Goal: Task Accomplishment & Management: Use online tool/utility

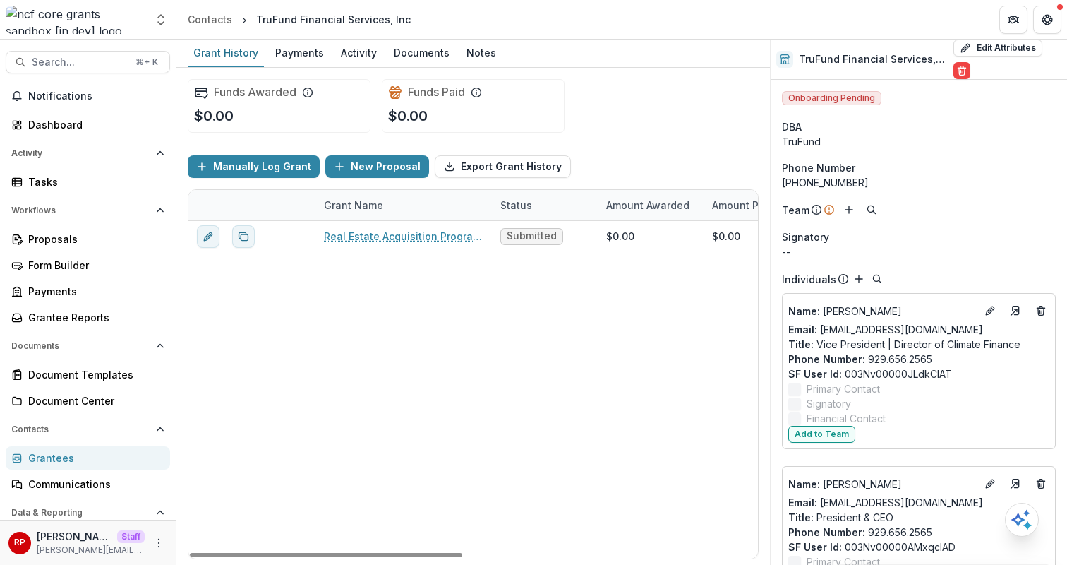
click at [663, 147] on div "Manually Log Grant New Proposal Export Grant History" at bounding box center [473, 166] width 571 height 45
click at [728, 121] on div "Funds Awarded $0.00 Funds Paid $0.00" at bounding box center [473, 106] width 571 height 76
click at [704, 151] on div "Manually Log Grant New Proposal Export Grant History" at bounding box center [473, 166] width 571 height 45
click at [71, 462] on div "Grantees" at bounding box center [93, 457] width 131 height 15
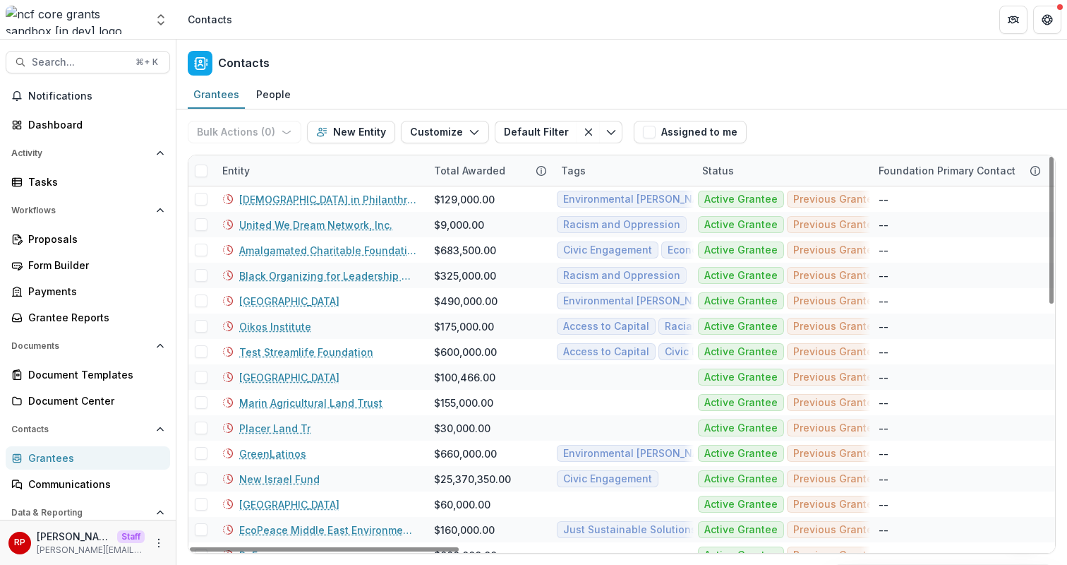
click at [622, 62] on div "Contacts" at bounding box center [621, 61] width 891 height 42
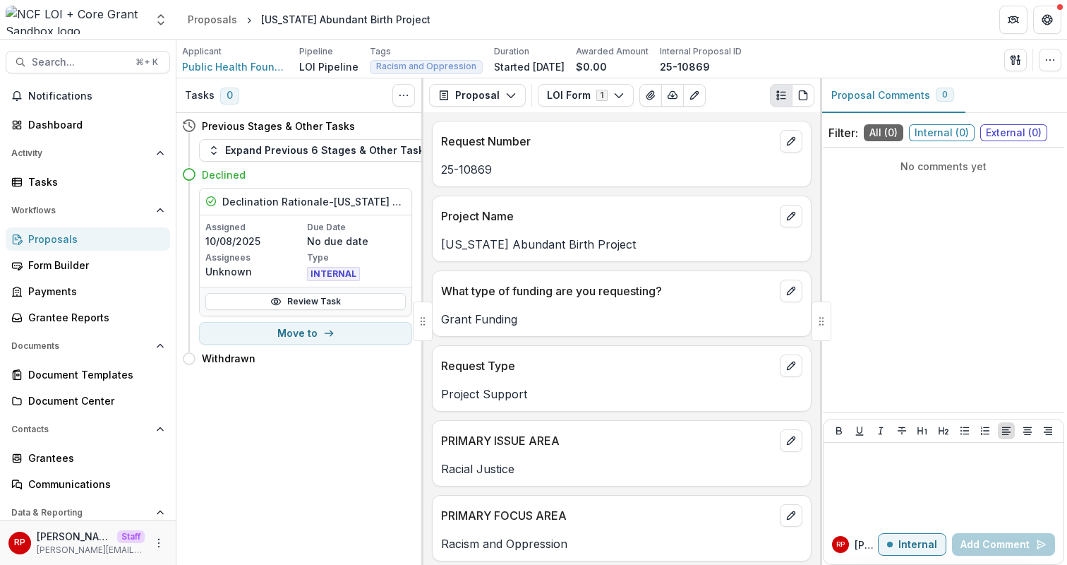
click at [971, 45] on div "Applicant Public Health Foundation Enterprises, Inc. Pipeline LOI Pipeline Tags…" at bounding box center [621, 59] width 879 height 29
click at [1049, 62] on icon "button" at bounding box center [1049, 59] width 11 height 11
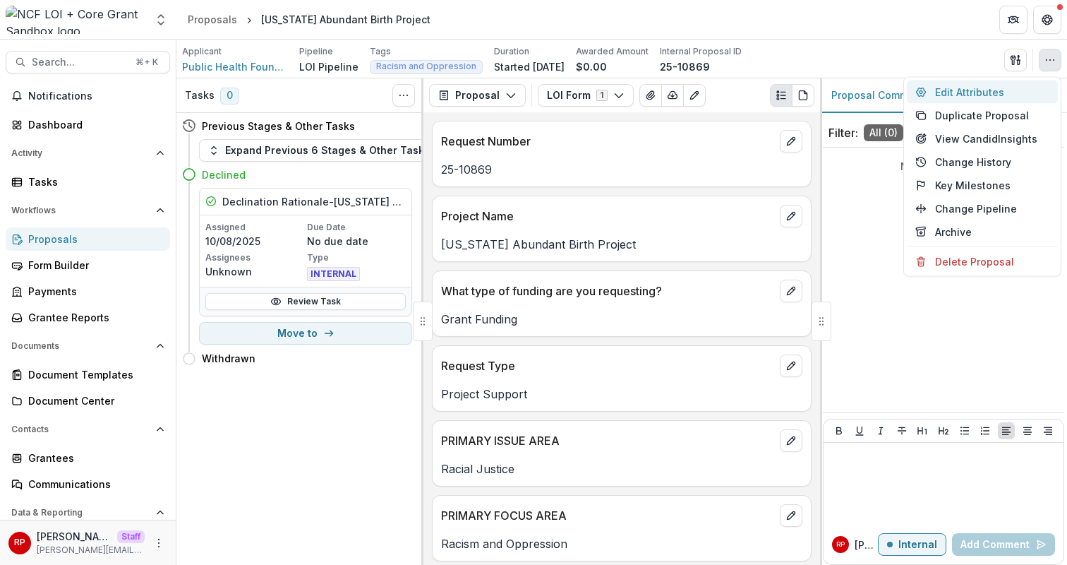
click at [1038, 90] on button "Edit Attributes" at bounding box center [982, 91] width 151 height 23
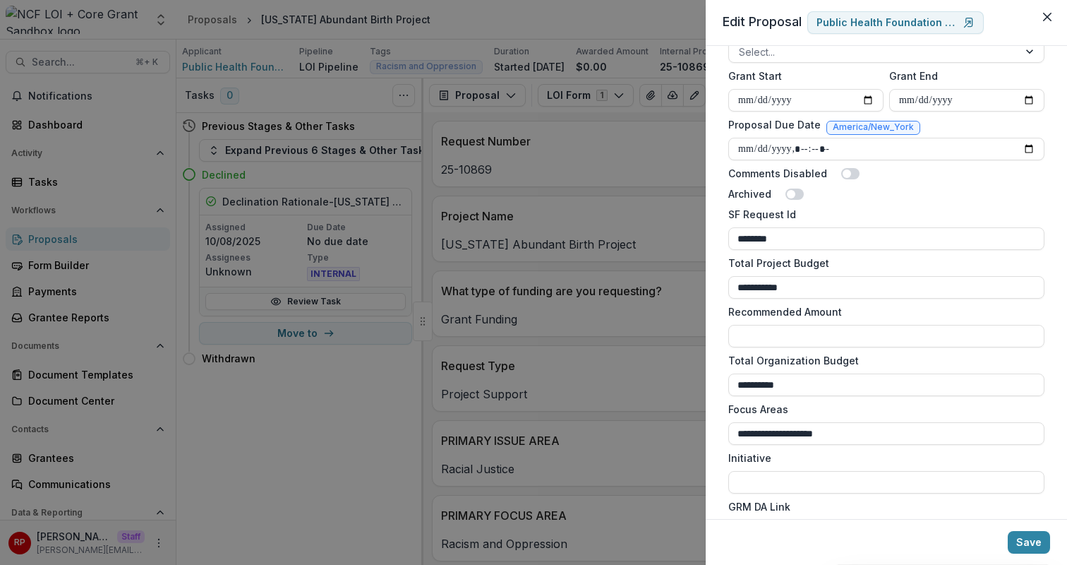
scroll to position [666, 0]
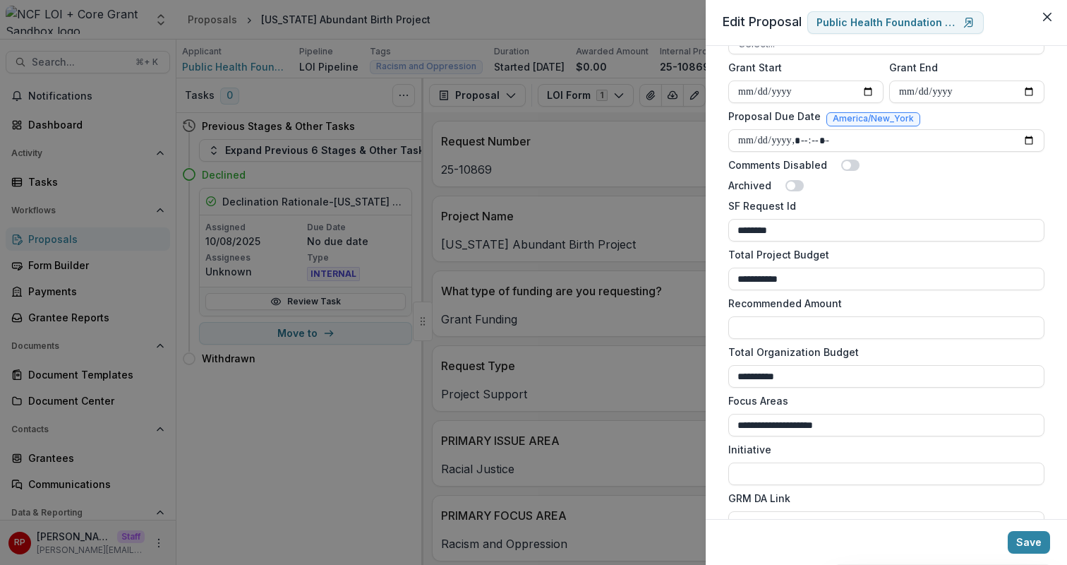
click at [407, 118] on div "**********" at bounding box center [533, 282] width 1067 height 565
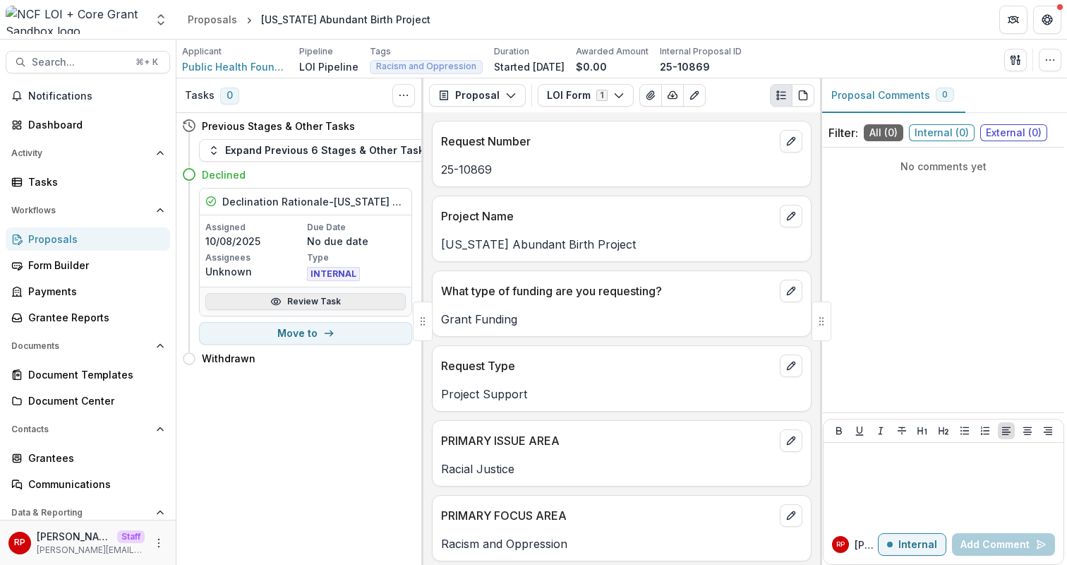
click at [366, 301] on link "Review Task" at bounding box center [305, 301] width 200 height 17
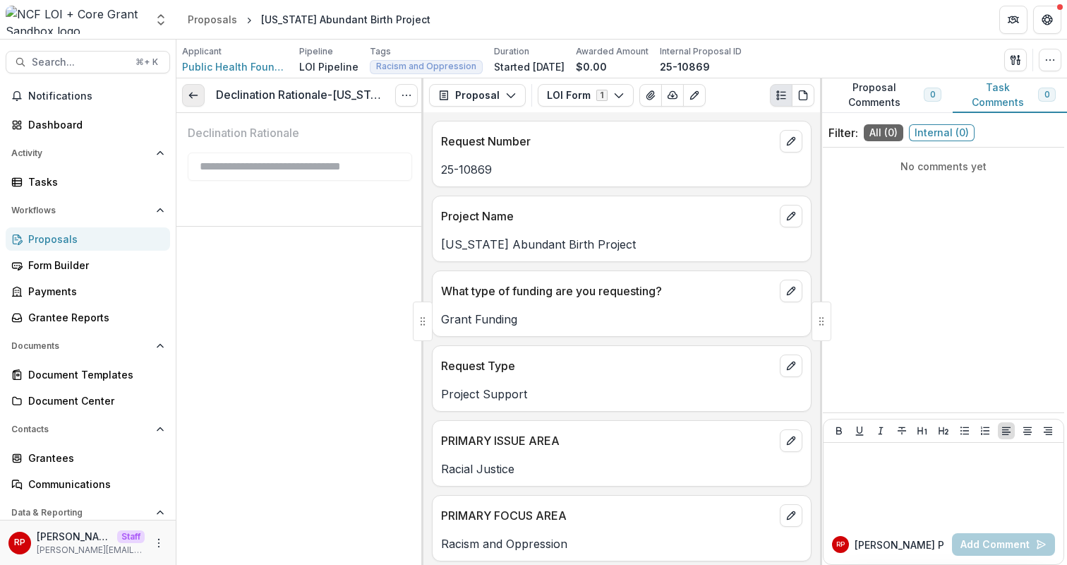
click at [195, 98] on icon at bounding box center [193, 95] width 11 height 11
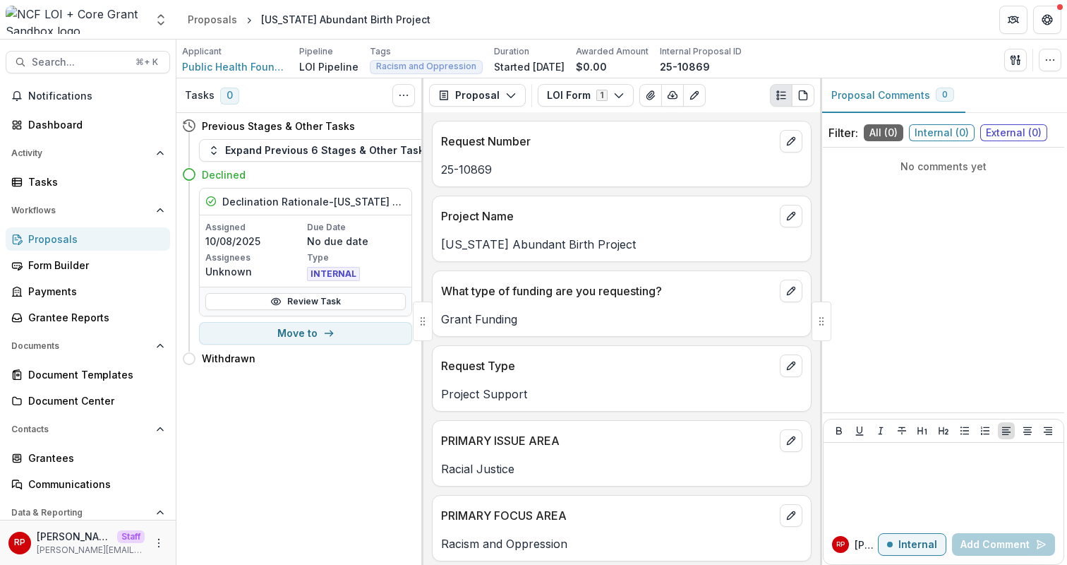
click at [276, 228] on p "Assigned" at bounding box center [254, 227] width 99 height 13
click at [318, 298] on link "Review Task" at bounding box center [305, 301] width 200 height 17
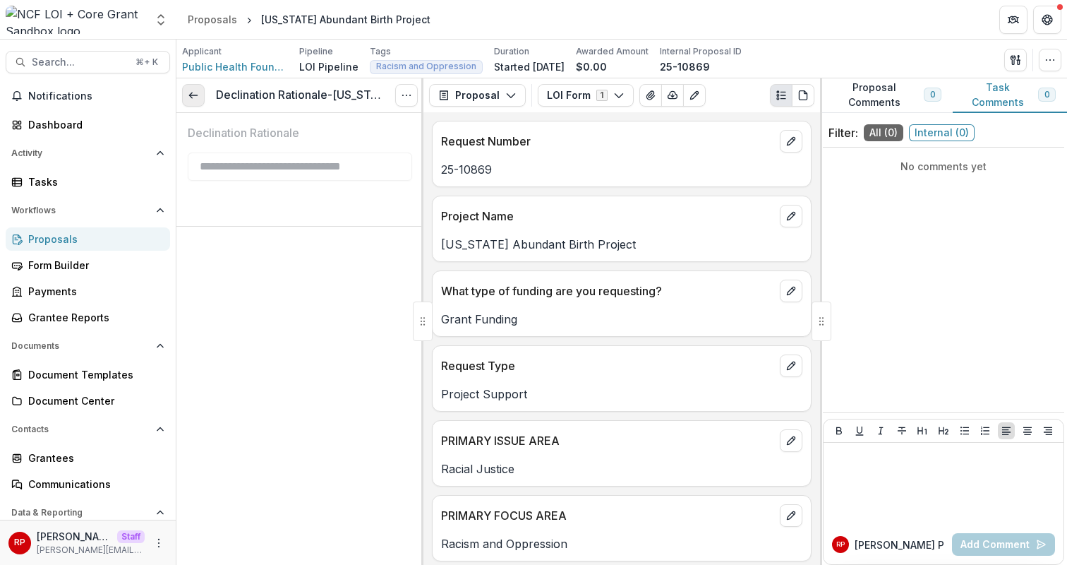
click at [195, 95] on icon at bounding box center [193, 95] width 11 height 11
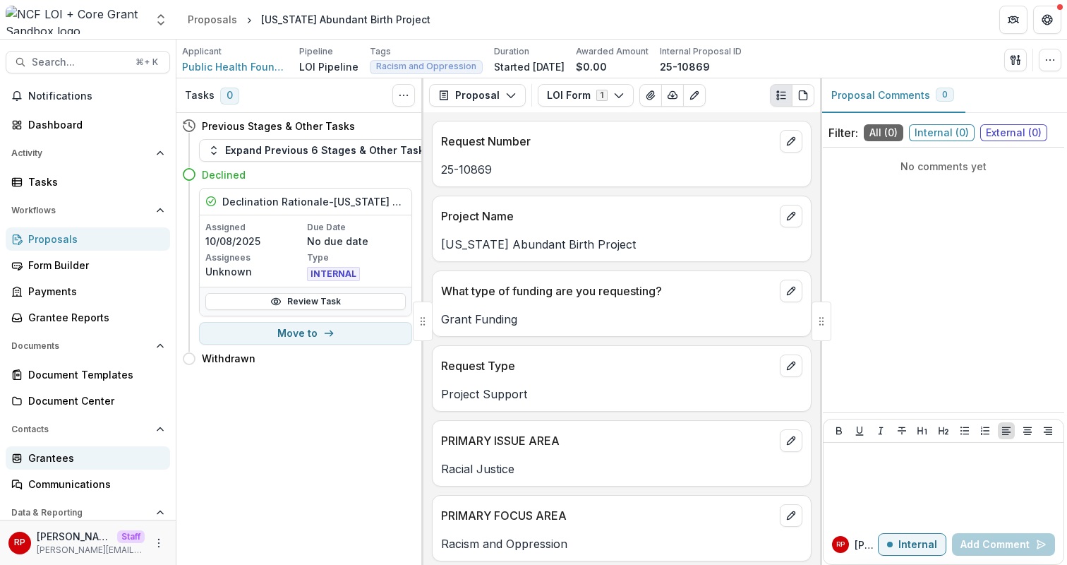
click at [79, 457] on div "Grantees" at bounding box center [93, 457] width 131 height 15
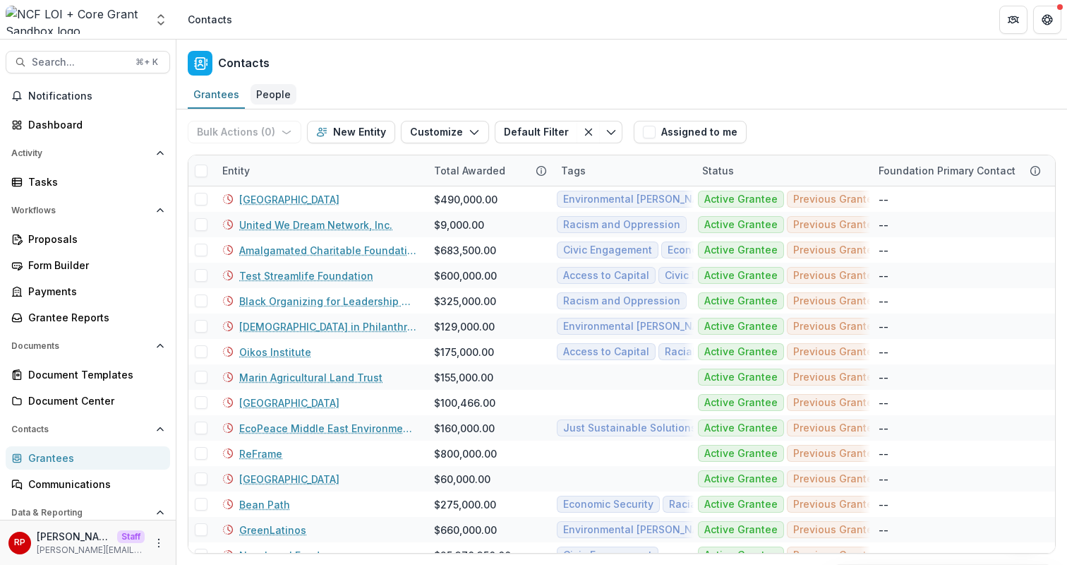
click at [278, 96] on div "People" at bounding box center [274, 94] width 46 height 20
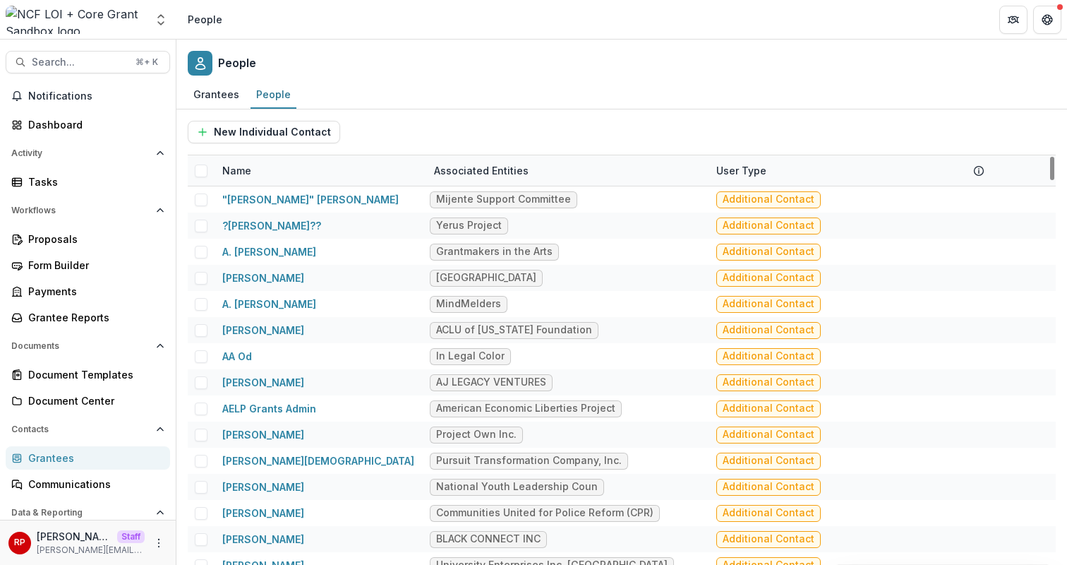
click at [328, 166] on div "Name" at bounding box center [320, 170] width 212 height 30
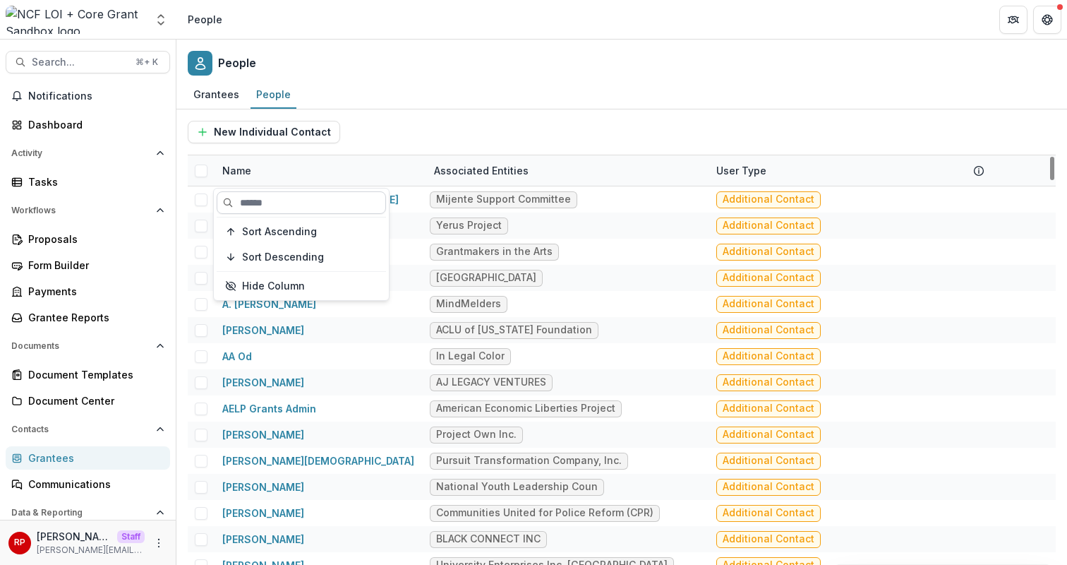
click at [344, 207] on input at bounding box center [301, 202] width 169 height 23
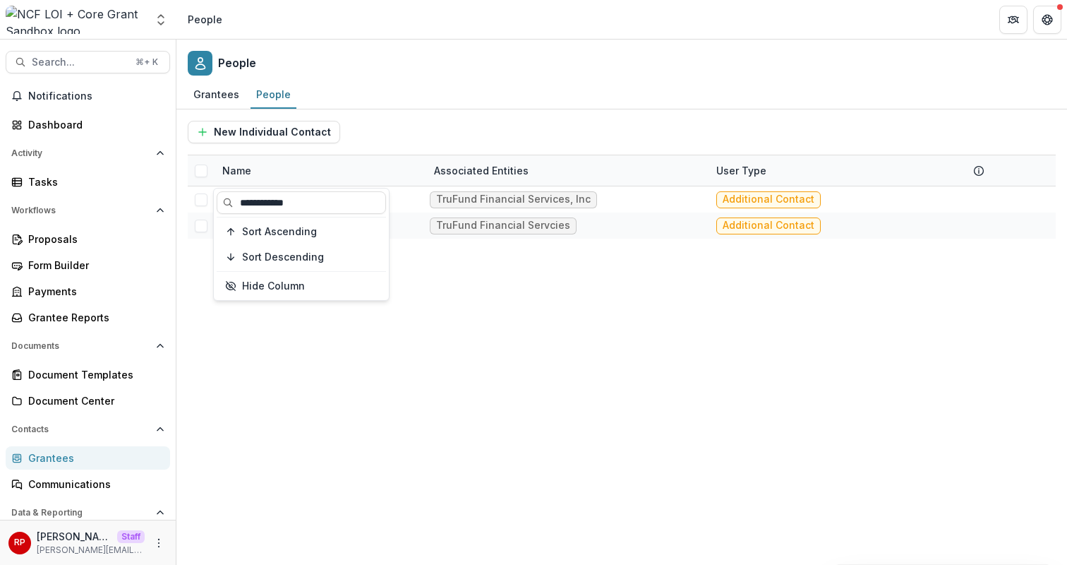
type input "**********"
click at [491, 259] on div "Matthew Shapiro TruFund Financial Services, Inc Additional Contact Matthew Shap…" at bounding box center [622, 375] width 868 height 378
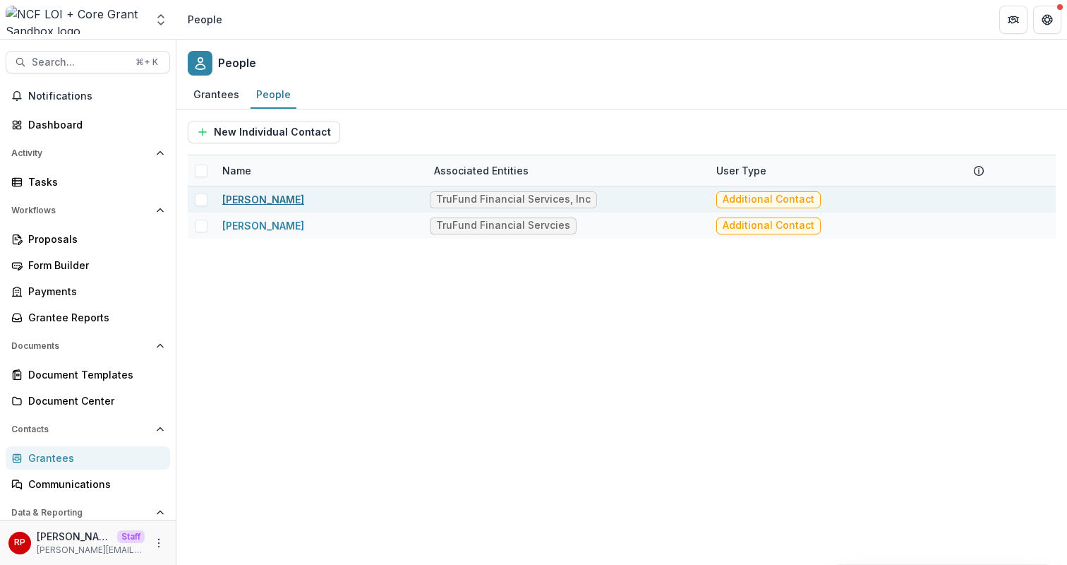
click at [275, 200] on link "Matthew Shapiro" at bounding box center [263, 199] width 82 height 12
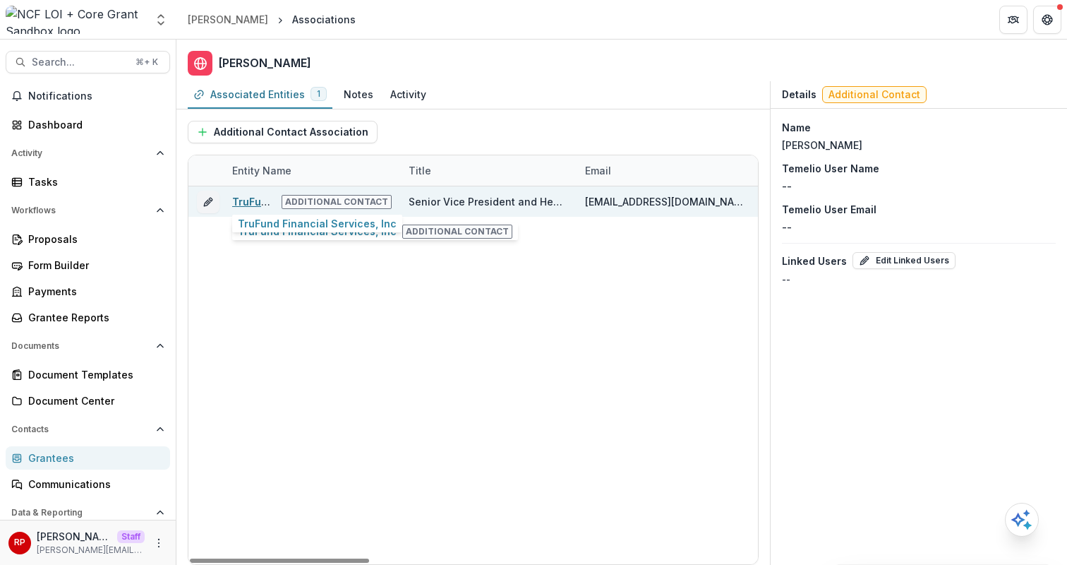
click at [254, 204] on link "TruFund Financial Services, Inc" at bounding box center [311, 201] width 159 height 12
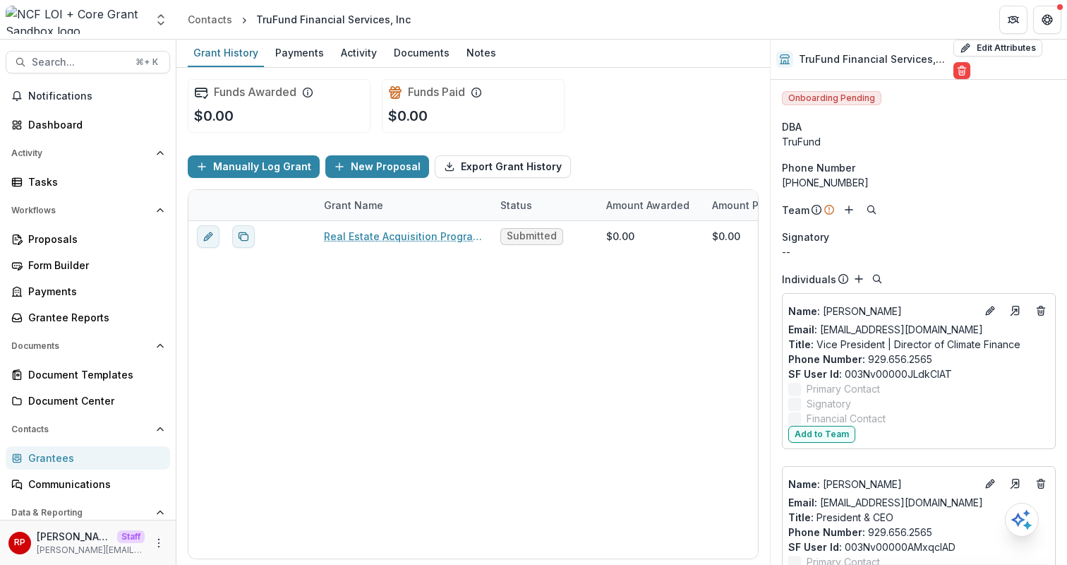
click at [289, 318] on div "Real Estate Acquisition Program (RAP) Submitted $0.00 $0.00 $0.00 Dec 9, 2024 -…" at bounding box center [781, 389] width 1186 height 337
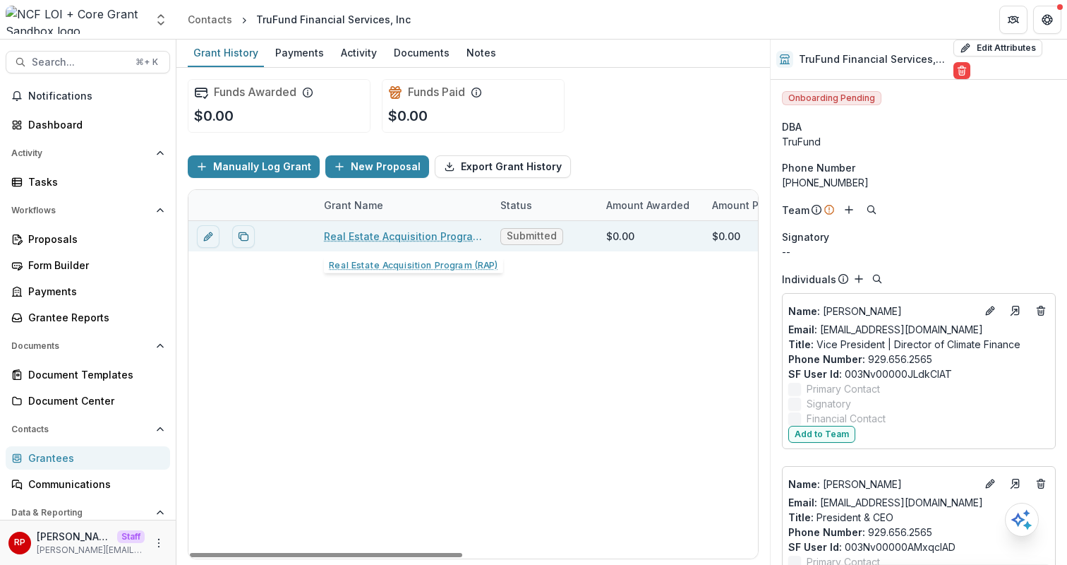
click at [378, 235] on link "Real Estate Acquisition Program (RAP)" at bounding box center [403, 236] width 159 height 15
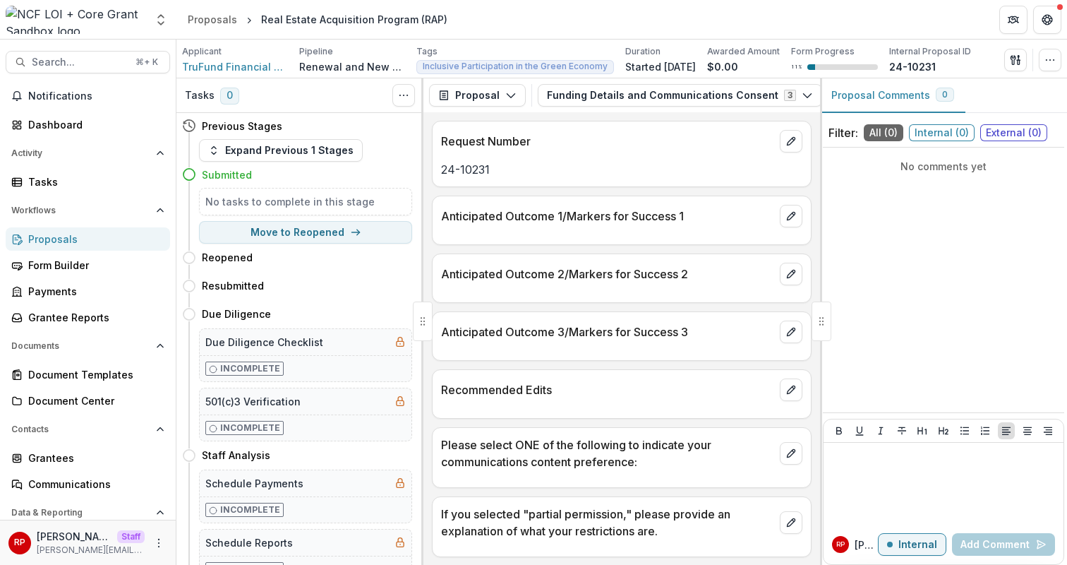
click at [702, 217] on p "Anticipated Outcome 1/Markers for Success 1" at bounding box center [607, 215] width 333 height 17
click at [692, 204] on div "Anticipated Outcome 1/Markers for Success 1" at bounding box center [622, 211] width 378 height 31
click at [651, 88] on button "Funding Details and Communications Consent 3" at bounding box center [680, 95] width 284 height 23
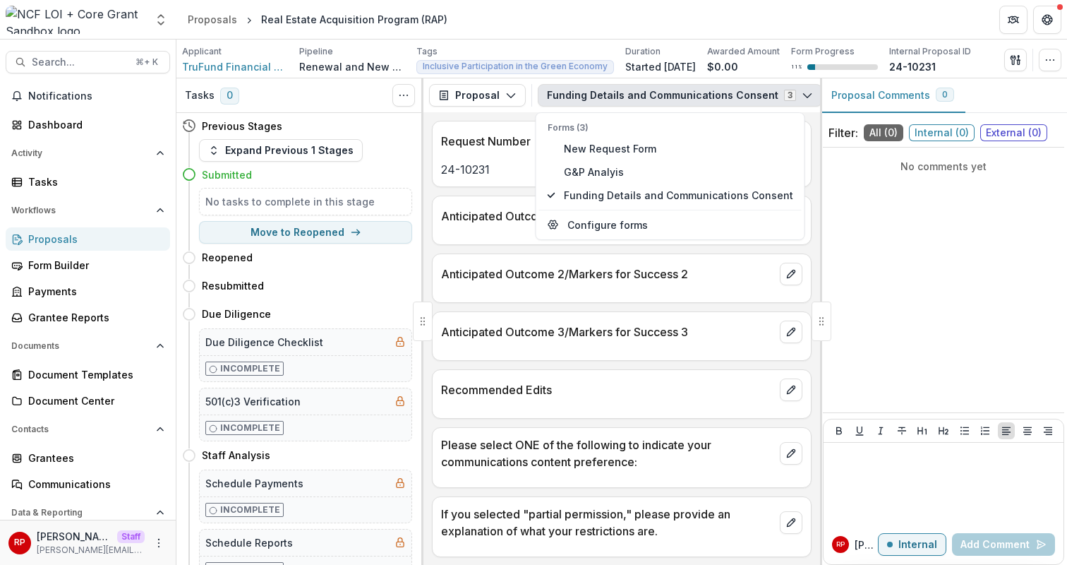
click at [651, 88] on button "Funding Details and Communications Consent 3" at bounding box center [680, 95] width 284 height 23
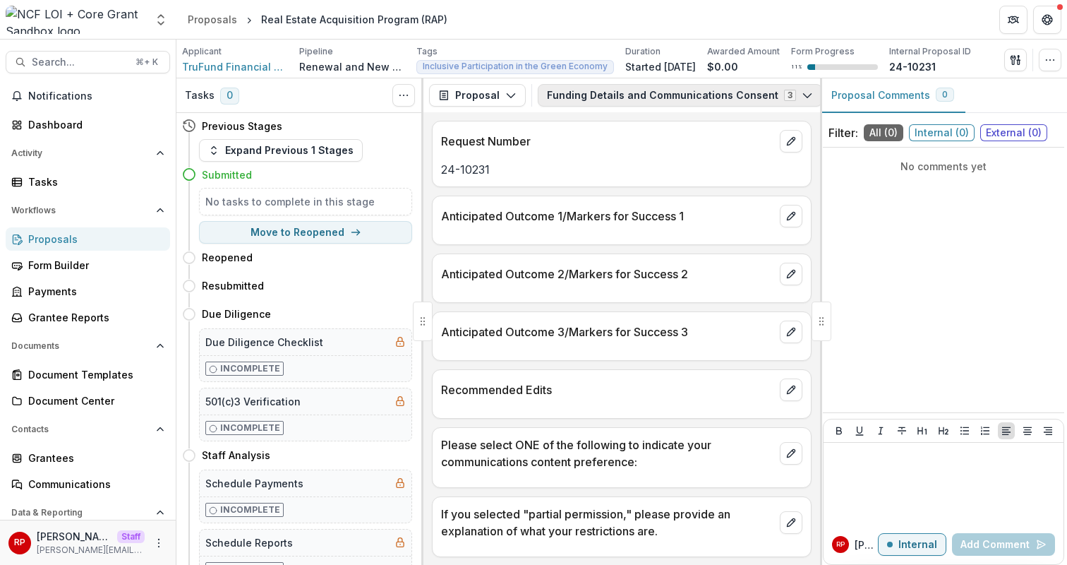
click at [651, 88] on button "Funding Details and Communications Consent 3" at bounding box center [680, 95] width 284 height 23
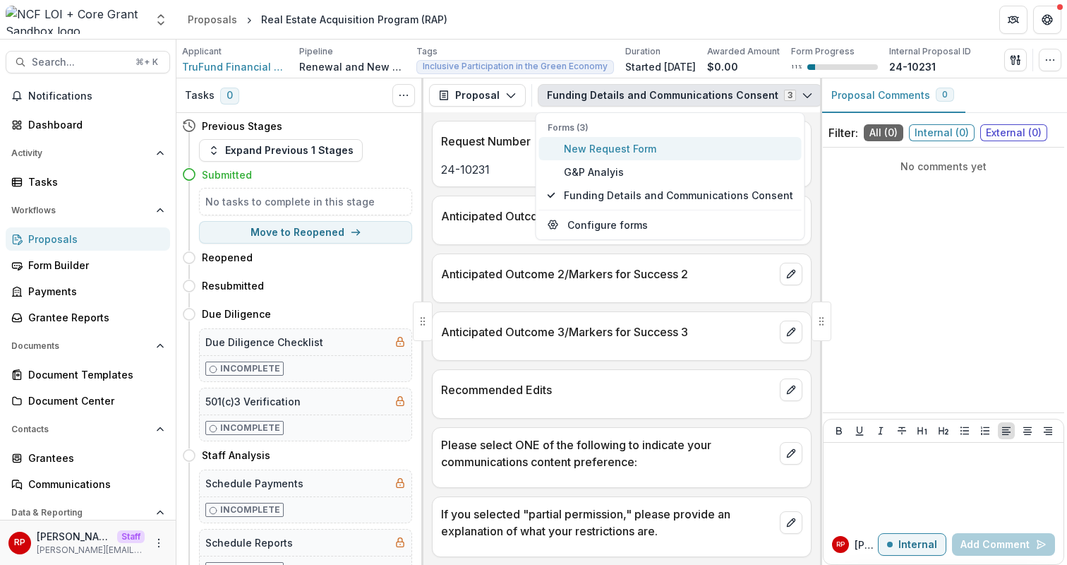
click at [660, 154] on span "New Request Form" at bounding box center [678, 148] width 229 height 15
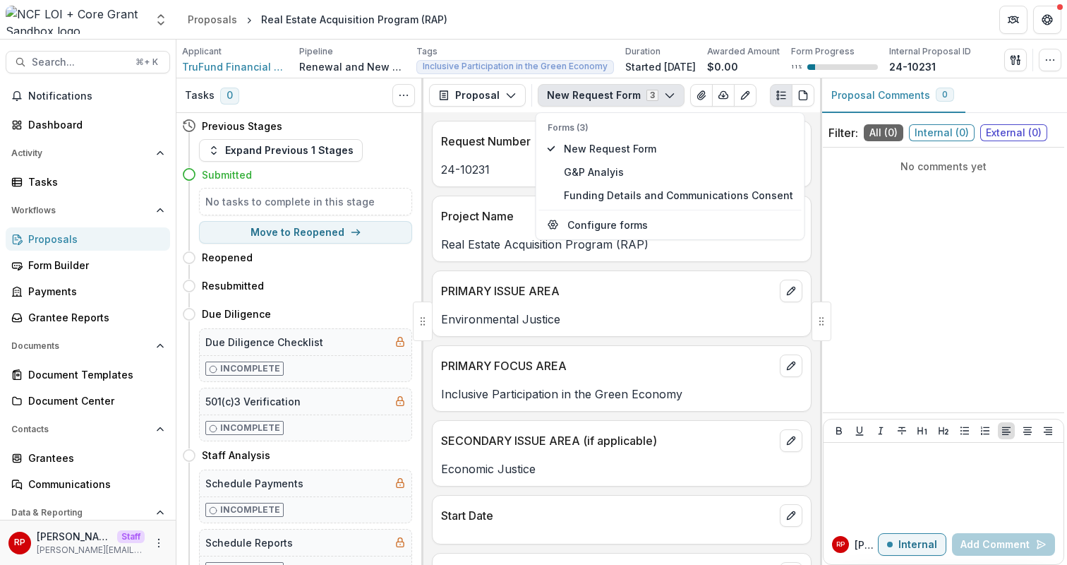
click at [474, 207] on div "Project Name" at bounding box center [622, 211] width 378 height 31
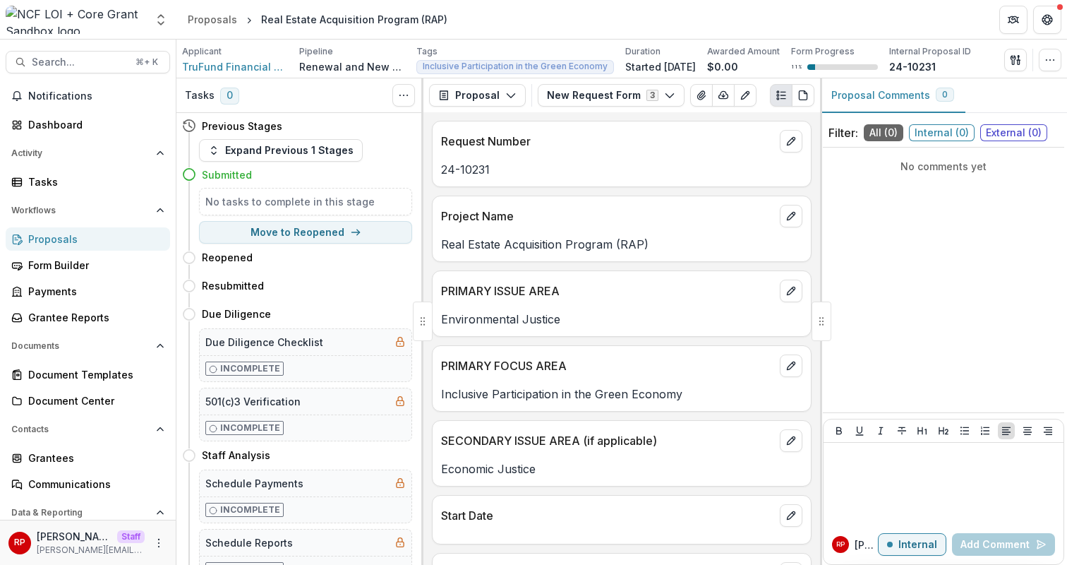
scroll to position [1, 0]
click at [79, 458] on div "Grantees" at bounding box center [93, 457] width 131 height 15
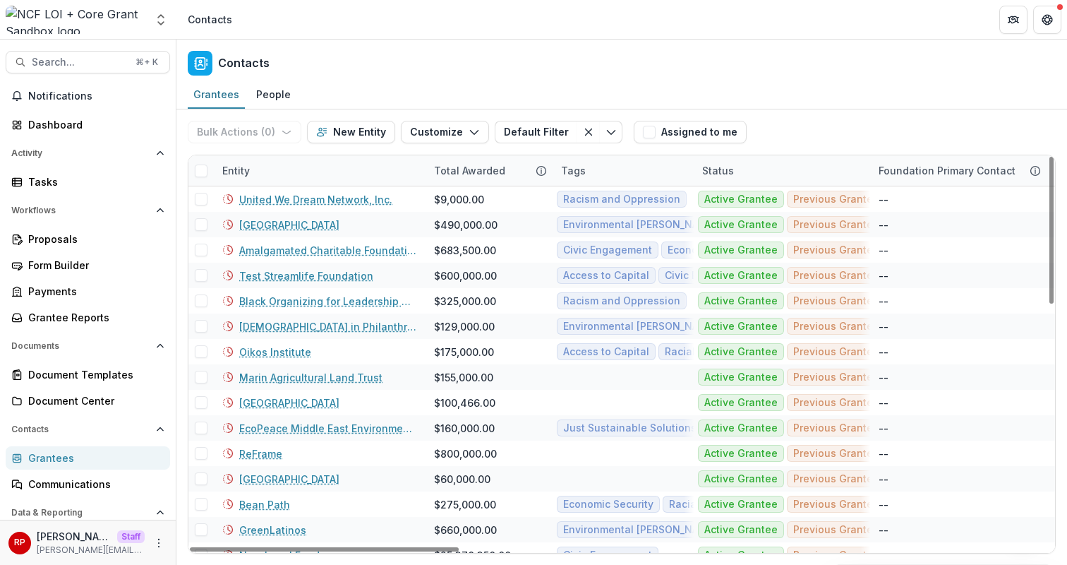
click at [306, 169] on div "Entity" at bounding box center [320, 170] width 212 height 30
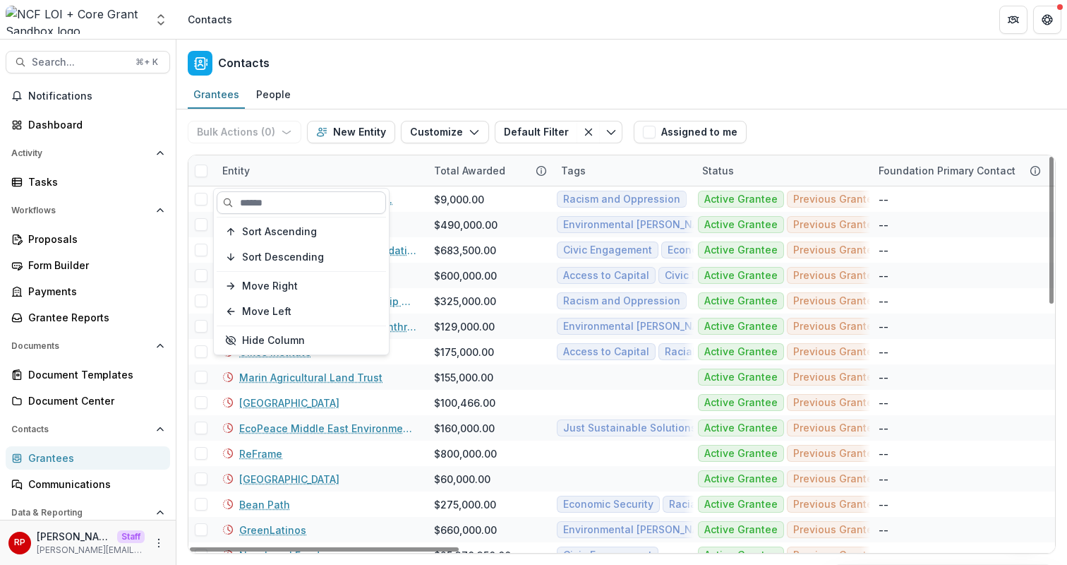
click at [323, 209] on input at bounding box center [301, 202] width 169 height 23
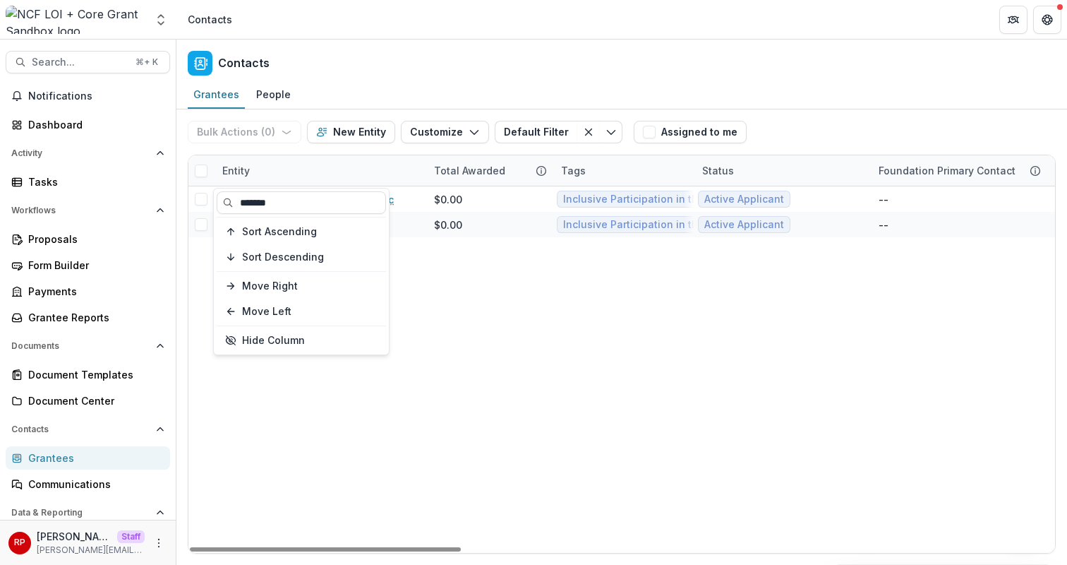
type input "*******"
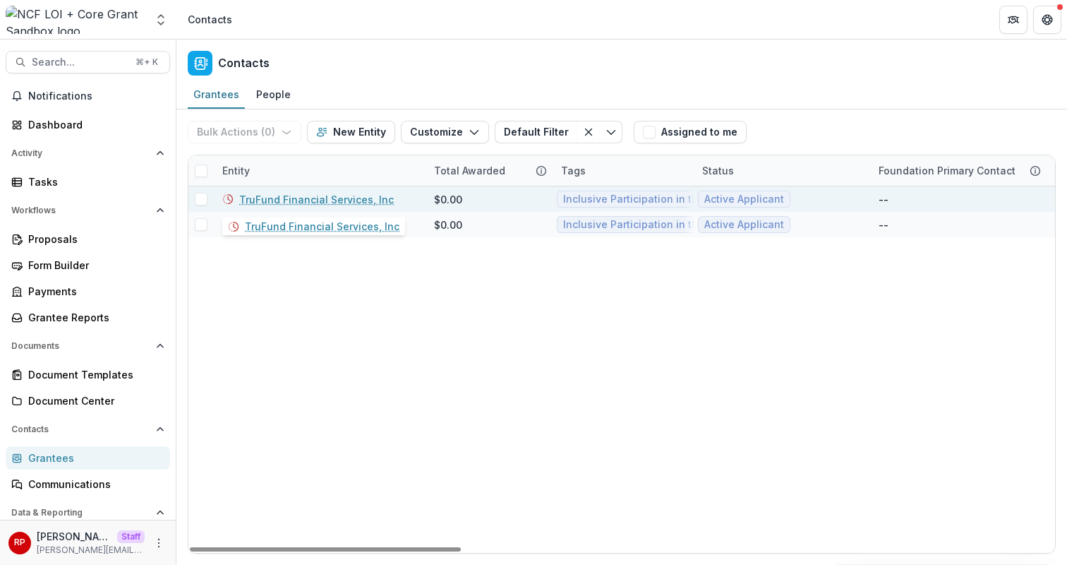
click at [308, 198] on link "TruFund Financial Services, Inc" at bounding box center [316, 199] width 155 height 15
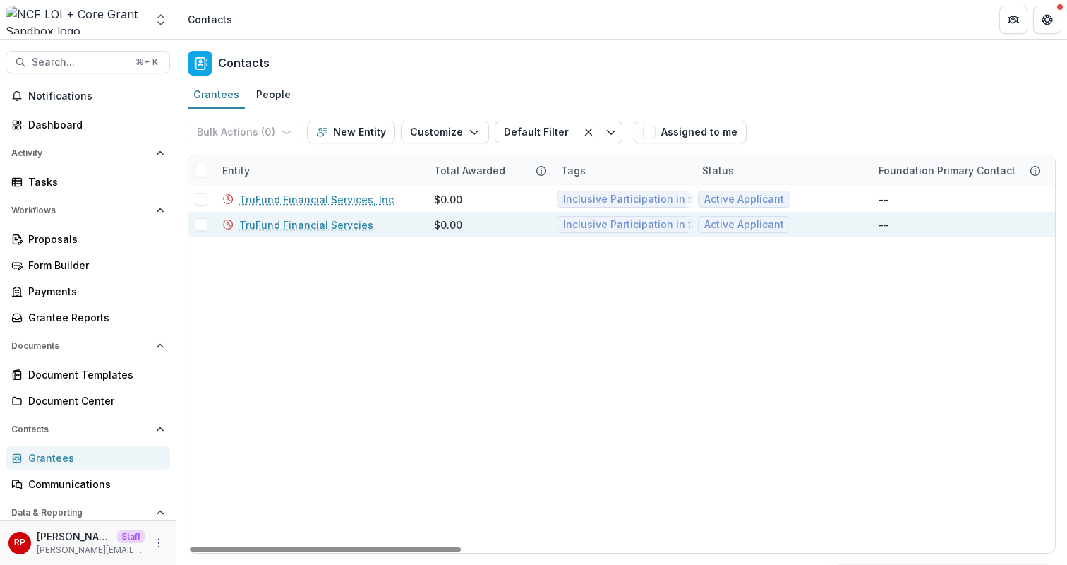
click at [325, 229] on link "TruFund Financial Servcies" at bounding box center [306, 224] width 134 height 15
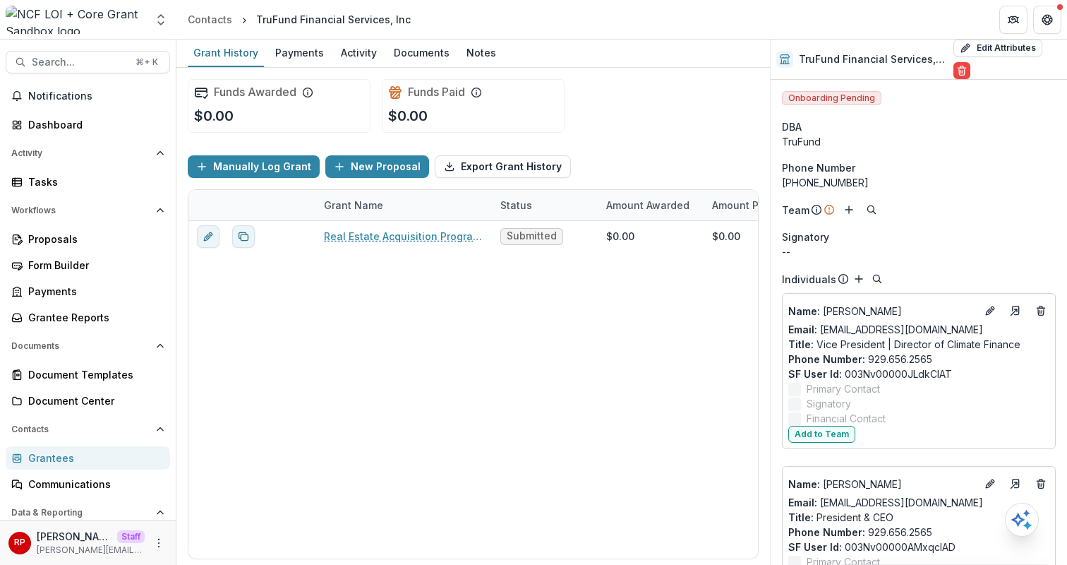
click at [674, 157] on div "Manually Log Grant New Proposal Export Grant History" at bounding box center [473, 166] width 571 height 45
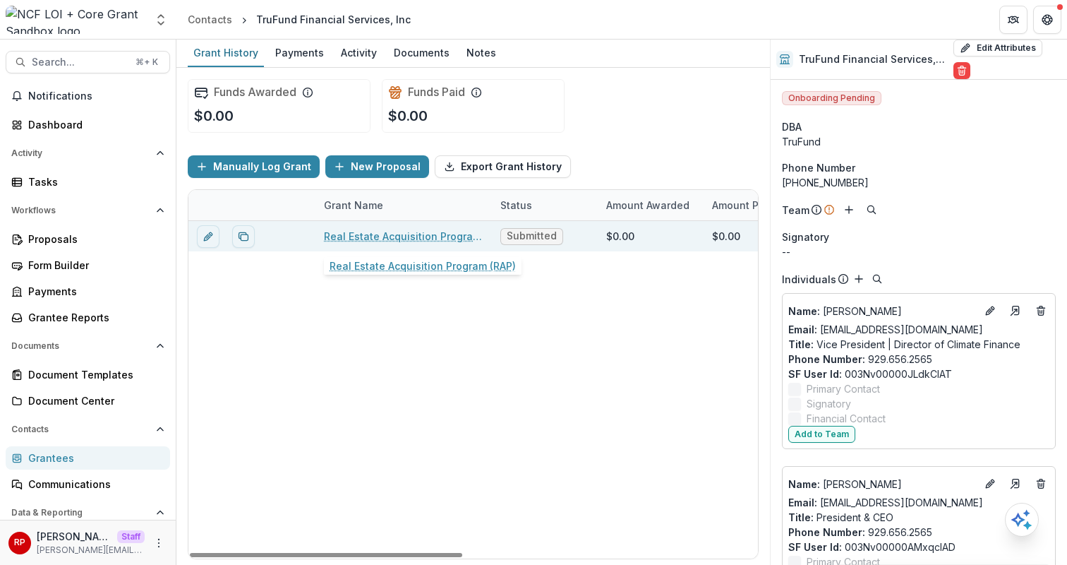
click at [418, 236] on link "Real Estate Acquisition Program (RAP)" at bounding box center [403, 236] width 159 height 15
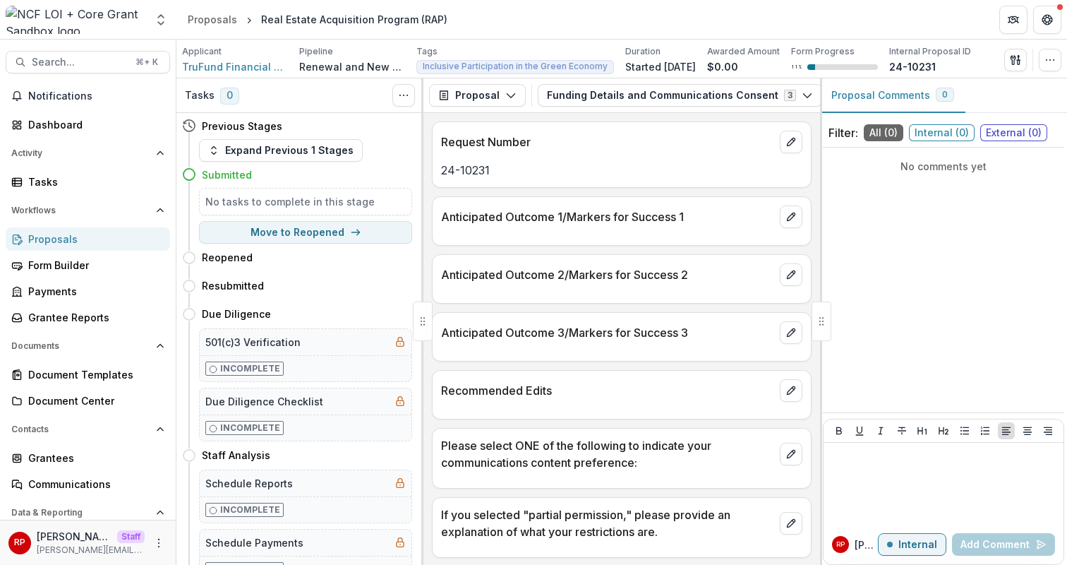
click at [675, 267] on div "Anticipated Outcome 2/Markers for Success 2" at bounding box center [622, 270] width 378 height 31
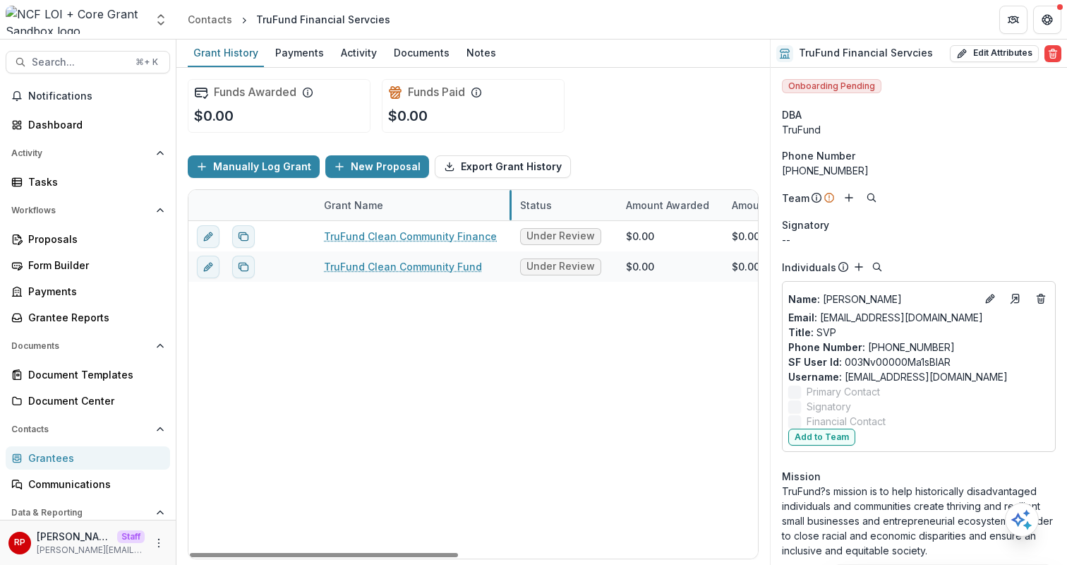
drag, startPoint x: 490, startPoint y: 203, endPoint x: 510, endPoint y: 216, distance: 24.1
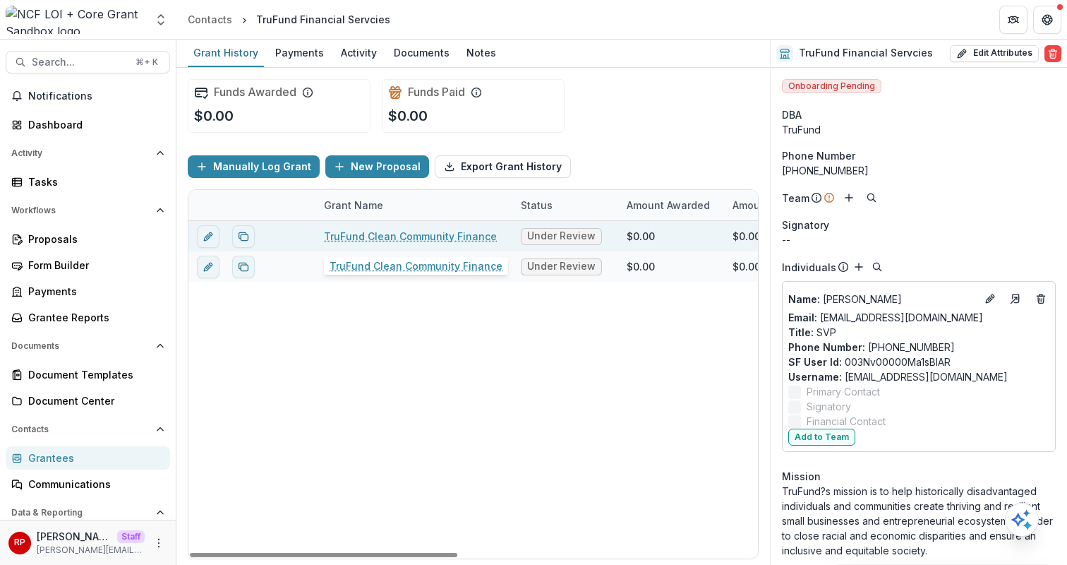
click at [388, 237] on link "TruFund Clean Community Finance" at bounding box center [410, 236] width 173 height 15
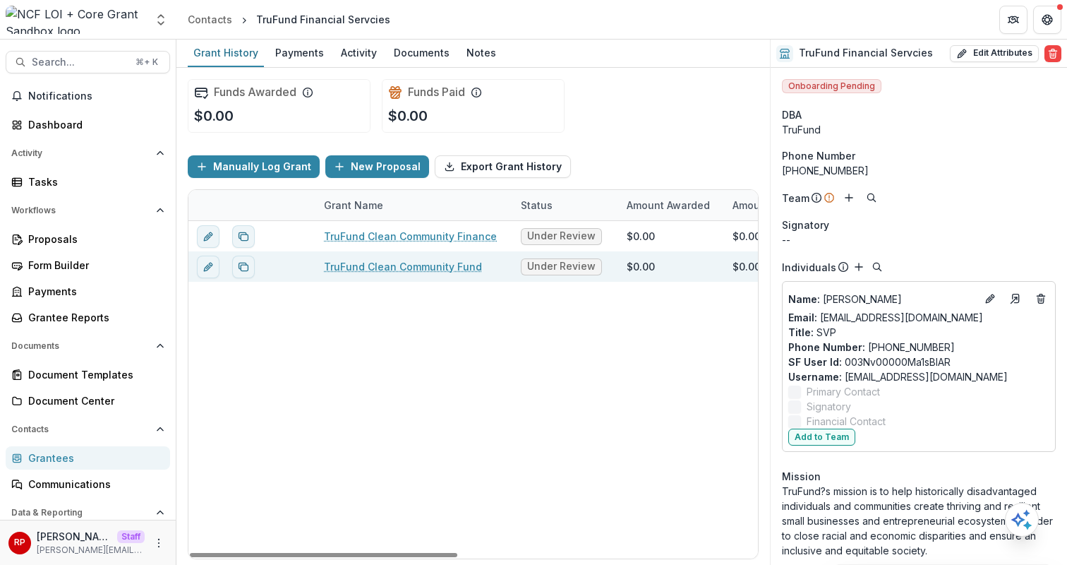
click at [413, 267] on link "TruFund Clean Community Fund" at bounding box center [403, 266] width 158 height 15
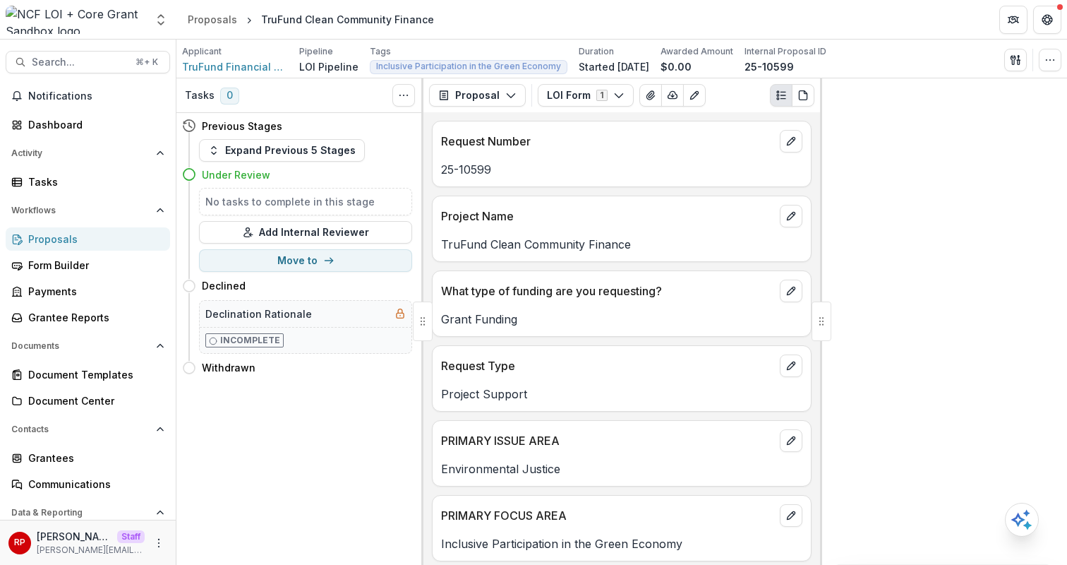
click at [623, 173] on p "25-10599" at bounding box center [621, 169] width 361 height 17
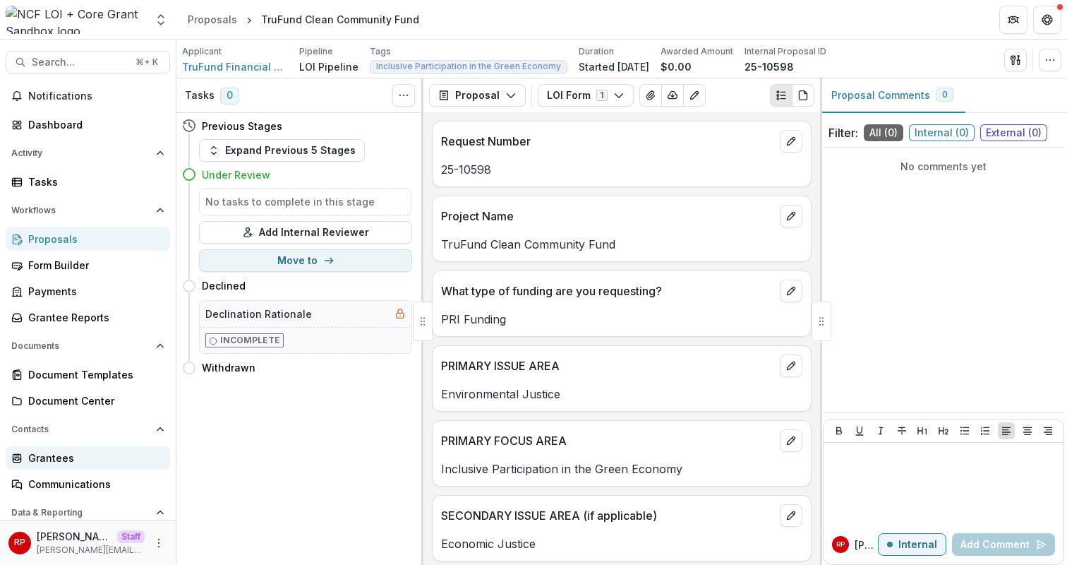
click at [93, 459] on div "Grantees" at bounding box center [93, 457] width 131 height 15
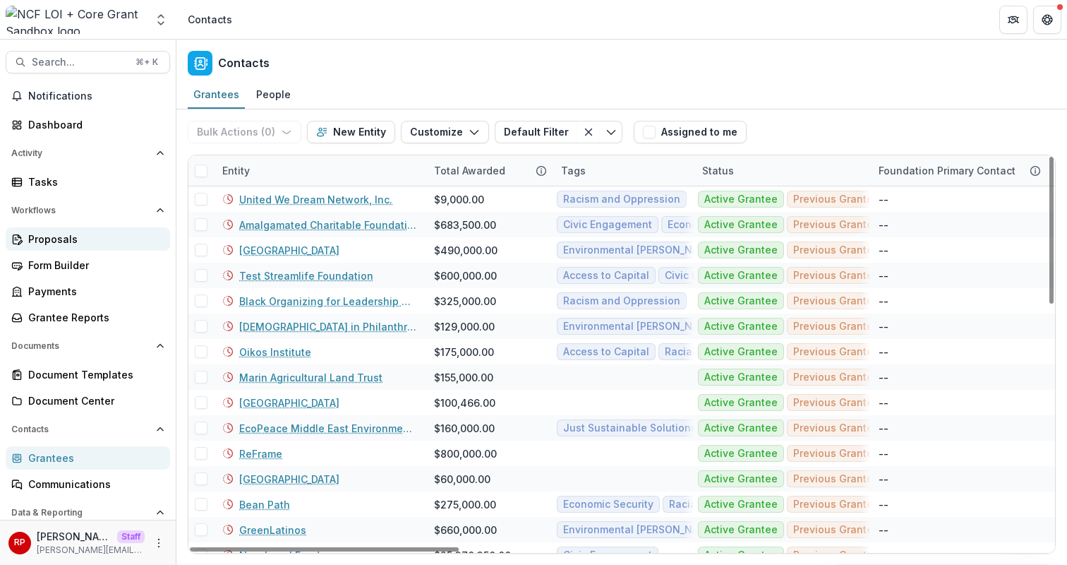
click at [130, 243] on div "Proposals" at bounding box center [93, 238] width 131 height 15
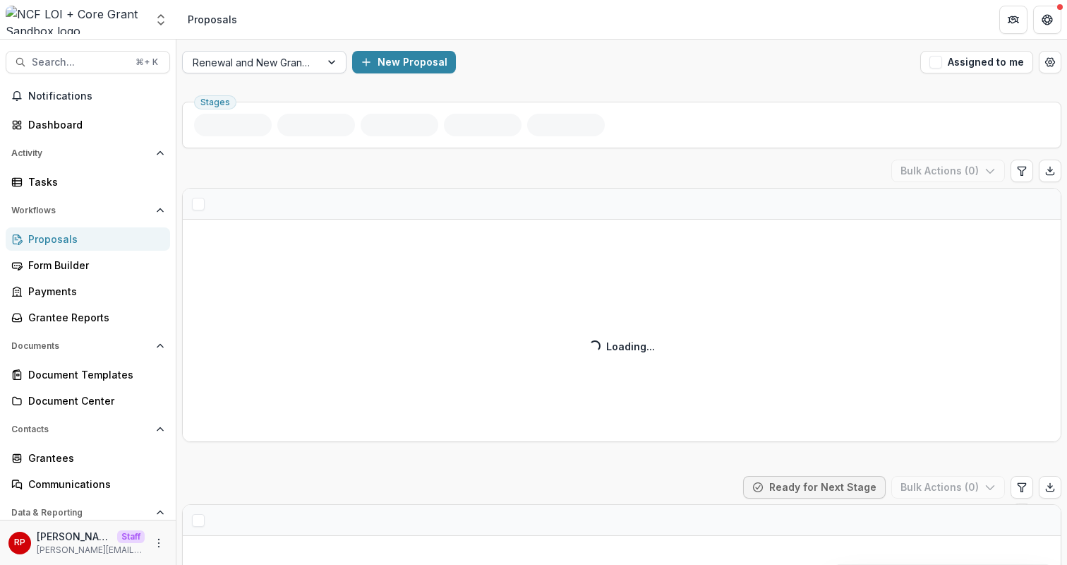
click at [248, 62] on div at bounding box center [252, 63] width 118 height 18
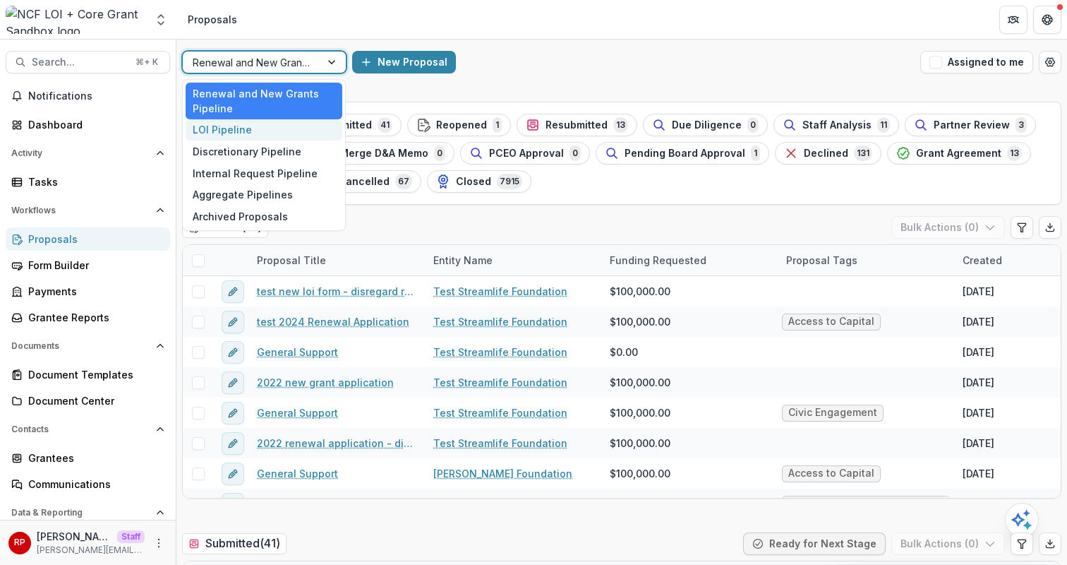
click at [284, 131] on div "LOI Pipeline" at bounding box center [264, 130] width 157 height 22
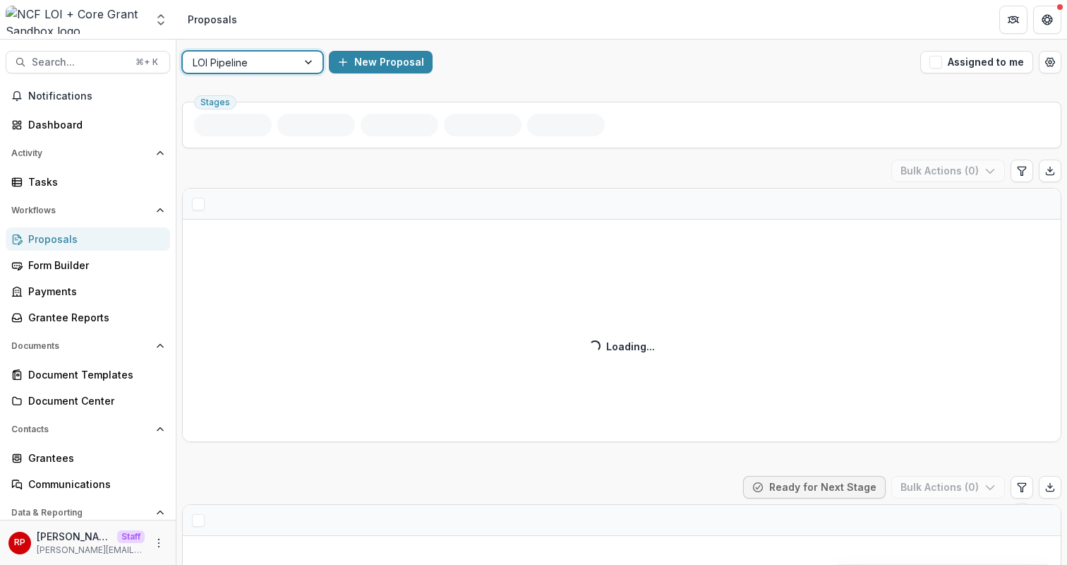
click at [670, 59] on div "New Proposal" at bounding box center [622, 62] width 586 height 23
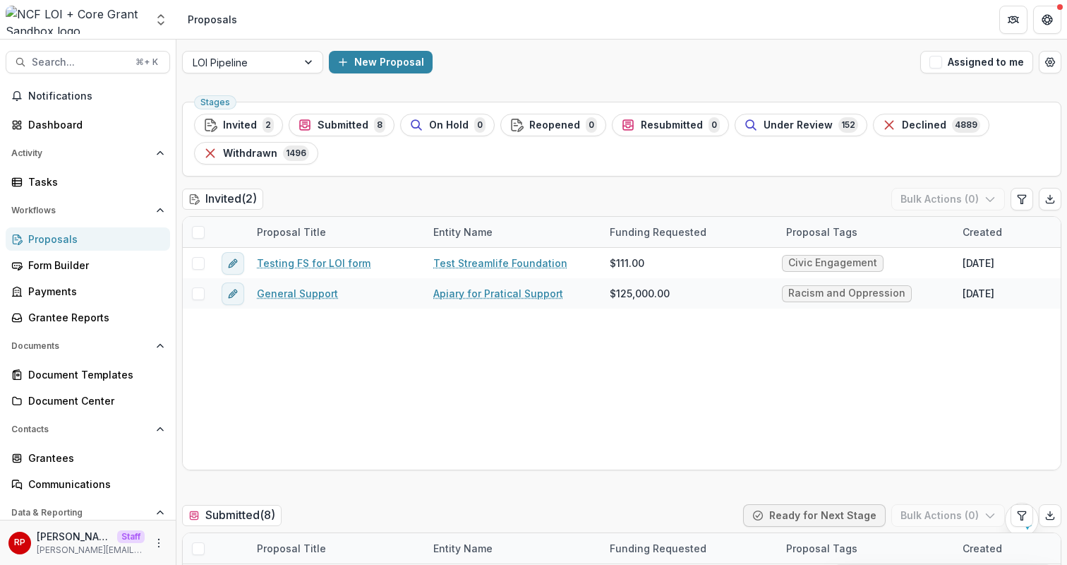
click at [629, 59] on div "New Proposal" at bounding box center [622, 62] width 586 height 23
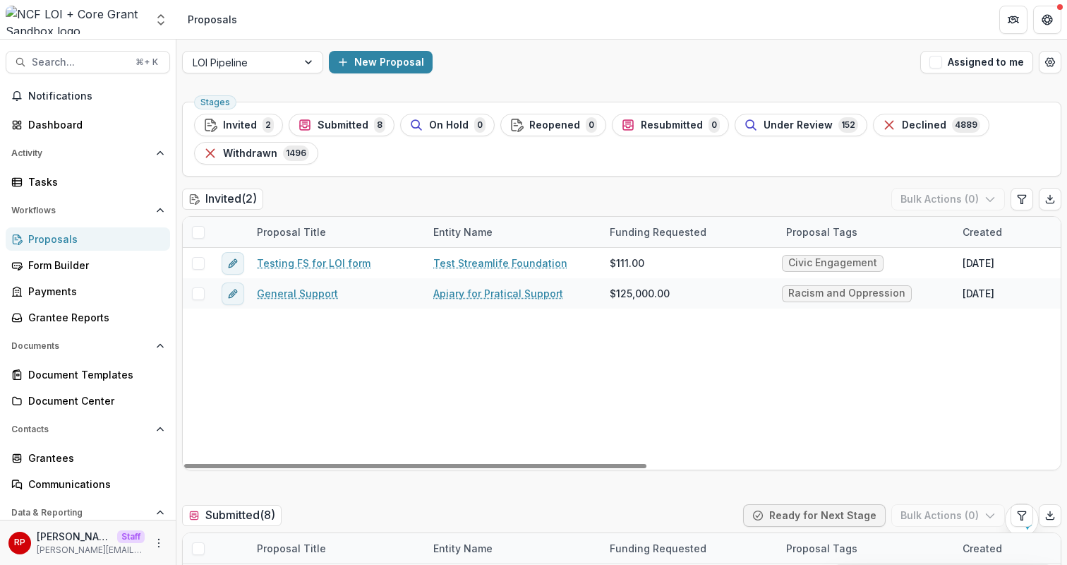
scroll to position [3, 0]
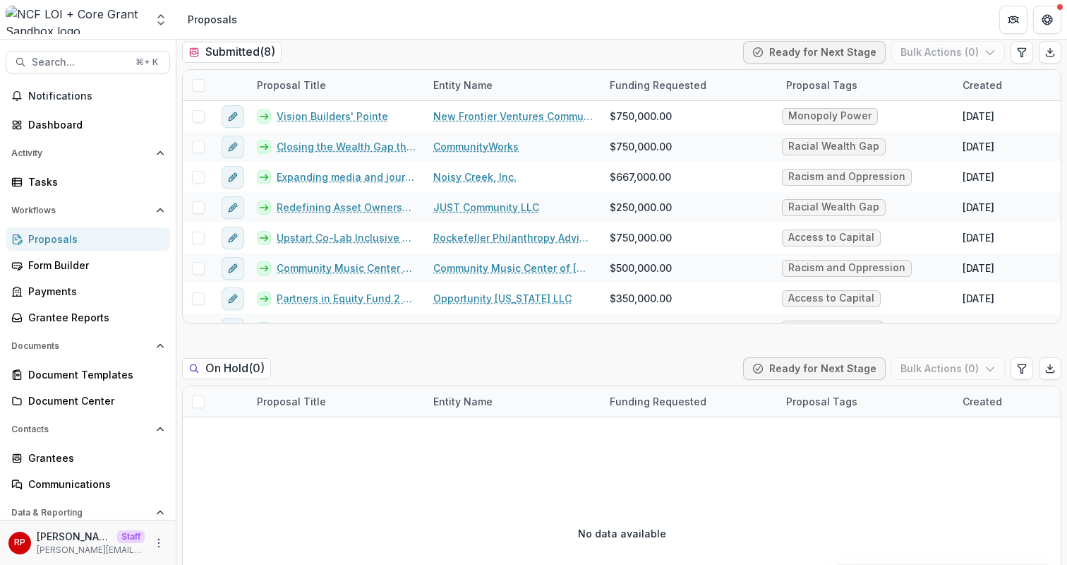
scroll to position [462, 0]
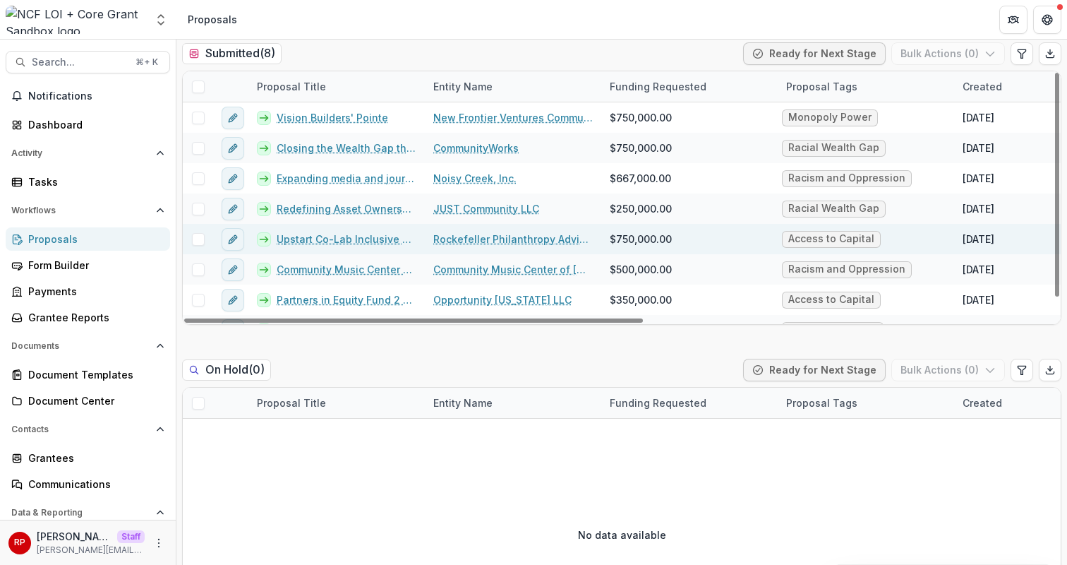
click at [373, 239] on link "Upstart Co-Lab Inclusive Creative Economy Strategy" at bounding box center [347, 238] width 140 height 15
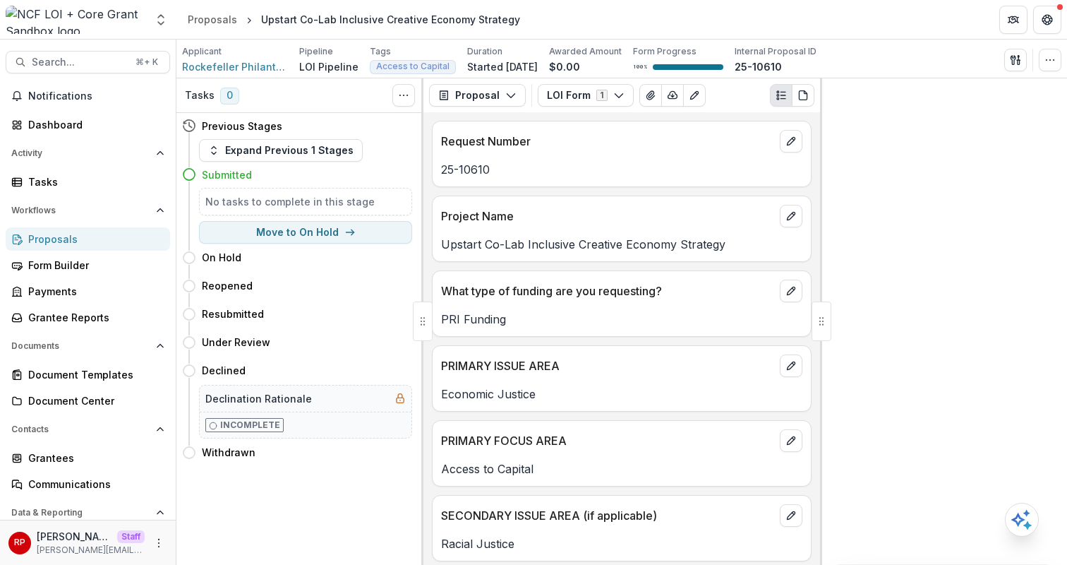
click at [637, 186] on div "Request Number 25-10610" at bounding box center [622, 154] width 380 height 66
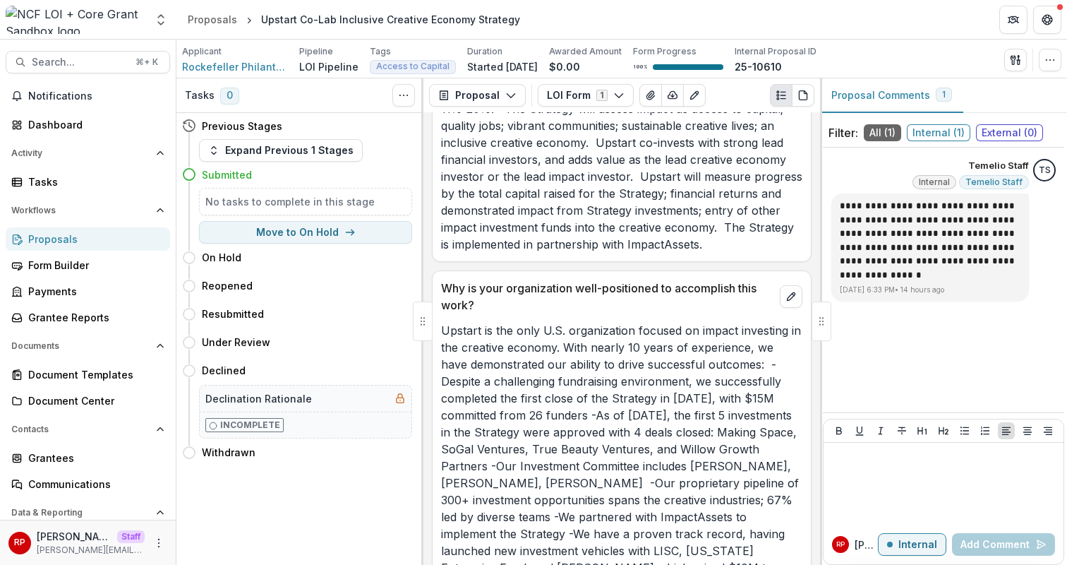
scroll to position [1716, 0]
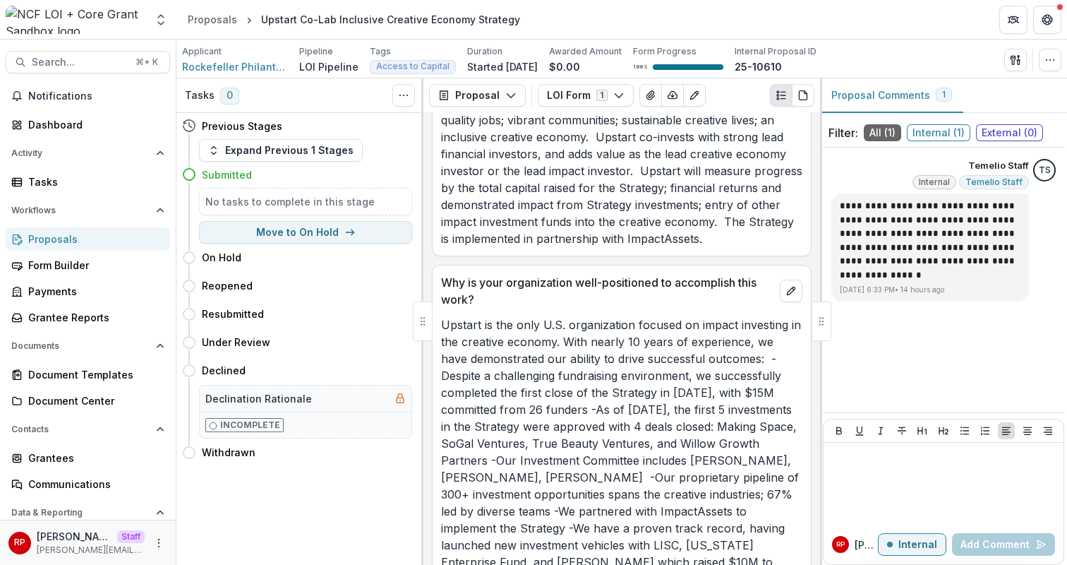
click at [521, 316] on p "Upstart is the only U.S. organization focused on impact investing in the creati…" at bounding box center [621, 460] width 361 height 288
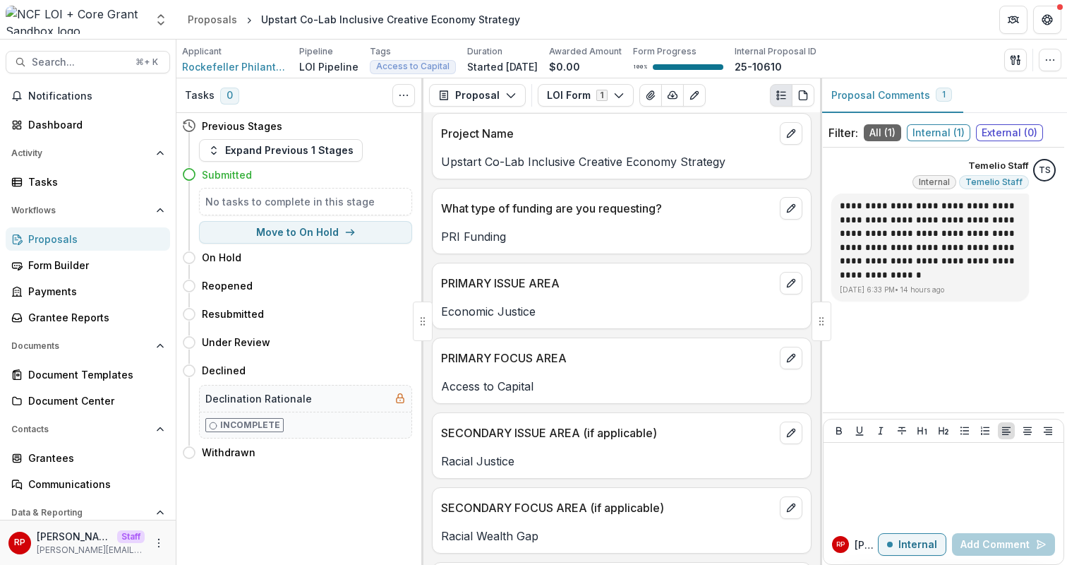
scroll to position [0, 0]
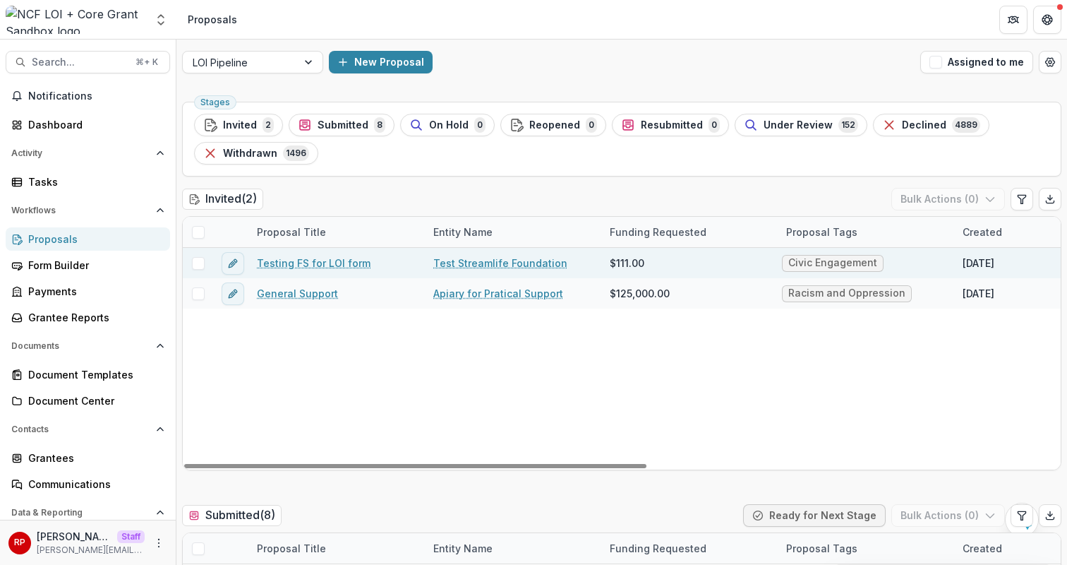
click at [513, 263] on link "Test Streamlife Foundation" at bounding box center [500, 262] width 134 height 15
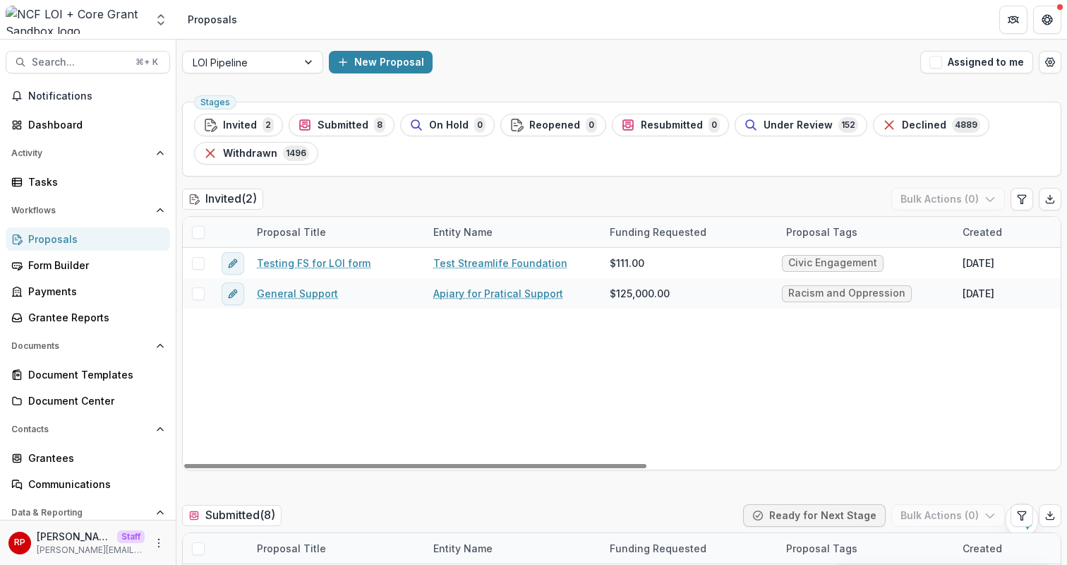
click at [632, 217] on div "Funding Requested" at bounding box center [689, 232] width 176 height 30
click at [653, 207] on div "Invited ( 2 ) Bulk Actions ( 0 )" at bounding box center [621, 202] width 879 height 28
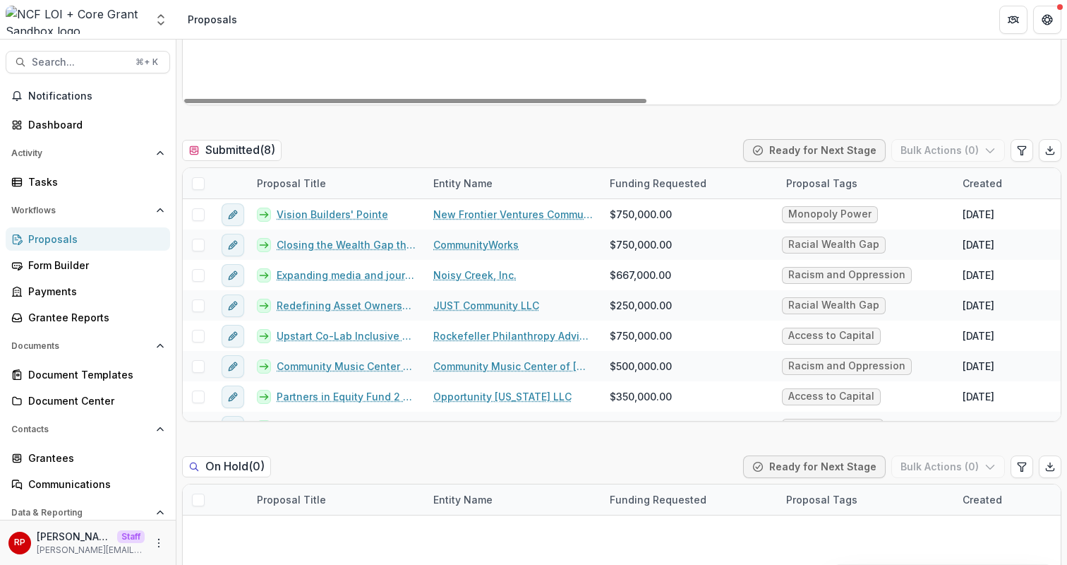
scroll to position [21, 0]
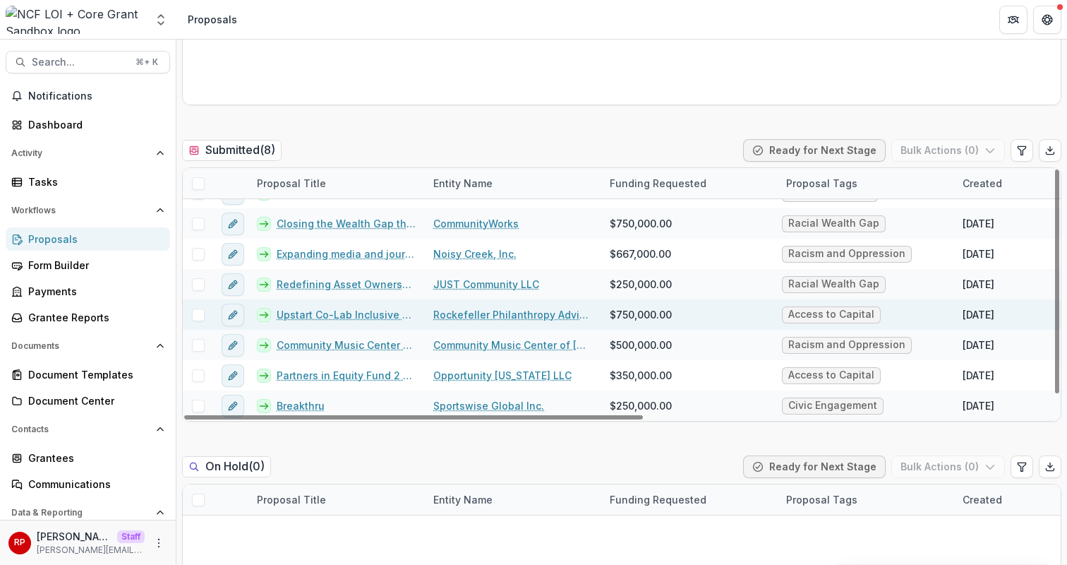
click at [483, 316] on link "Rockefeller Philanthropy Advisors" at bounding box center [512, 314] width 159 height 15
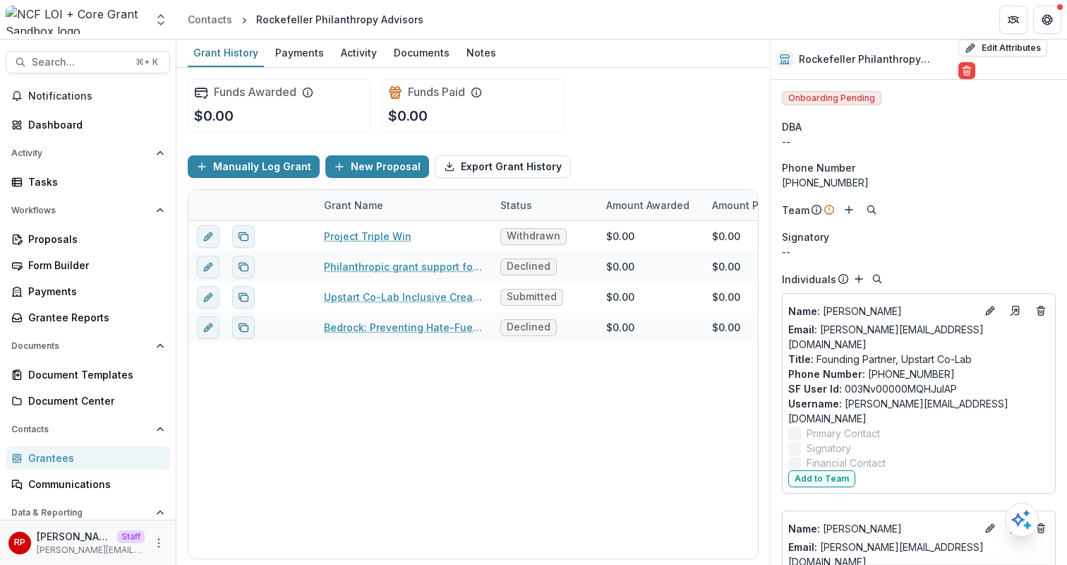
click at [756, 152] on div "Manually Log Grant New Proposal Export Grant History" at bounding box center [473, 166] width 571 height 45
click at [731, 466] on div "Project Triple Win Withdrawn $0.00 $0.00 $0.00 May 29, 2025 -- $0.00 Philanthro…" at bounding box center [781, 389] width 1186 height 337
click at [713, 137] on div "Funds Awarded $0.00 Funds Paid $0.00" at bounding box center [473, 106] width 571 height 76
click at [647, 110] on div "Funds Awarded $0.00 Funds Paid $0.00" at bounding box center [473, 106] width 571 height 76
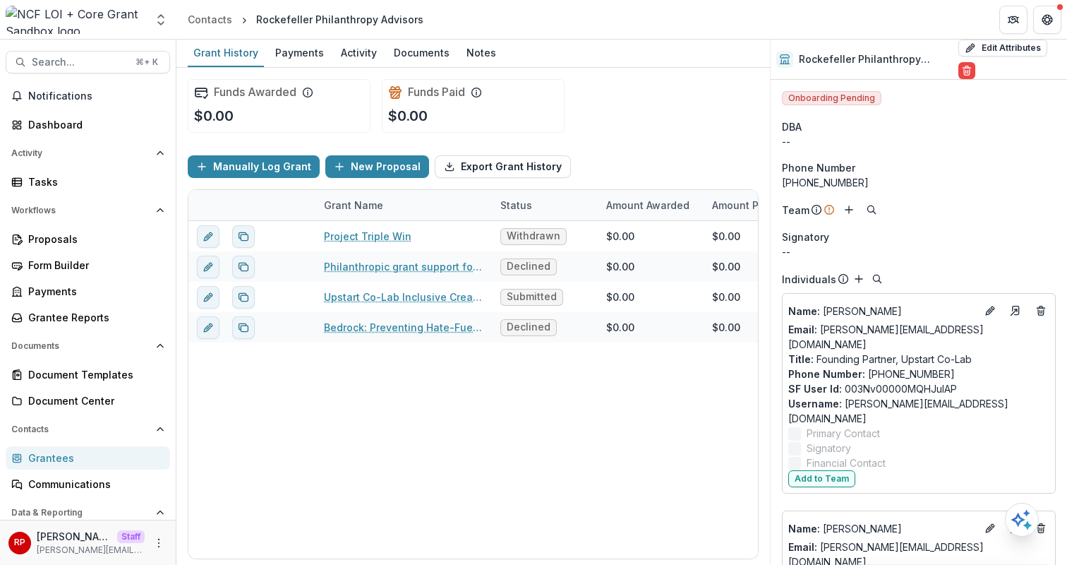
click at [647, 110] on div "Funds Awarded $0.00 Funds Paid $0.00" at bounding box center [473, 106] width 571 height 76
click at [658, 136] on div "Funds Awarded $0.00 Funds Paid $0.00" at bounding box center [473, 106] width 571 height 76
click at [694, 97] on div "Funds Awarded $0.00 Funds Paid $0.00" at bounding box center [473, 106] width 571 height 76
click at [716, 73] on div "Funds Awarded $0.00 Funds Paid $0.00" at bounding box center [473, 106] width 571 height 76
click at [698, 85] on div "Funds Awarded $0.00 Funds Paid $0.00" at bounding box center [473, 106] width 571 height 76
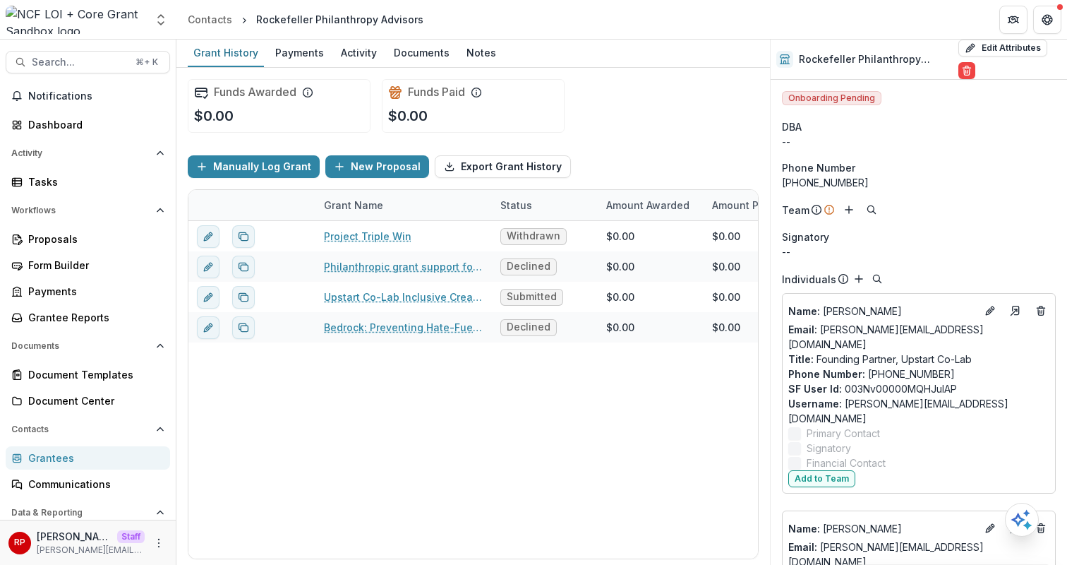
click at [679, 92] on div "Funds Awarded $0.00 Funds Paid $0.00" at bounding box center [473, 106] width 571 height 76
click at [671, 64] on div "Grant History Payments Activity Documents Notes" at bounding box center [472, 54] width 593 height 28
click at [748, 106] on div "Funds Awarded $0.00 Funds Paid $0.00" at bounding box center [473, 106] width 571 height 76
click at [693, 140] on div "Funds Awarded $0.00 Funds Paid $0.00" at bounding box center [473, 106] width 571 height 76
click at [104, 464] on div "Grantees" at bounding box center [93, 457] width 131 height 15
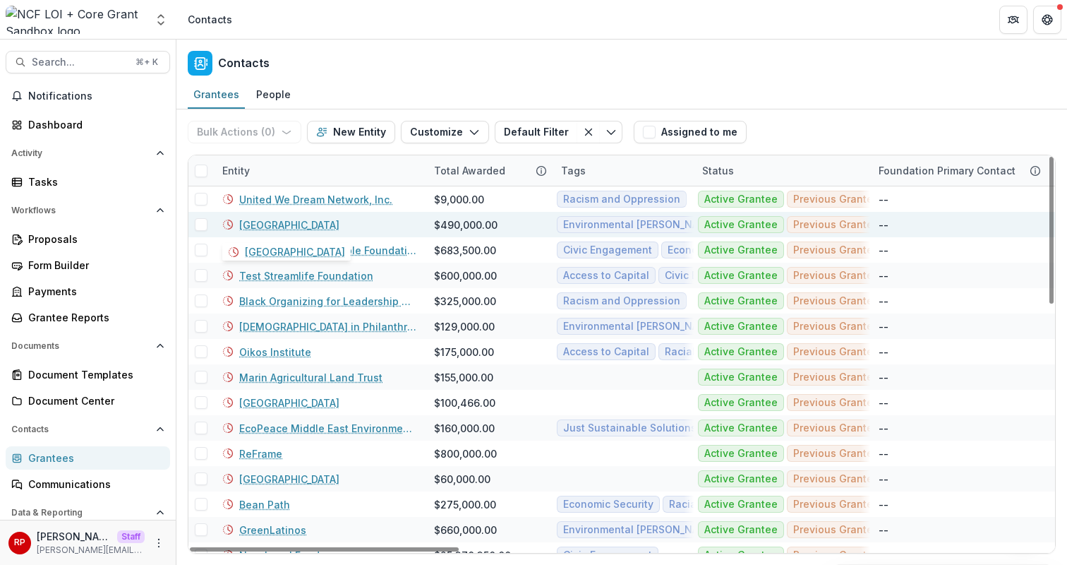
click at [287, 226] on link "Earth Island Institute" at bounding box center [289, 224] width 100 height 15
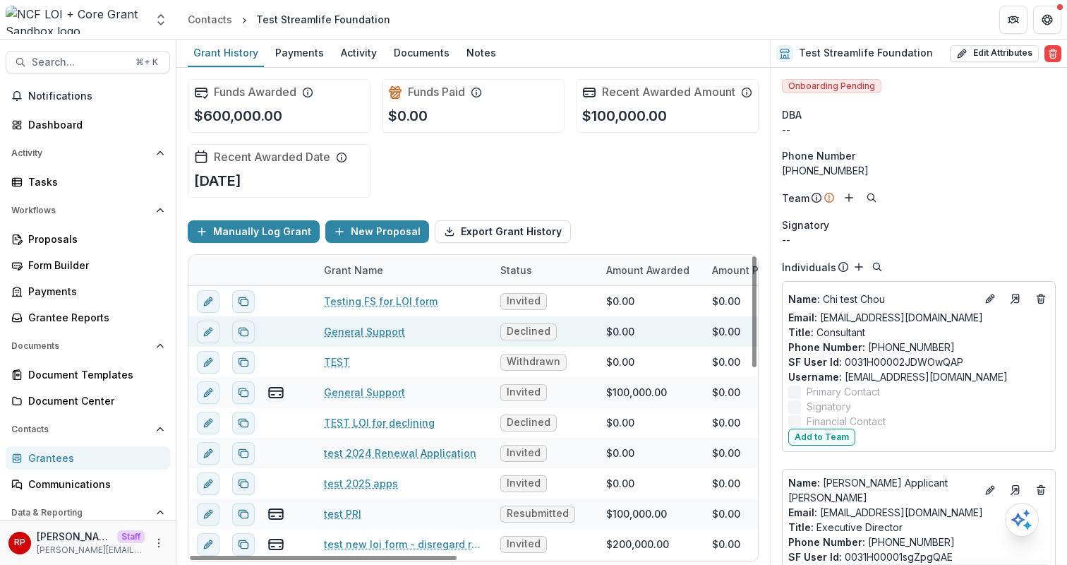
click at [457, 344] on div "General Support" at bounding box center [403, 331] width 159 height 30
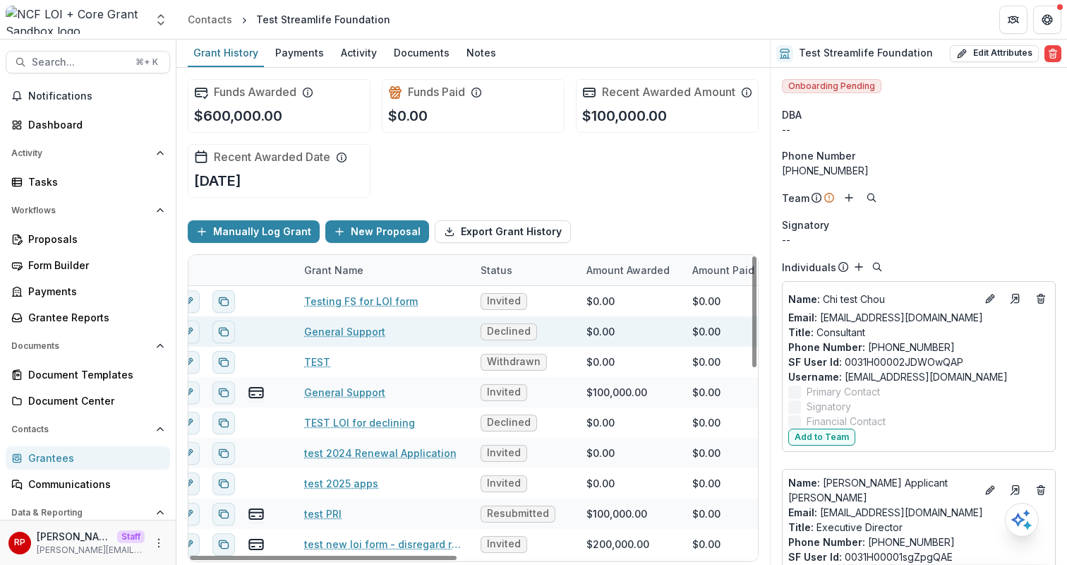
scroll to position [0, 3]
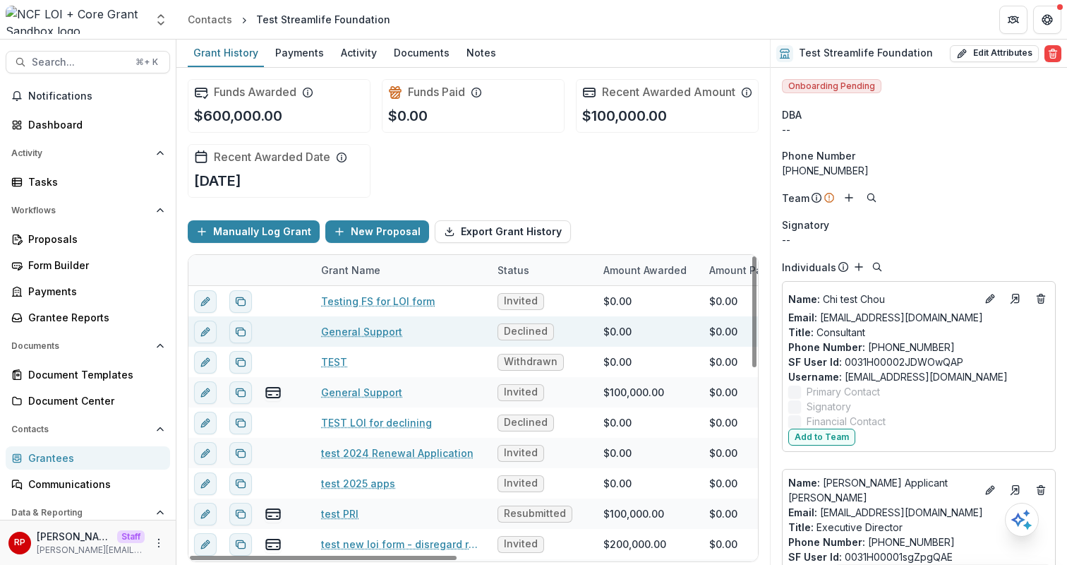
click at [551, 340] on span "Declined" at bounding box center [525, 331] width 56 height 17
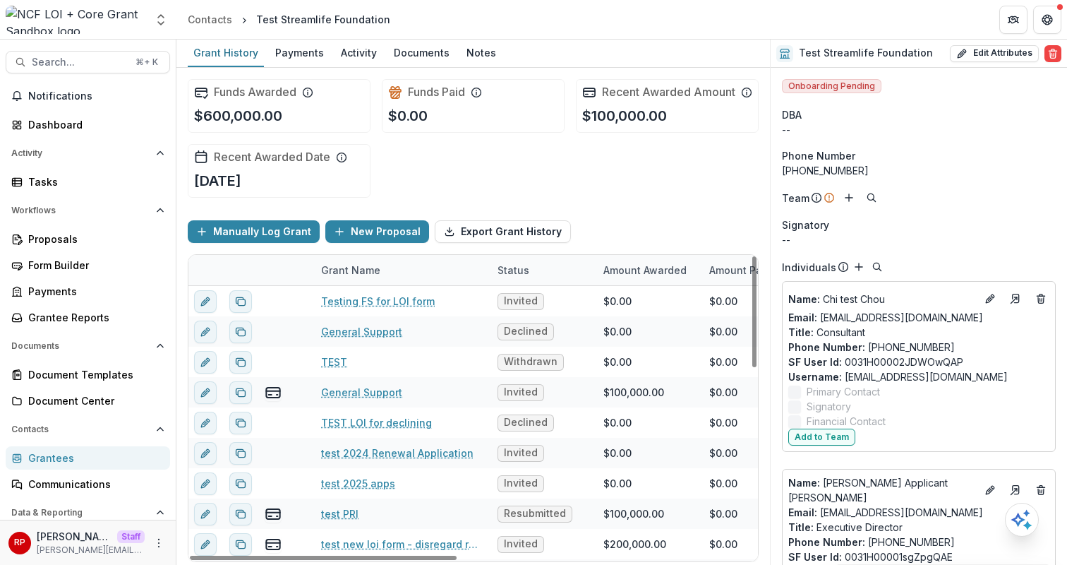
click at [581, 208] on div "Funds Awarded $600,000.00 Funds Paid $0.00 Recent Awarded Amount $100,000.00 Re…" at bounding box center [473, 138] width 571 height 141
click at [657, 209] on div "Funds Awarded $600,000.00 Funds Paid $0.00 Recent Awarded Amount $100,000.00 Re…" at bounding box center [473, 138] width 571 height 141
click at [619, 196] on div "Funds Awarded $600,000.00 Funds Paid $0.00 Recent Awarded Amount $100,000.00 Re…" at bounding box center [473, 138] width 571 height 141
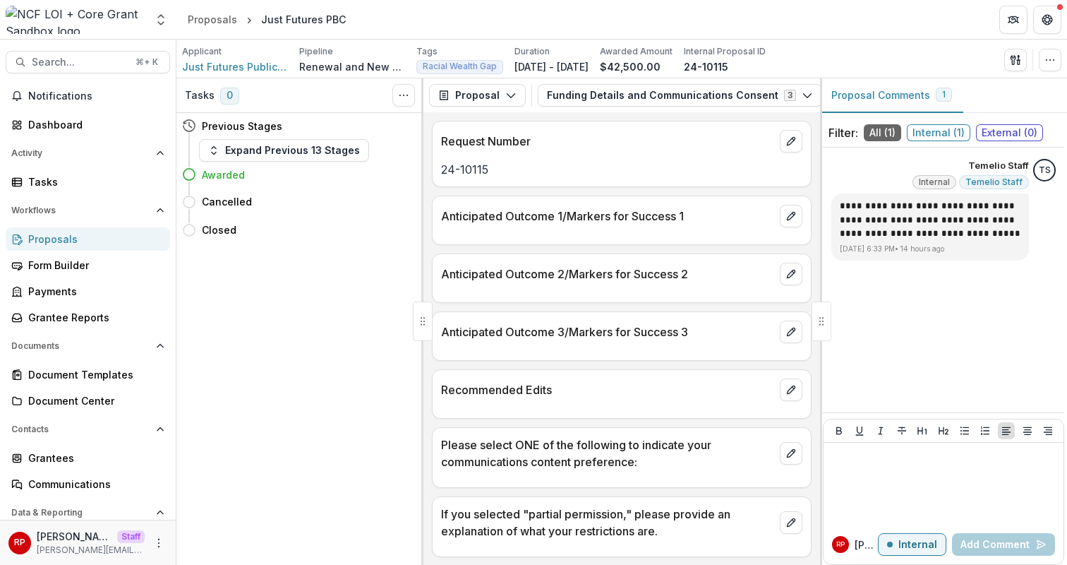
click at [1023, 105] on div "Proposal Comments 1" at bounding box center [943, 95] width 247 height 35
click at [1050, 58] on icon "button" at bounding box center [1049, 59] width 11 height 11
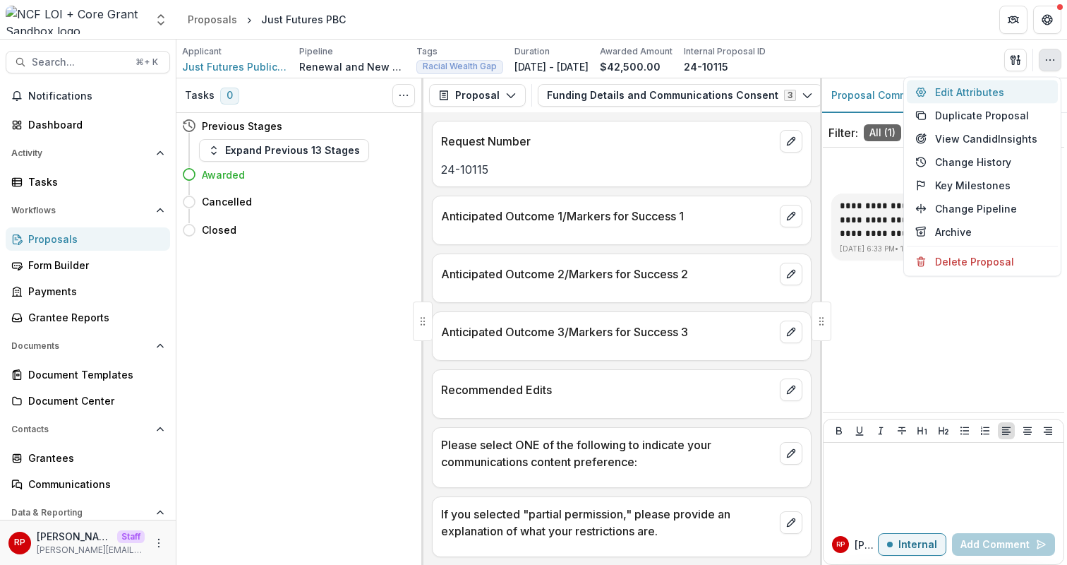
click at [1033, 88] on button "Edit Attributes" at bounding box center [982, 91] width 151 height 23
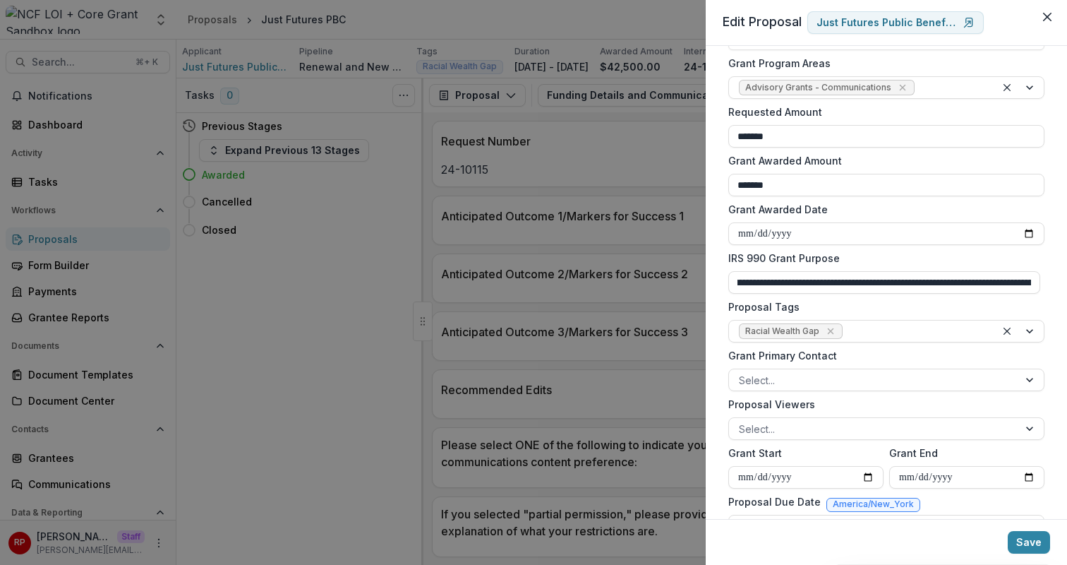
scroll to position [1125, 0]
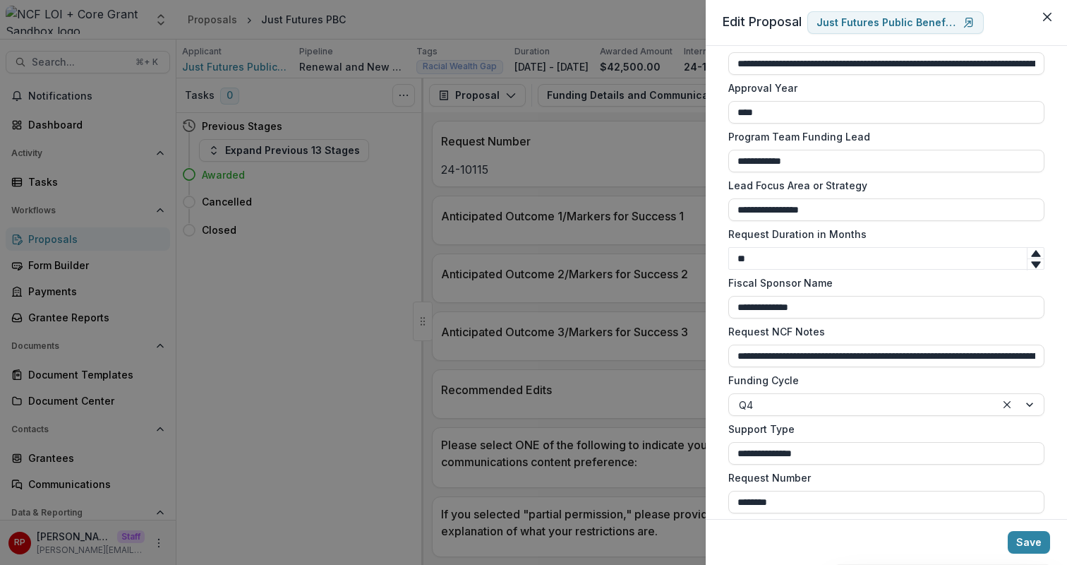
click at [721, 308] on div "**********" at bounding box center [886, 282] width 361 height 473
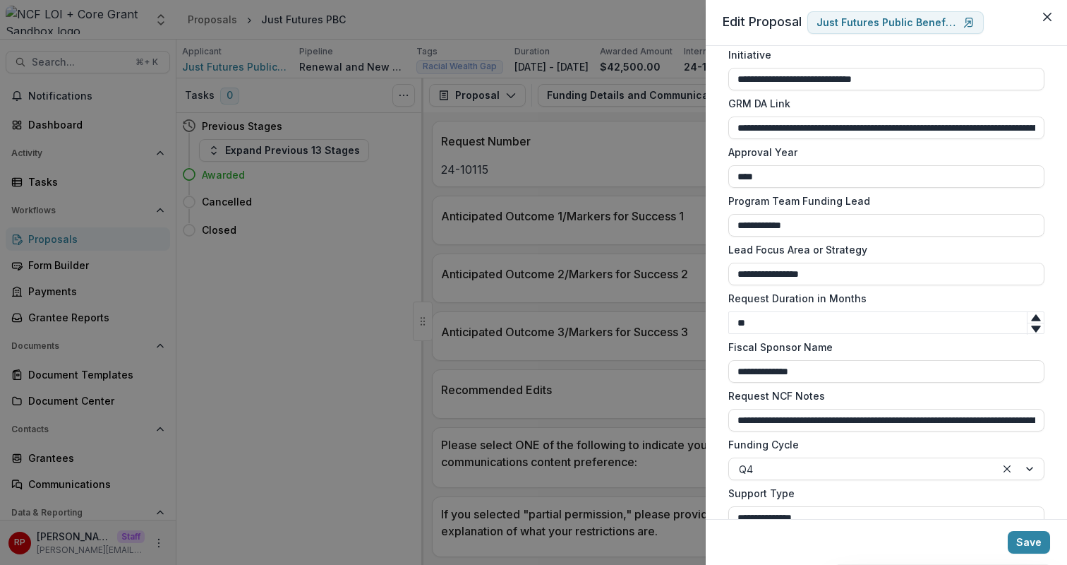
click at [610, 285] on div "**********" at bounding box center [533, 282] width 1067 height 565
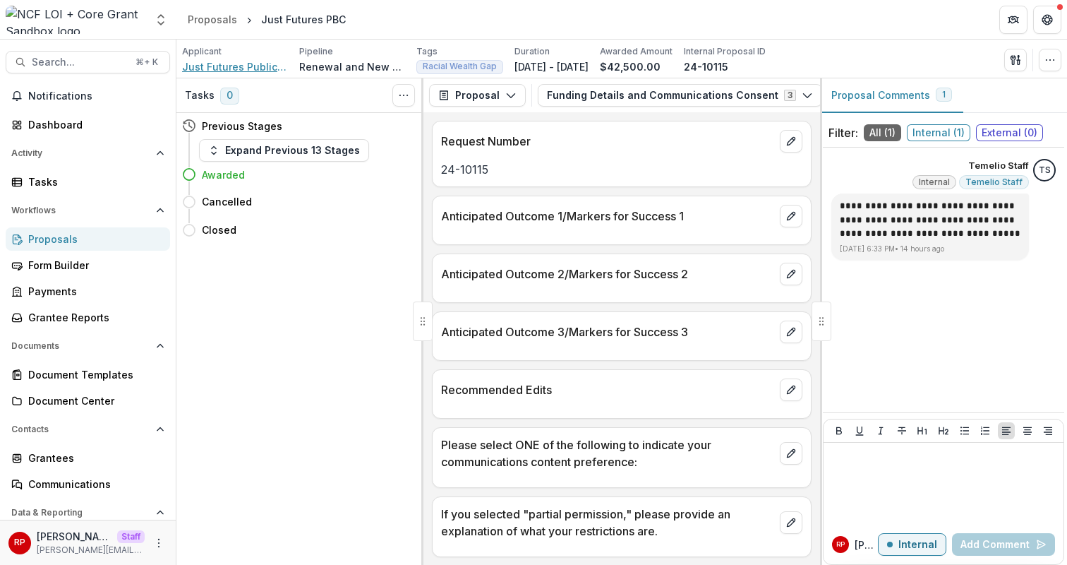
click at [247, 69] on span "Just Futures Public Benefit Corporation" at bounding box center [235, 66] width 106 height 15
click at [698, 149] on p "Request Number" at bounding box center [607, 141] width 333 height 17
click at [668, 222] on p "Anticipated Outcome 1/Markers for Success 1" at bounding box center [607, 215] width 333 height 17
click at [253, 66] on span "Just Futures Public Benefit Corporation" at bounding box center [235, 66] width 106 height 15
click at [83, 462] on div "Grantees" at bounding box center [93, 457] width 131 height 15
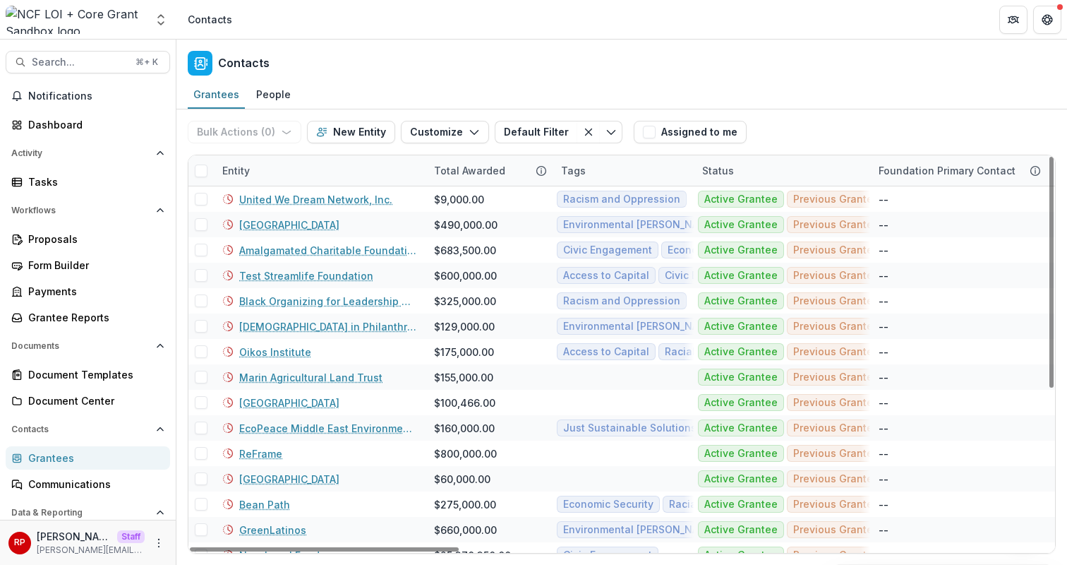
click at [298, 165] on div "Entity" at bounding box center [320, 170] width 212 height 30
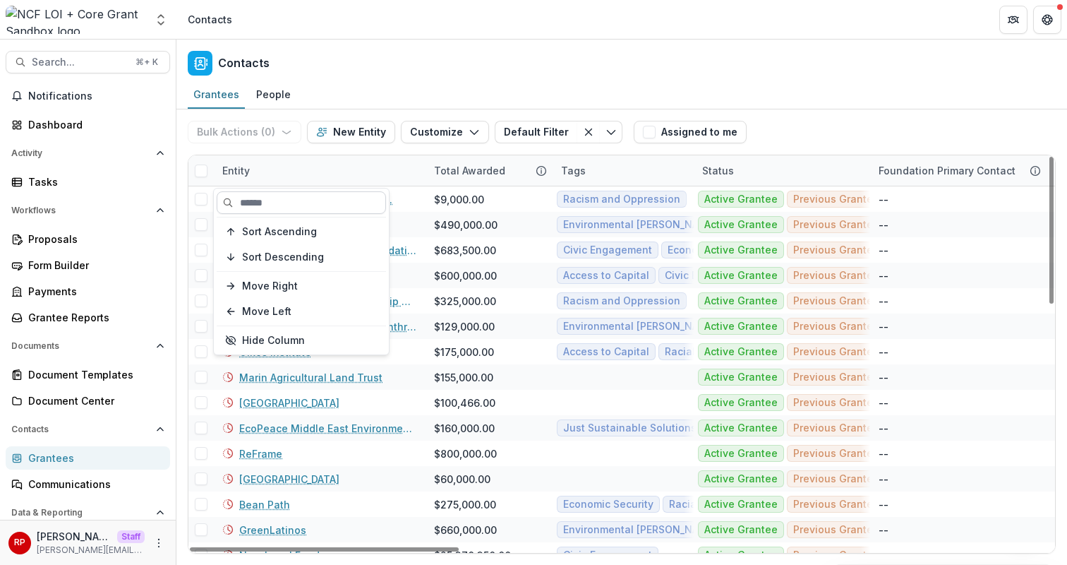
click at [318, 201] on input at bounding box center [301, 202] width 169 height 23
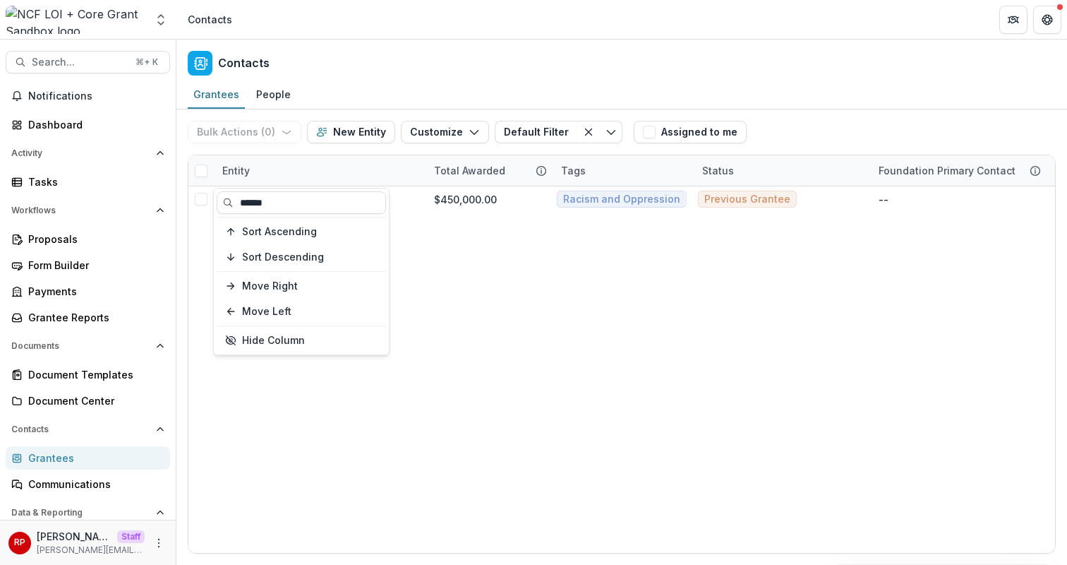
type input "******"
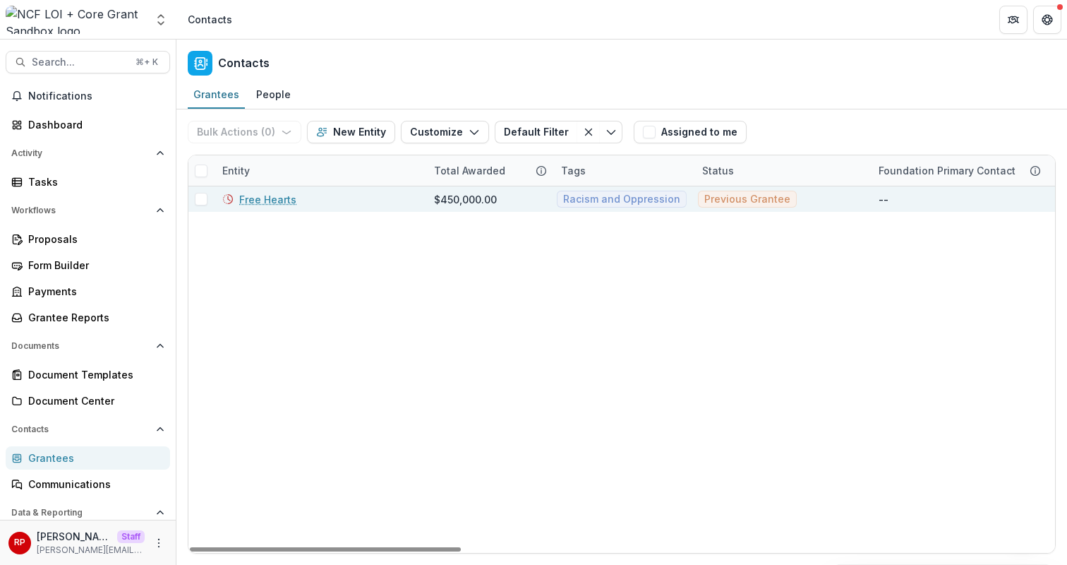
click at [275, 201] on link "Free Hearts" at bounding box center [267, 199] width 57 height 15
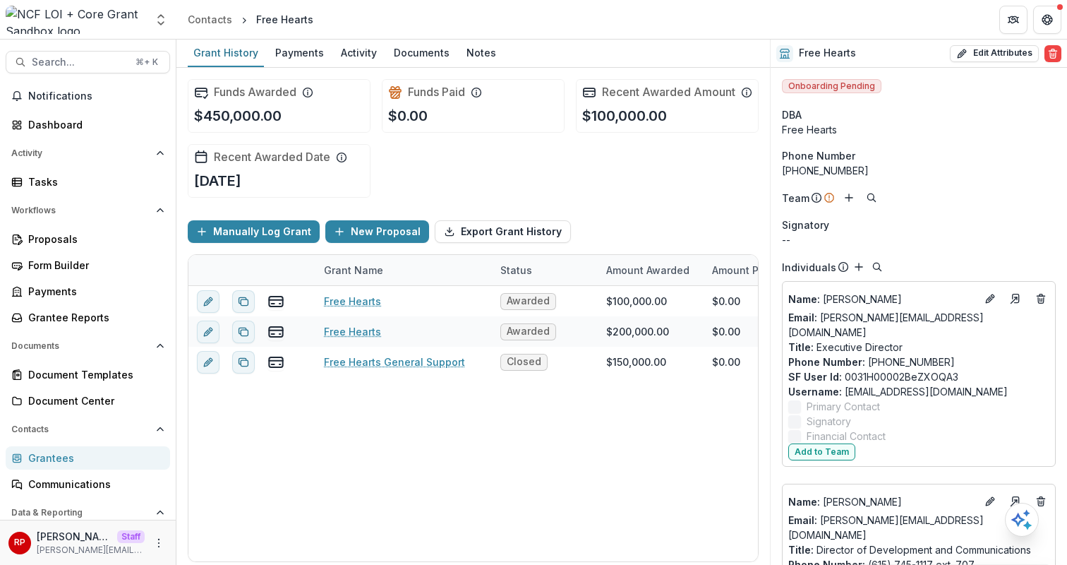
click at [946, 246] on div "--" at bounding box center [919, 239] width 274 height 15
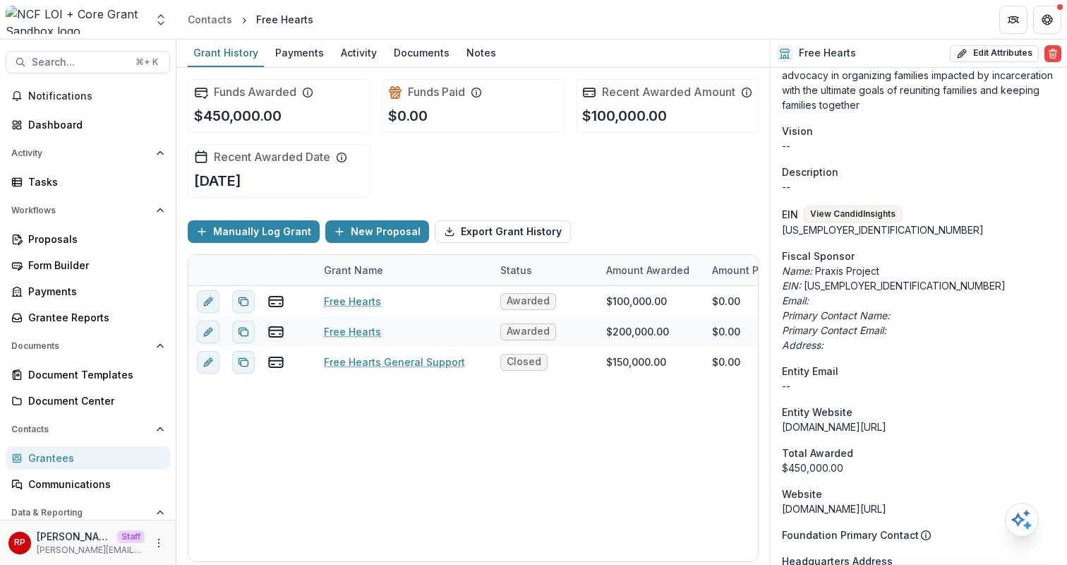
scroll to position [658, 0]
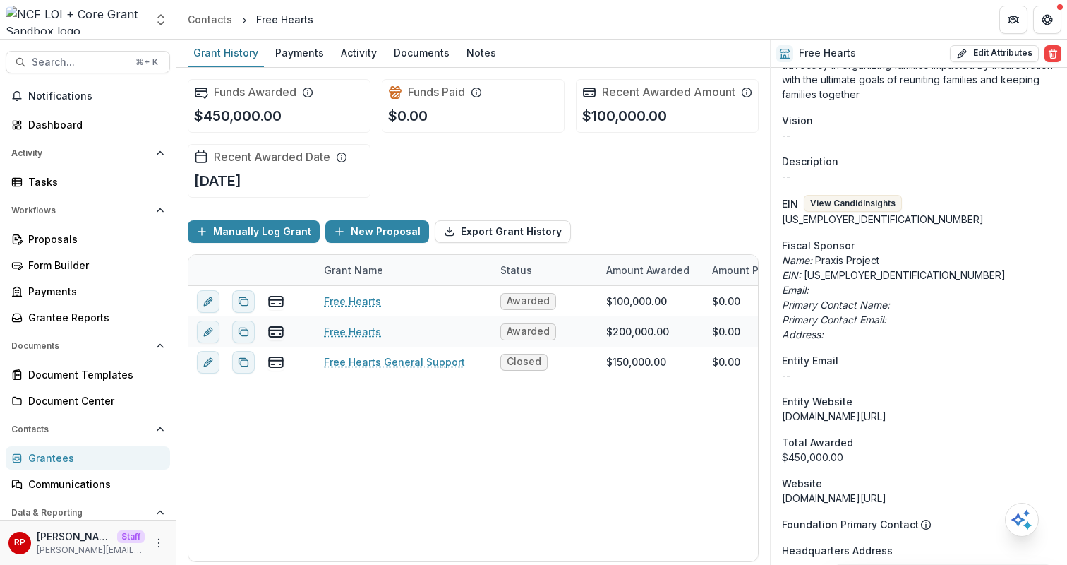
click at [869, 327] on p "Address:" at bounding box center [919, 334] width 274 height 15
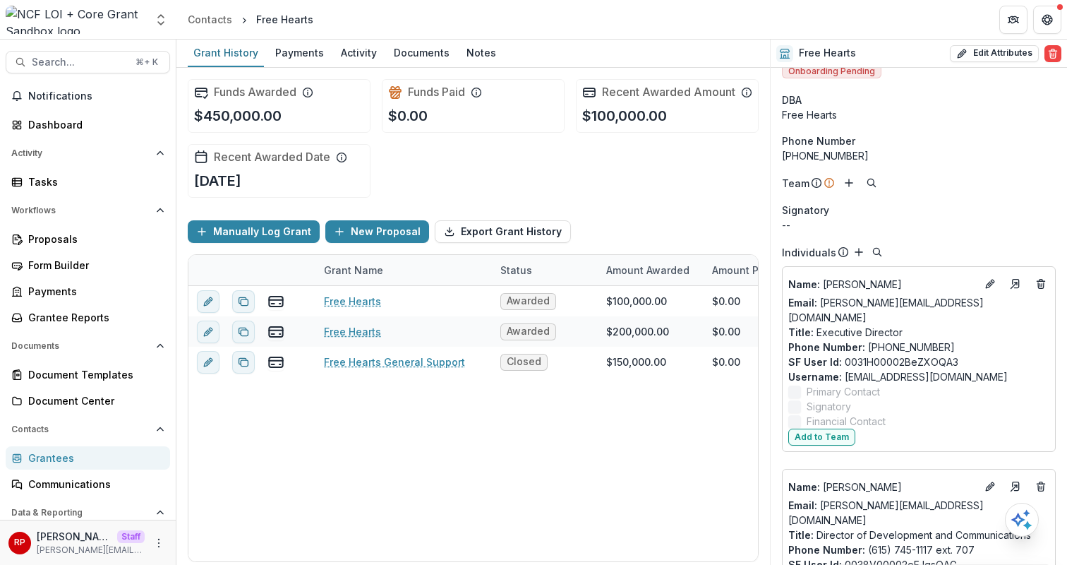
scroll to position [1075, 0]
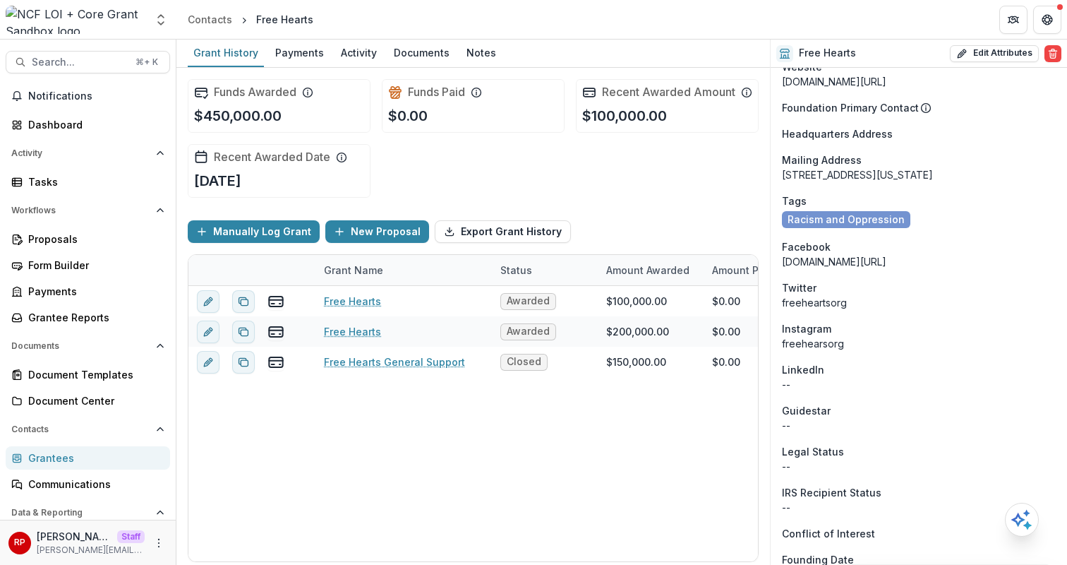
click at [869, 325] on div "Instagram" at bounding box center [919, 328] width 274 height 15
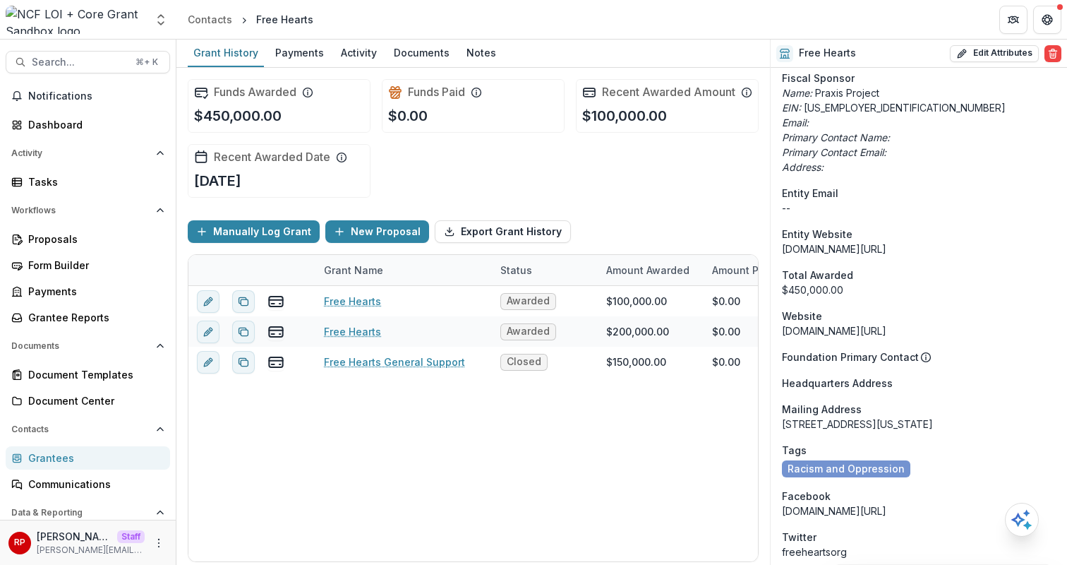
scroll to position [819, 0]
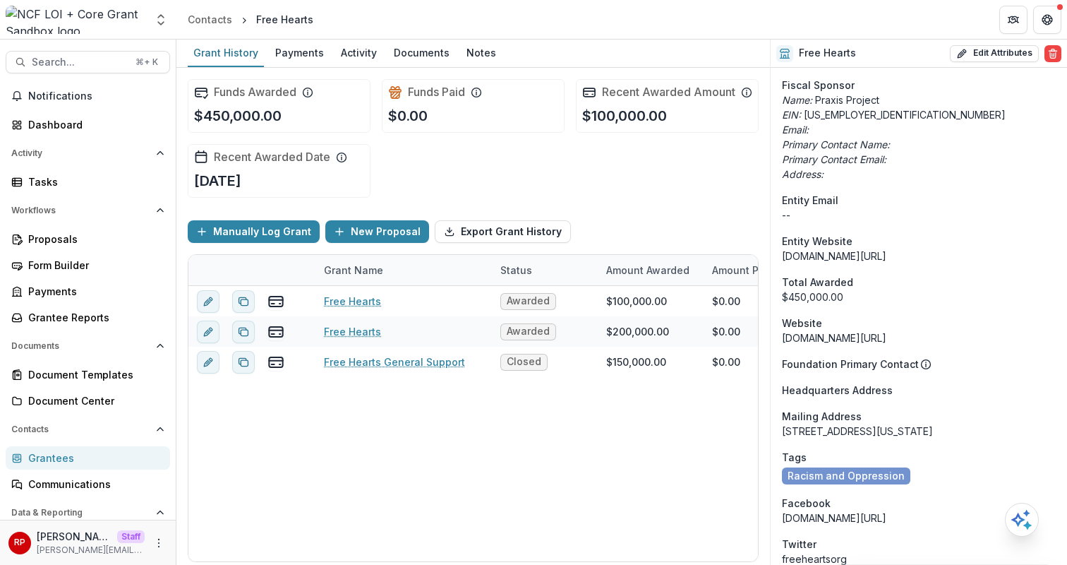
click at [839, 275] on span "Total Awarded" at bounding box center [817, 282] width 71 height 15
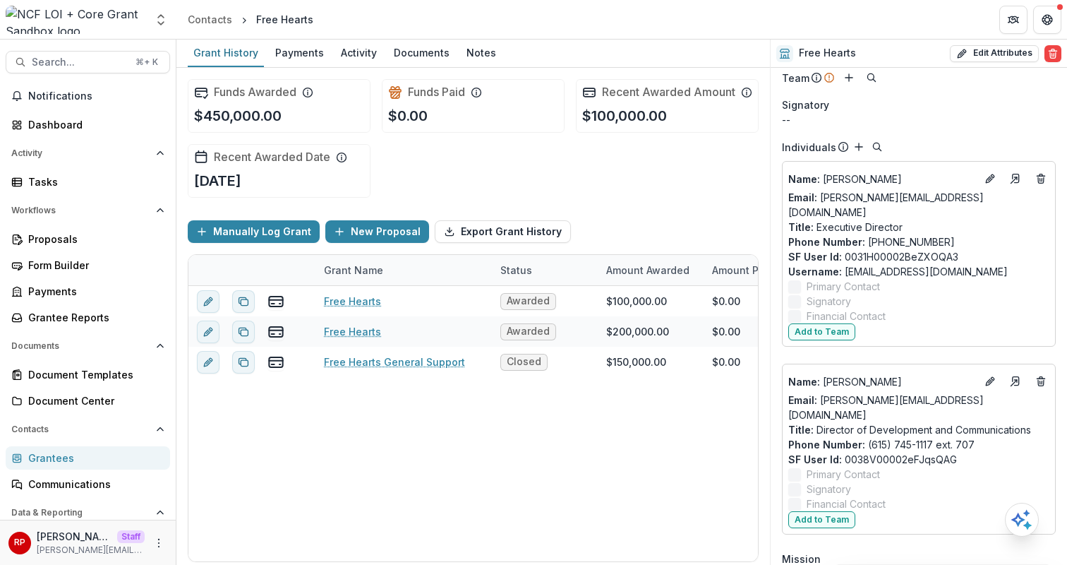
scroll to position [121, 0]
click at [782, 214] on div "Name : Dawn Rachelle Harrington Email: dawn@freeheartsorg.com Title : Executive…" at bounding box center [919, 253] width 274 height 186
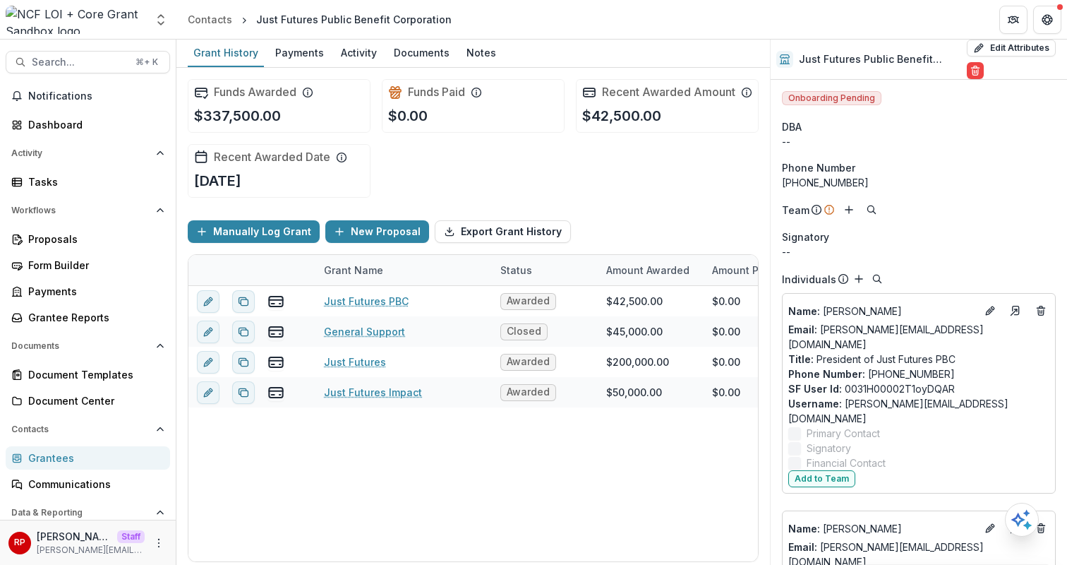
click at [913, 182] on div "[PHONE_NUMBER]" at bounding box center [919, 182] width 274 height 15
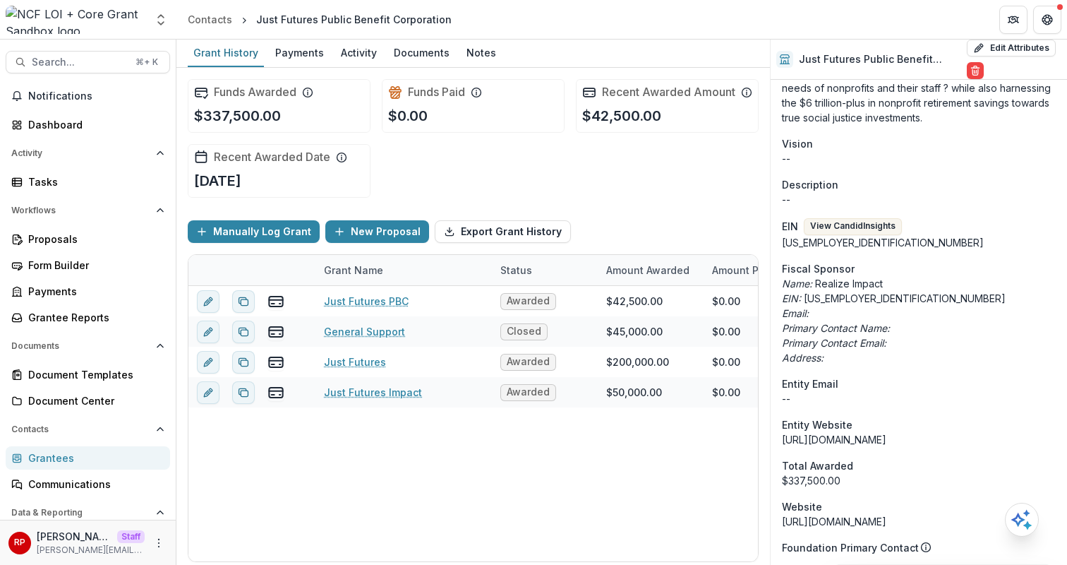
scroll to position [909, 0]
click at [819, 322] on icon "Primary Contact Name:" at bounding box center [836, 328] width 108 height 12
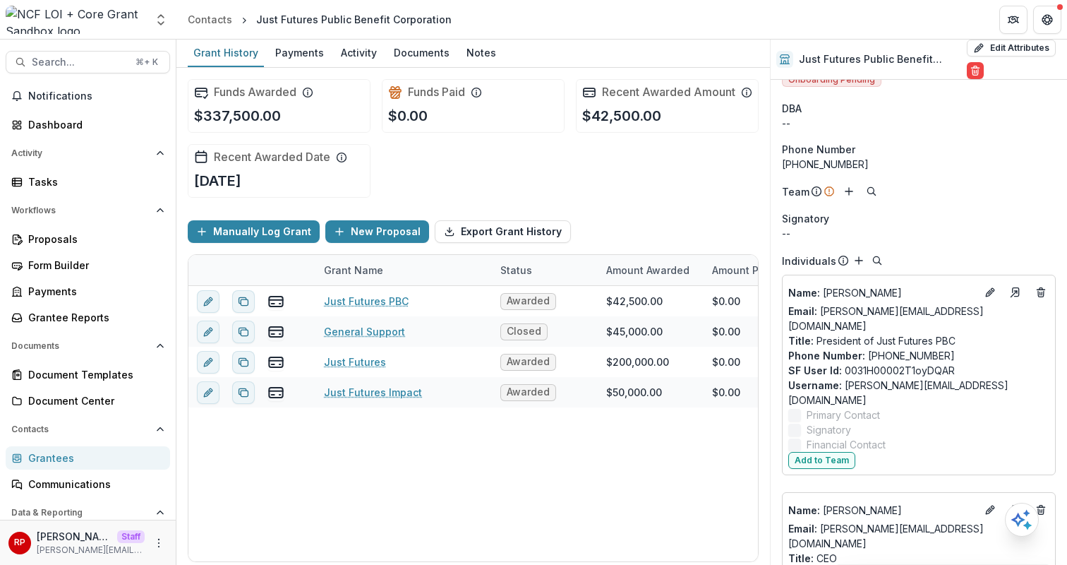
scroll to position [19, 0]
click at [932, 232] on div "--" at bounding box center [919, 232] width 274 height 15
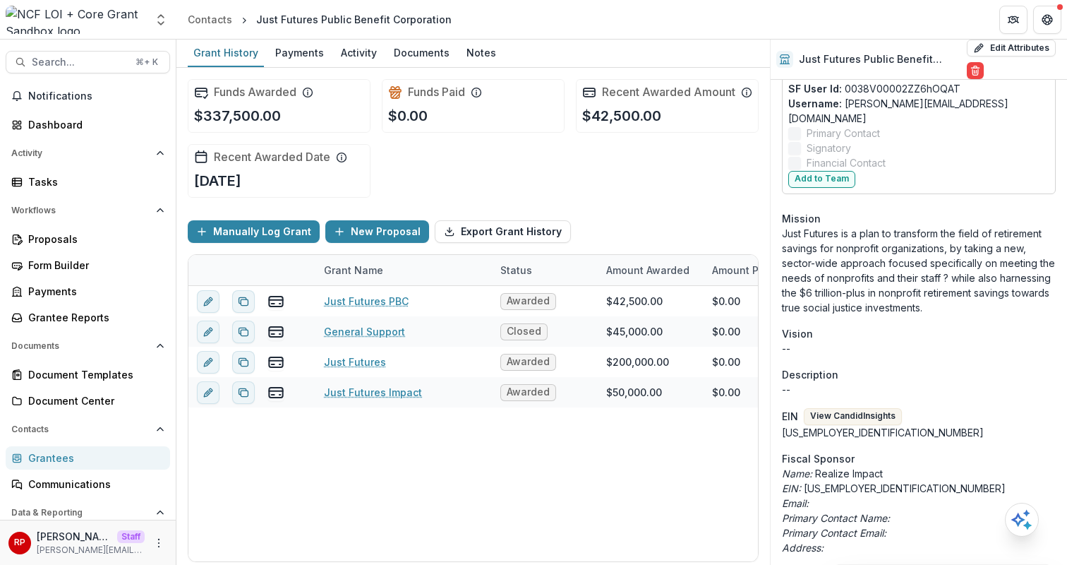
scroll to position [724, 0]
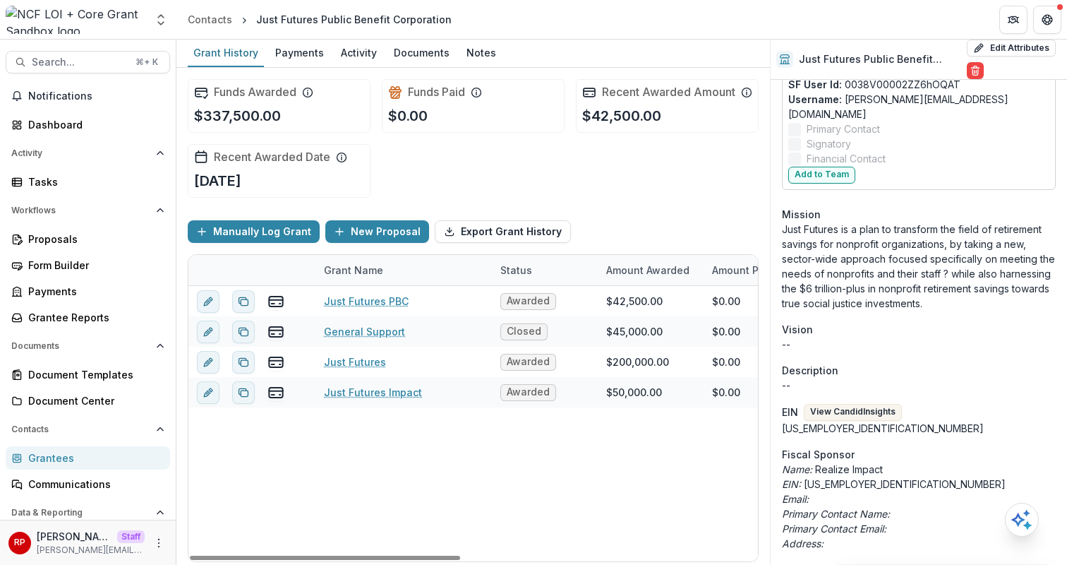
click at [387, 471] on div "Just Futures PBC Awarded $42,500.00 $0.00 $42,500.00 [DATE] [DATE] $50,000.00 G…" at bounding box center [781, 423] width 1186 height 275
click at [784, 254] on div "Onboarding Pending DBA -- Phone Number [PHONE_NUMBER] Team Signatory -- Individ…" at bounding box center [919, 431] width 296 height 2150
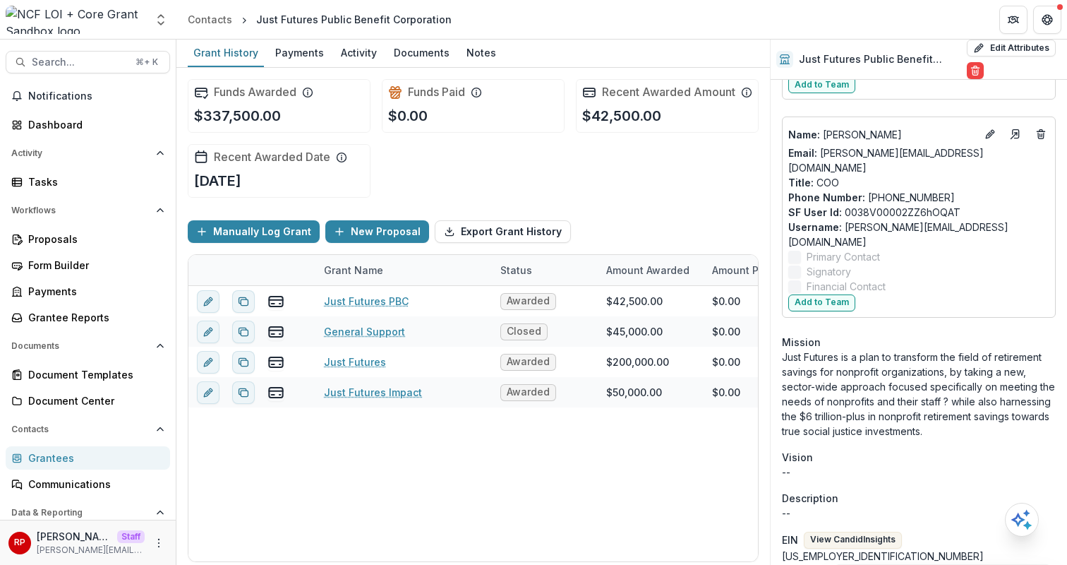
scroll to position [596, 0]
click at [127, 458] on div "Grantees" at bounding box center [93, 457] width 131 height 15
click at [779, 158] on div "Onboarding Pending DBA -- Phone Number [PHONE_NUMBER] Team Signatory -- Individ…" at bounding box center [919, 559] width 296 height 2150
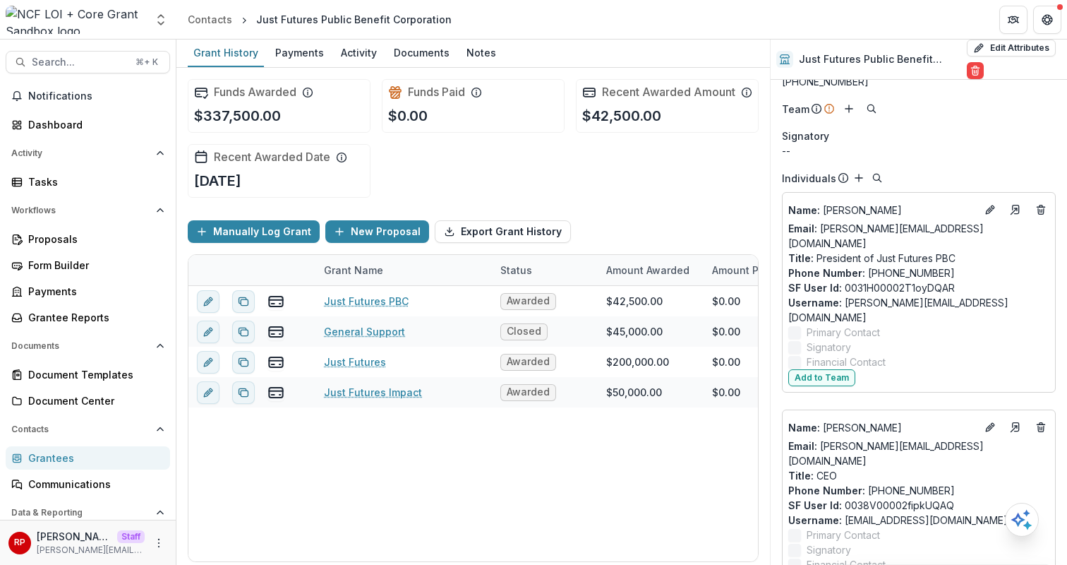
scroll to position [0, 0]
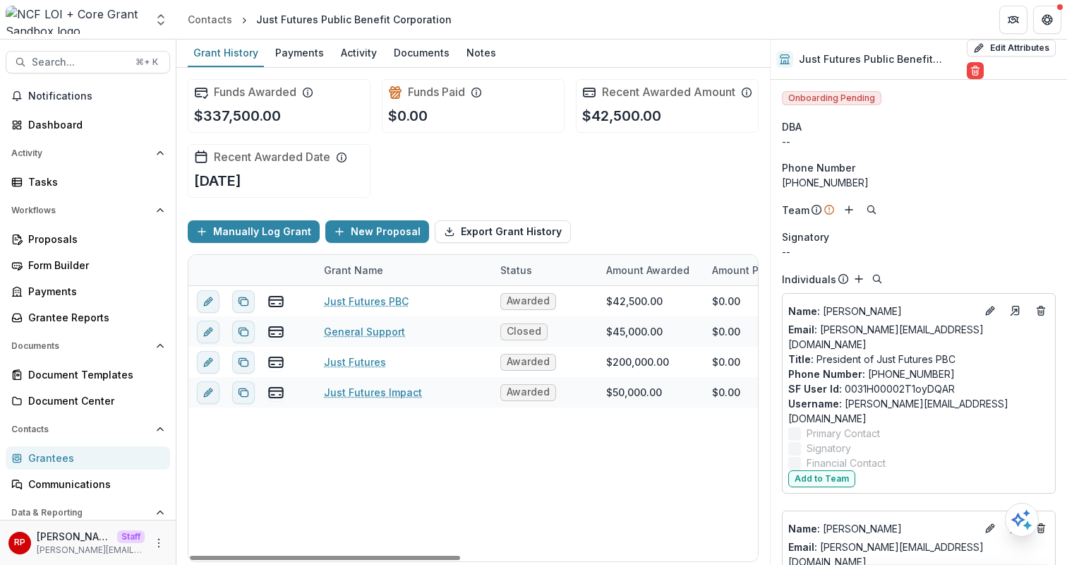
click at [505, 443] on div "Just Futures PBC Awarded $42,500.00 $0.00 $42,500.00 [DATE] [DATE] $50,000.00 G…" at bounding box center [781, 423] width 1186 height 275
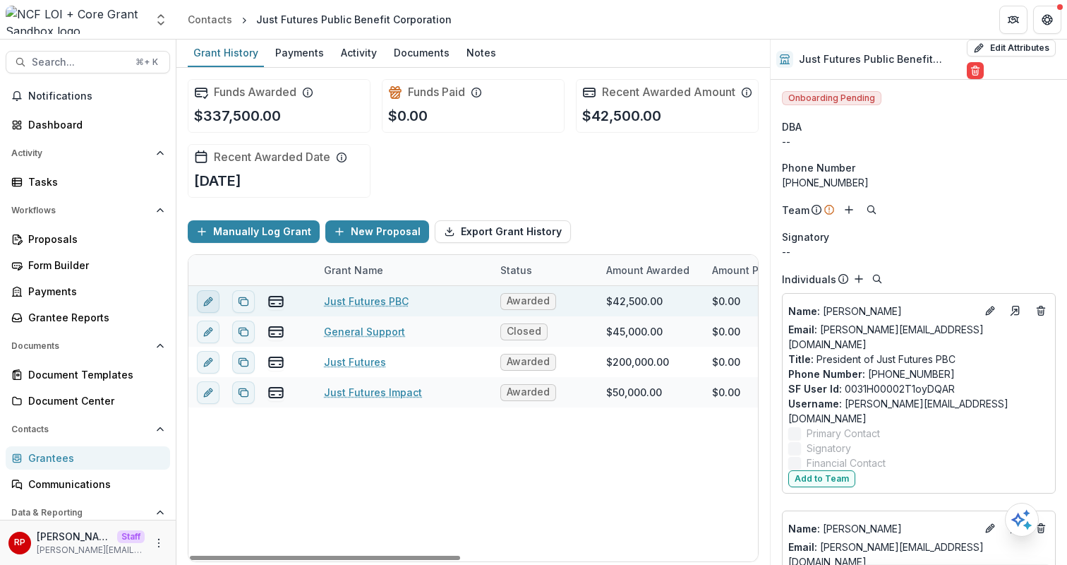
click at [209, 307] on icon "edit" at bounding box center [208, 301] width 11 height 11
click at [366, 316] on div "Just Futures PBC" at bounding box center [403, 301] width 159 height 30
click at [357, 308] on link "Just Futures PBC" at bounding box center [366, 301] width 85 height 15
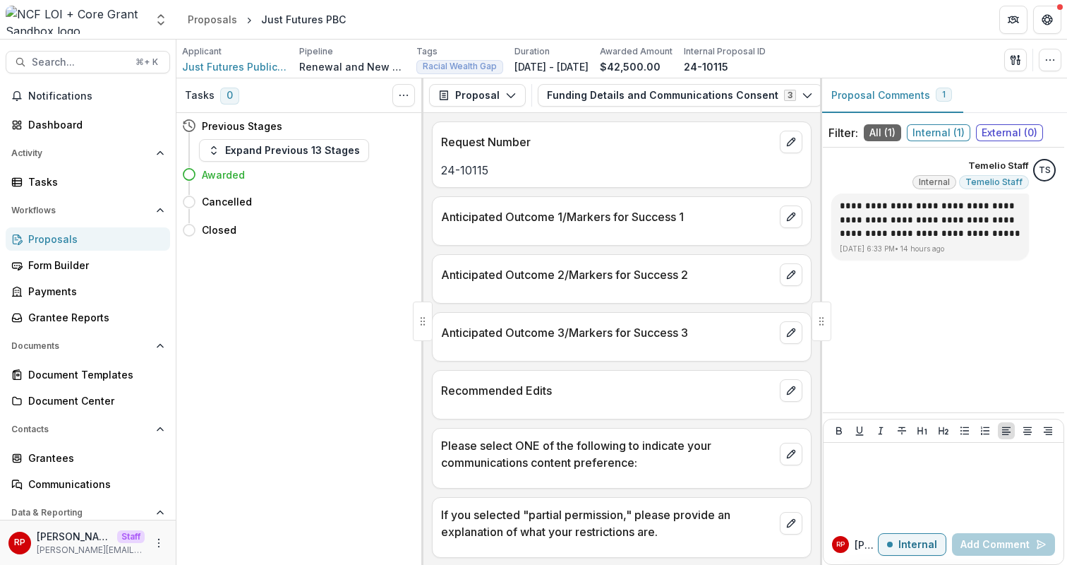
click at [627, 262] on div "Anticipated Outcome 2/Markers for Success 2" at bounding box center [622, 270] width 378 height 31
click at [1051, 54] on button "button" at bounding box center [1050, 60] width 23 height 23
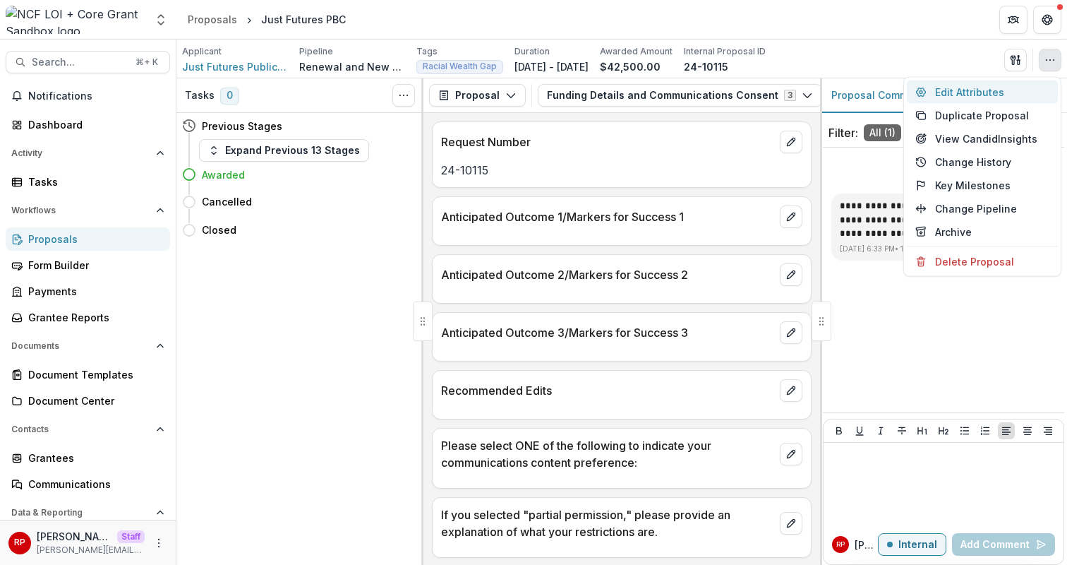
click at [1044, 88] on button "Edit Attributes" at bounding box center [982, 91] width 151 height 23
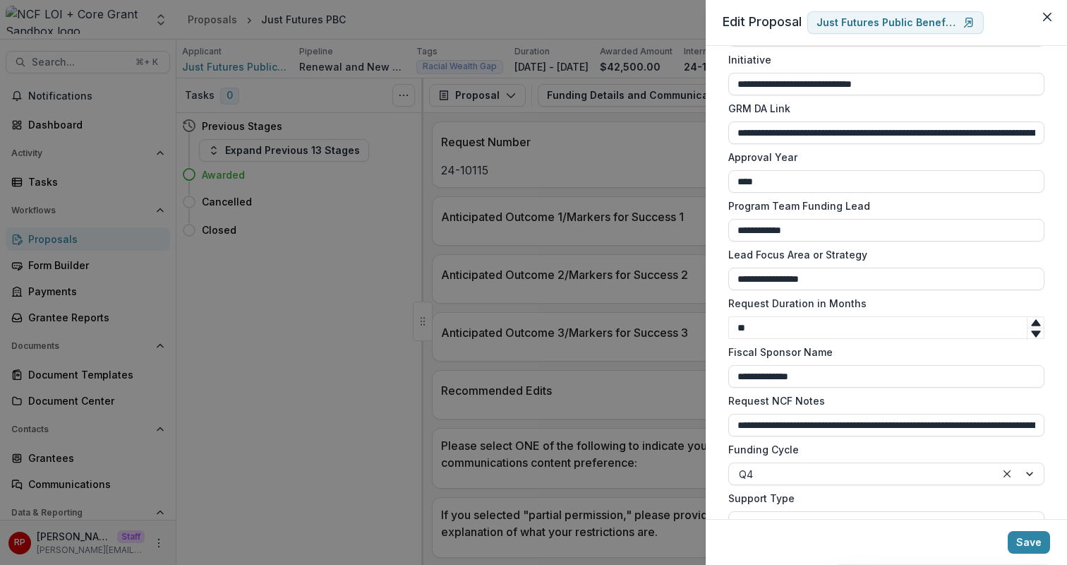
scroll to position [1118, 0]
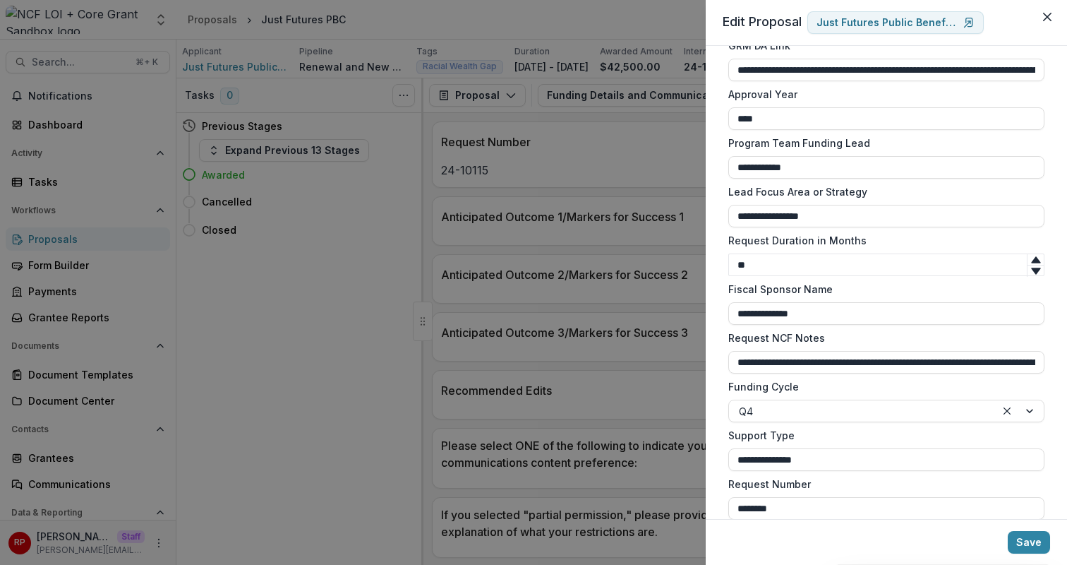
click at [583, 270] on div "**********" at bounding box center [533, 282] width 1067 height 565
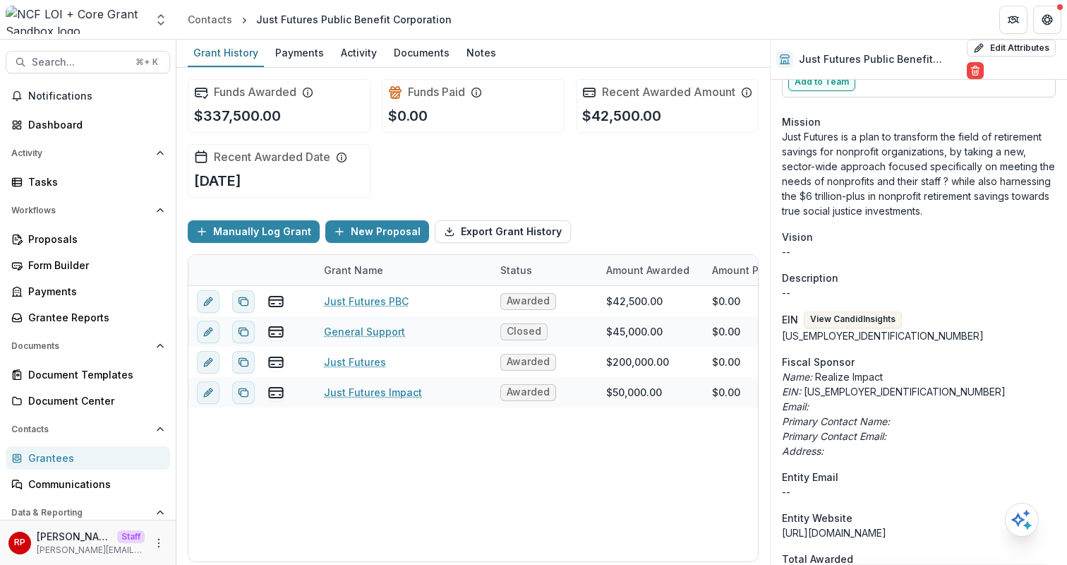
scroll to position [814, 0]
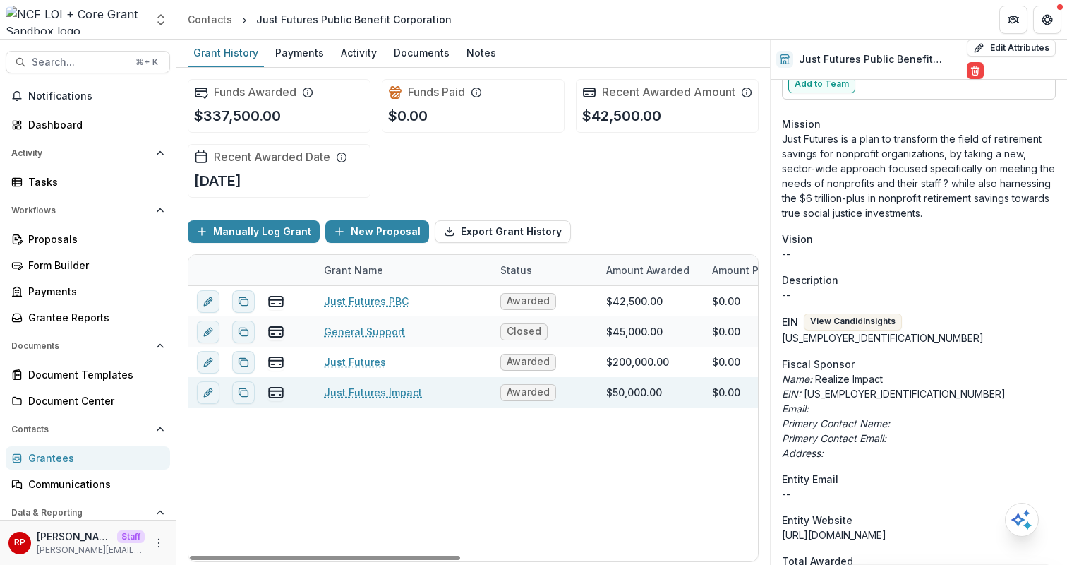
click at [474, 390] on div "Just Futures Impact" at bounding box center [403, 392] width 159 height 30
click at [394, 399] on link "Just Futures Impact" at bounding box center [373, 392] width 98 height 15
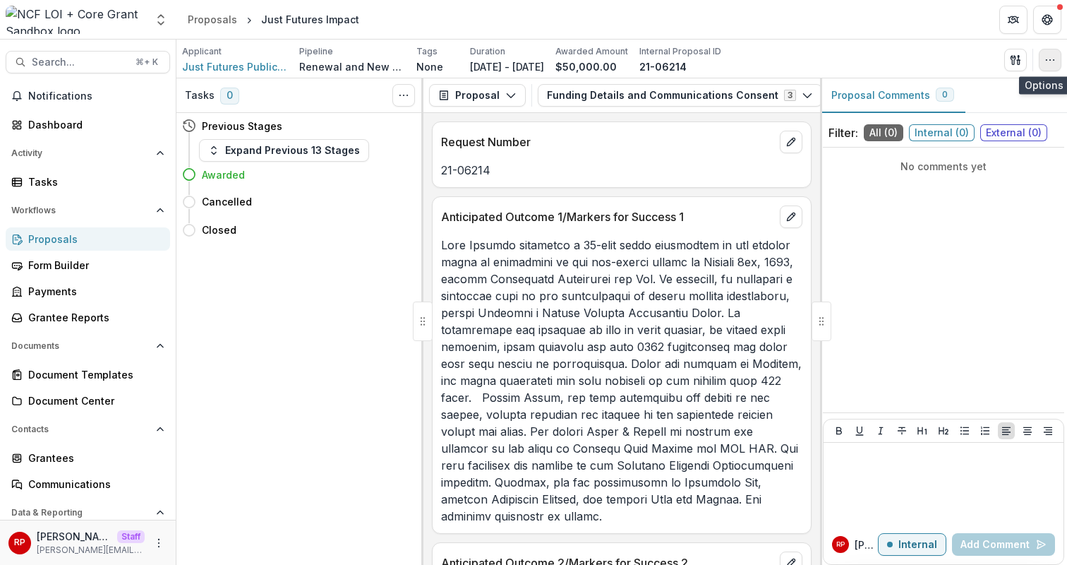
click at [1054, 63] on icon "button" at bounding box center [1049, 59] width 11 height 11
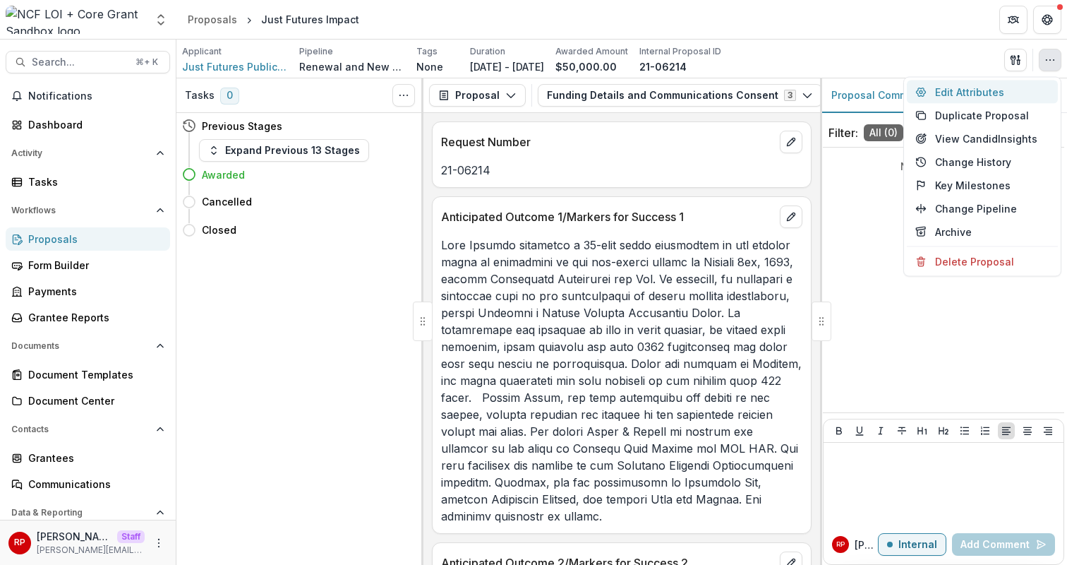
click at [1046, 80] on button "Edit Attributes" at bounding box center [982, 91] width 151 height 23
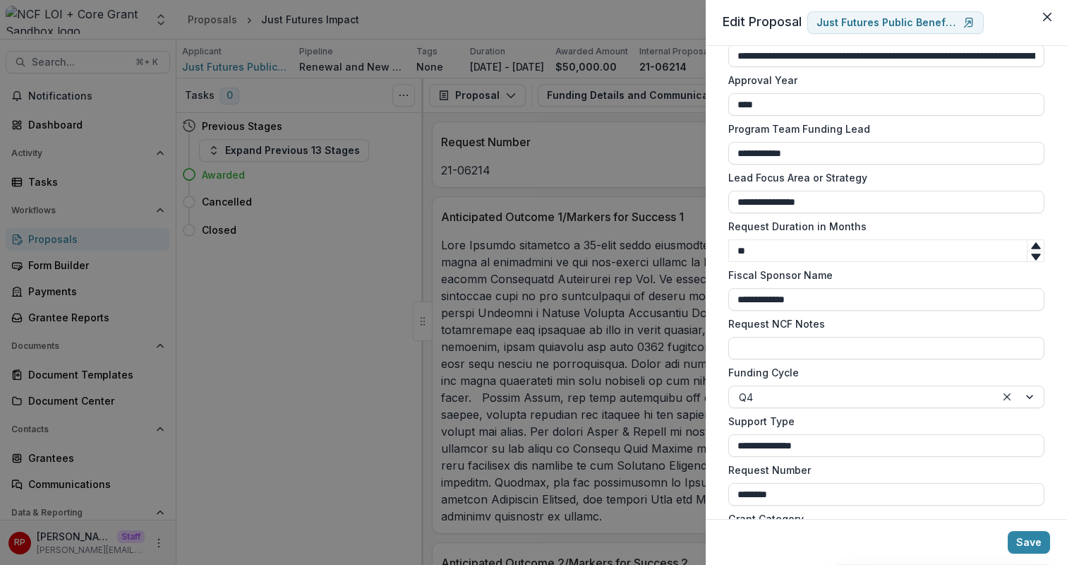
scroll to position [1190, 0]
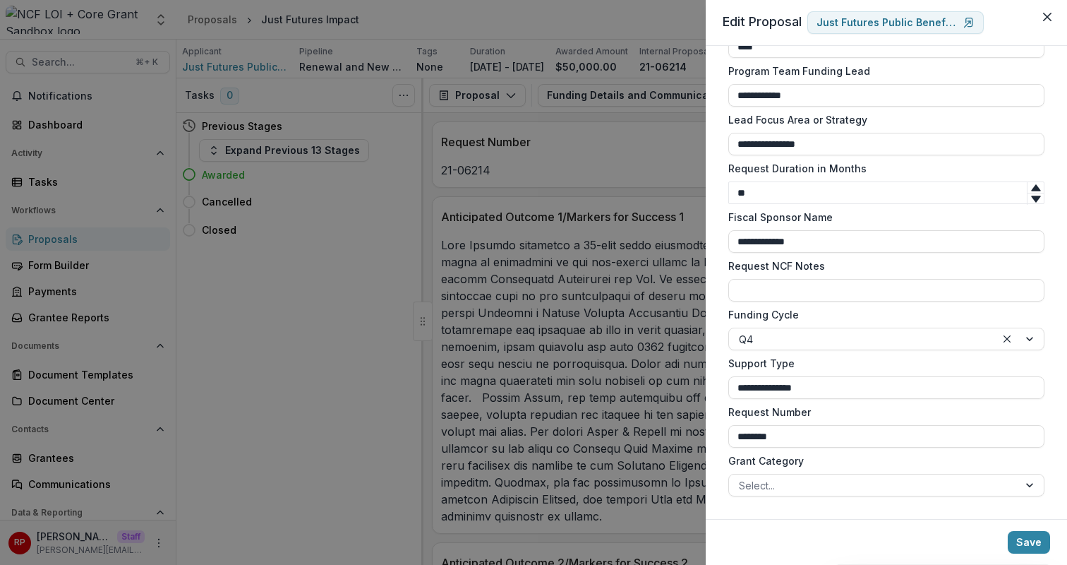
click at [786, 215] on label "Fiscal Sponsor Name" at bounding box center [882, 217] width 308 height 15
click at [786, 230] on input "**********" at bounding box center [886, 241] width 316 height 23
click at [817, 241] on input "**********" at bounding box center [886, 241] width 316 height 23
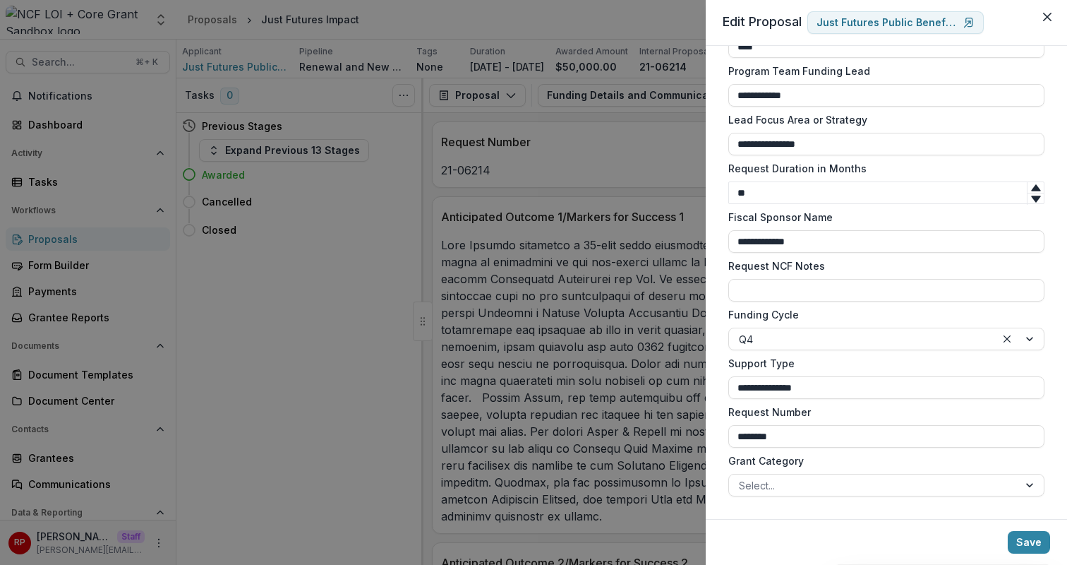
click at [796, 223] on label "Fiscal Sponsor Name" at bounding box center [882, 217] width 308 height 15
click at [796, 230] on input "**********" at bounding box center [886, 241] width 316 height 23
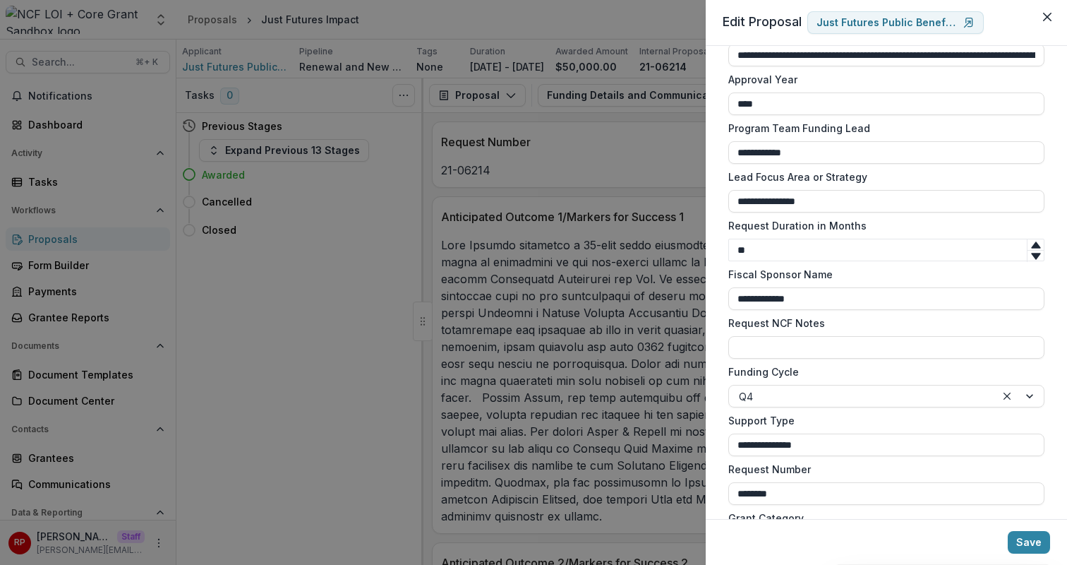
scroll to position [1130, 0]
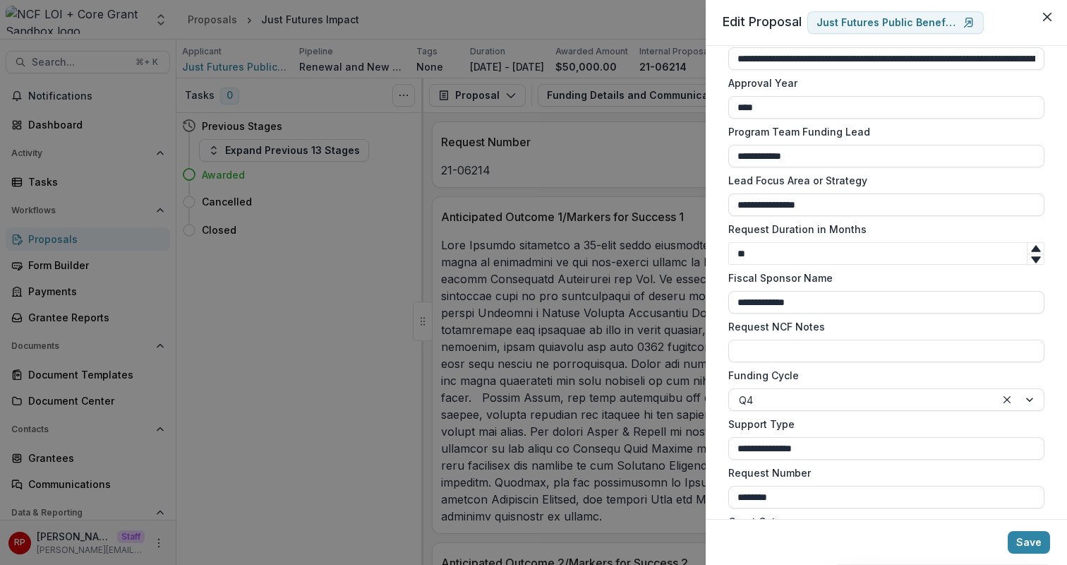
click at [716, 301] on div "**********" at bounding box center [886, 282] width 361 height 473
click at [599, 267] on div "**********" at bounding box center [533, 282] width 1067 height 565
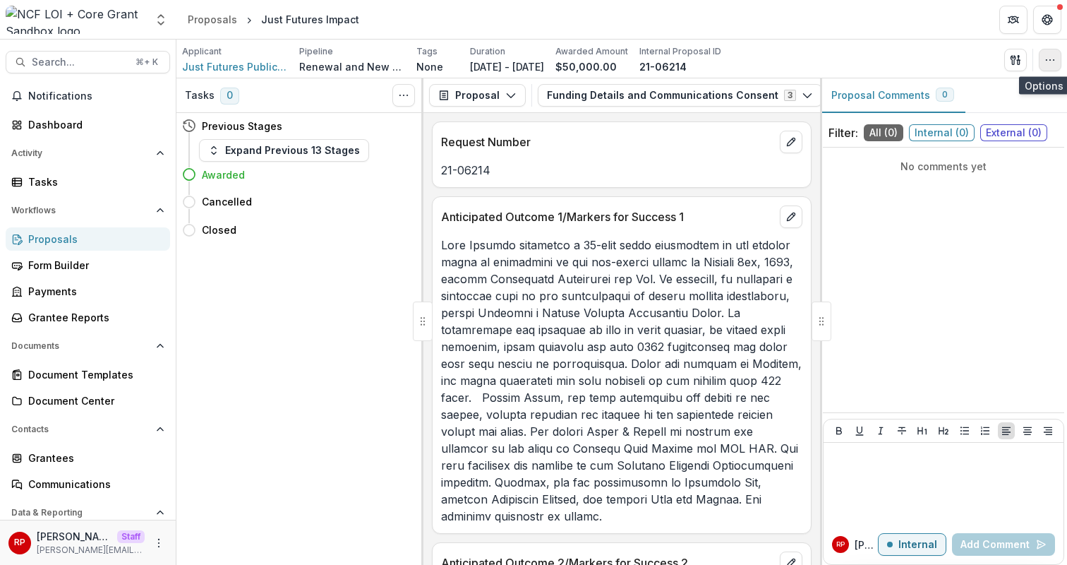
click at [1049, 64] on icon "button" at bounding box center [1049, 59] width 11 height 11
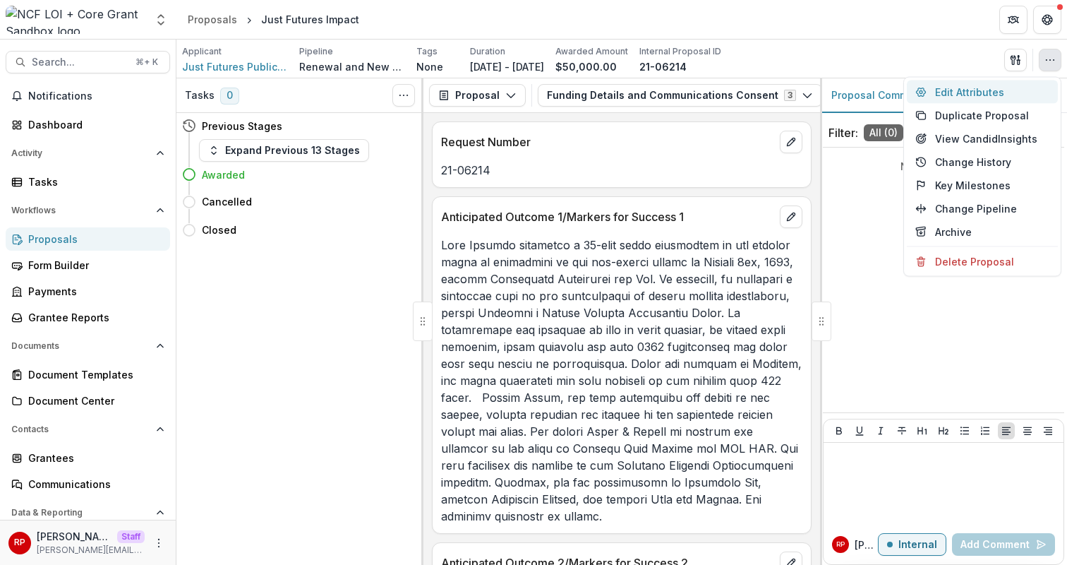
click at [1045, 86] on button "Edit Attributes" at bounding box center [982, 91] width 151 height 23
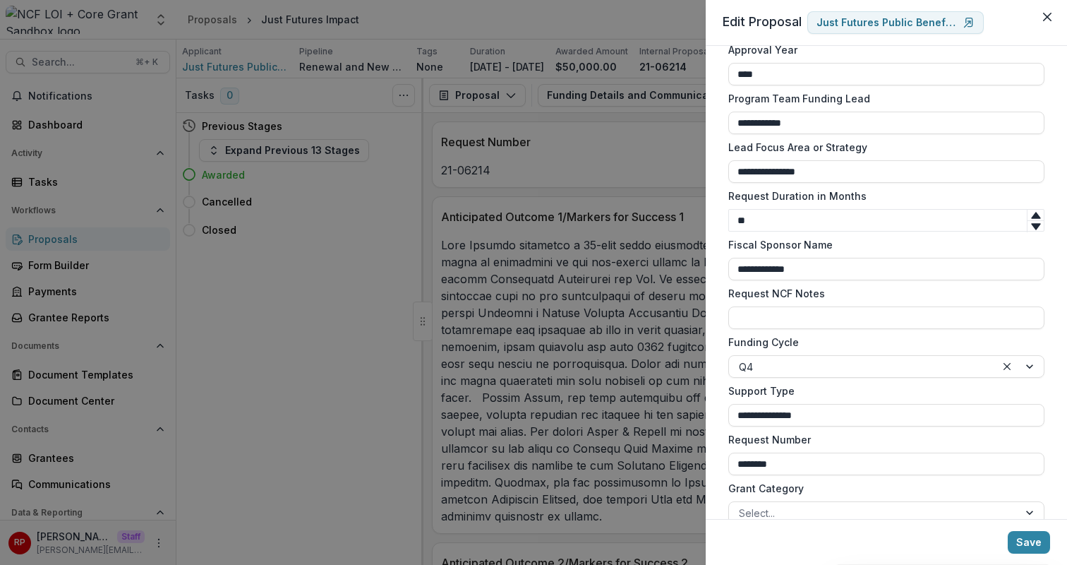
scroll to position [1190, 0]
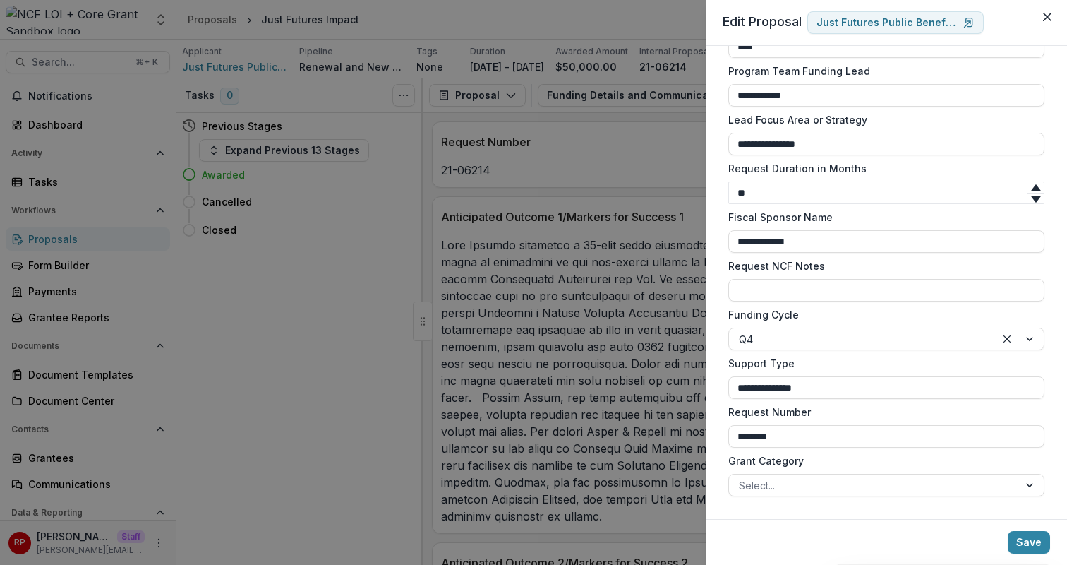
click at [622, 279] on div "**********" at bounding box center [533, 282] width 1067 height 565
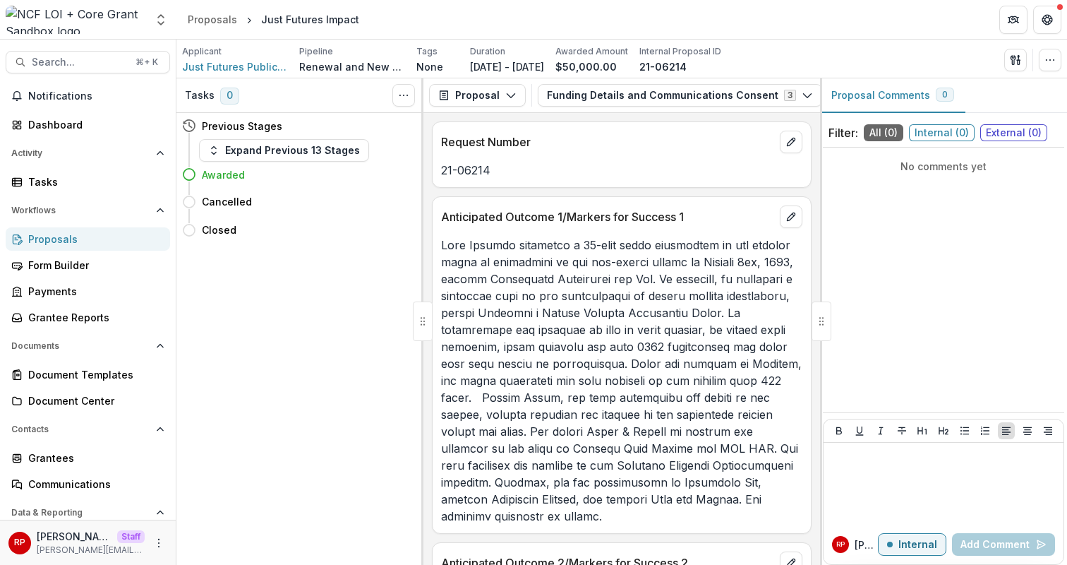
click at [670, 268] on p at bounding box center [621, 380] width 361 height 288
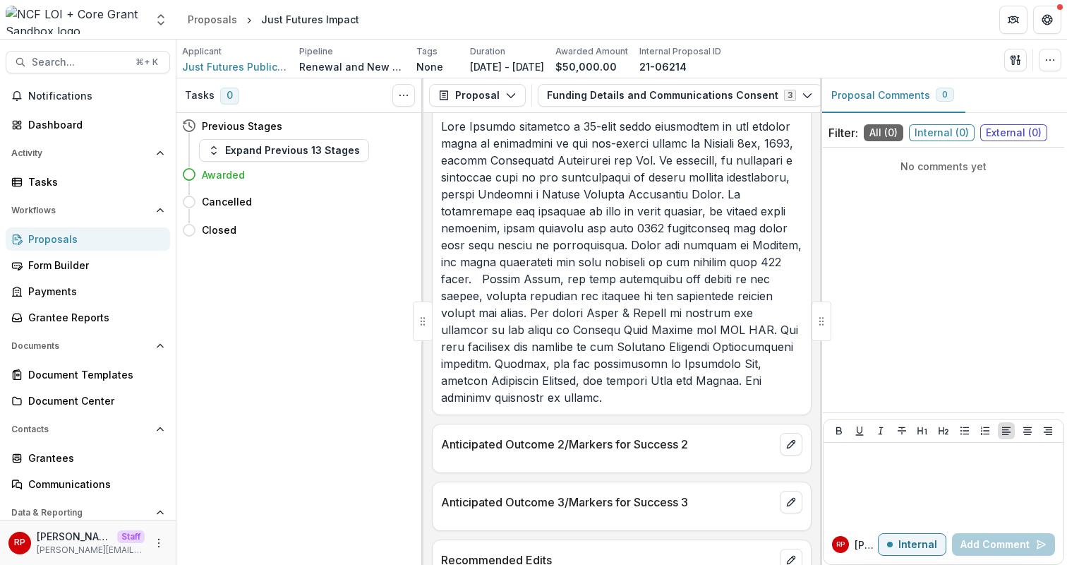
scroll to position [0, 0]
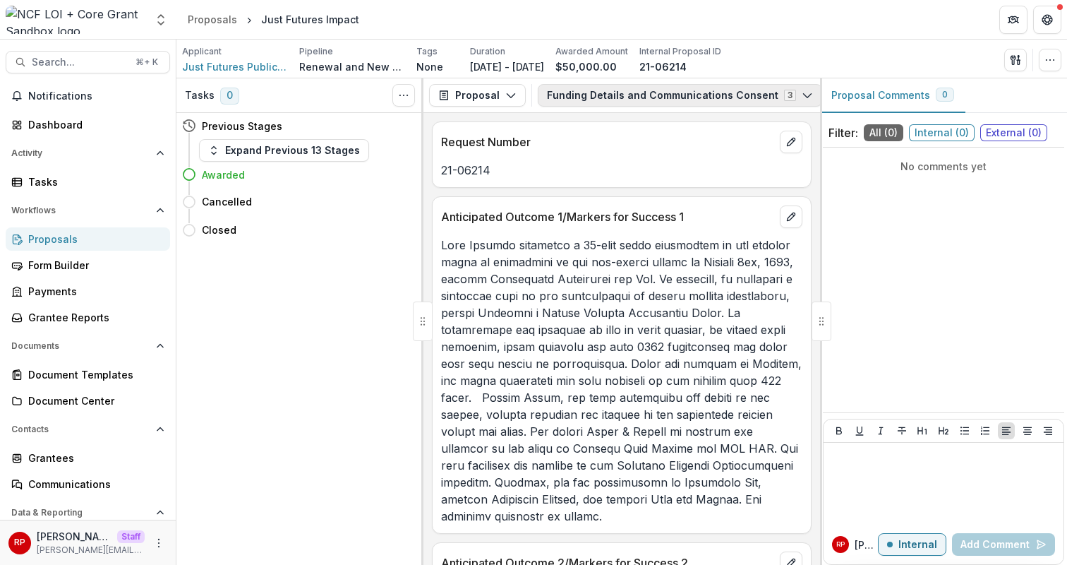
click at [641, 100] on button "Funding Details and Communications Consent 3" at bounding box center [680, 95] width 284 height 23
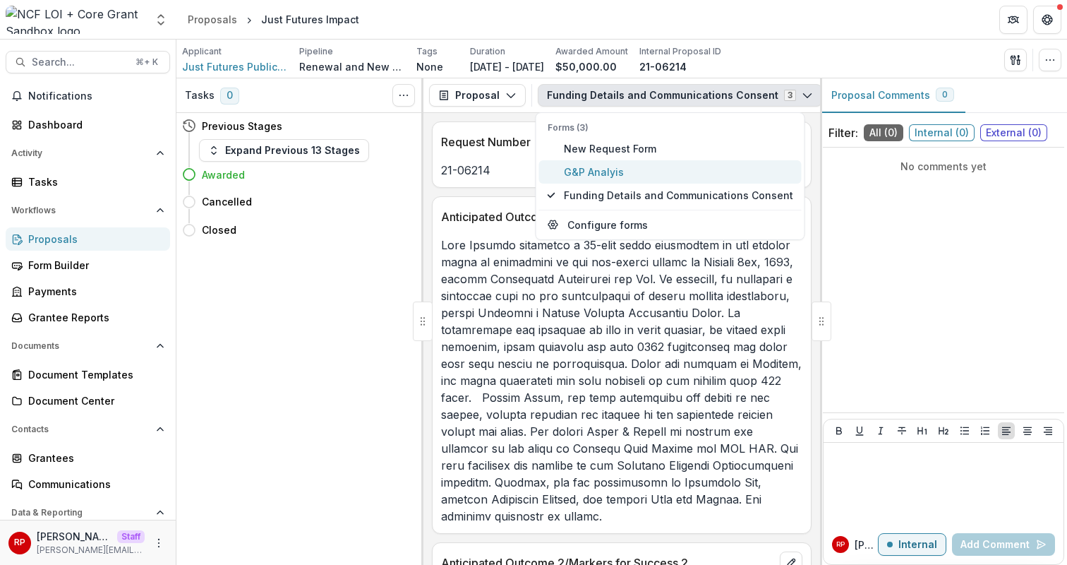
click at [646, 172] on span "G&P Analyis" at bounding box center [678, 171] width 229 height 15
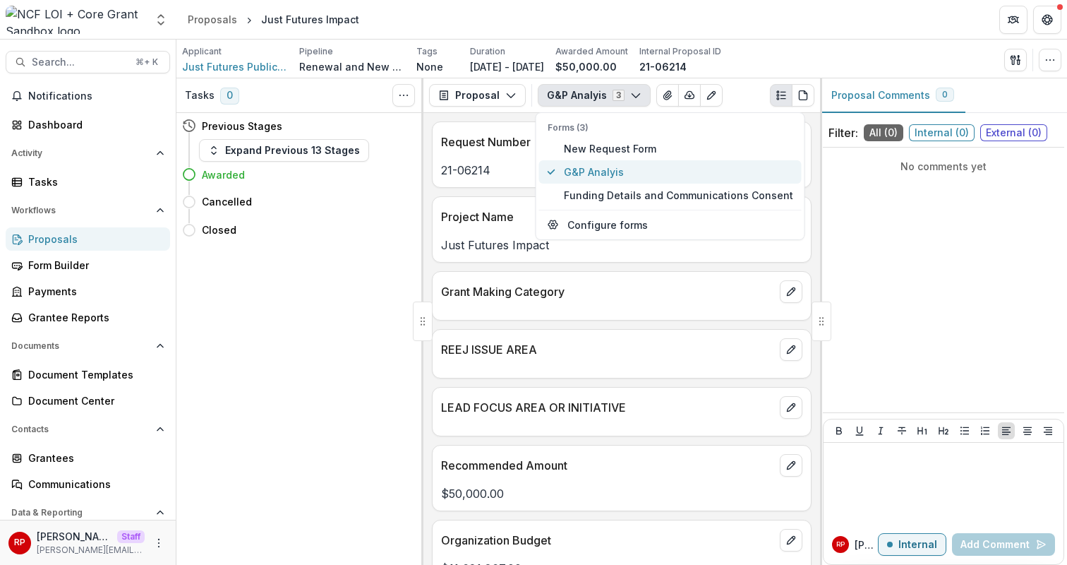
click at [646, 172] on span "G&P Analyis" at bounding box center [678, 171] width 229 height 15
click at [637, 312] on div "Grant Making Category" at bounding box center [622, 295] width 380 height 49
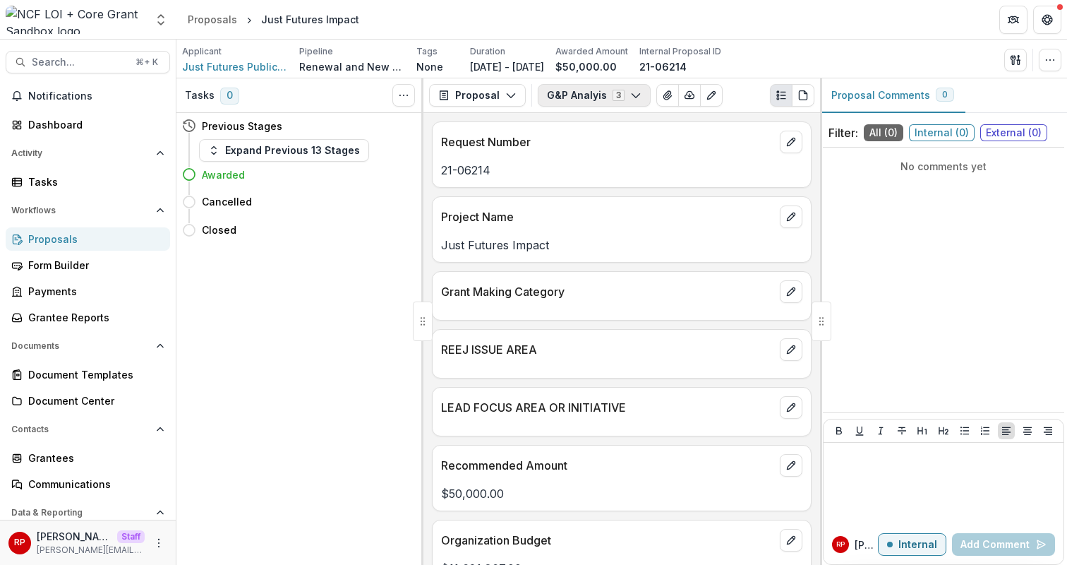
click at [580, 98] on button "G&P Analyis 3" at bounding box center [594, 95] width 113 height 23
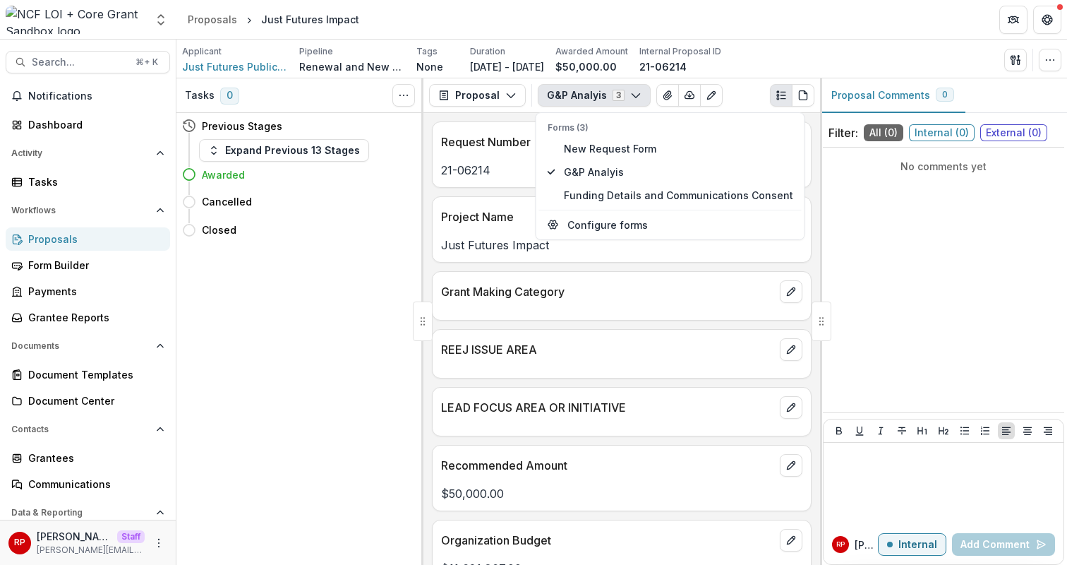
click at [581, 342] on p "REEJ ISSUE AREA" at bounding box center [607, 349] width 333 height 17
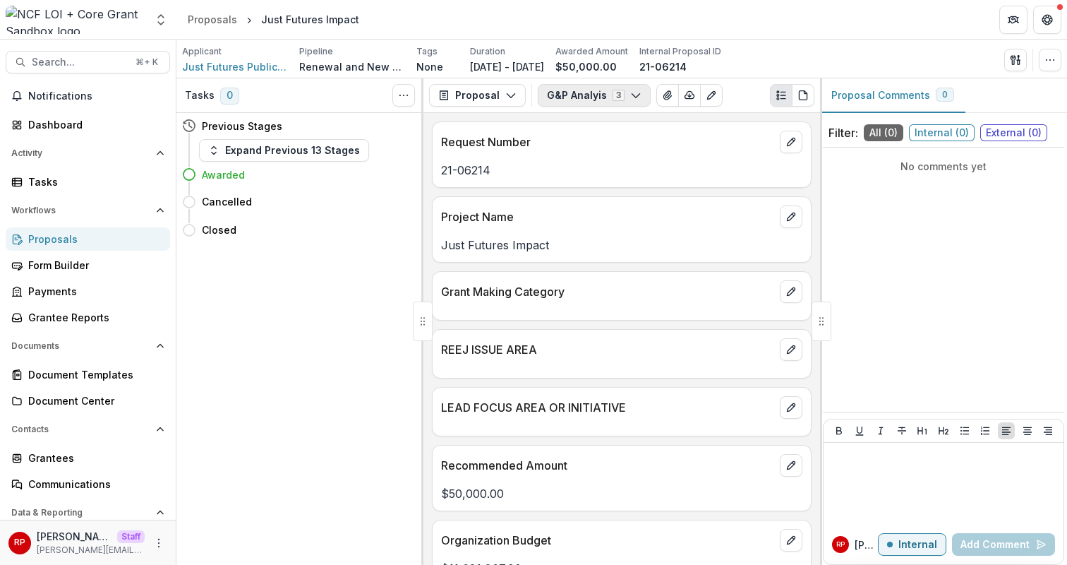
click at [594, 87] on button "G&P Analyis 3" at bounding box center [594, 95] width 113 height 23
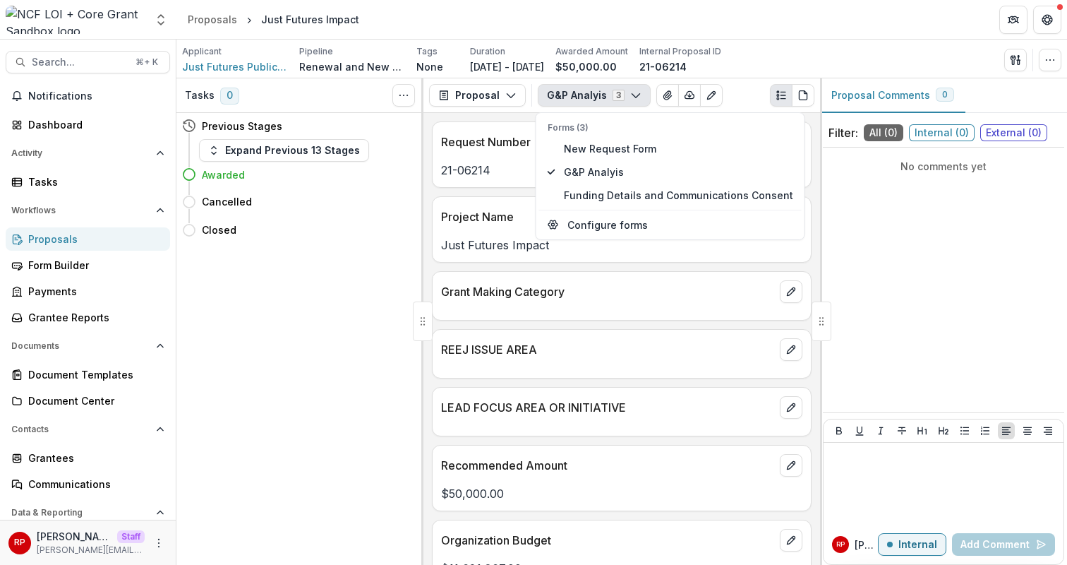
click at [603, 93] on button "G&P Analyis 3" at bounding box center [594, 95] width 113 height 23
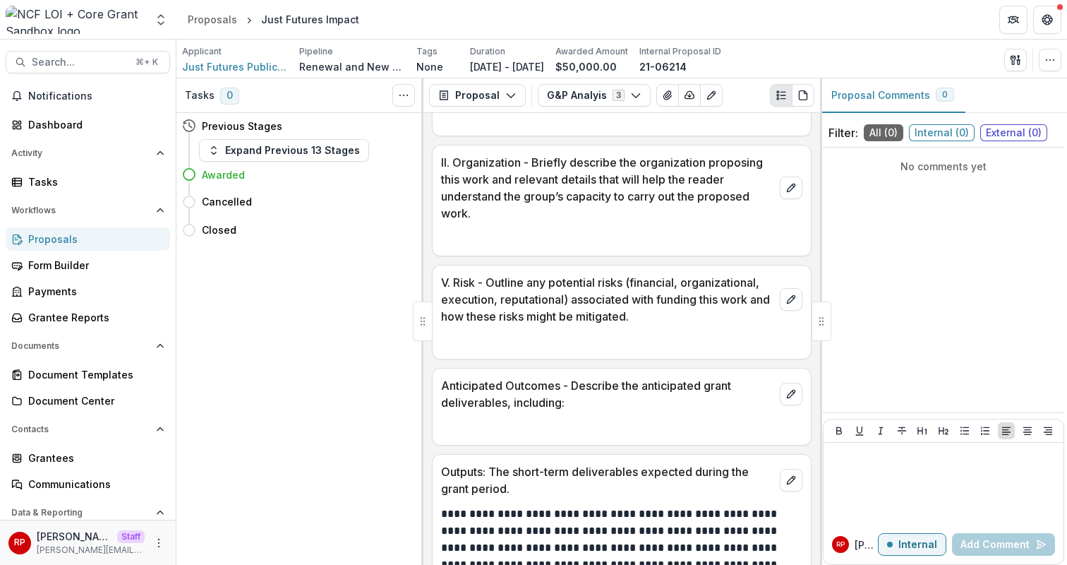
scroll to position [340, 0]
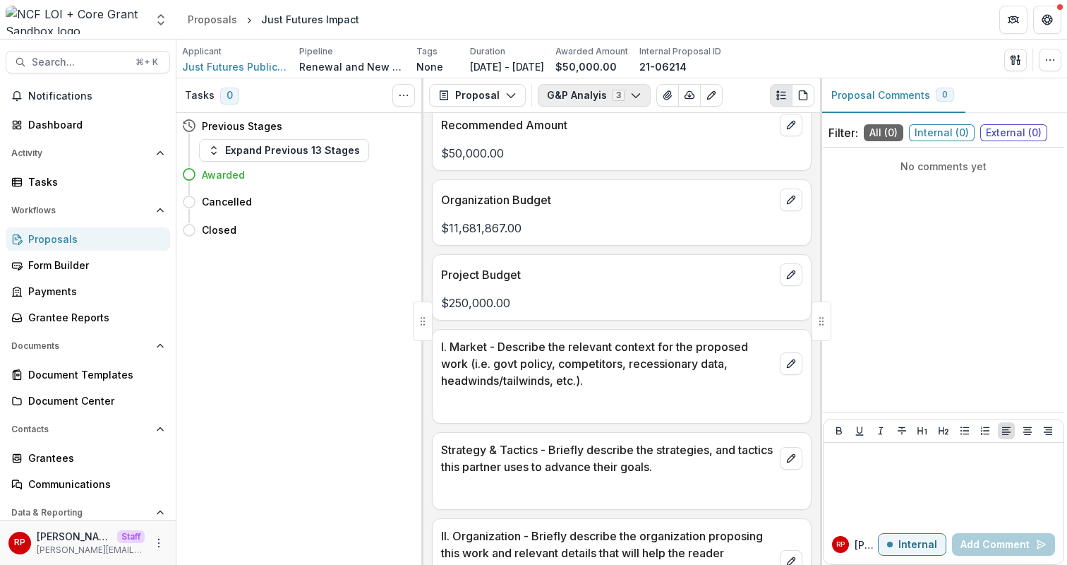
click at [593, 100] on button "G&P Analyis 3" at bounding box center [594, 95] width 113 height 23
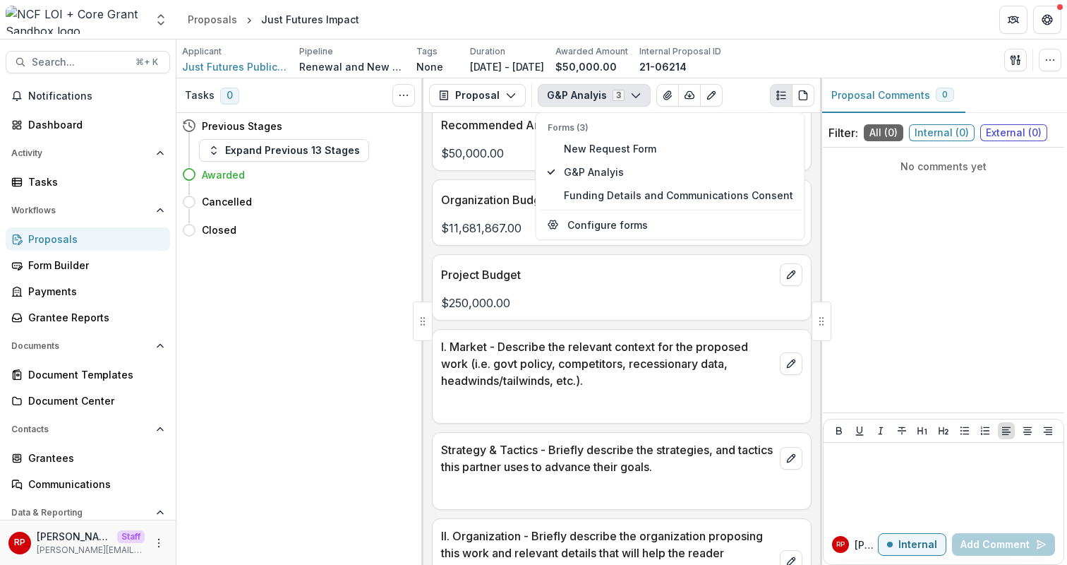
click at [531, 320] on div "Request Number 21-06214 Project Name Just Futures Impact Grant Making Category …" at bounding box center [621, 339] width 397 height 452
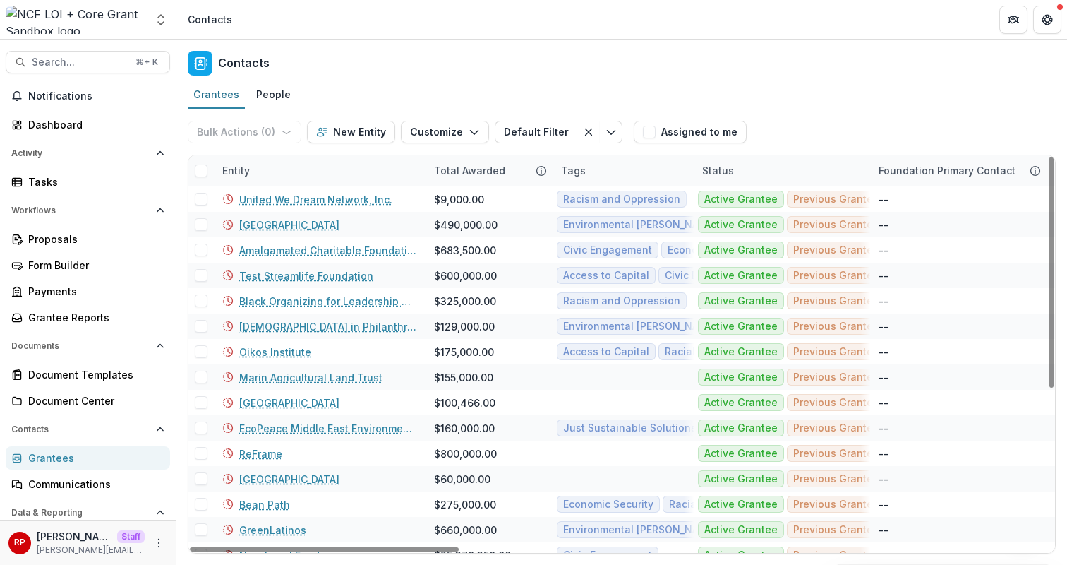
click at [289, 176] on div "Entity" at bounding box center [320, 170] width 212 height 30
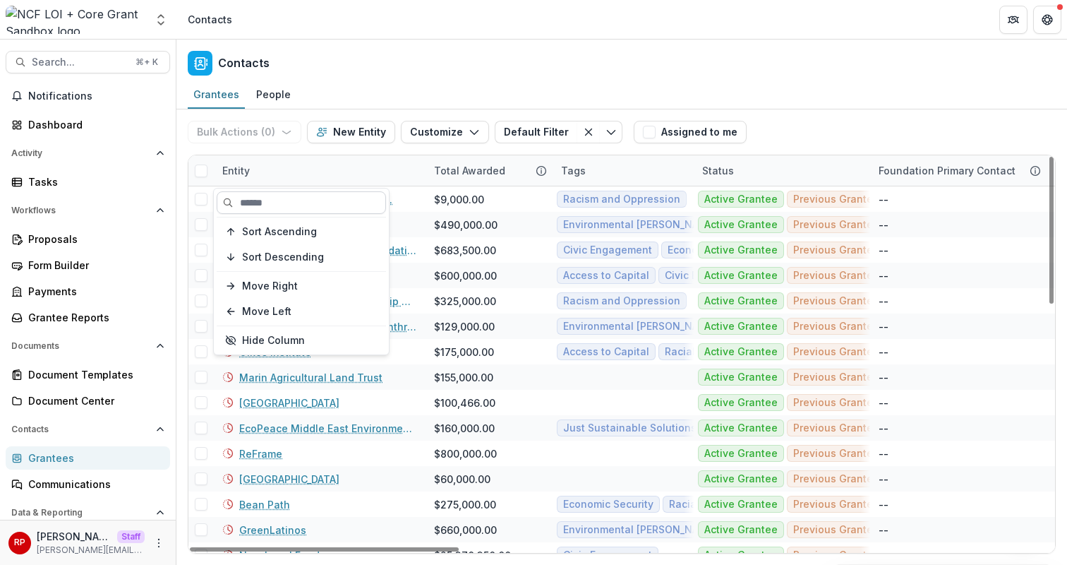
click at [301, 199] on input at bounding box center [301, 202] width 169 height 23
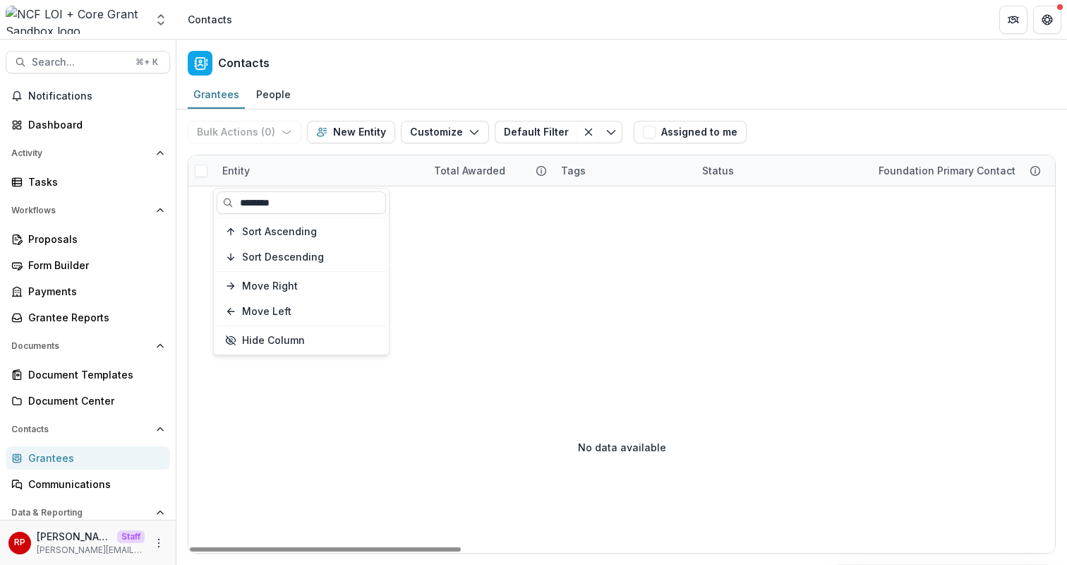
type input "*******"
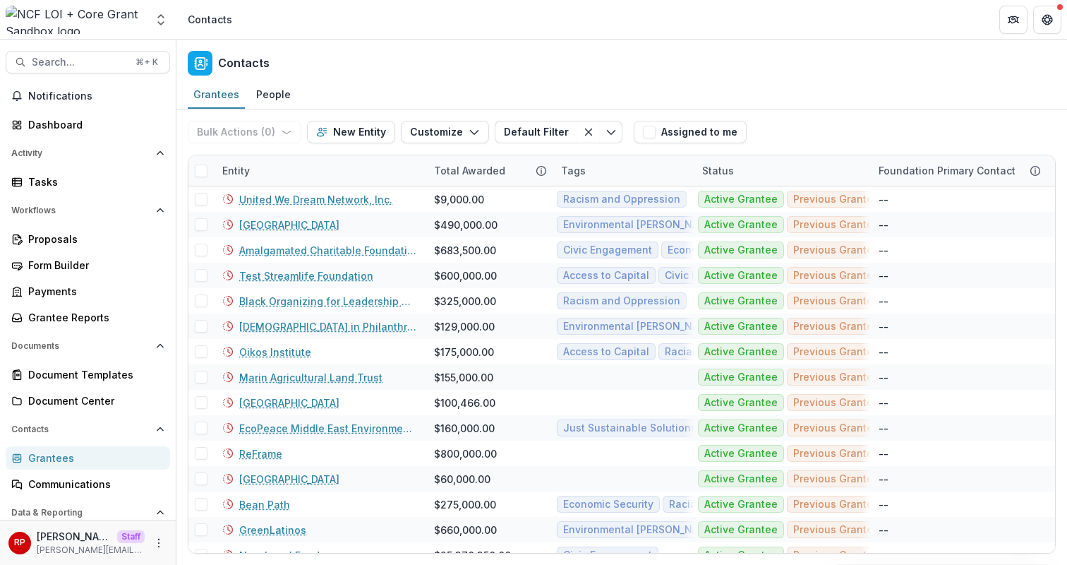
click at [500, 75] on div "Contacts" at bounding box center [621, 61] width 891 height 42
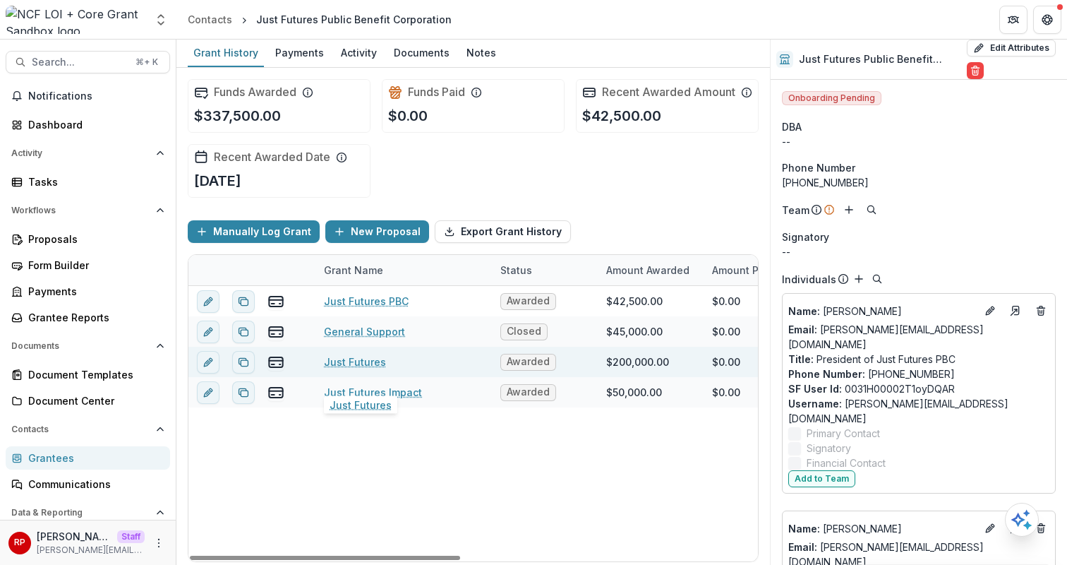
click at [361, 369] on link "Just Futures" at bounding box center [355, 361] width 62 height 15
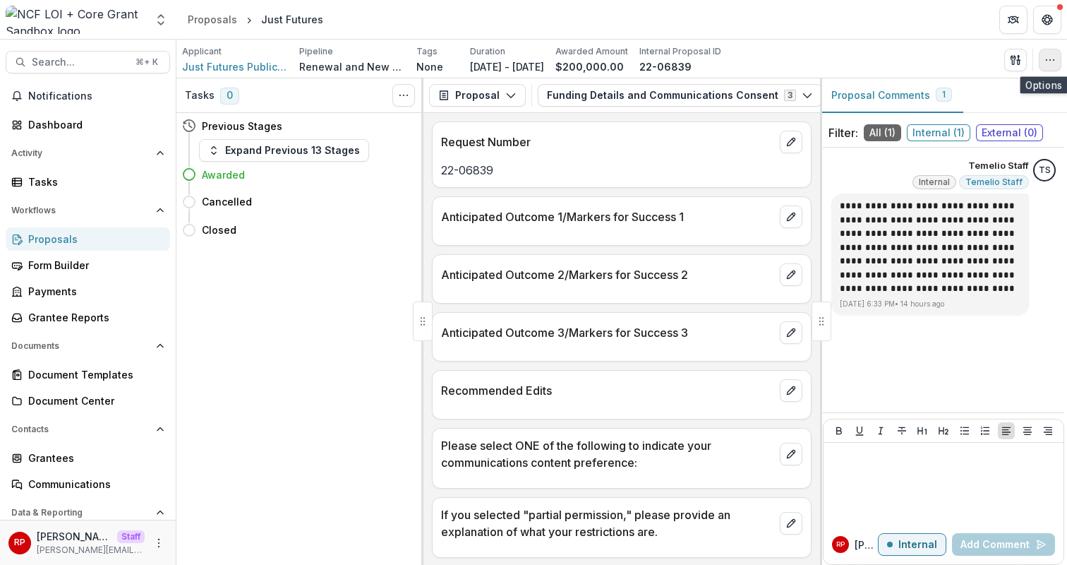
click at [1047, 68] on button "button" at bounding box center [1050, 60] width 23 height 23
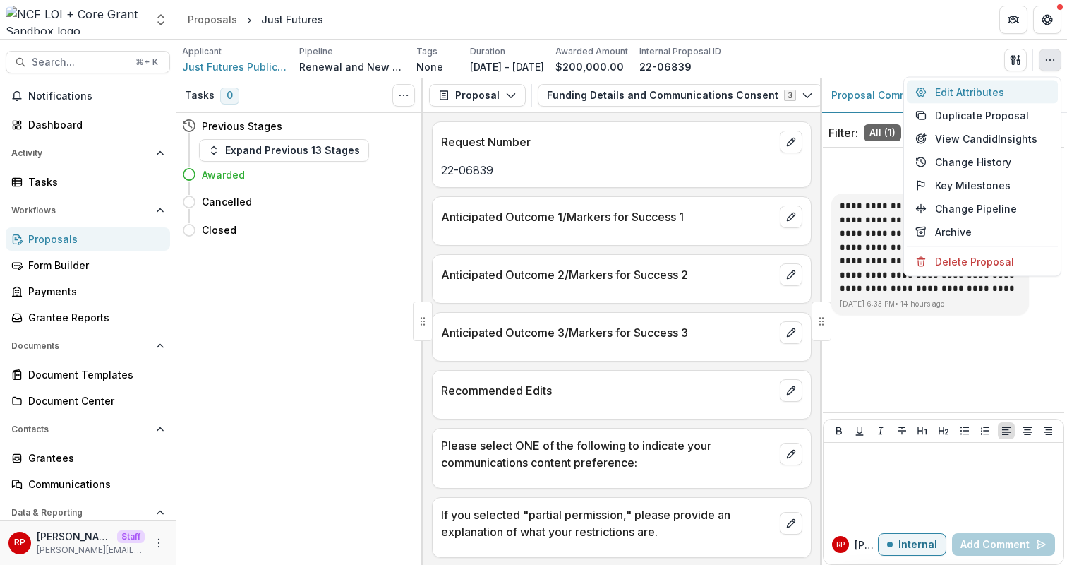
click at [1042, 92] on button "Edit Attributes" at bounding box center [982, 91] width 151 height 23
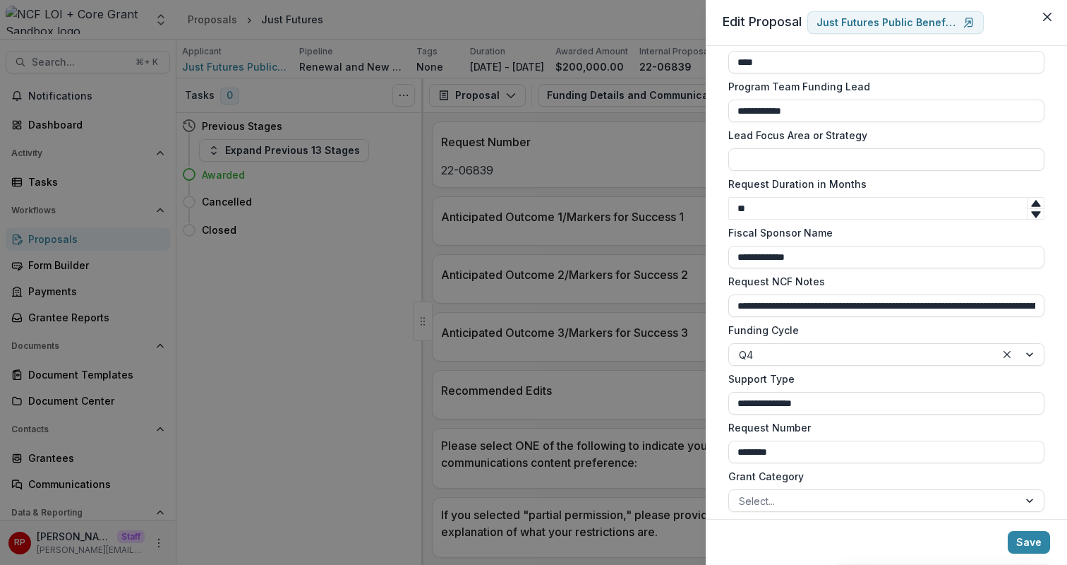
scroll to position [1173, 0]
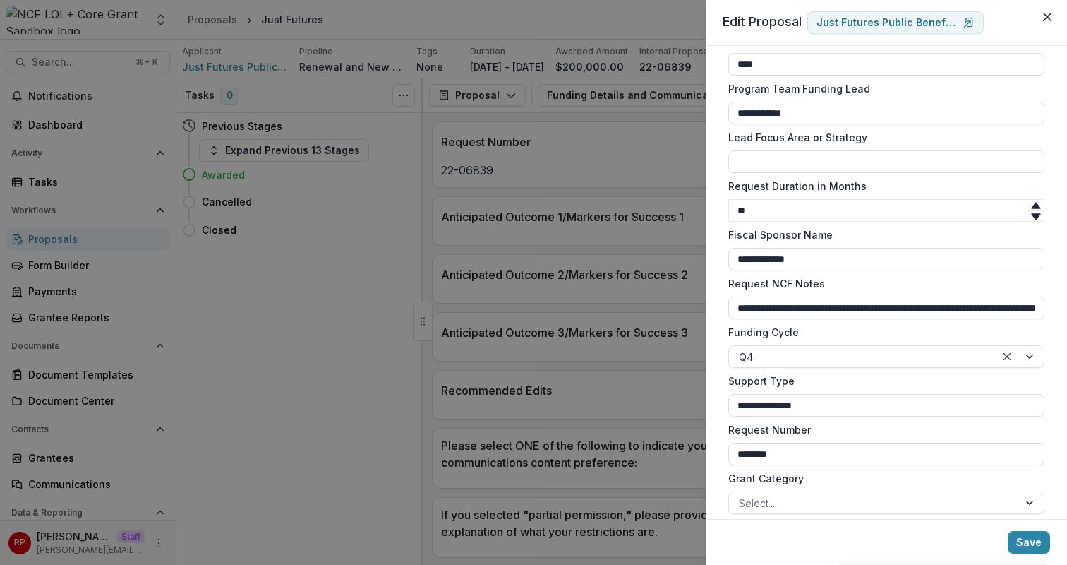
click at [560, 294] on div "**********" at bounding box center [533, 282] width 1067 height 565
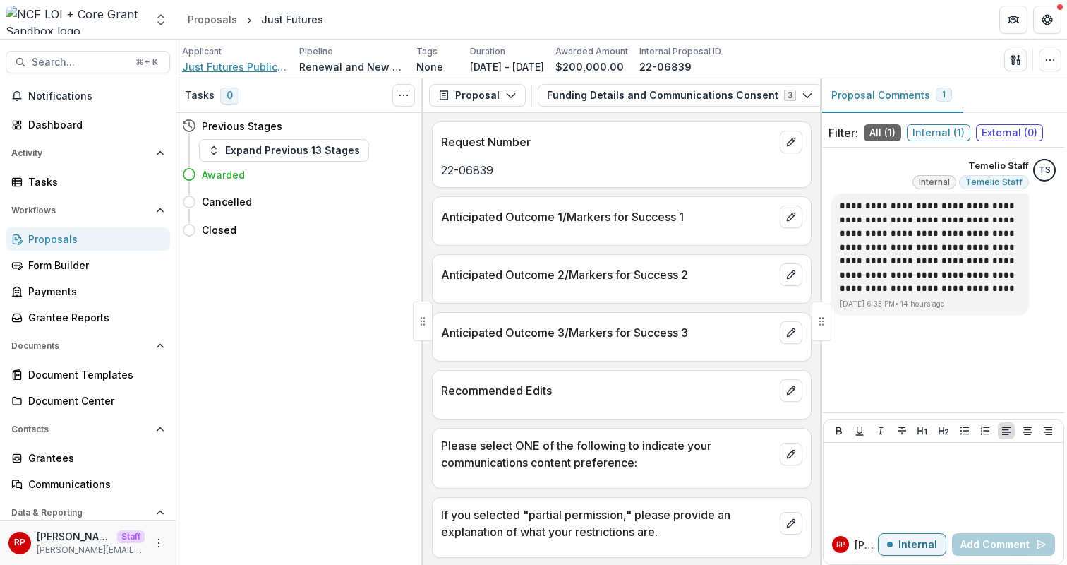
click at [243, 66] on span "Just Futures Public Benefit Corporation" at bounding box center [235, 66] width 106 height 15
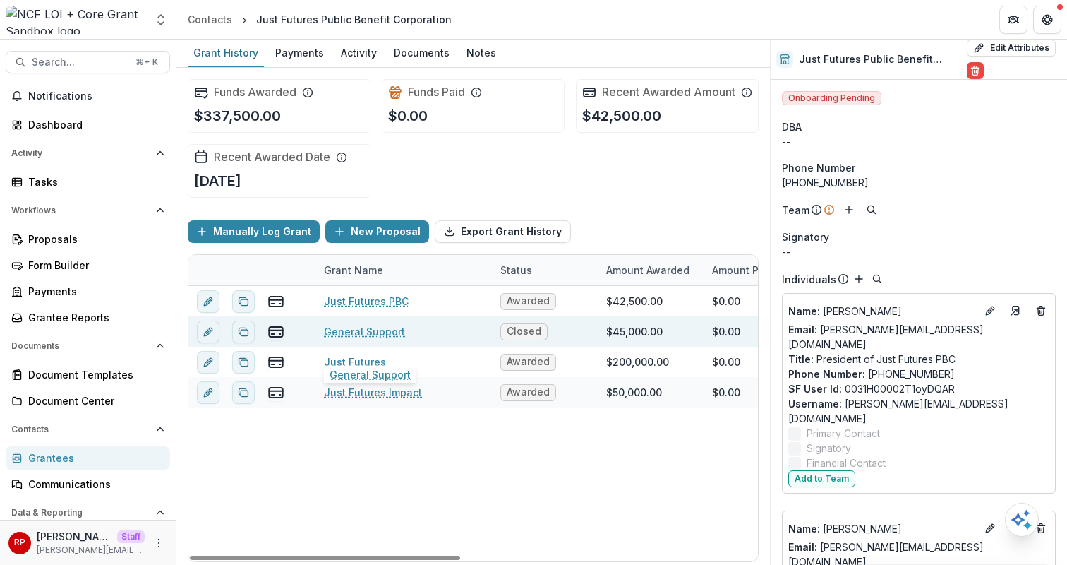
click at [373, 339] on link "General Support" at bounding box center [364, 331] width 81 height 15
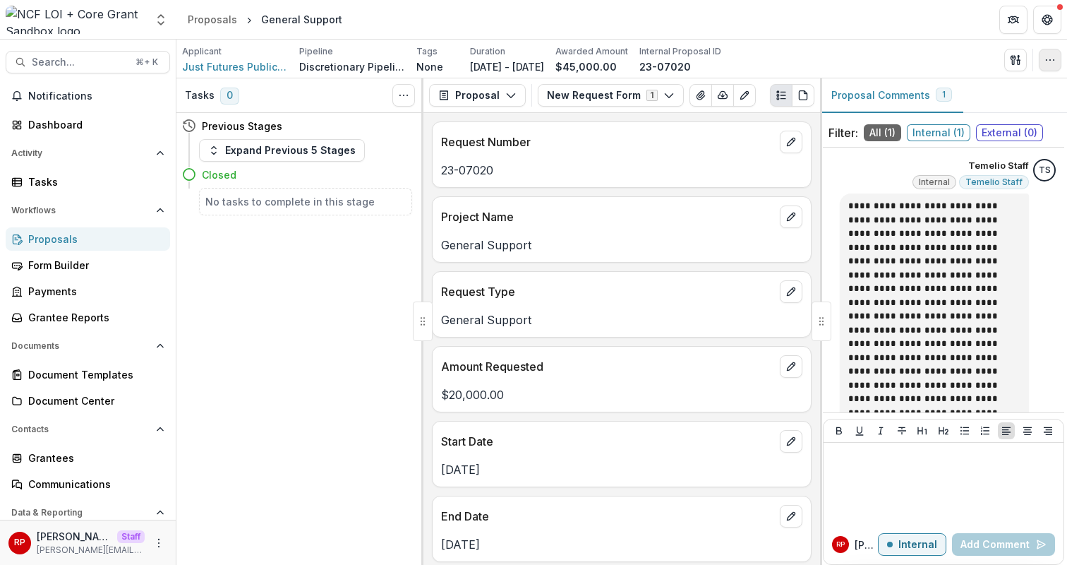
click at [1054, 59] on circle "button" at bounding box center [1054, 59] width 1 height 1
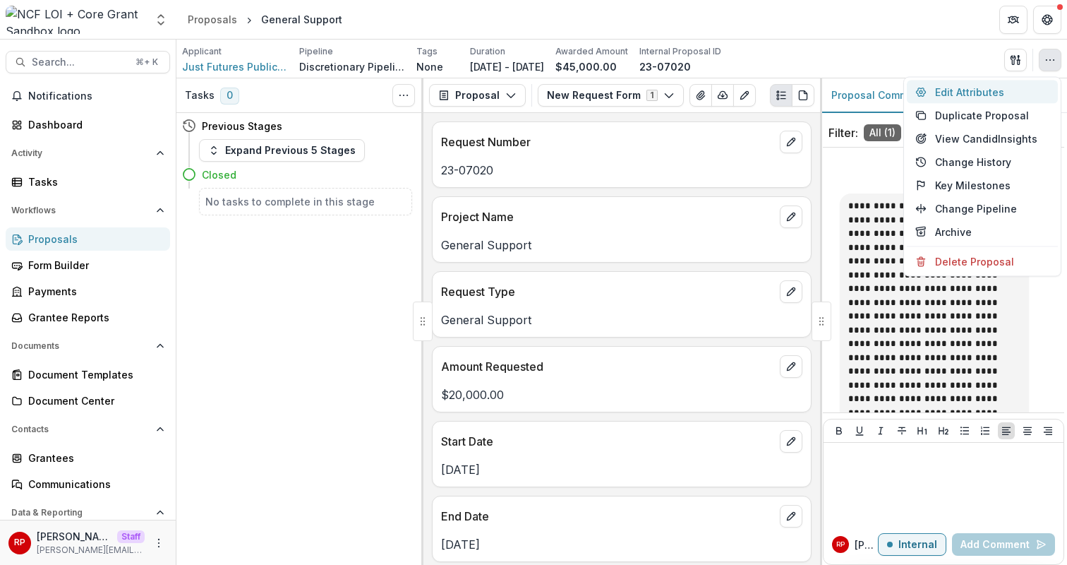
click at [1047, 87] on button "Edit Attributes" at bounding box center [982, 91] width 151 height 23
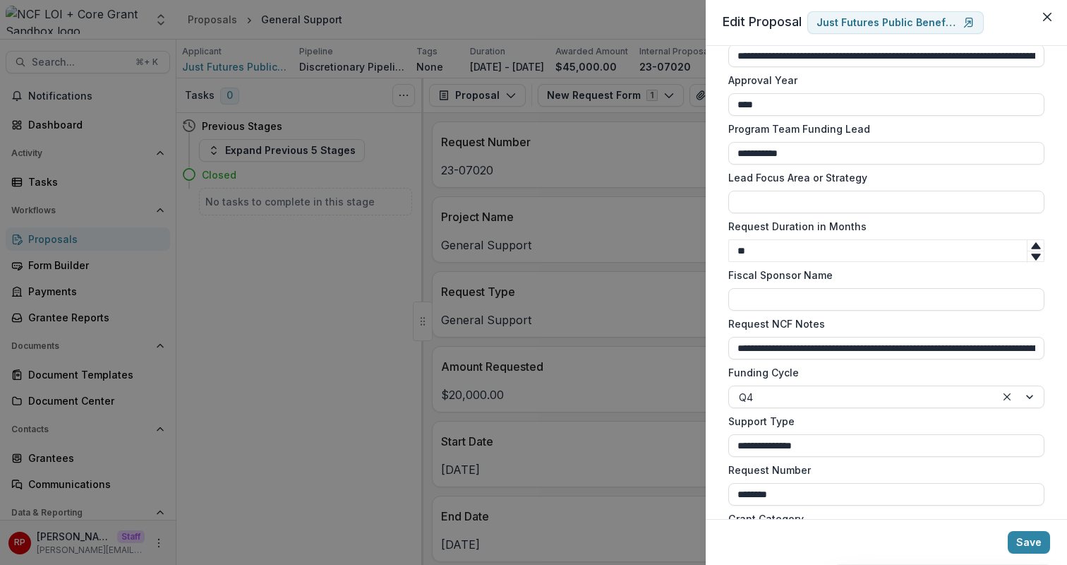
scroll to position [1106, 0]
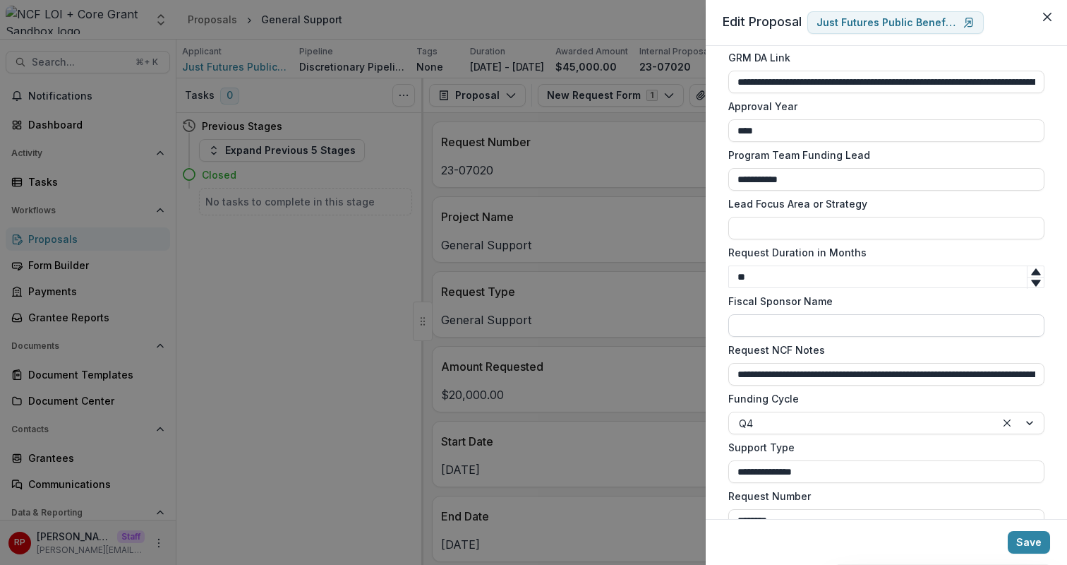
click at [747, 319] on input "Fiscal Sponsor Name" at bounding box center [886, 325] width 316 height 23
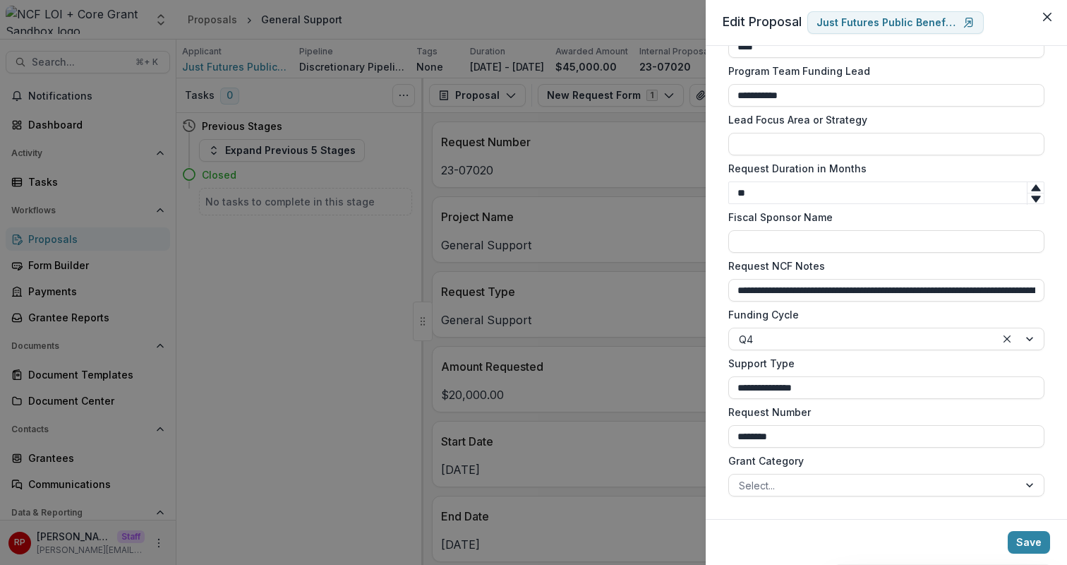
scroll to position [1189, 0]
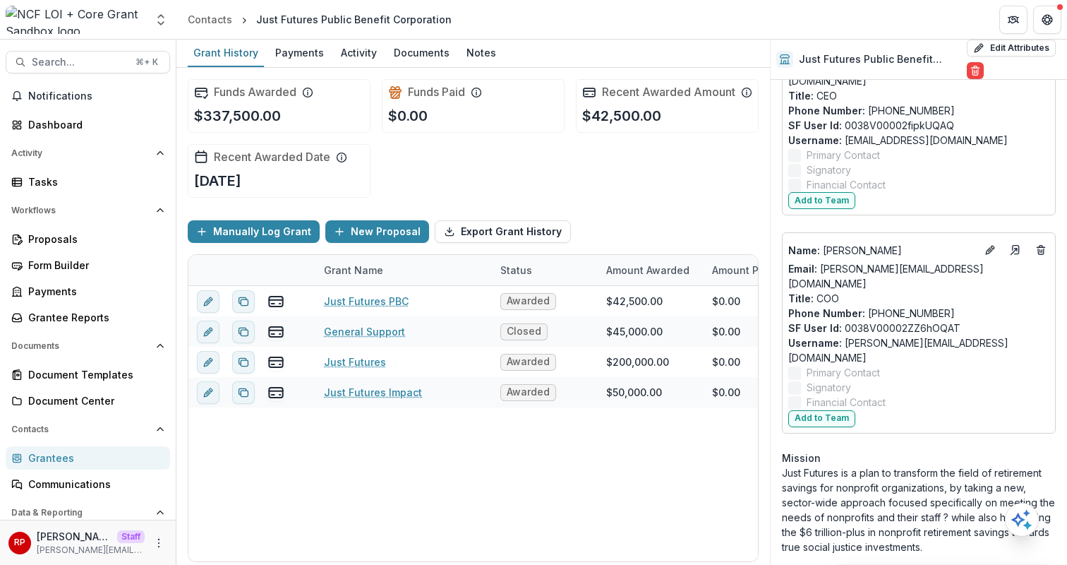
scroll to position [494, 0]
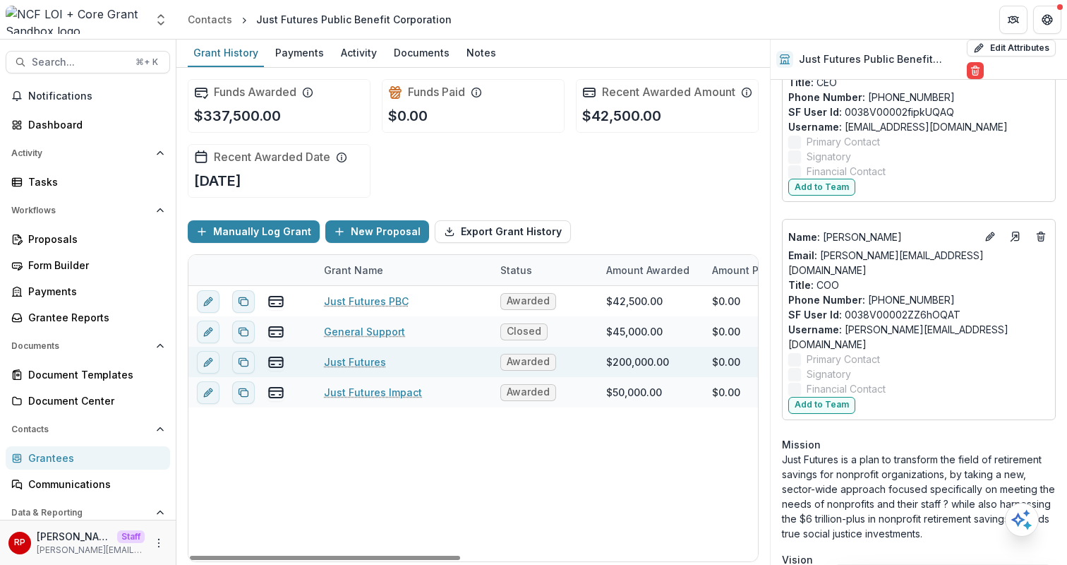
click at [437, 377] on div "Just Futures" at bounding box center [403, 361] width 159 height 30
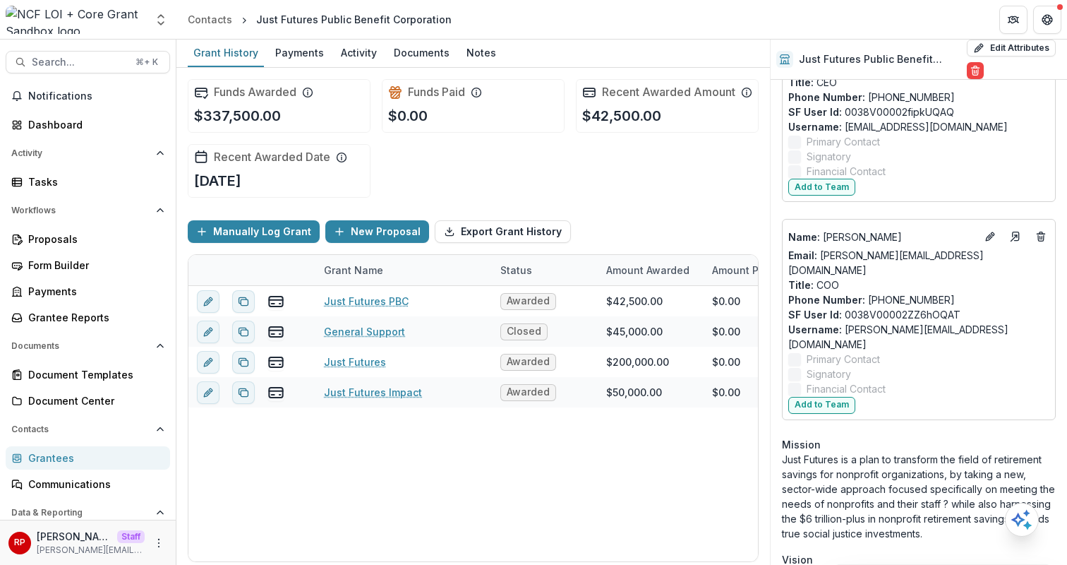
click at [789, 179] on div "Name : [PERSON_NAME] Email: [PERSON_NAME][EMAIL_ADDRESS][DOMAIN_NAME] Title : P…" at bounding box center [919, 109] width 274 height 632
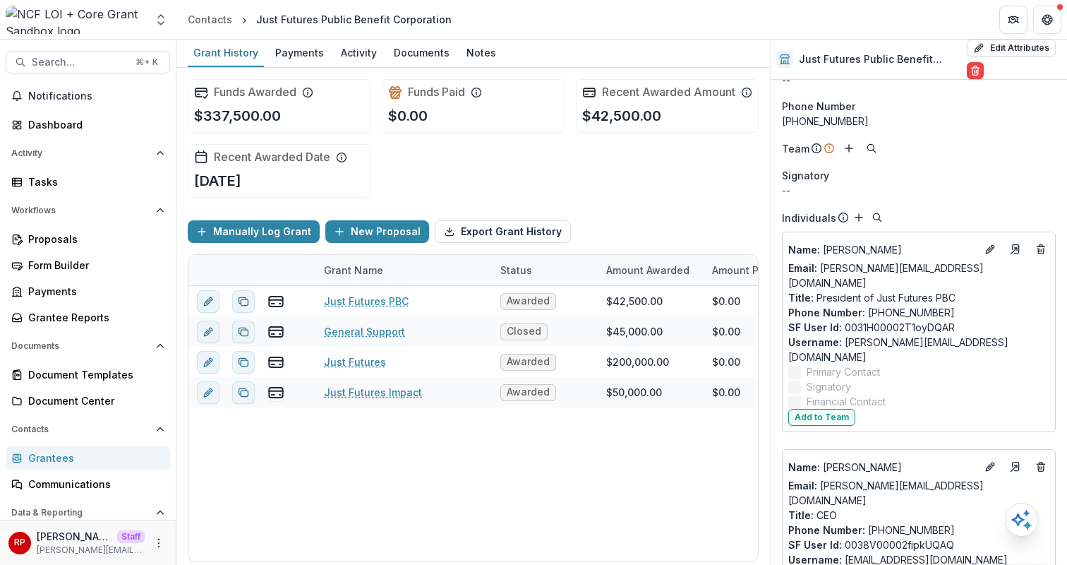
scroll to position [0, 0]
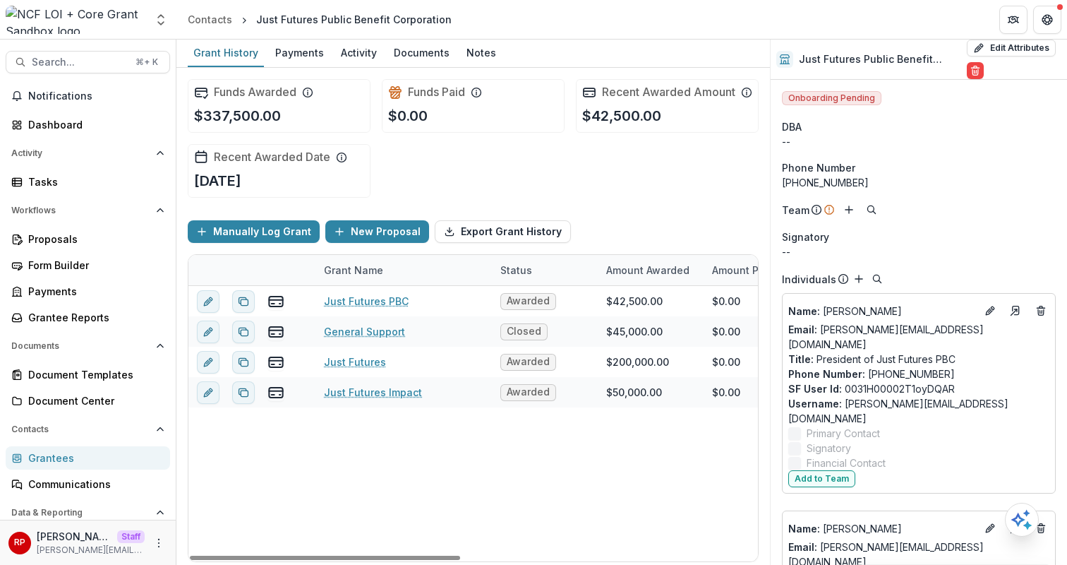
click at [717, 224] on div "Manually Log Grant New Proposal Export Grant History" at bounding box center [473, 231] width 571 height 45
click at [786, 248] on div "--" at bounding box center [919, 251] width 274 height 15
click at [939, 231] on div "Signatory" at bounding box center [919, 236] width 274 height 15
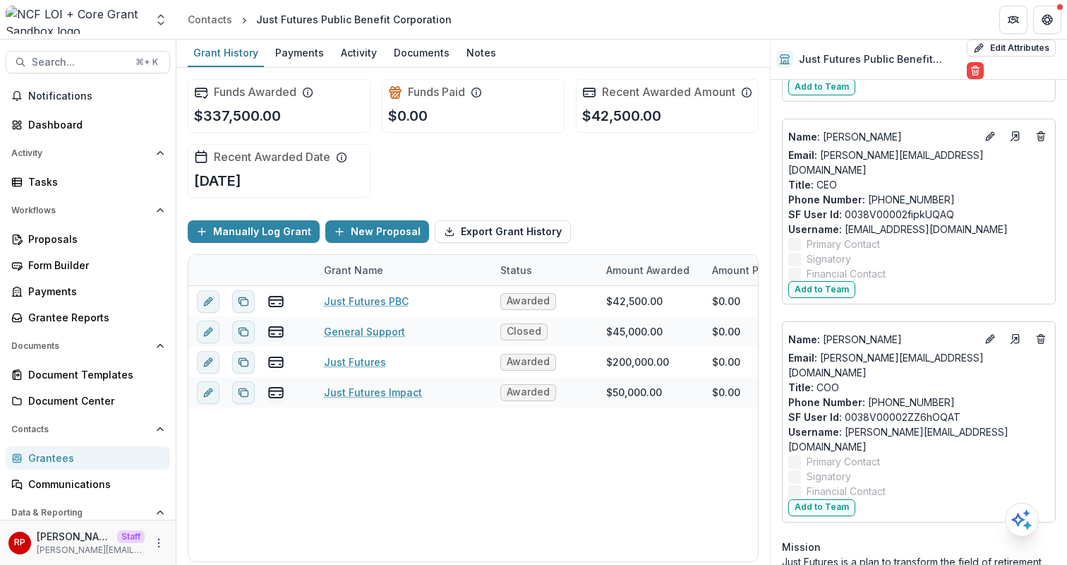
scroll to position [362, 0]
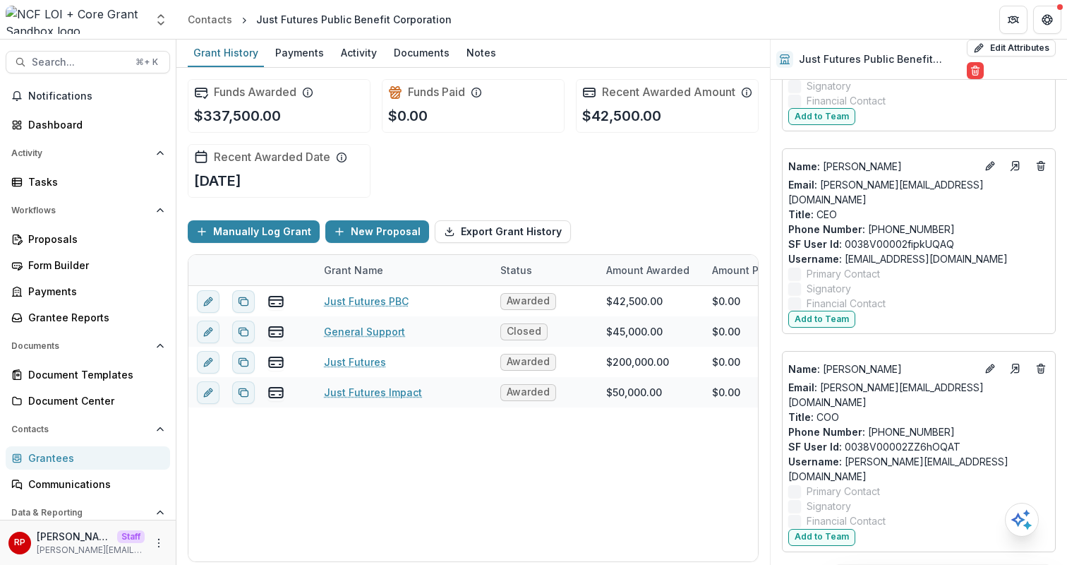
click at [934, 351] on div "Name : [PERSON_NAME] Email: [PERSON_NAME][EMAIL_ADDRESS][DOMAIN_NAME] Title : C…" at bounding box center [919, 451] width 274 height 200
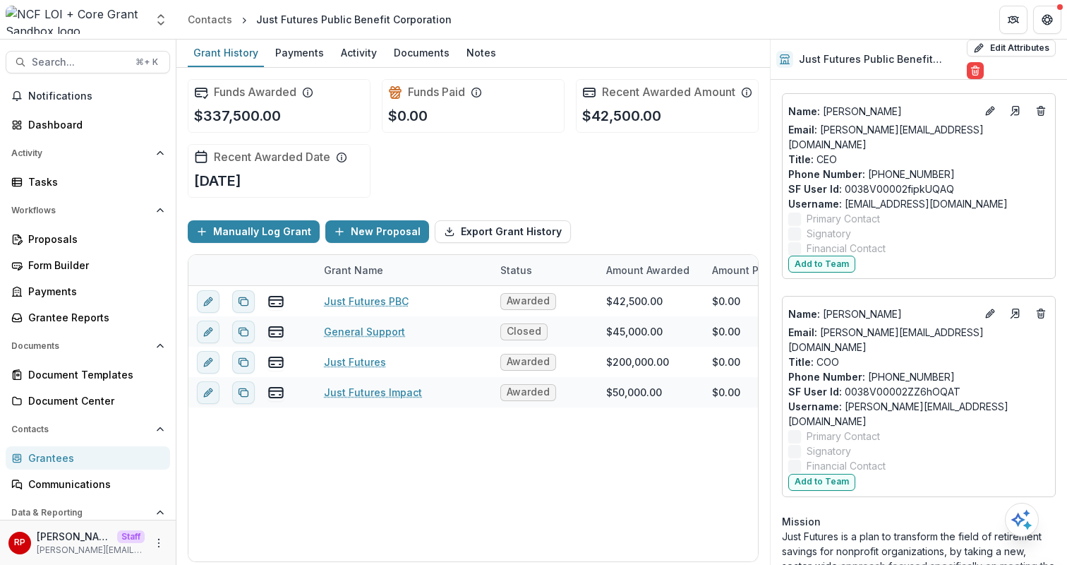
scroll to position [987, 0]
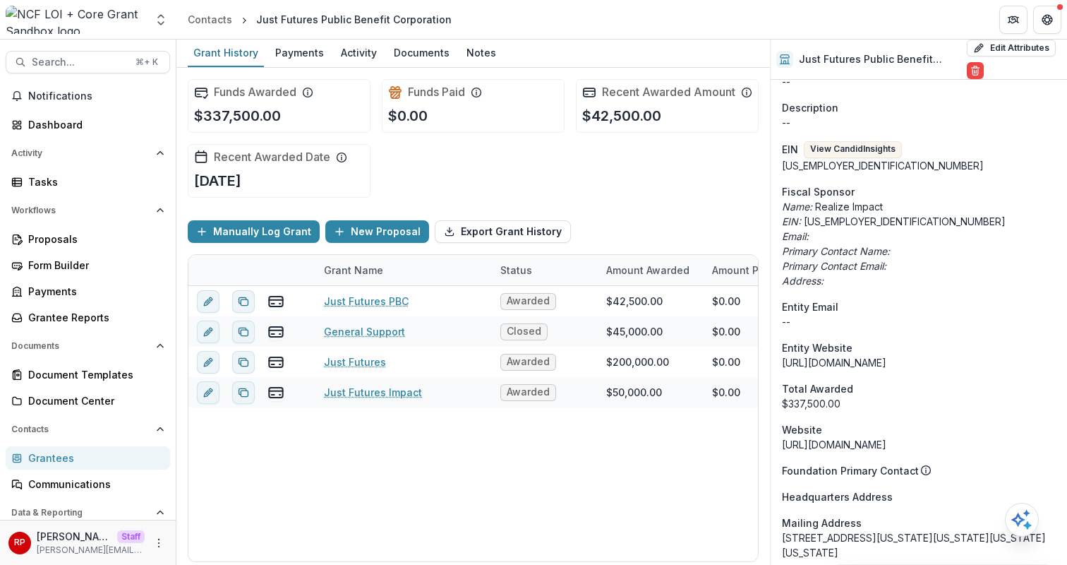
click at [639, 126] on p "$42,500.00" at bounding box center [621, 115] width 79 height 21
click at [595, 119] on p "$42,500.00" at bounding box center [621, 115] width 79 height 21
click at [589, 168] on div "Funds Awarded $337,500.00 Funds Paid $0.00 Recent Awarded Amount $42,500.00 Rec…" at bounding box center [473, 138] width 571 height 141
click at [511, 180] on div "Funds Awarded $337,500.00 Funds Paid $0.00 Recent Awarded Amount $42,500.00 Rec…" at bounding box center [473, 138] width 571 height 141
click at [563, 157] on div "Funds Awarded $337,500.00 Funds Paid $0.00 Recent Awarded Amount $42,500.00 Rec…" at bounding box center [473, 138] width 571 height 141
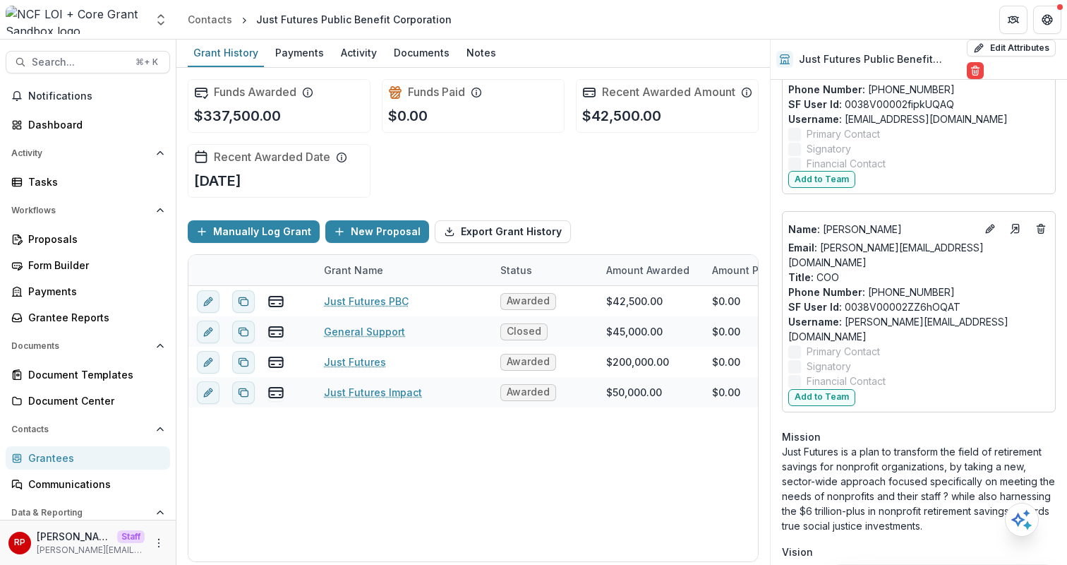
scroll to position [0, 0]
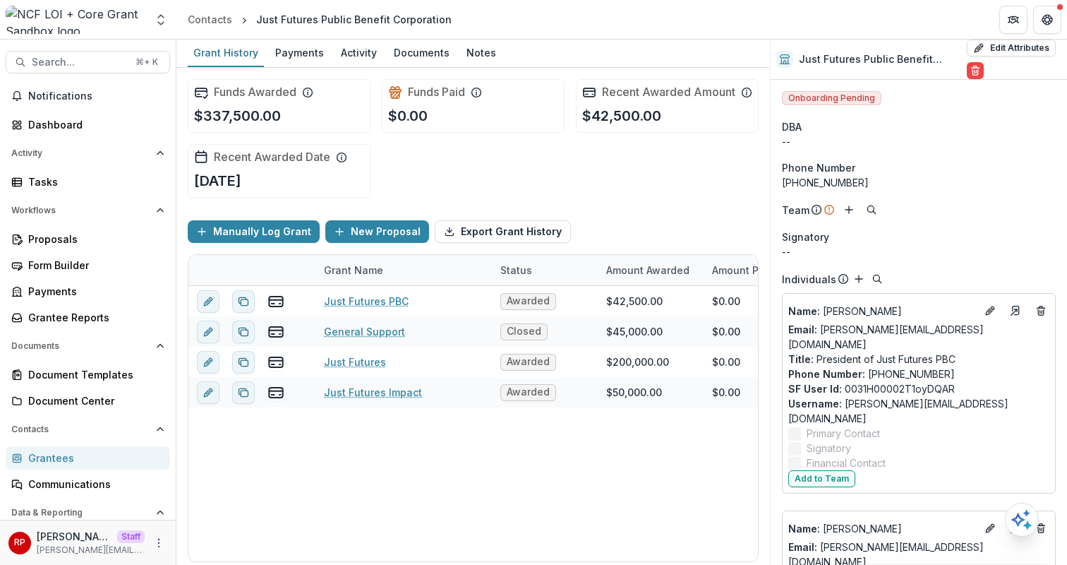
click at [614, 209] on div "Funds Awarded $337,500.00 Funds Paid $0.00 Recent Awarded Amount $42,500.00 Rec…" at bounding box center [473, 138] width 571 height 141
click at [429, 133] on div "Funds Paid $0.00" at bounding box center [473, 106] width 183 height 54
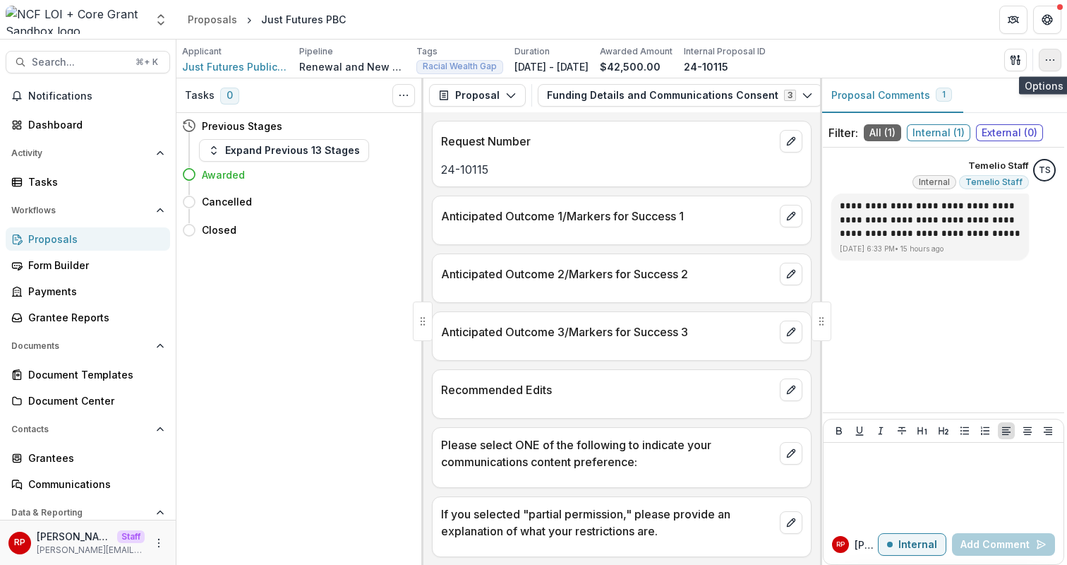
click at [1059, 64] on button "button" at bounding box center [1050, 60] width 23 height 23
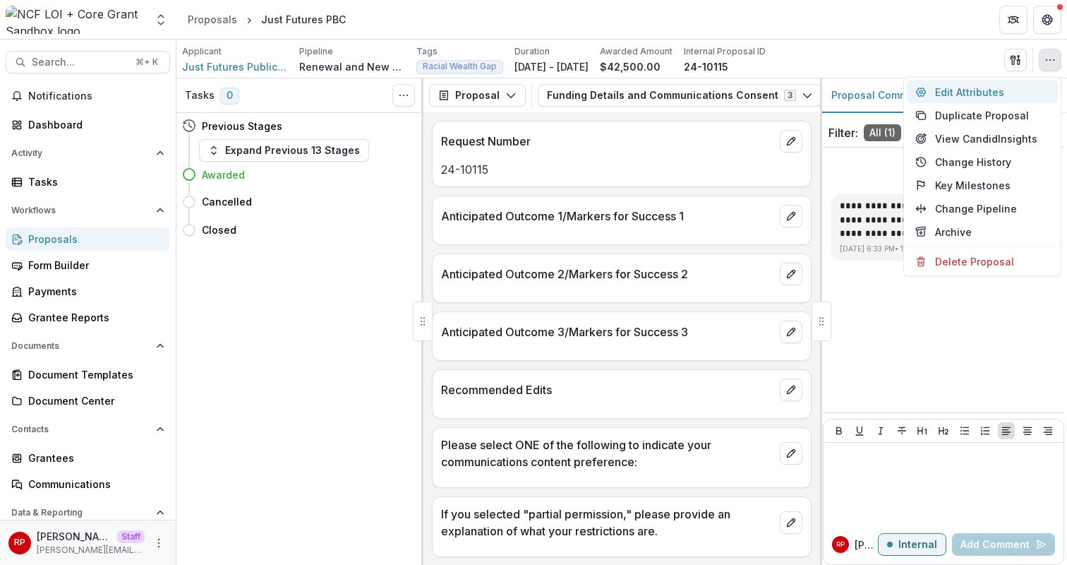
click at [1023, 92] on button "Edit Attributes" at bounding box center [982, 91] width 151 height 23
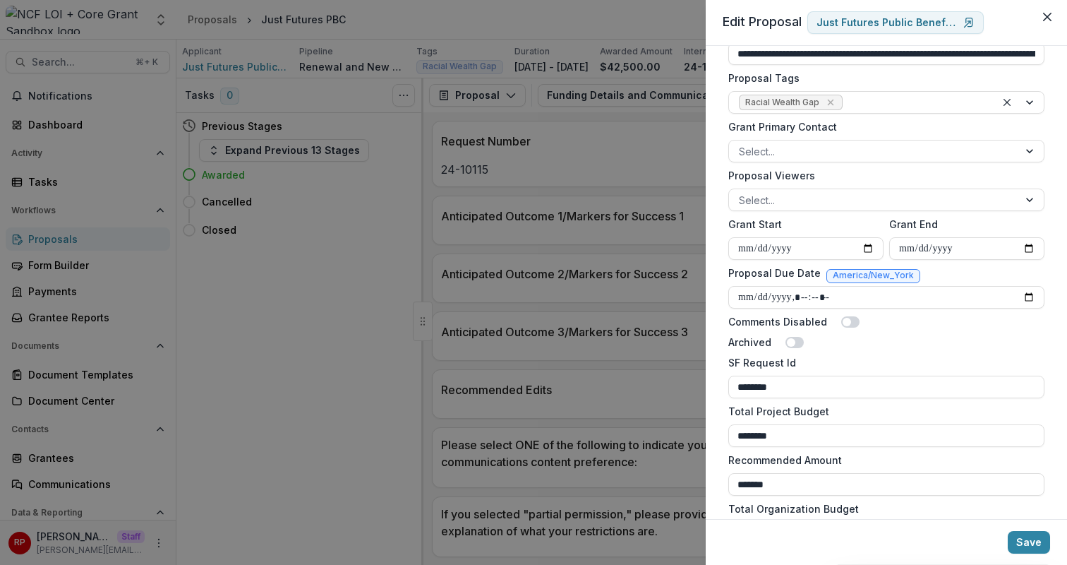
scroll to position [630, 0]
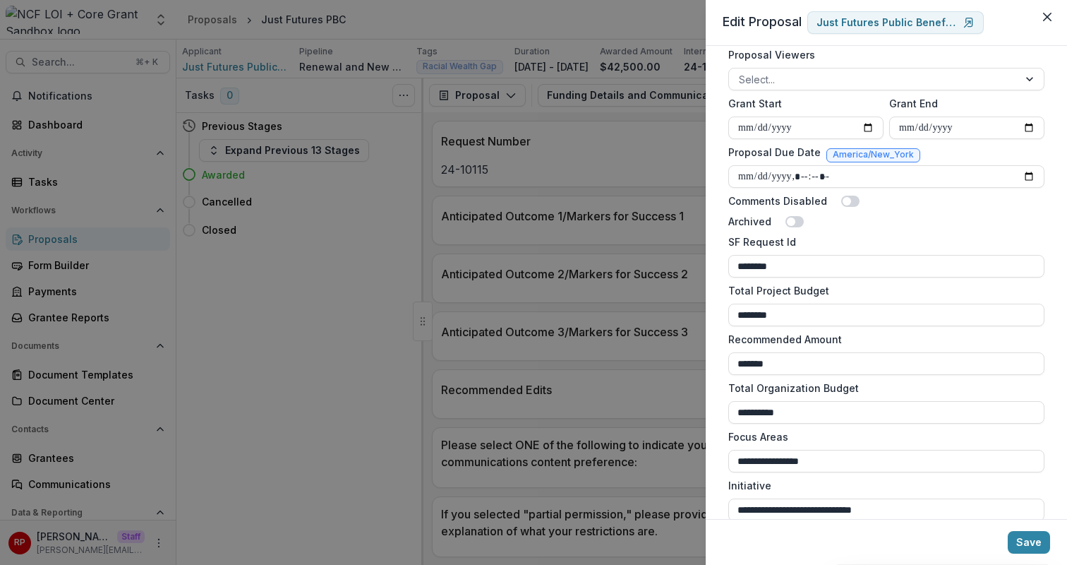
click at [558, 316] on div "**********" at bounding box center [533, 282] width 1067 height 565
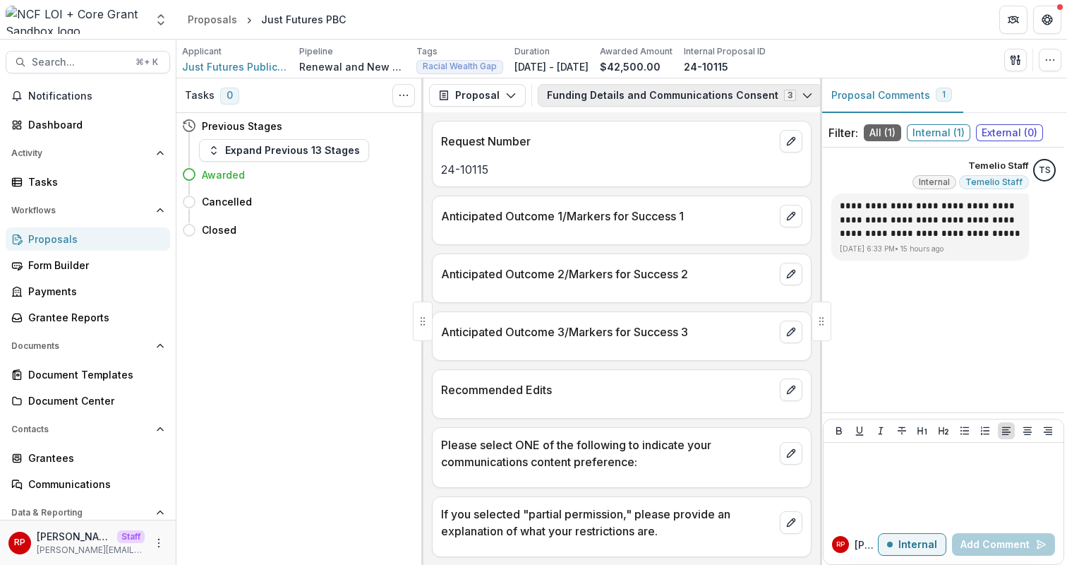
click at [579, 103] on button "Funding Details and Communications Consent 3" at bounding box center [680, 95] width 284 height 23
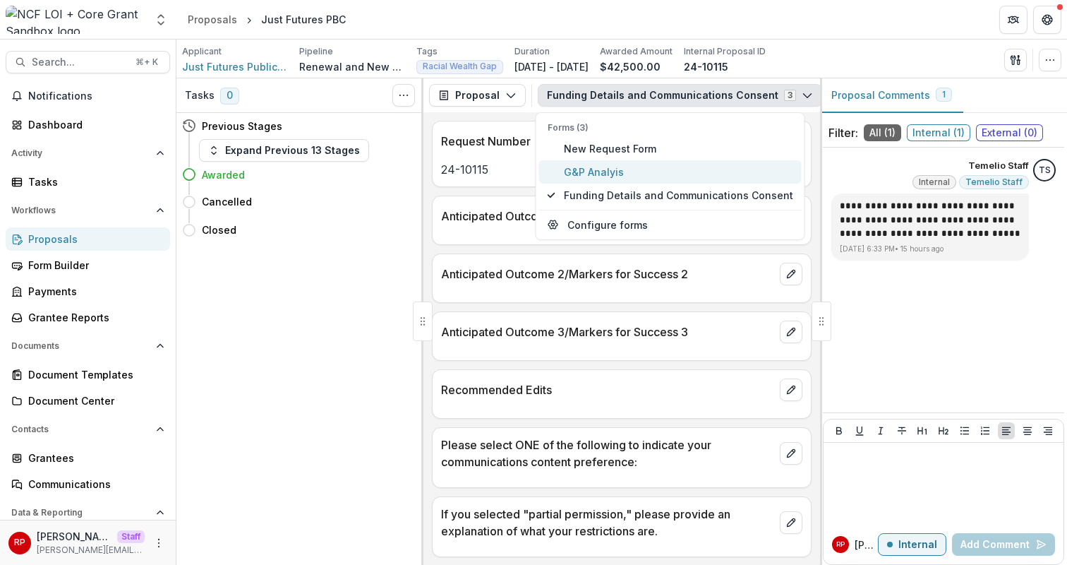
click at [620, 174] on span "G&P Analyis" at bounding box center [678, 171] width 229 height 15
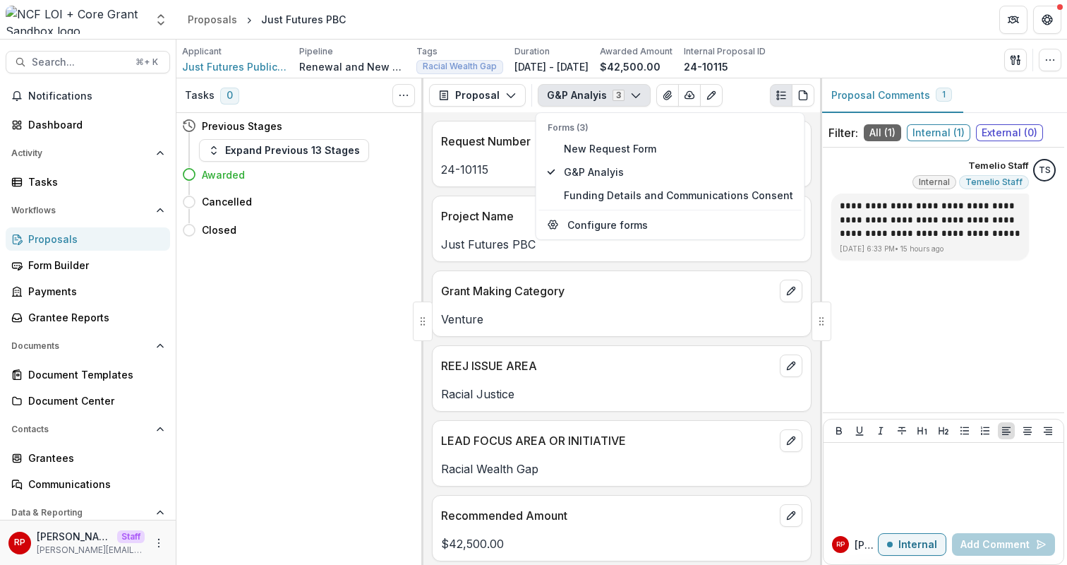
click at [584, 358] on p "REEJ ISSUE AREA" at bounding box center [607, 365] width 333 height 17
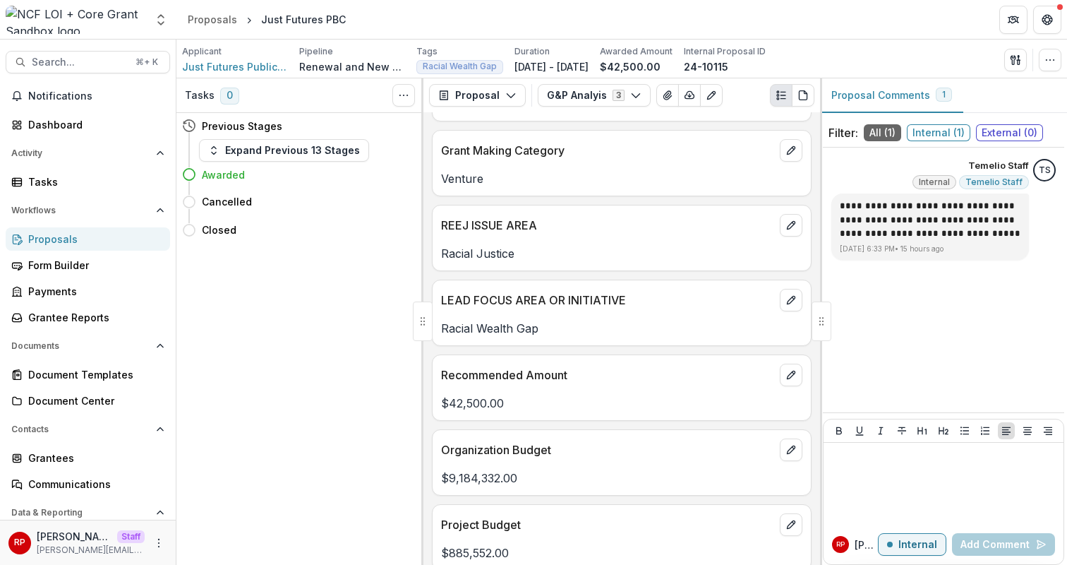
scroll to position [144, 0]
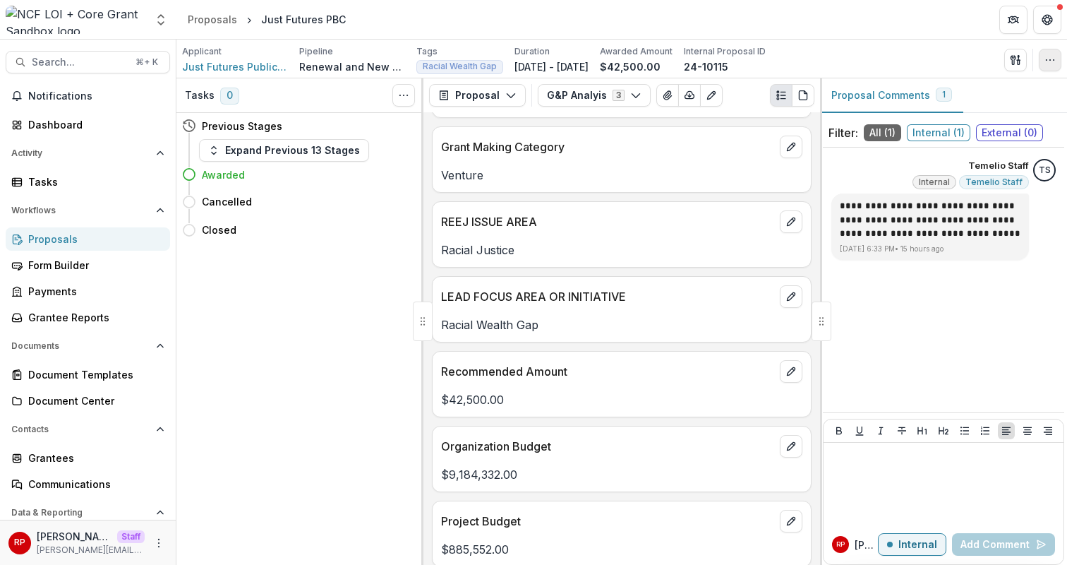
click at [1046, 64] on icon "button" at bounding box center [1049, 59] width 11 height 11
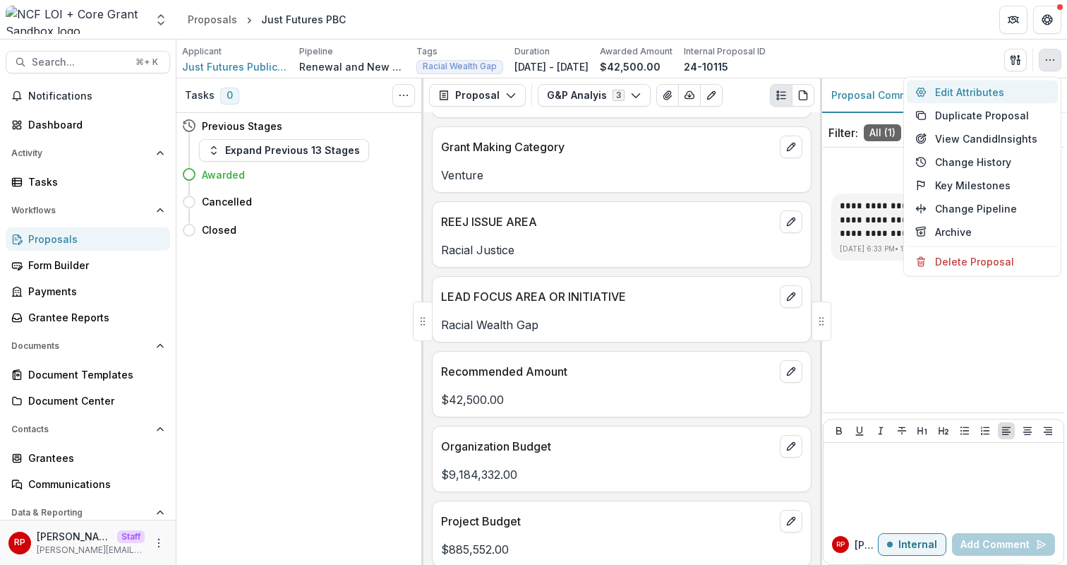
click at [1047, 91] on button "Edit Attributes" at bounding box center [982, 91] width 151 height 23
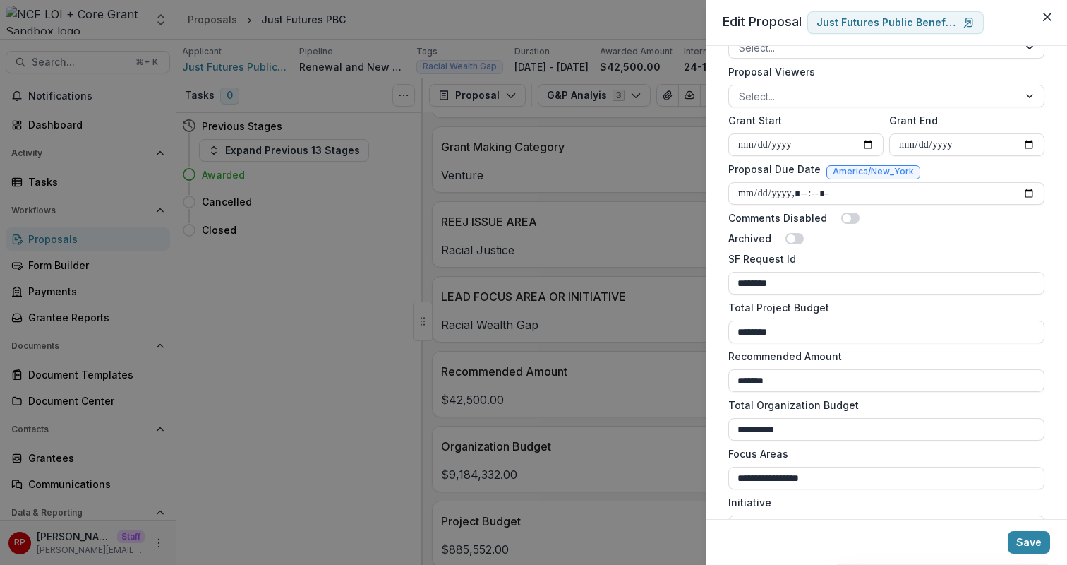
scroll to position [617, 0]
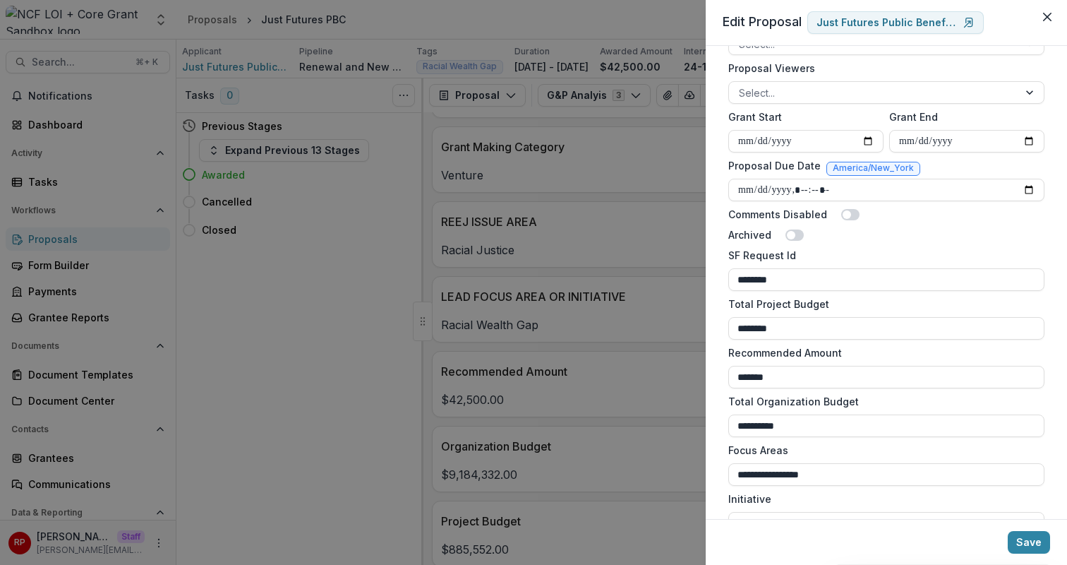
click at [717, 360] on div "**********" at bounding box center [886, 282] width 361 height 473
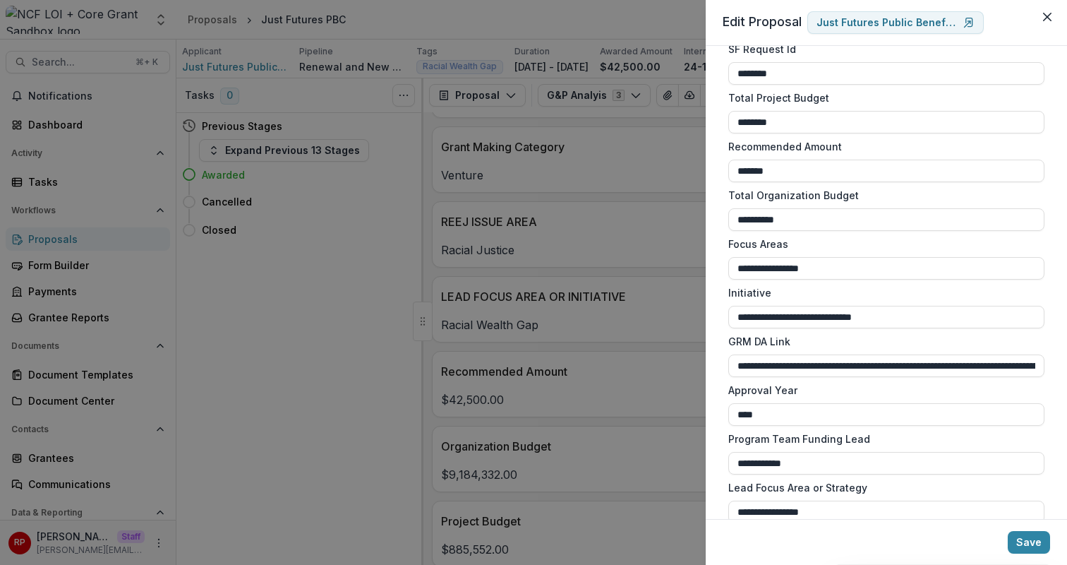
scroll to position [822, 0]
click at [718, 320] on div "**********" at bounding box center [886, 282] width 361 height 473
click at [572, 284] on div "**********" at bounding box center [533, 282] width 1067 height 565
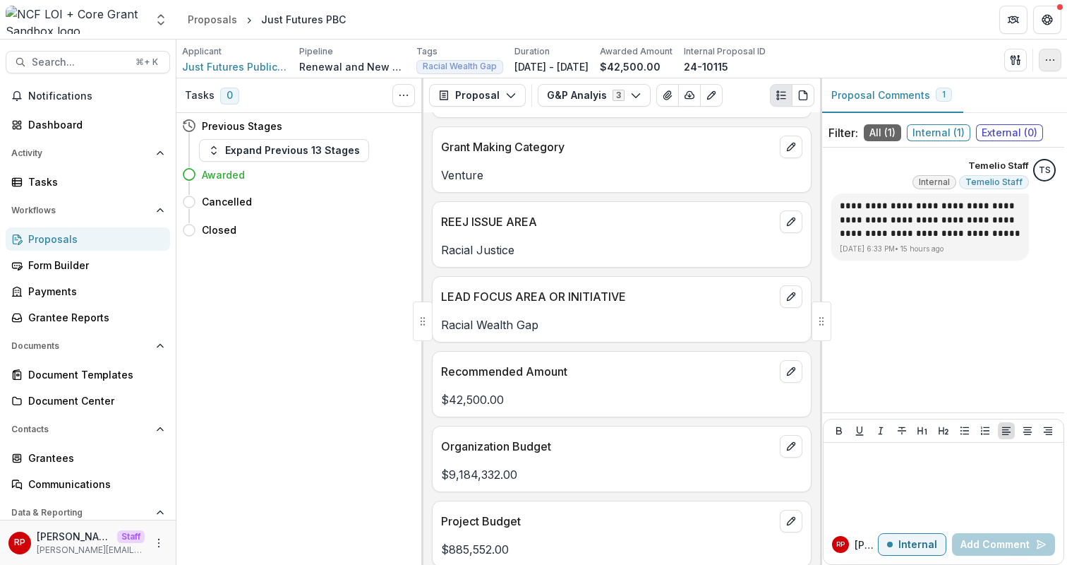
click at [1051, 65] on icon "button" at bounding box center [1049, 59] width 11 height 11
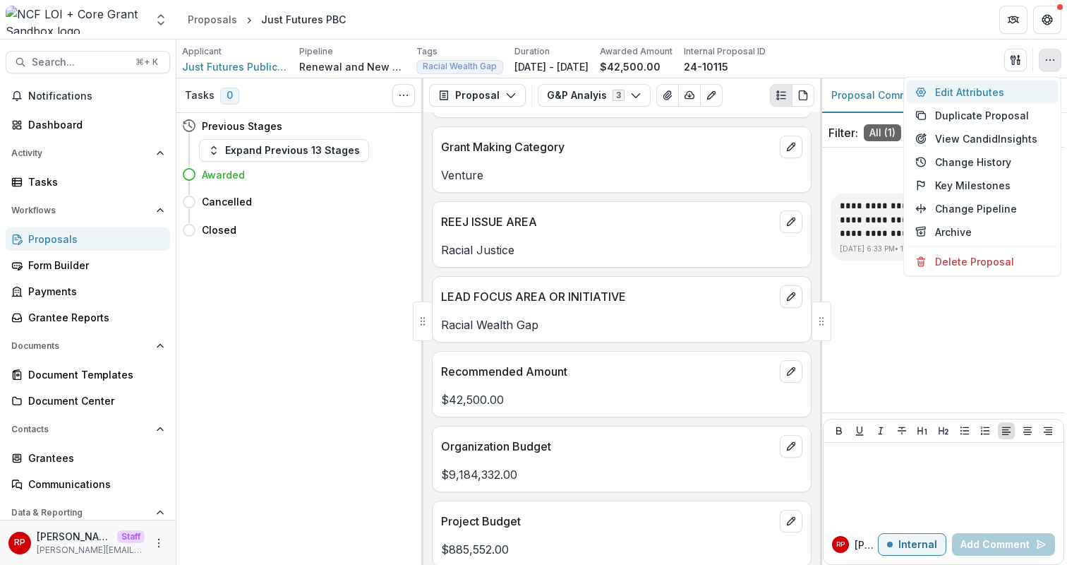
click at [1051, 88] on button "Edit Attributes" at bounding box center [982, 91] width 151 height 23
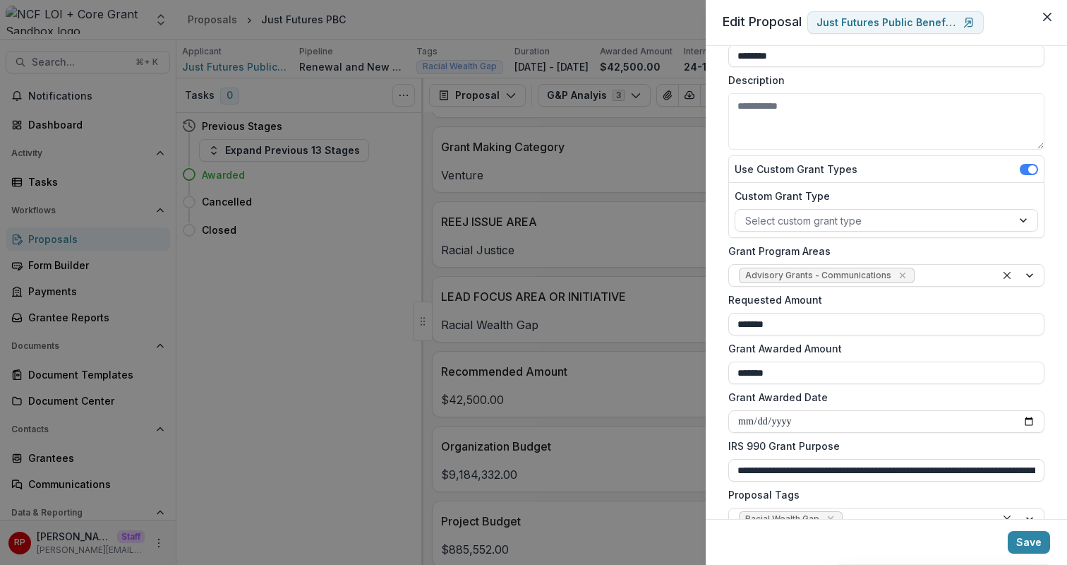
scroll to position [95, 0]
click at [649, 283] on div "**********" at bounding box center [533, 282] width 1067 height 565
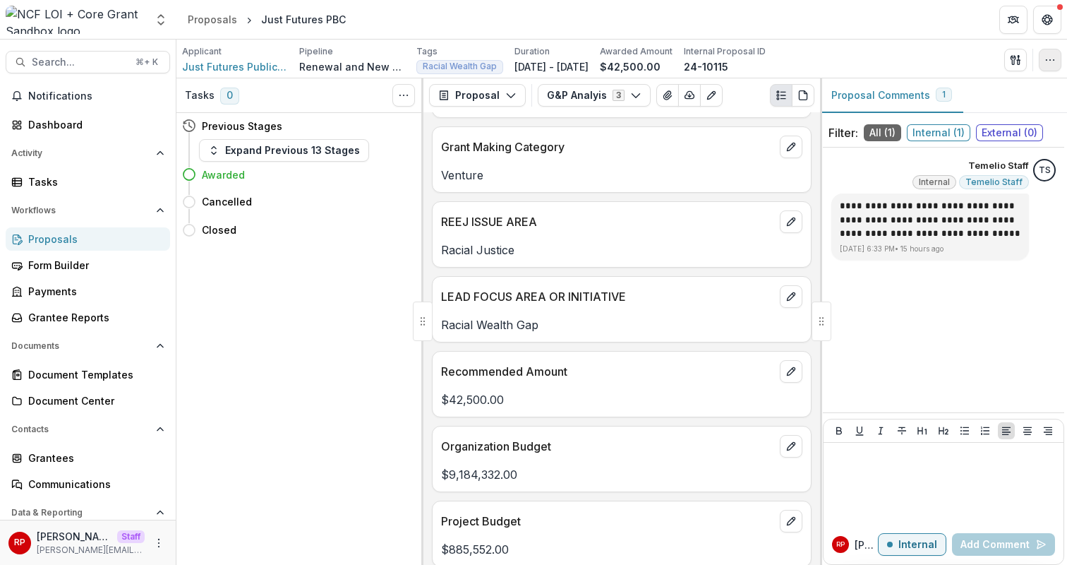
click at [1052, 64] on icon "button" at bounding box center [1049, 59] width 11 height 11
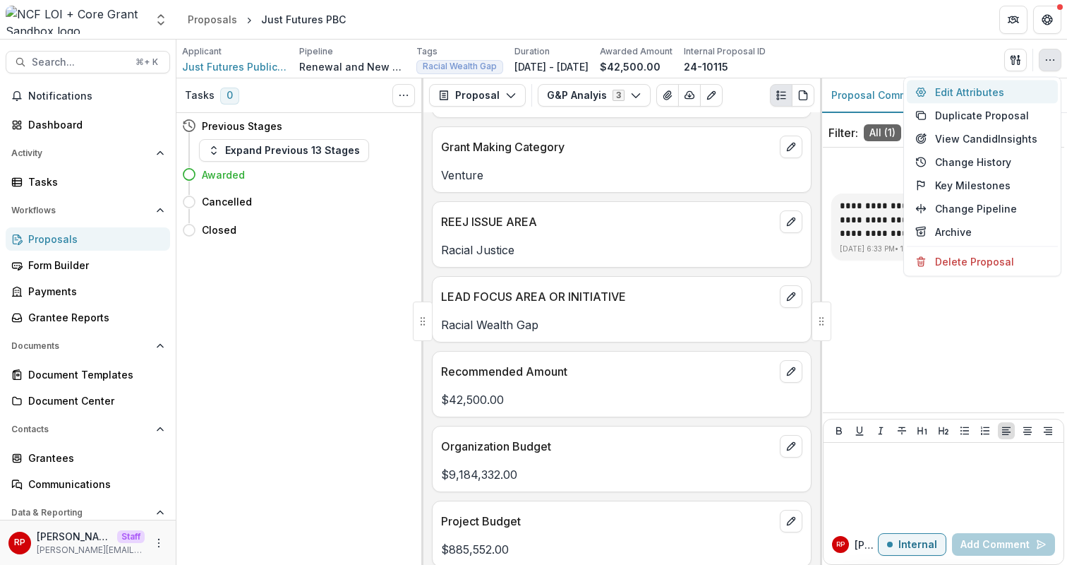
click at [1051, 87] on button "Edit Attributes" at bounding box center [982, 91] width 151 height 23
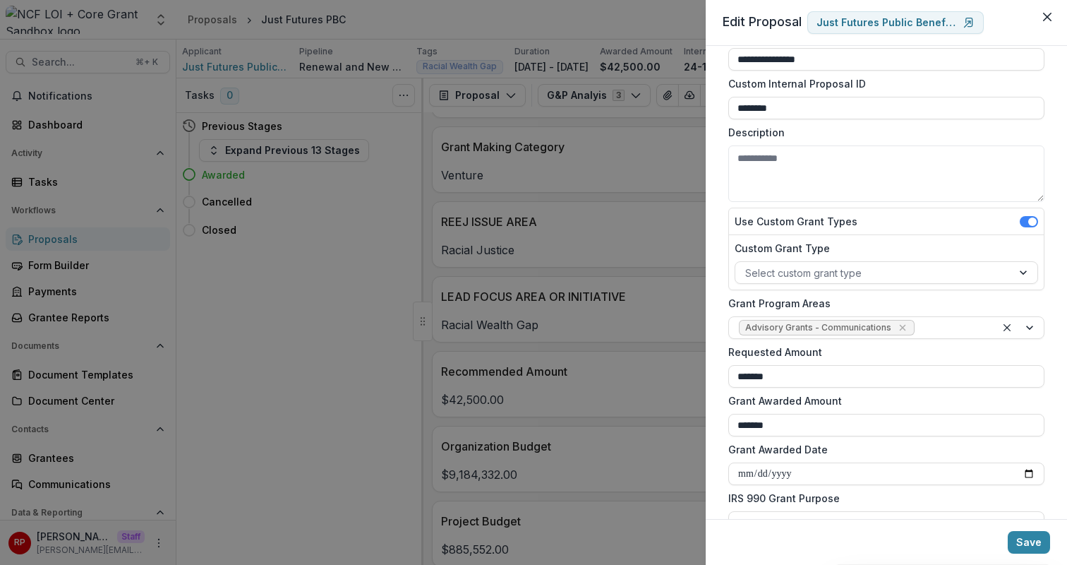
scroll to position [50, 0]
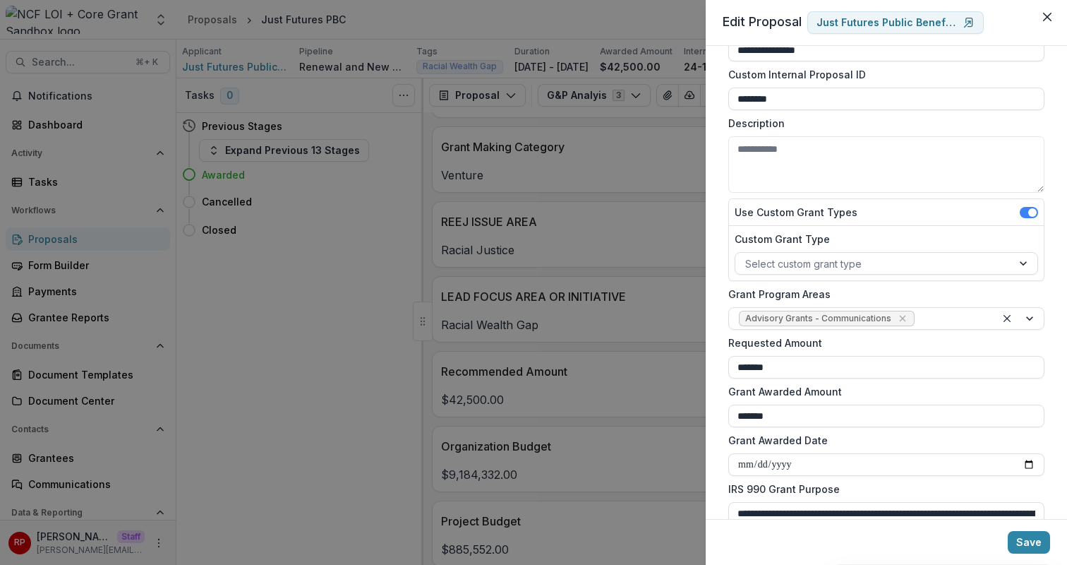
click at [562, 155] on div "**********" at bounding box center [533, 282] width 1067 height 565
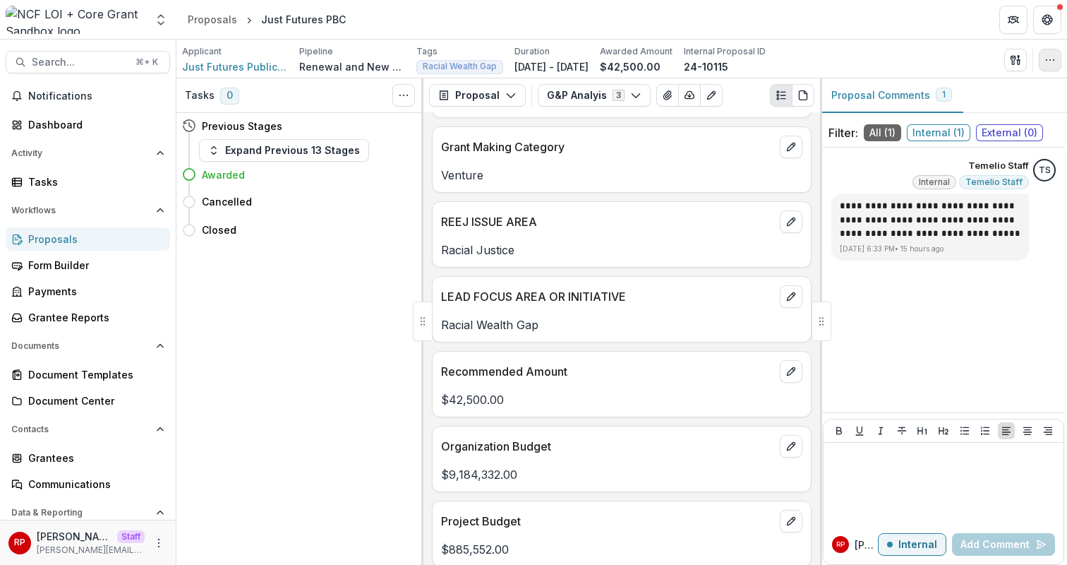
click at [1057, 63] on button "button" at bounding box center [1050, 60] width 23 height 23
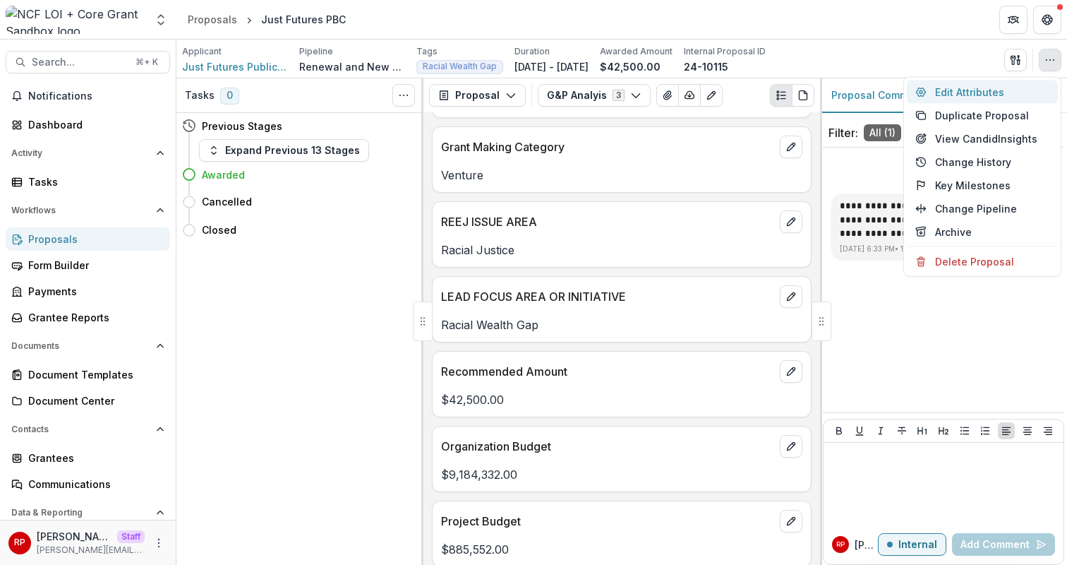
click at [1057, 89] on button "Edit Attributes" at bounding box center [982, 91] width 151 height 23
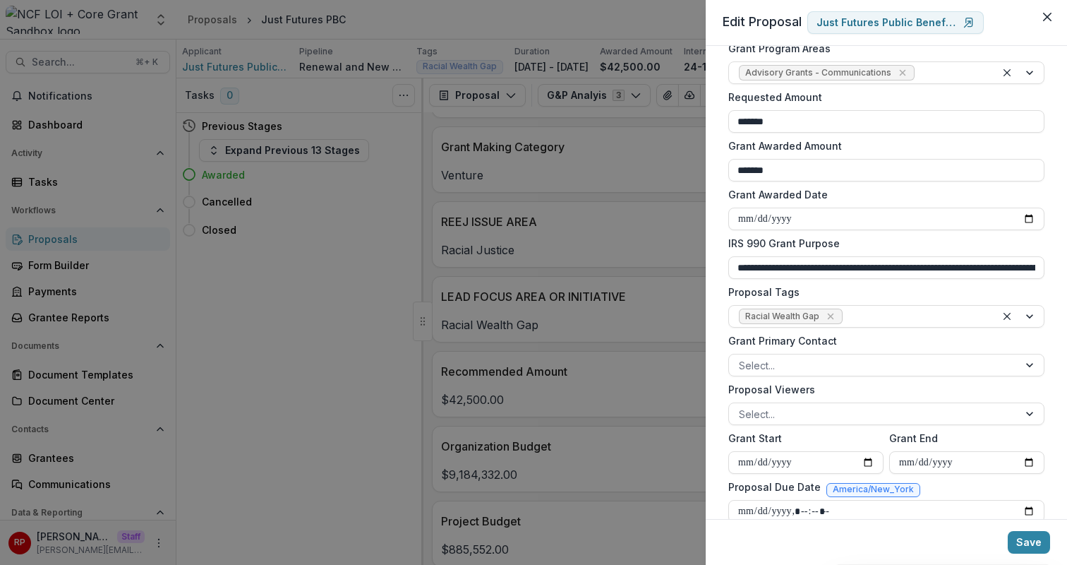
scroll to position [296, 0]
click at [667, 234] on div "**********" at bounding box center [533, 282] width 1067 height 565
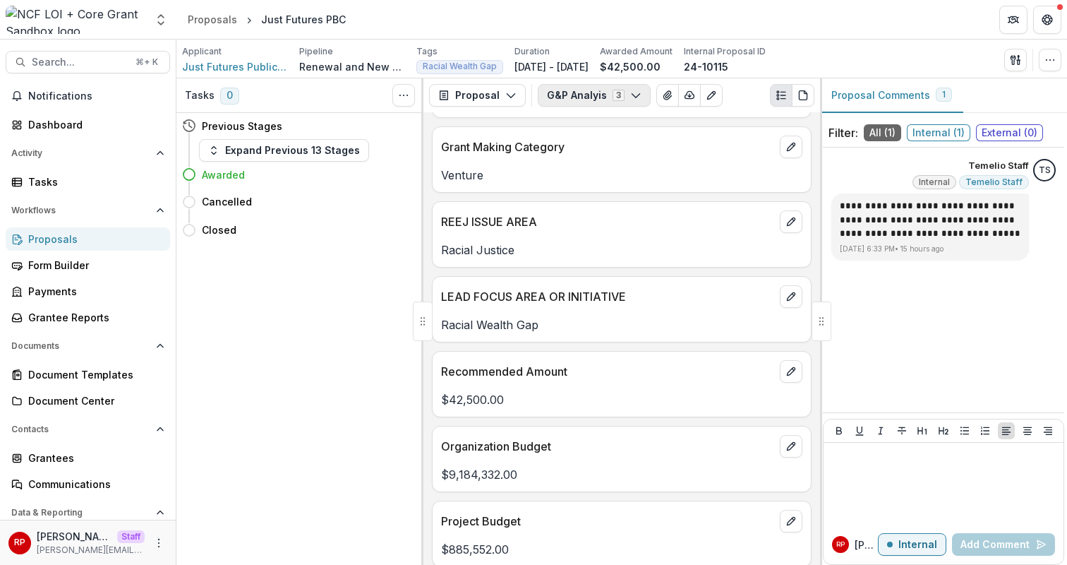
click at [589, 104] on button "G&P Analyis 3" at bounding box center [594, 95] width 113 height 23
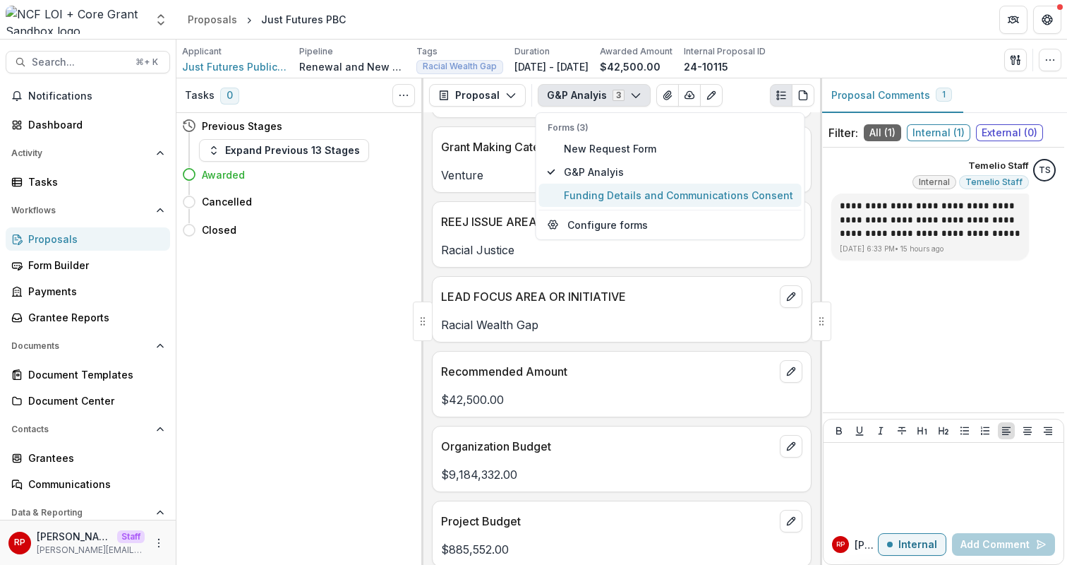
click at [625, 192] on span "Funding Details and Communications Consent" at bounding box center [678, 195] width 229 height 15
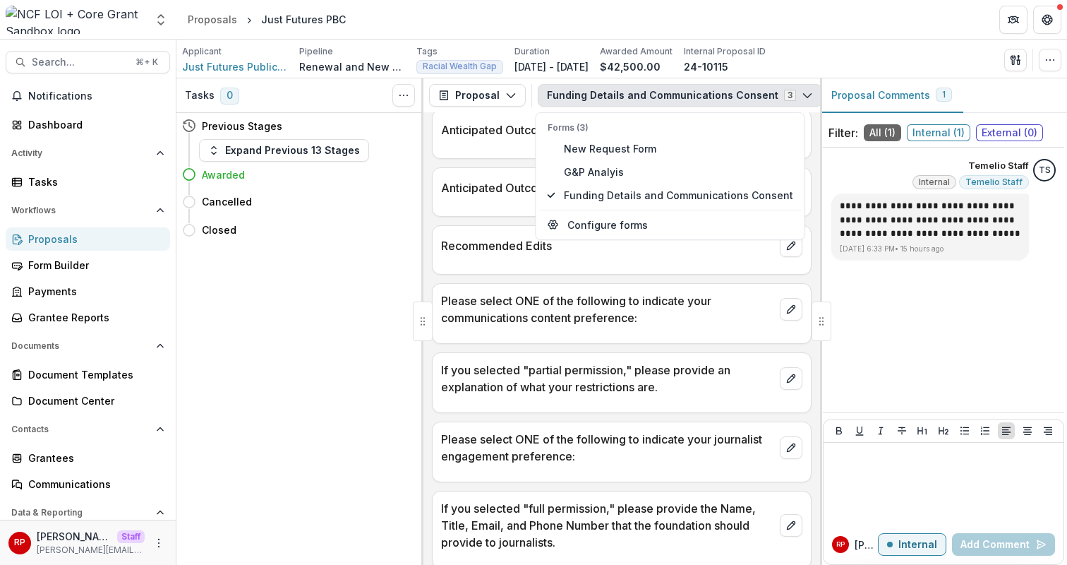
click at [497, 211] on div "Anticipated Outcome 3/Markers for Success 3" at bounding box center [622, 191] width 380 height 49
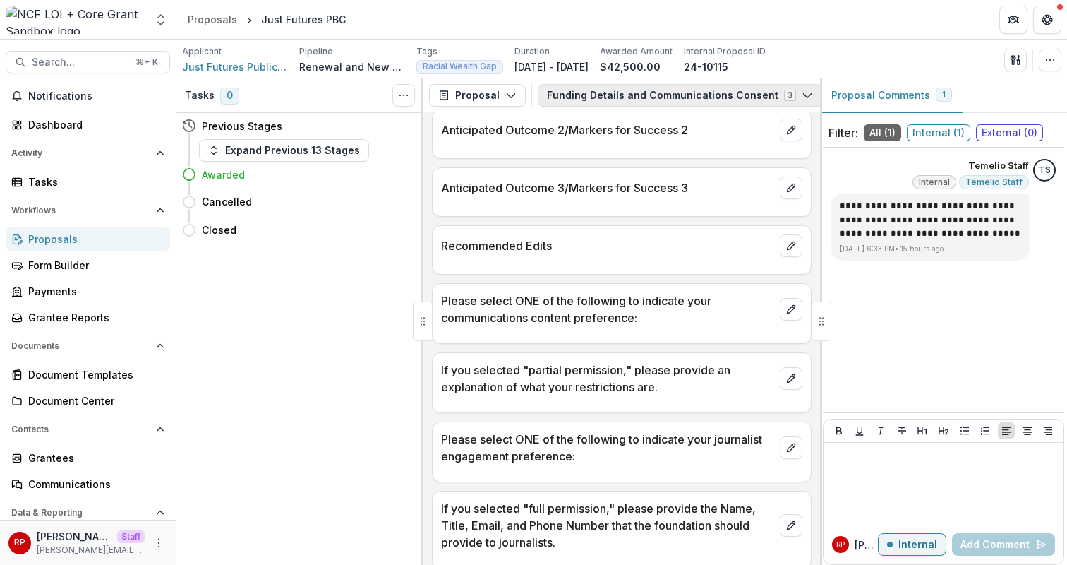
click at [588, 94] on button "Funding Details and Communications Consent 3" at bounding box center [680, 95] width 284 height 23
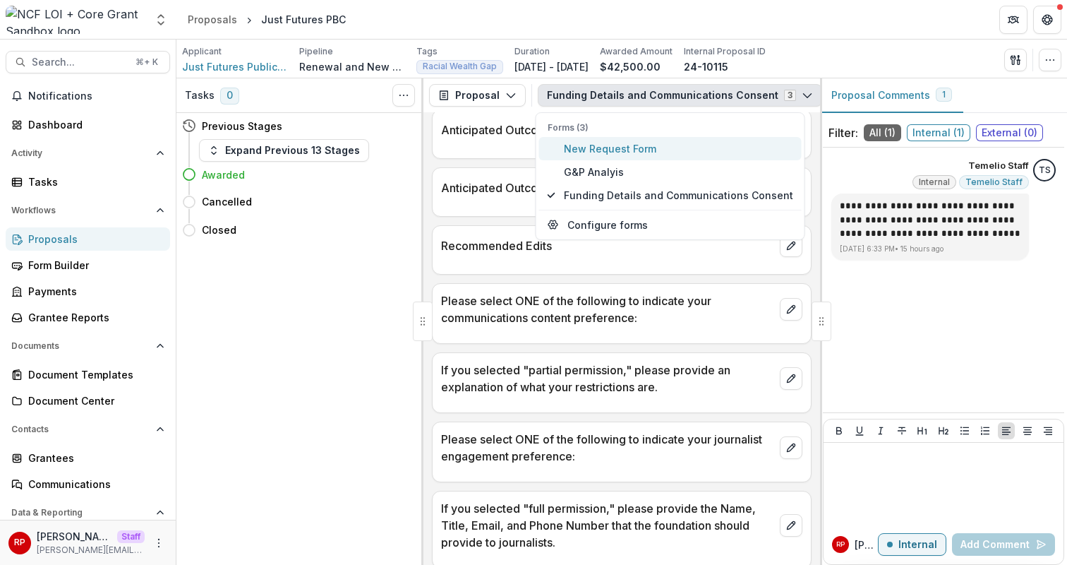
click at [617, 148] on span "New Request Form" at bounding box center [678, 148] width 229 height 15
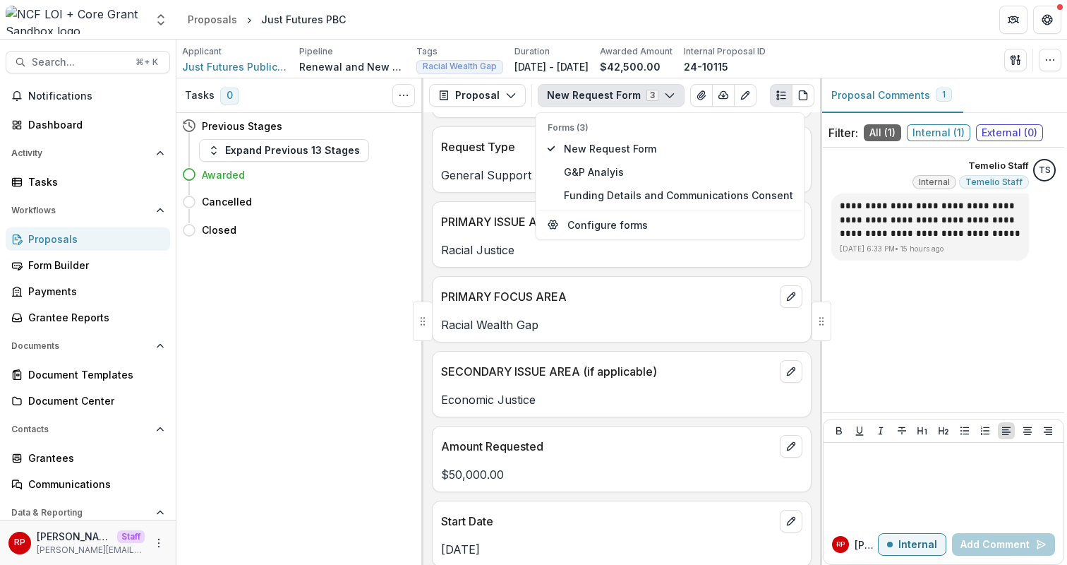
click at [528, 350] on div "Request Number 24-10115 Project Name Just Futures PBC Request Type General Supp…" at bounding box center [621, 338] width 397 height 452
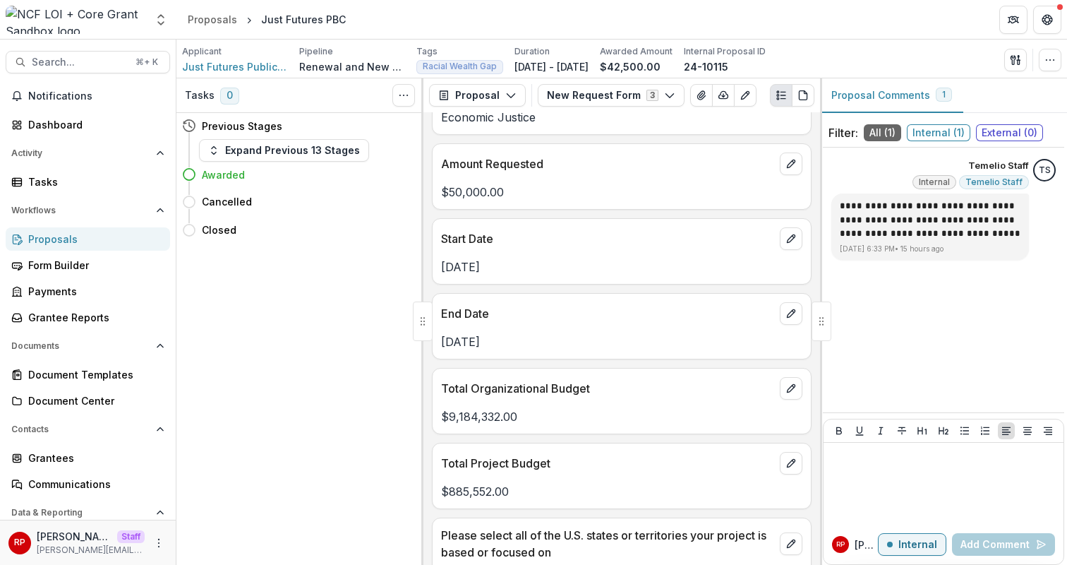
scroll to position [445, 0]
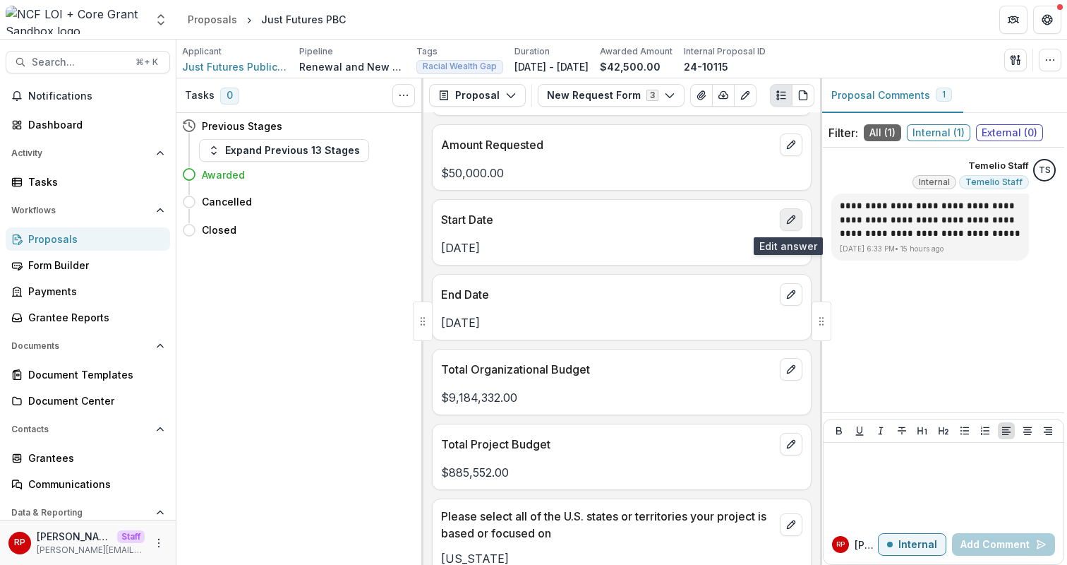
click at [780, 227] on button "edit" at bounding box center [791, 219] width 23 height 23
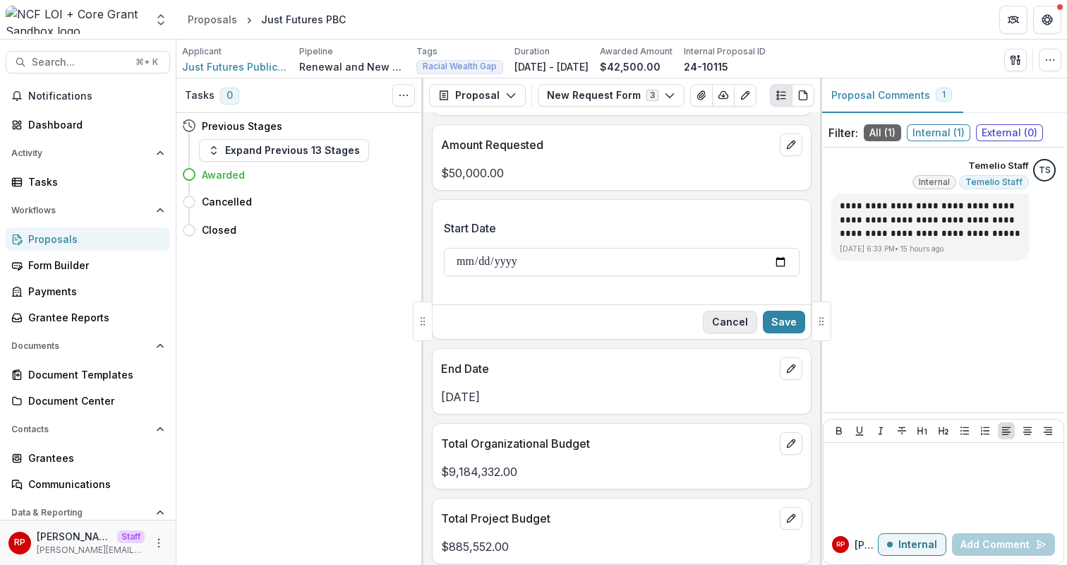
click at [743, 322] on button "Cancel" at bounding box center [730, 321] width 54 height 23
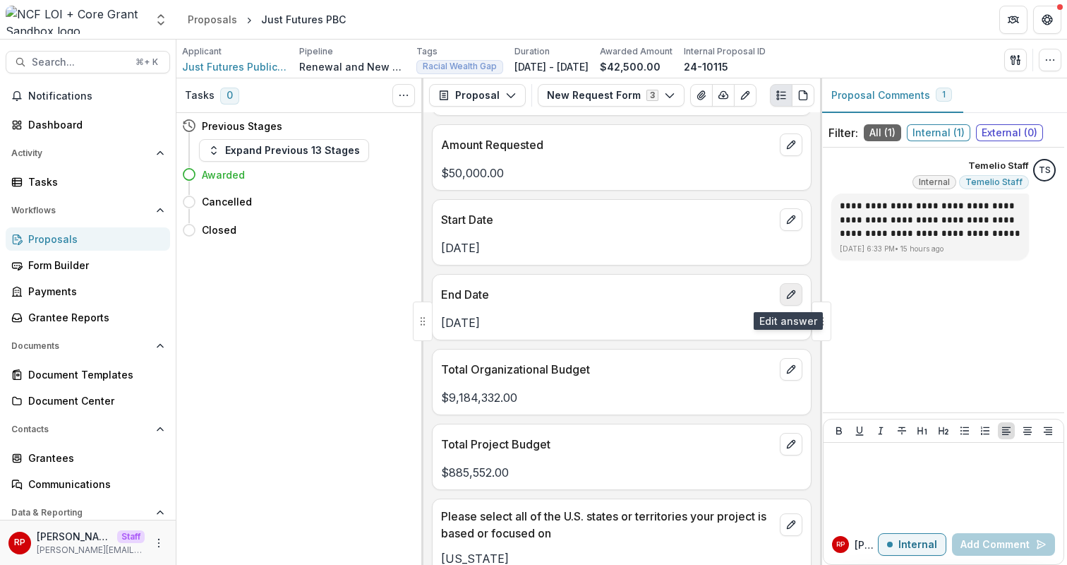
click at [788, 291] on icon "edit" at bounding box center [791, 294] width 8 height 8
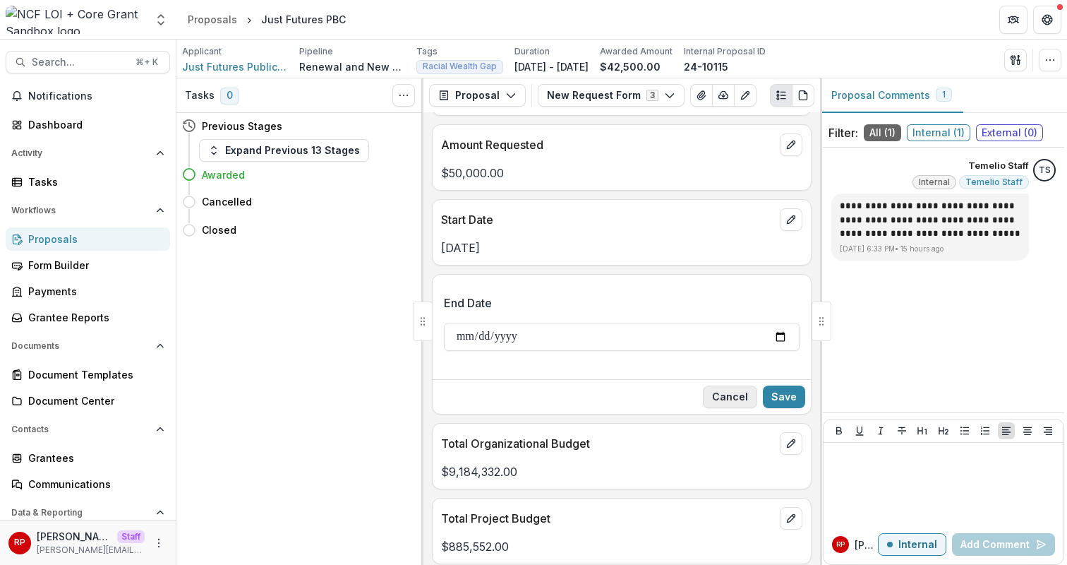
click at [712, 397] on button "Cancel" at bounding box center [730, 396] width 54 height 23
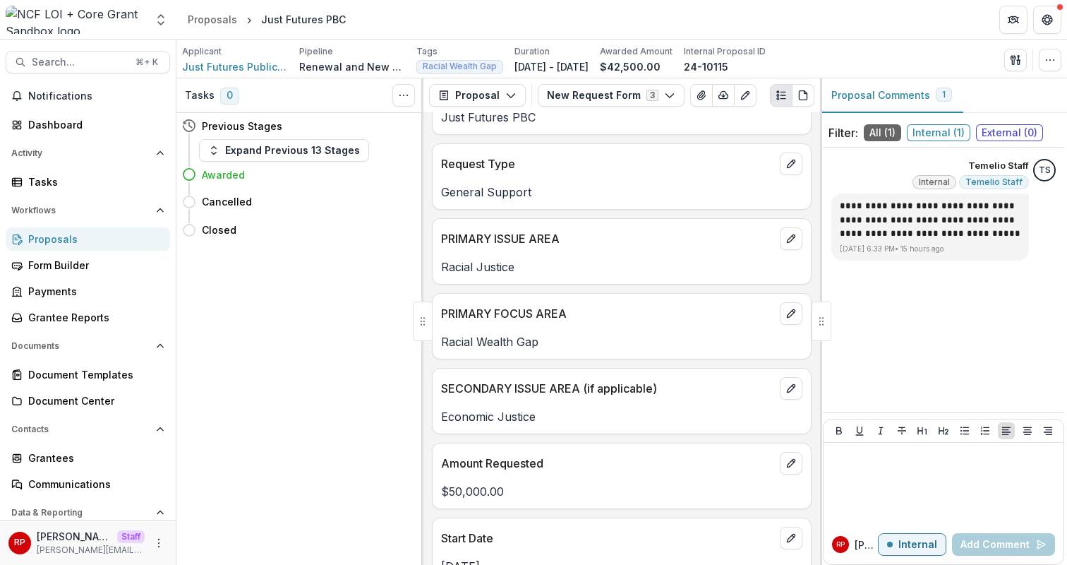
scroll to position [0, 0]
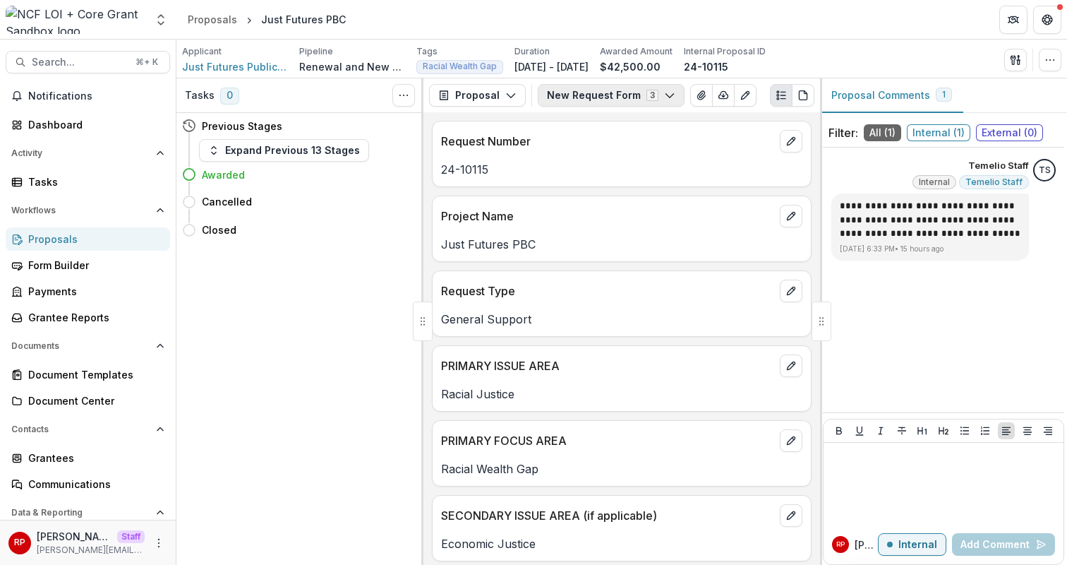
click at [597, 100] on button "New Request Form 3" at bounding box center [611, 95] width 147 height 23
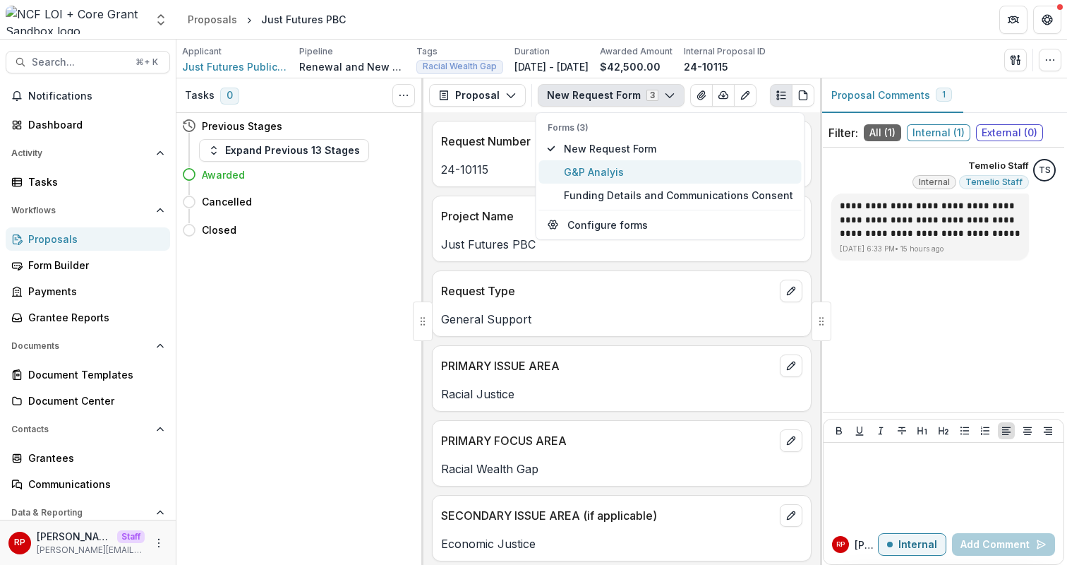
click at [629, 170] on span "G&P Analyis" at bounding box center [678, 171] width 229 height 15
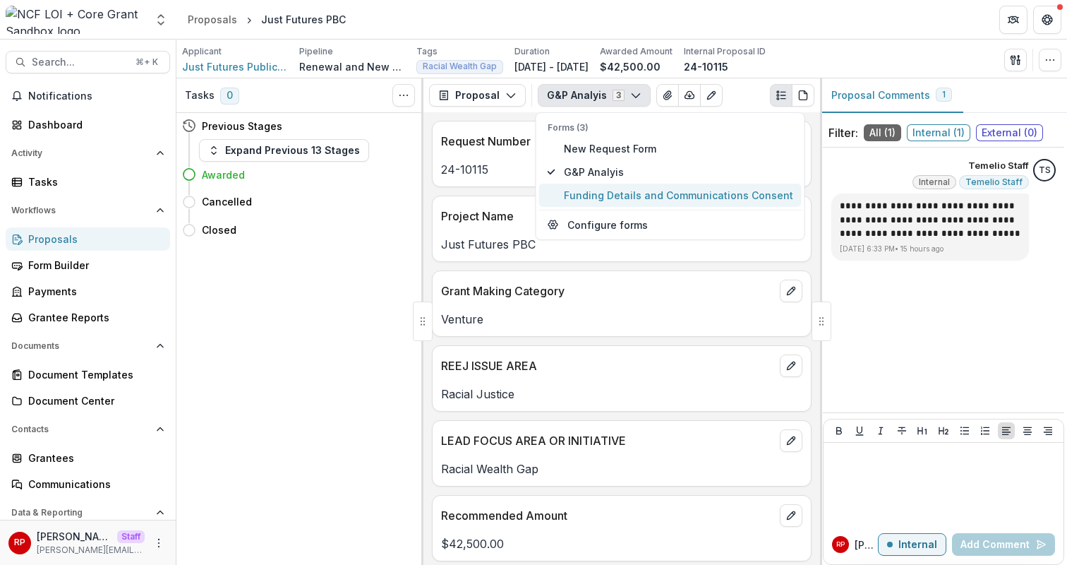
click at [631, 195] on span "Funding Details and Communications Consent" at bounding box center [678, 195] width 229 height 15
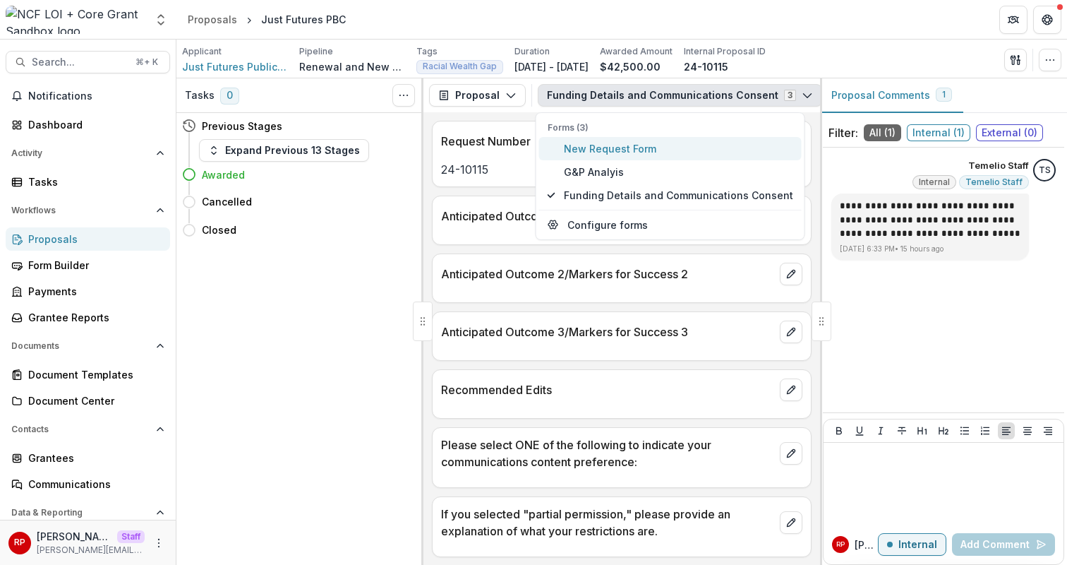
click at [621, 144] on span "New Request Form" at bounding box center [678, 148] width 229 height 15
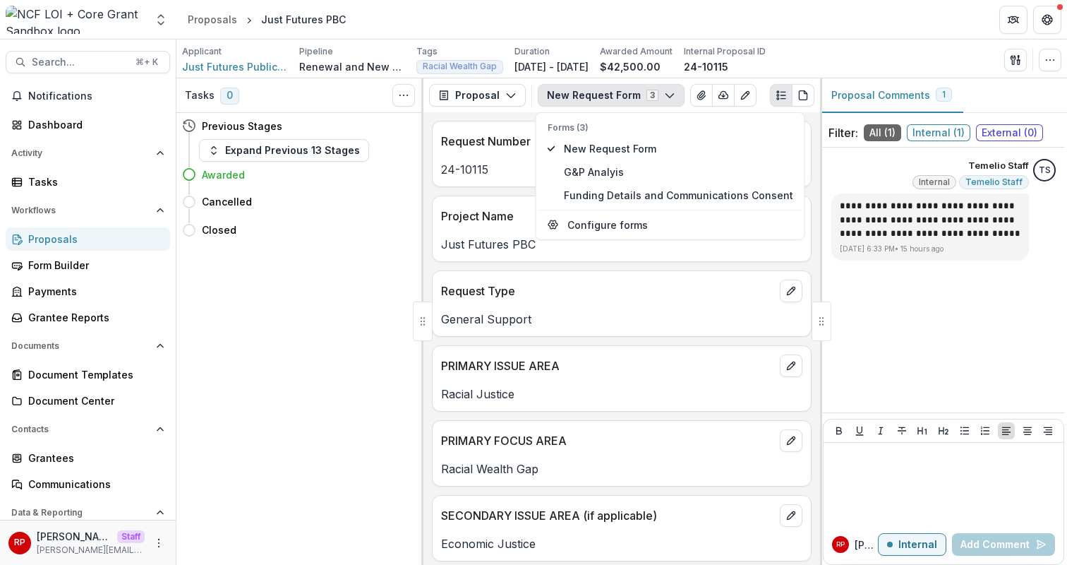
click at [483, 216] on p "Project Name" at bounding box center [607, 215] width 333 height 17
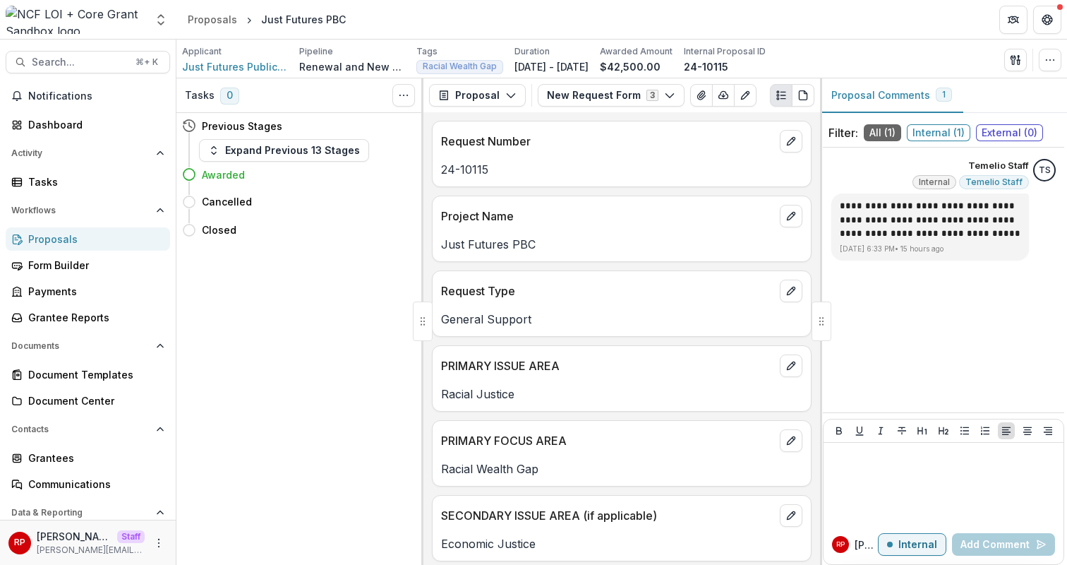
click at [575, 282] on div "Request Type" at bounding box center [622, 286] width 378 height 31
click at [524, 315] on p "General Support" at bounding box center [621, 318] width 361 height 17
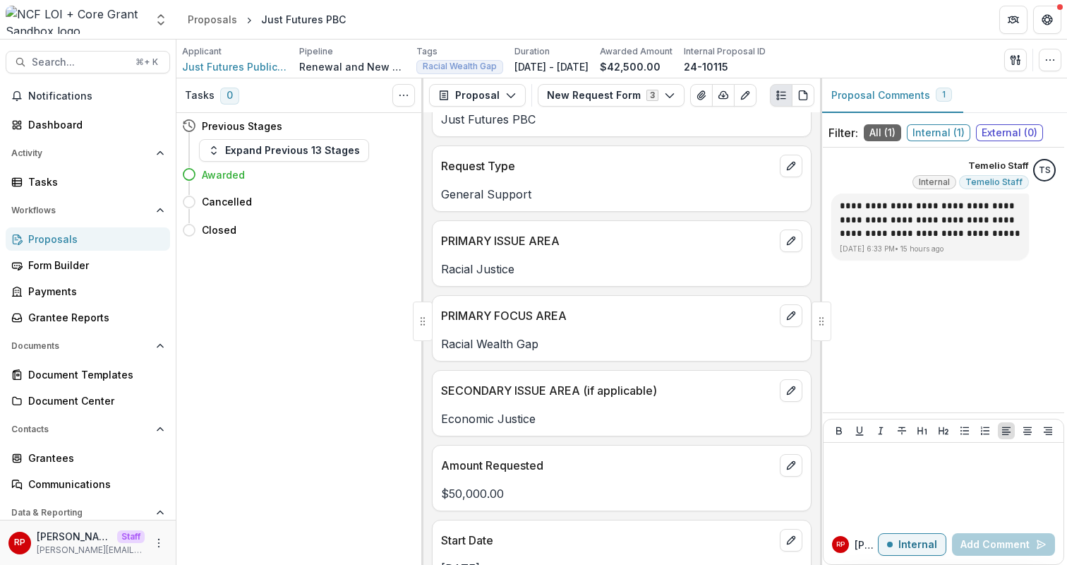
scroll to position [104, 0]
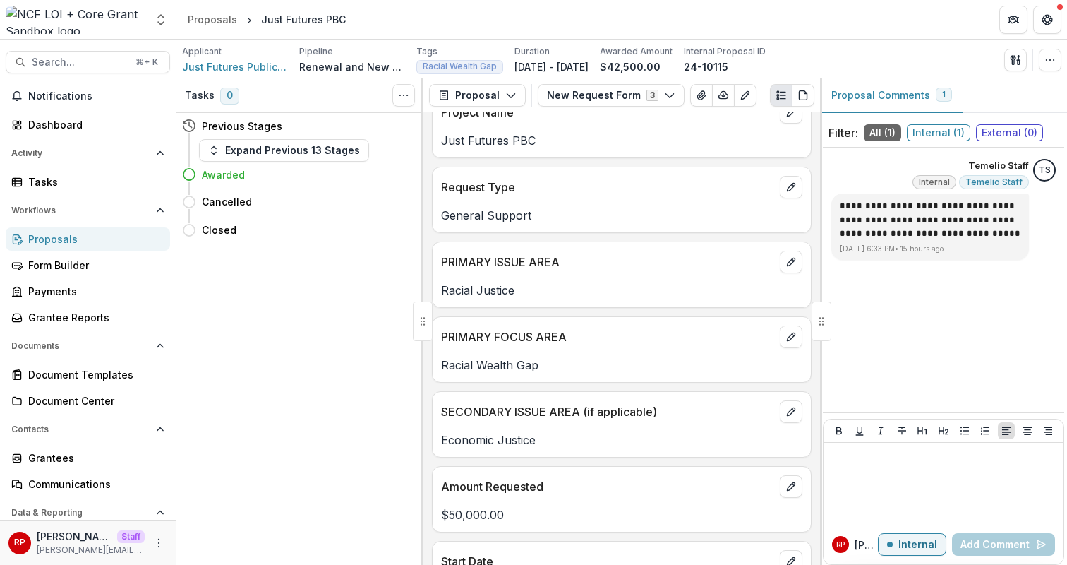
click at [490, 411] on p "SECONDARY ISSUE AREA (if applicable)" at bounding box center [607, 411] width 333 height 17
click at [258, 68] on span "Just Futures Public Benefit Corporation" at bounding box center [235, 66] width 106 height 15
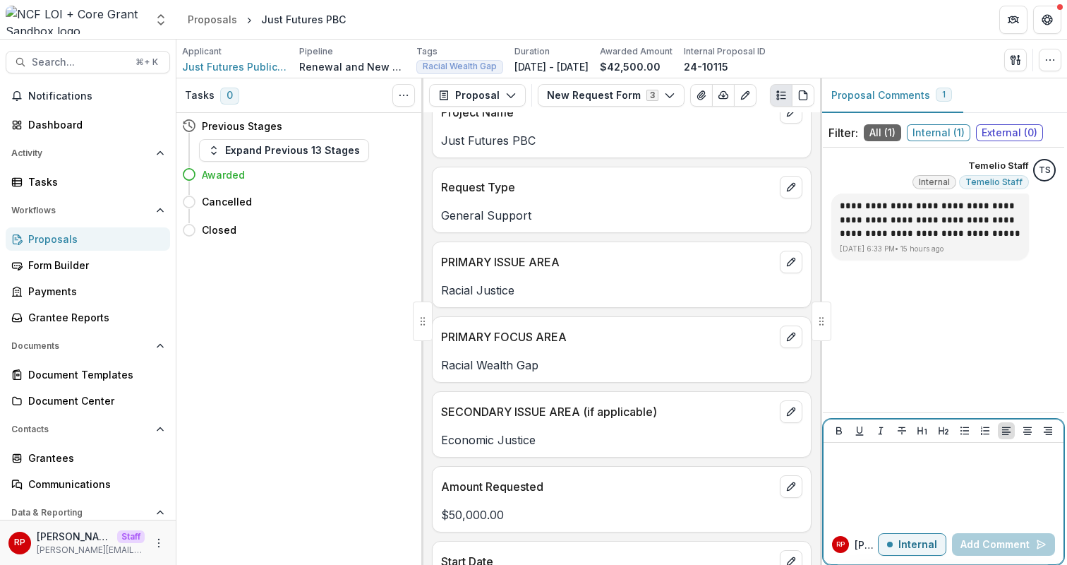
click at [861, 502] on div at bounding box center [943, 483] width 229 height 71
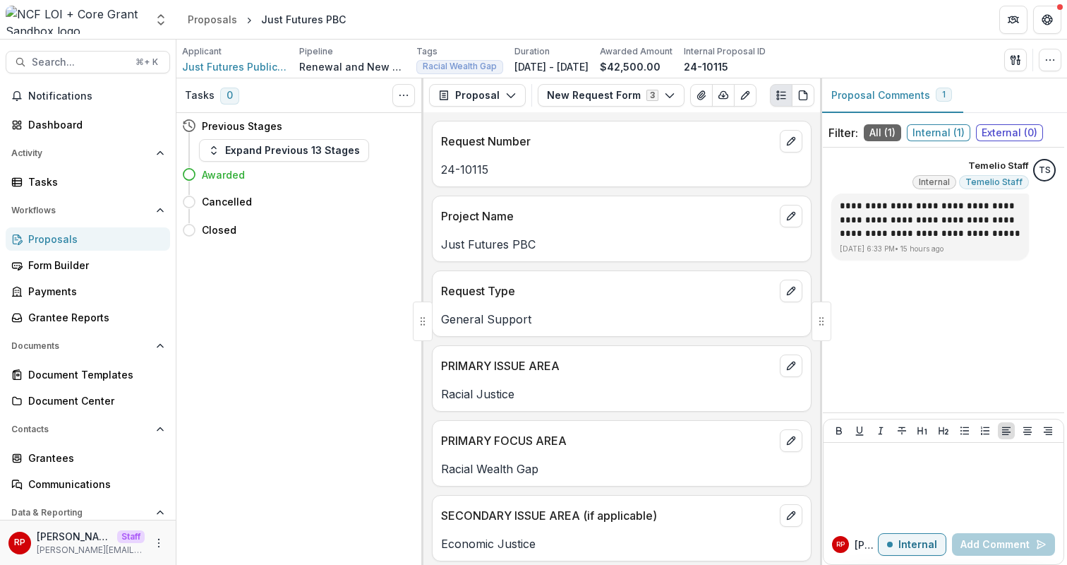
click at [614, 157] on div "24-10115" at bounding box center [622, 164] width 378 height 25
click at [581, 91] on button "New Request Form 3" at bounding box center [611, 95] width 147 height 23
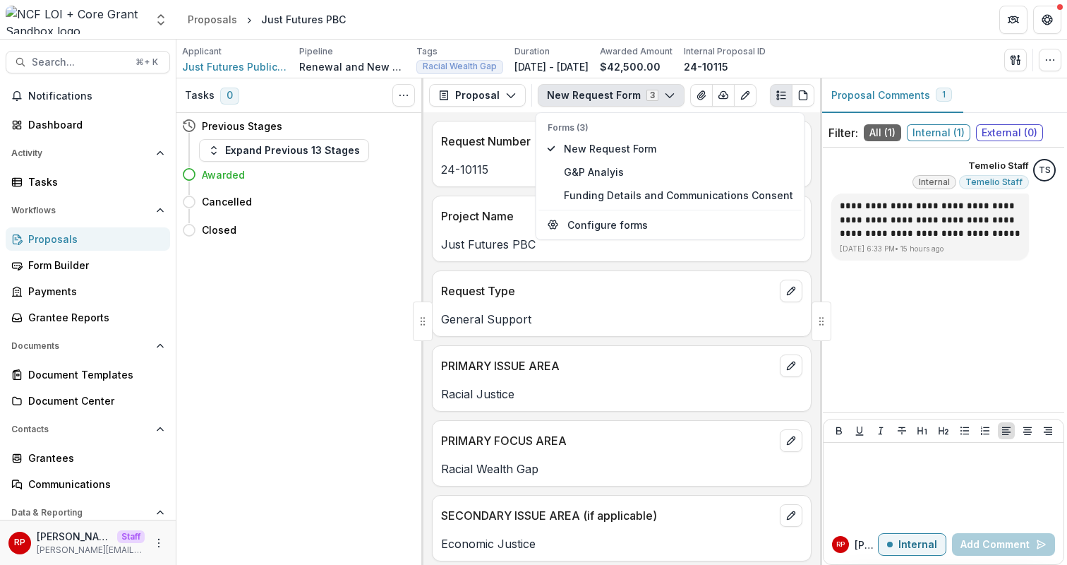
click at [509, 310] on div "General Support" at bounding box center [622, 314] width 378 height 25
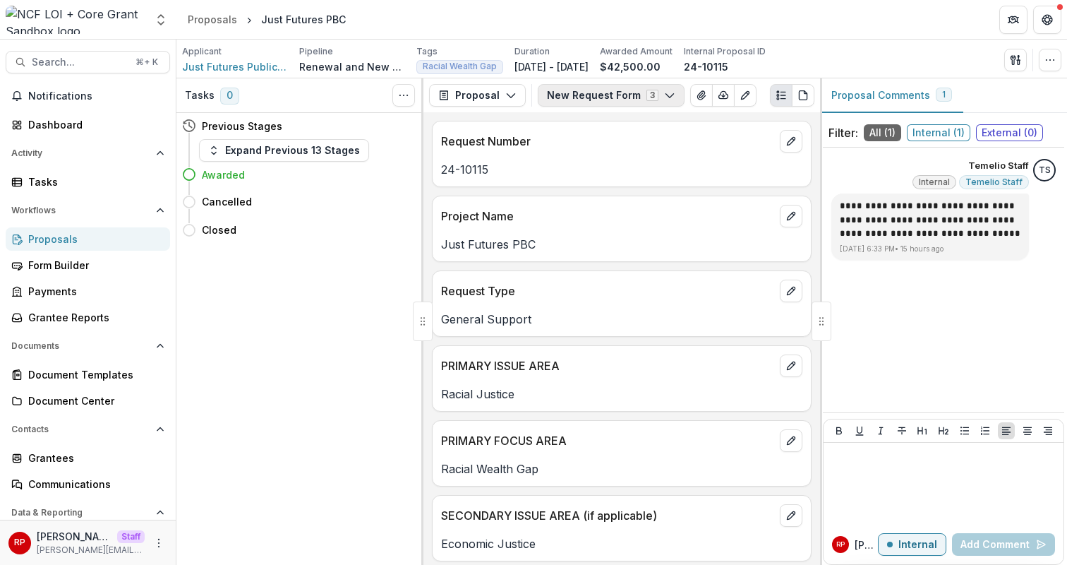
click at [605, 93] on button "New Request Form 3" at bounding box center [611, 95] width 147 height 23
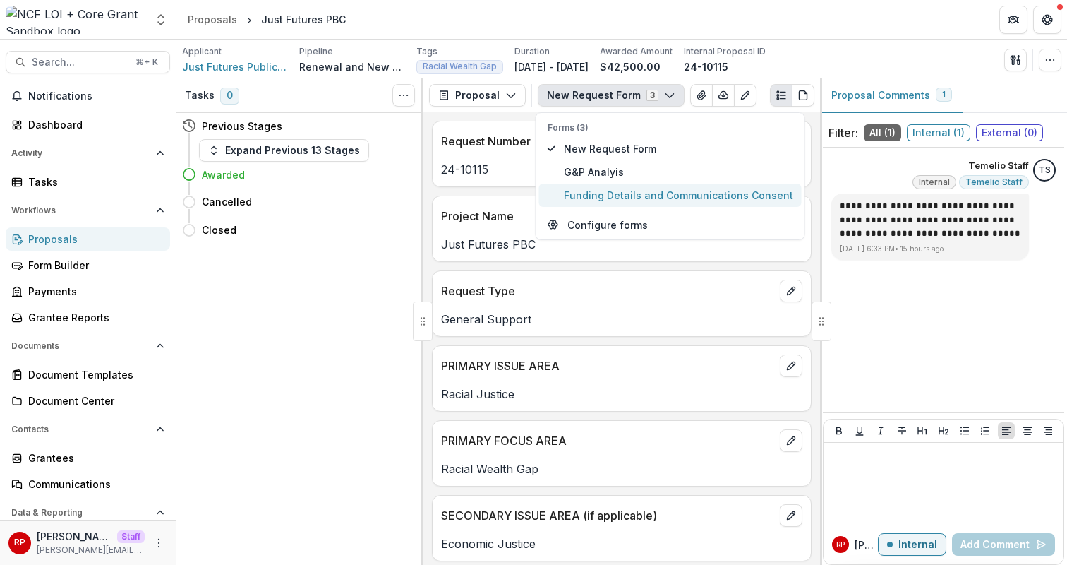
click at [641, 198] on span "Funding Details and Communications Consent" at bounding box center [678, 195] width 229 height 15
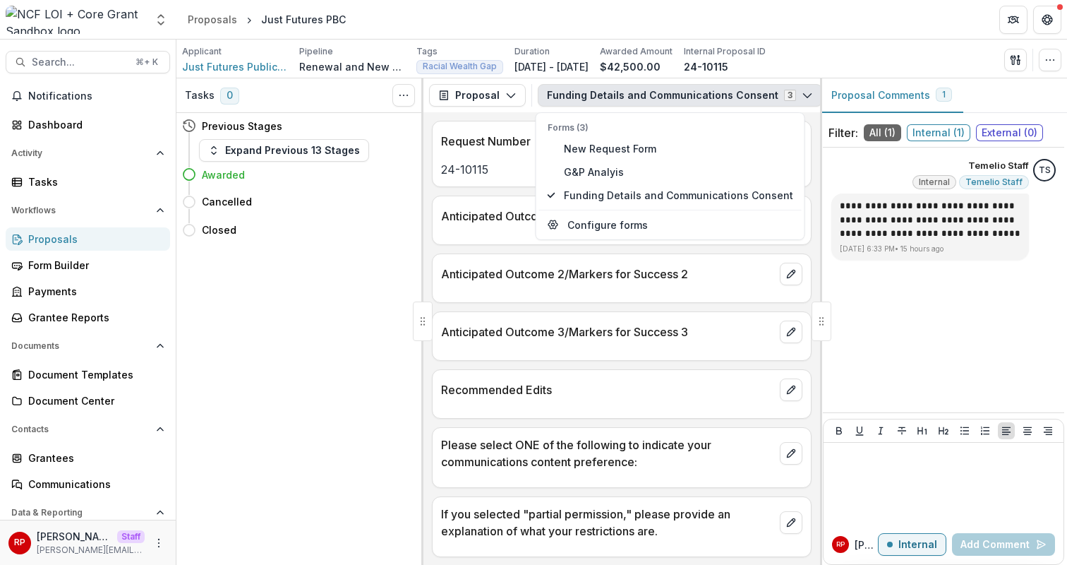
click at [497, 206] on div "Anticipated Outcome 1/Markers for Success 1" at bounding box center [622, 211] width 378 height 31
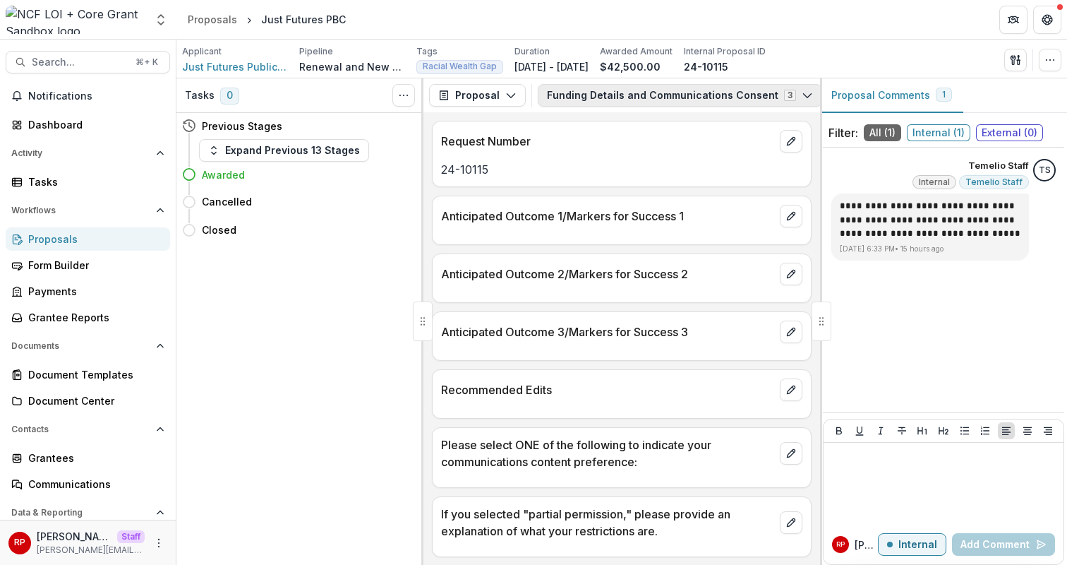
click at [594, 92] on button "Funding Details and Communications Consent 3" at bounding box center [680, 95] width 284 height 23
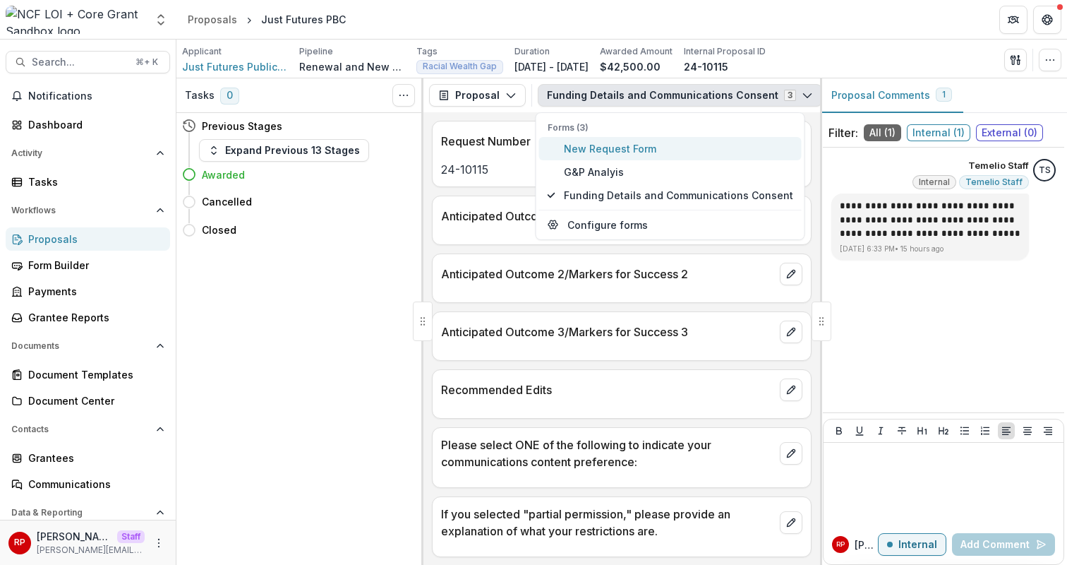
click at [620, 148] on span "New Request Form" at bounding box center [678, 148] width 229 height 15
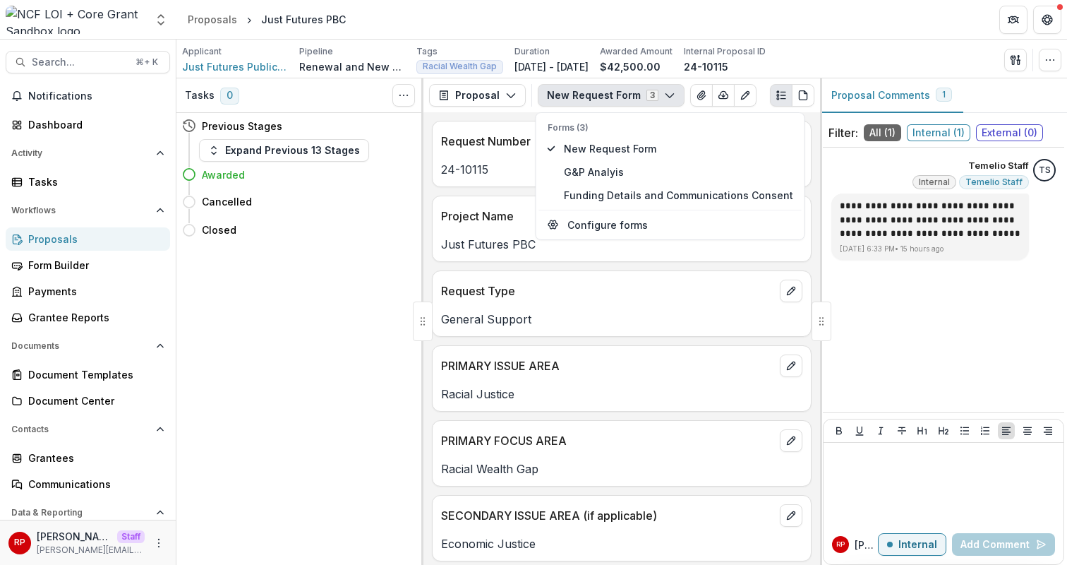
click at [471, 186] on div "Request Number 24-10115" at bounding box center [622, 154] width 380 height 66
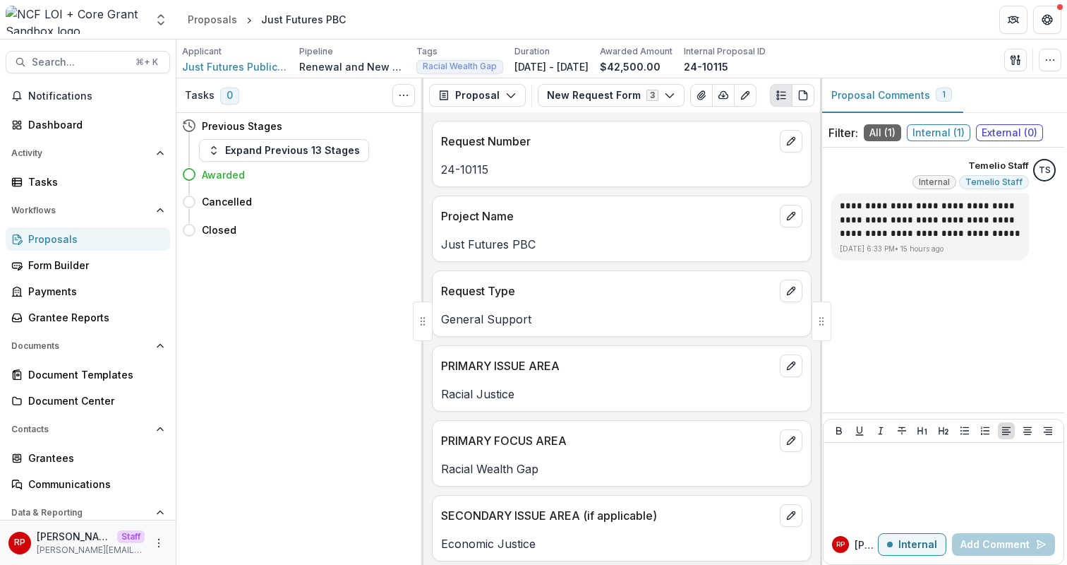
click at [639, 179] on div "Request Number 24-10115" at bounding box center [622, 154] width 380 height 66
click at [589, 267] on div "Request Number 24-10115 Project Name Just Futures PBC Request Type General Supp…" at bounding box center [621, 338] width 397 height 452
click at [401, 41] on div "Applicant Just Futures Public Benefit Corporation Pipeline Renewal and New Gran…" at bounding box center [621, 59] width 891 height 39
click at [1043, 51] on button "button" at bounding box center [1050, 60] width 23 height 23
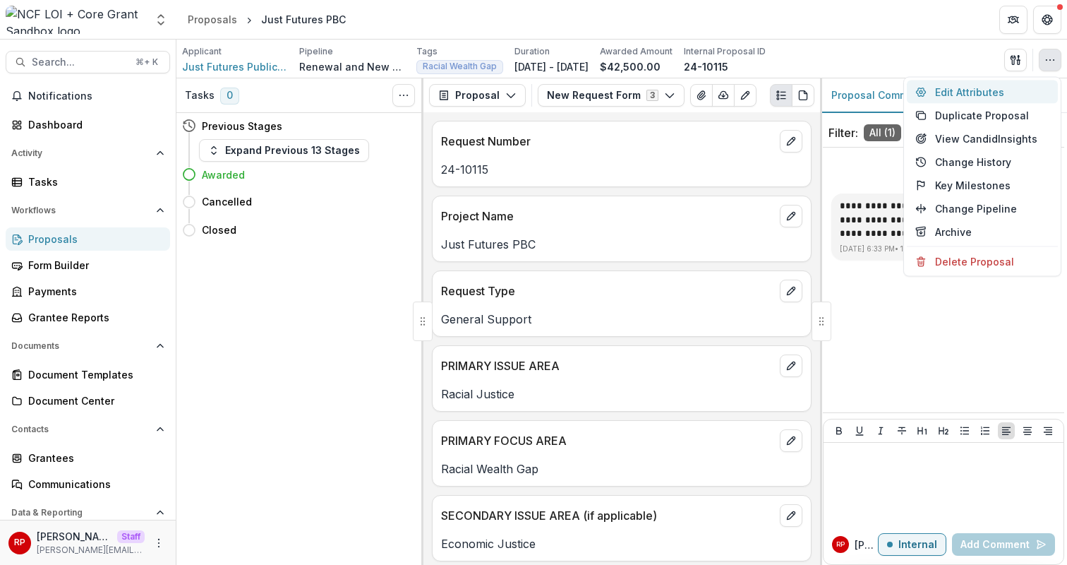
click at [1037, 86] on button "Edit Attributes" at bounding box center [982, 91] width 151 height 23
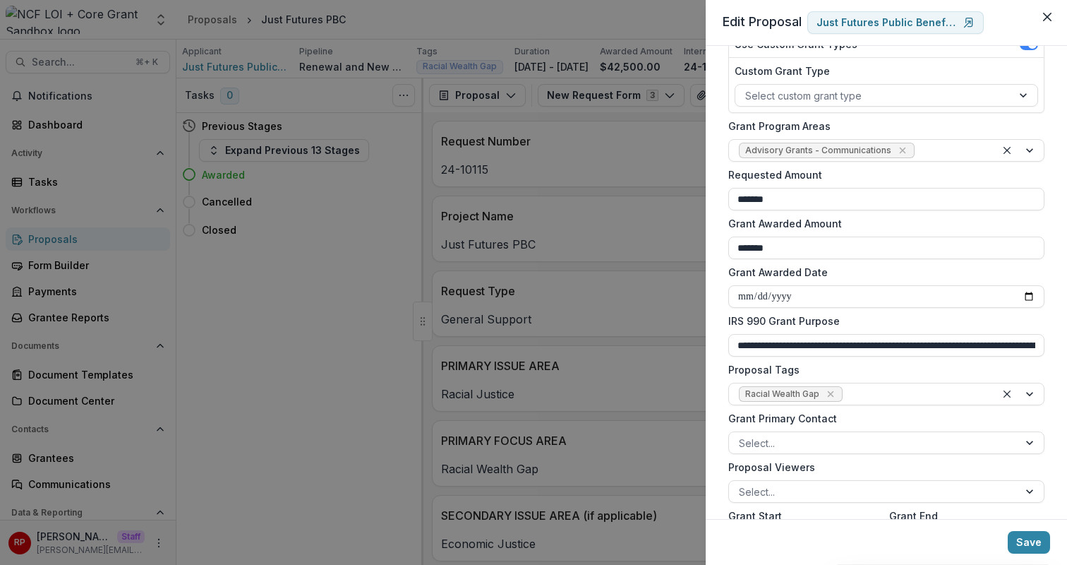
scroll to position [217, 0]
click at [916, 395] on div at bounding box center [915, 396] width 140 height 18
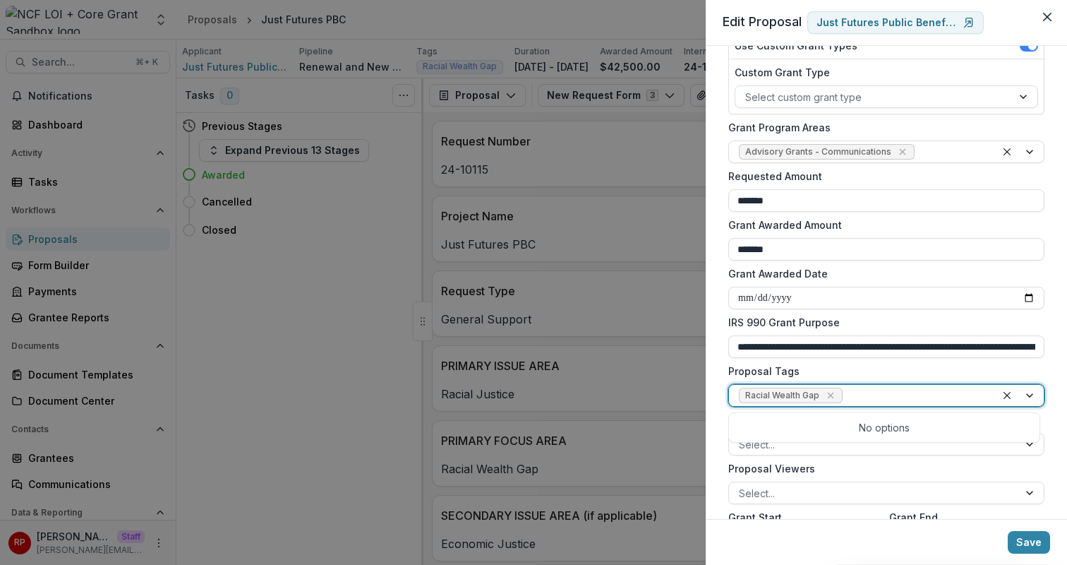
click at [916, 395] on div at bounding box center [915, 396] width 140 height 18
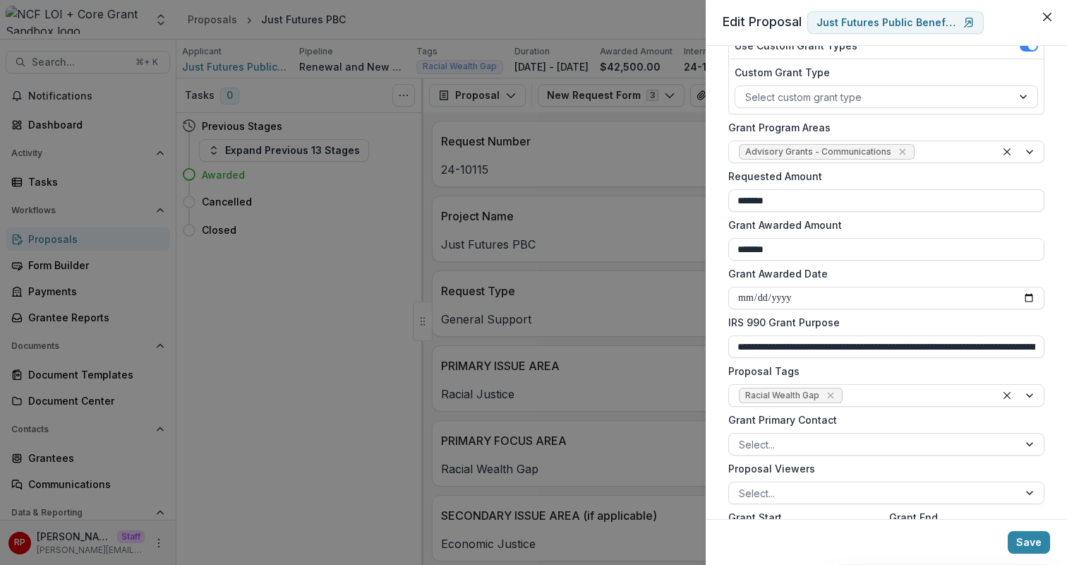
click at [907, 377] on label "Proposal Tags" at bounding box center [882, 370] width 308 height 15
click at [848, 388] on input "Proposal Tags" at bounding box center [846, 395] width 3 height 15
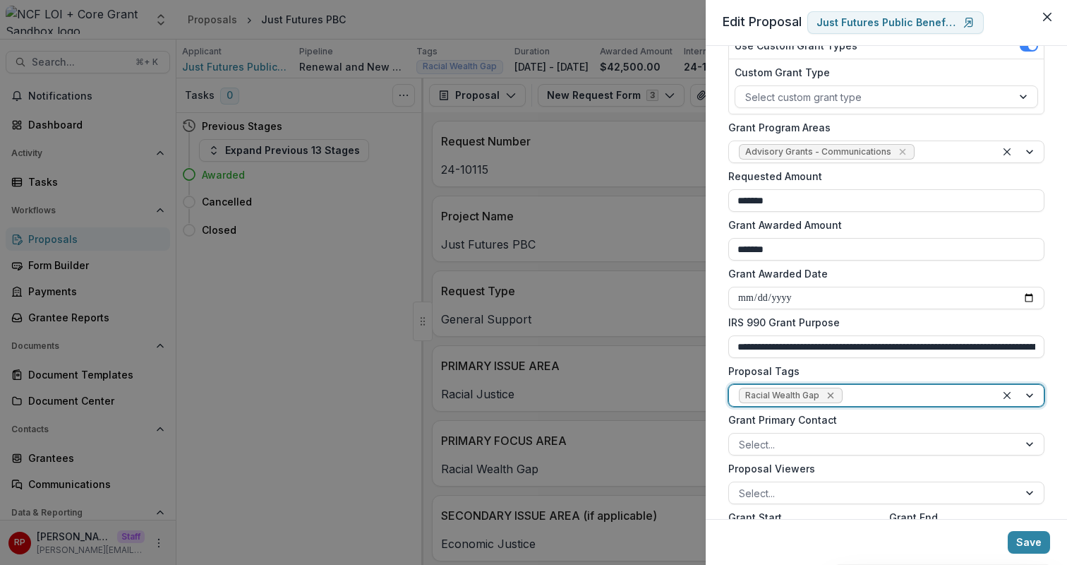
click at [828, 395] on icon "Remove Racial Wealth Gap" at bounding box center [830, 395] width 6 height 6
click at [528, 163] on div "**********" at bounding box center [533, 282] width 1067 height 565
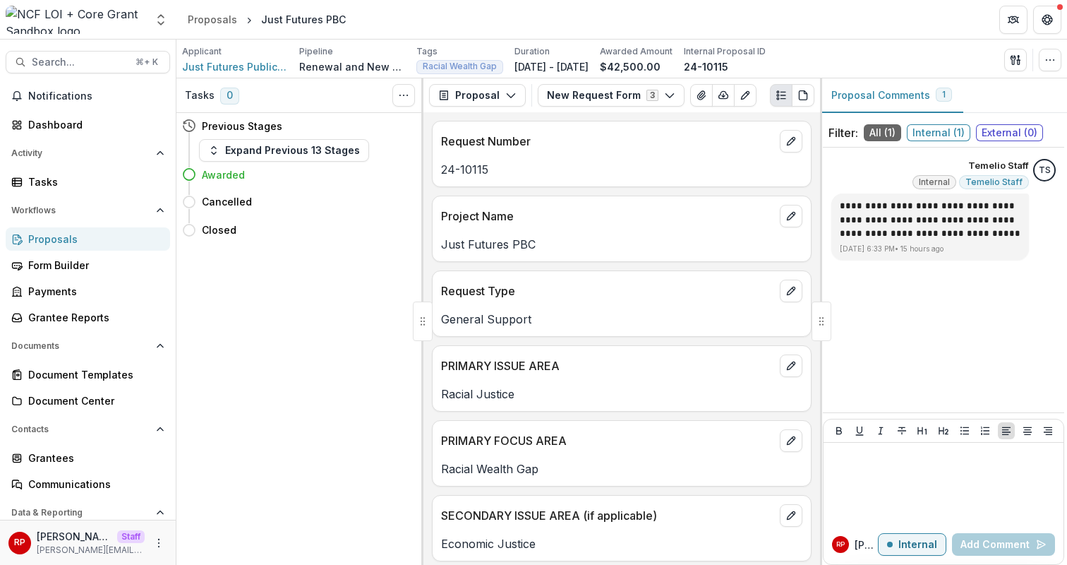
click at [683, 169] on p "24-10115" at bounding box center [621, 169] width 361 height 17
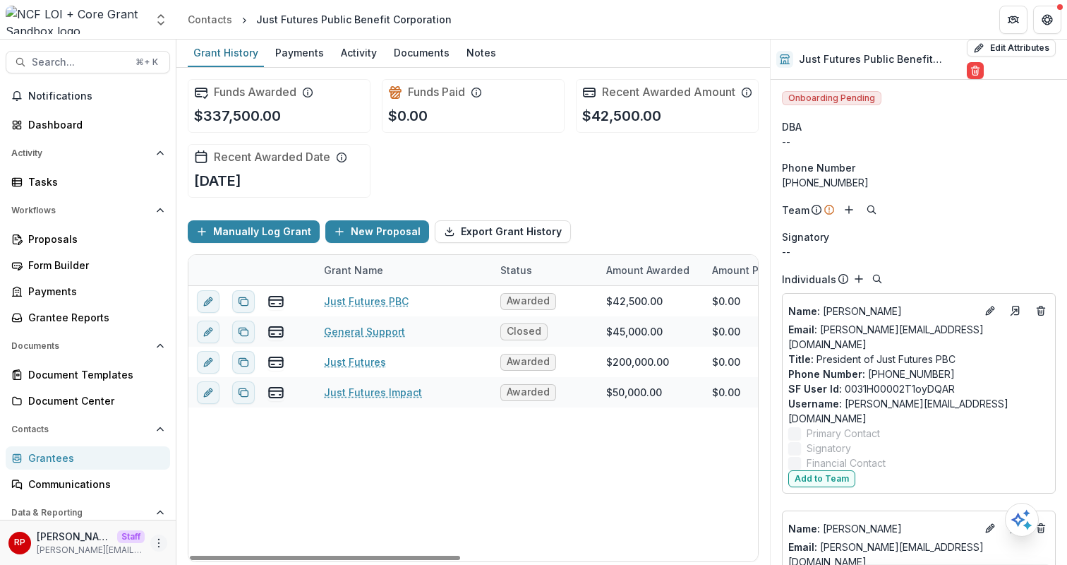
click at [153, 540] on icon "More" at bounding box center [158, 542] width 11 height 11
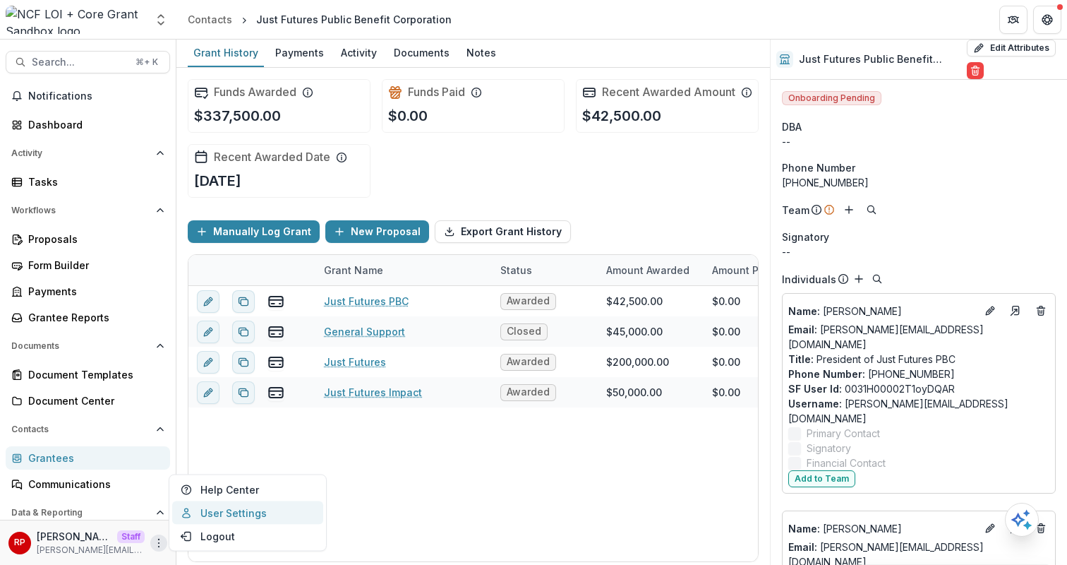
click at [234, 511] on link "User Settings" at bounding box center [247, 512] width 151 height 23
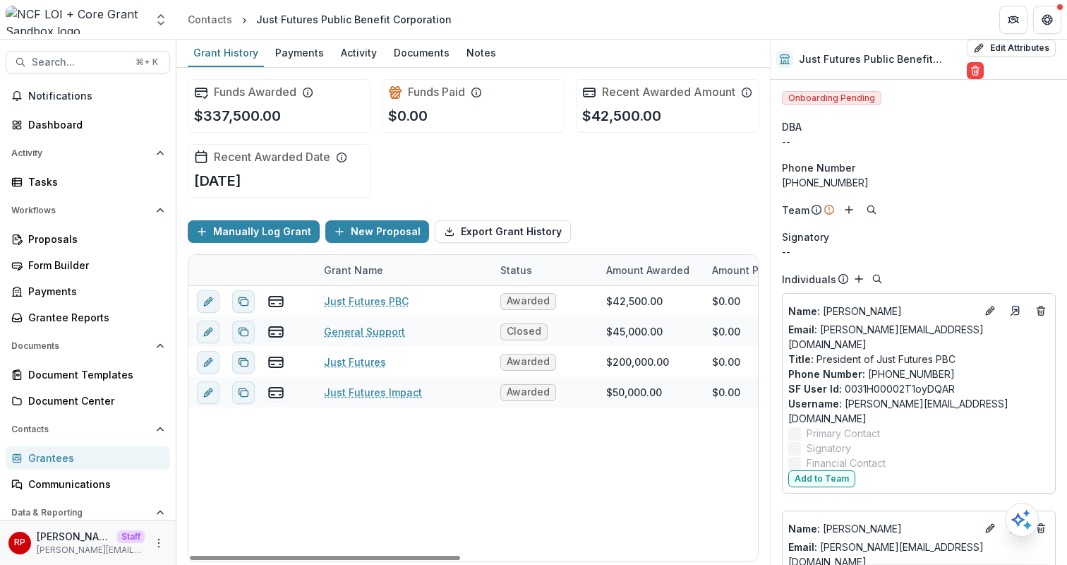
click at [500, 169] on div "Funds Awarded $337,500.00 Funds Paid $0.00 Recent Awarded Amount $42,500.00 Rec…" at bounding box center [473, 138] width 571 height 141
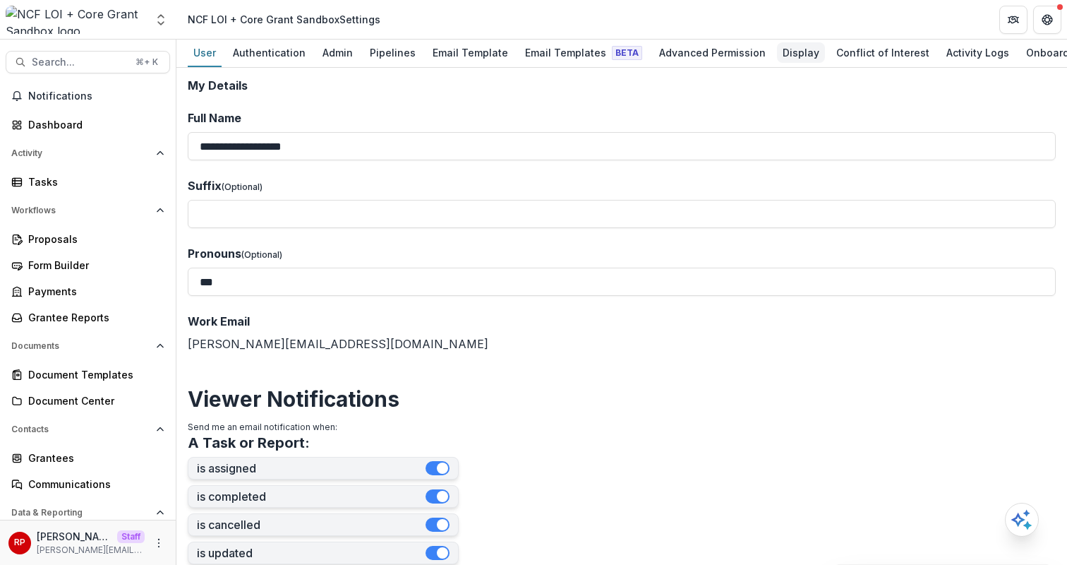
click at [780, 54] on div "Display" at bounding box center [801, 52] width 48 height 20
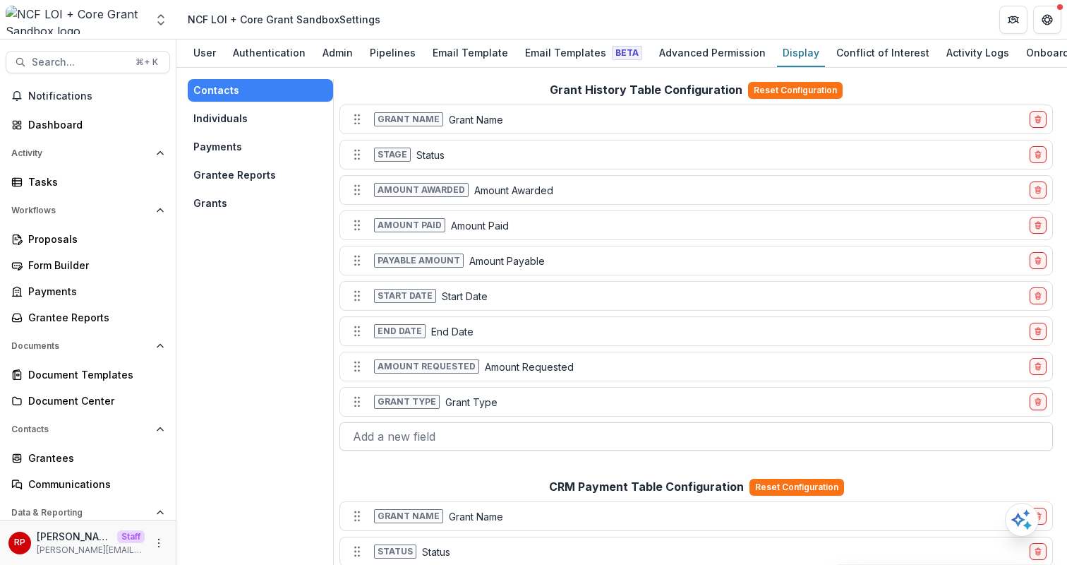
click at [515, 442] on div at bounding box center [696, 436] width 687 height 20
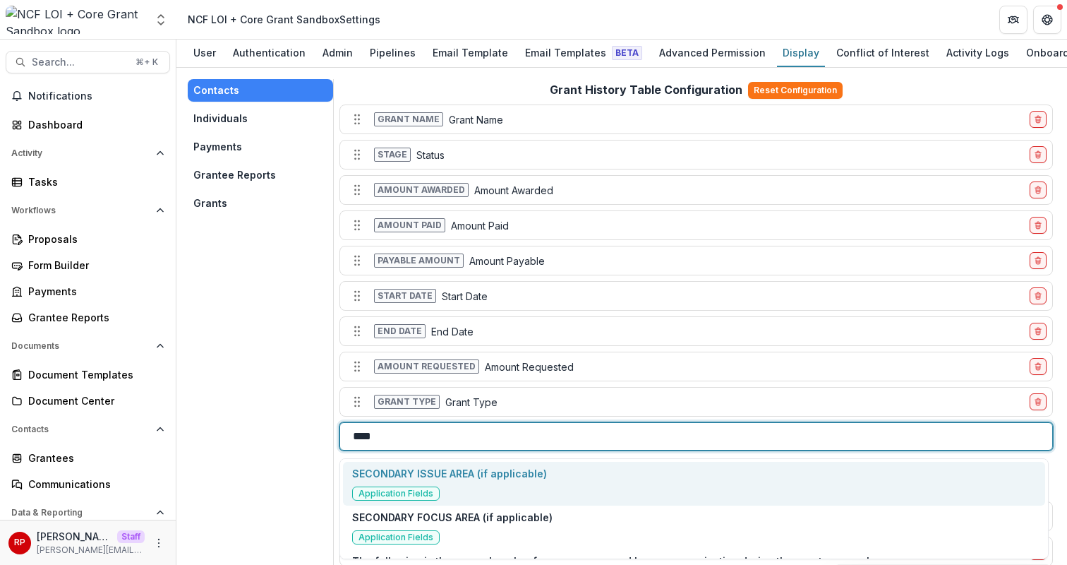
type input "*****"
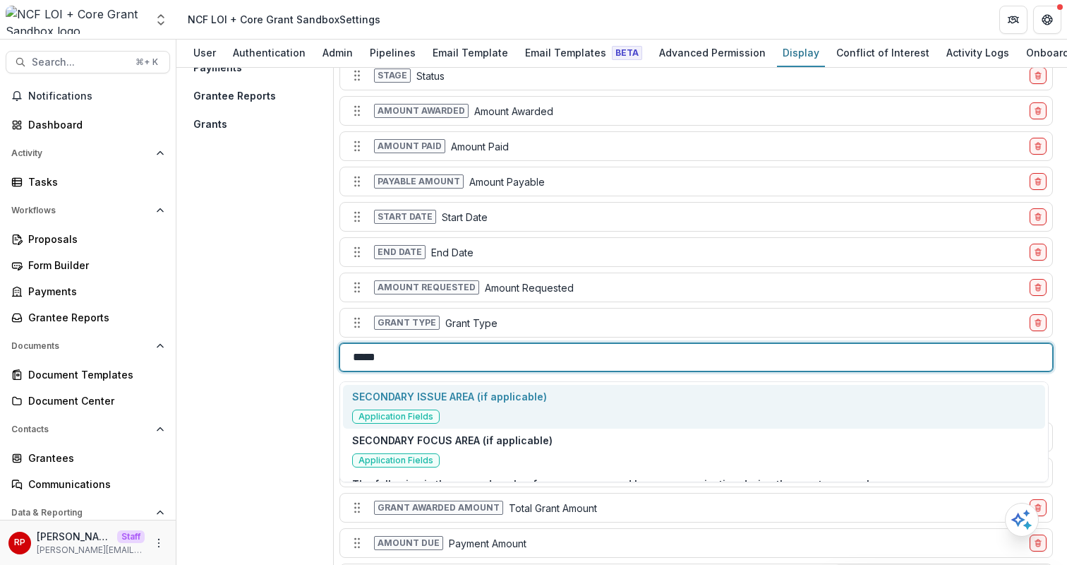
scroll to position [83, 0]
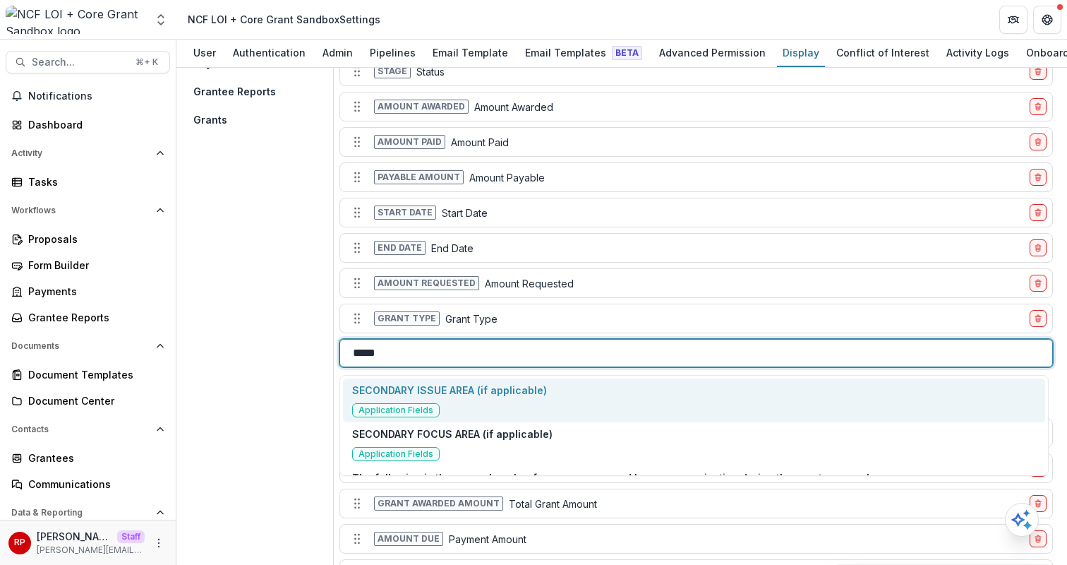
click at [551, 402] on div "SECONDARY ISSUE AREA (if applicable) Application Fields" at bounding box center [694, 400] width 702 height 44
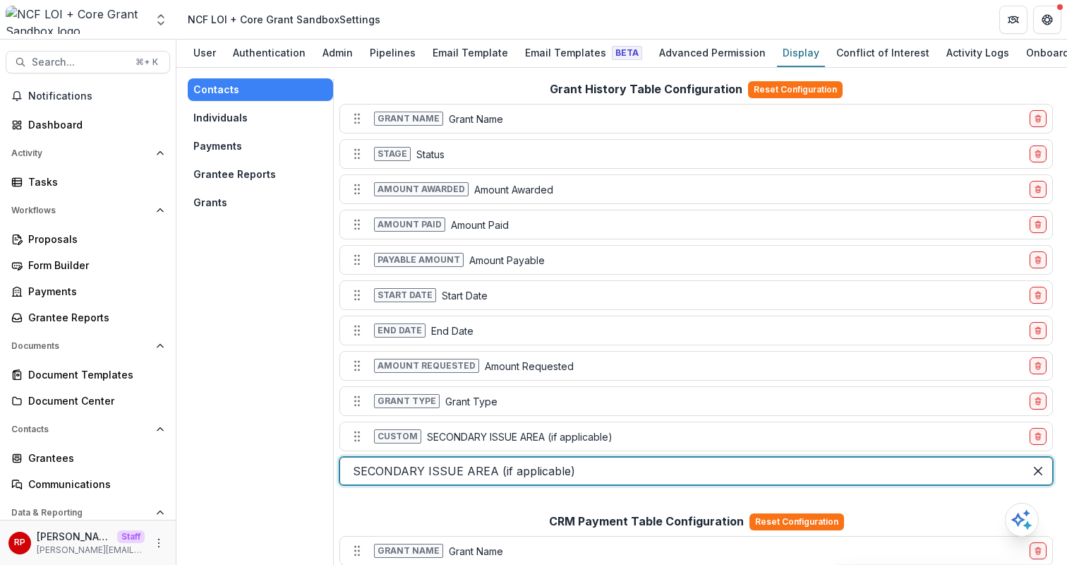
scroll to position [0, 0]
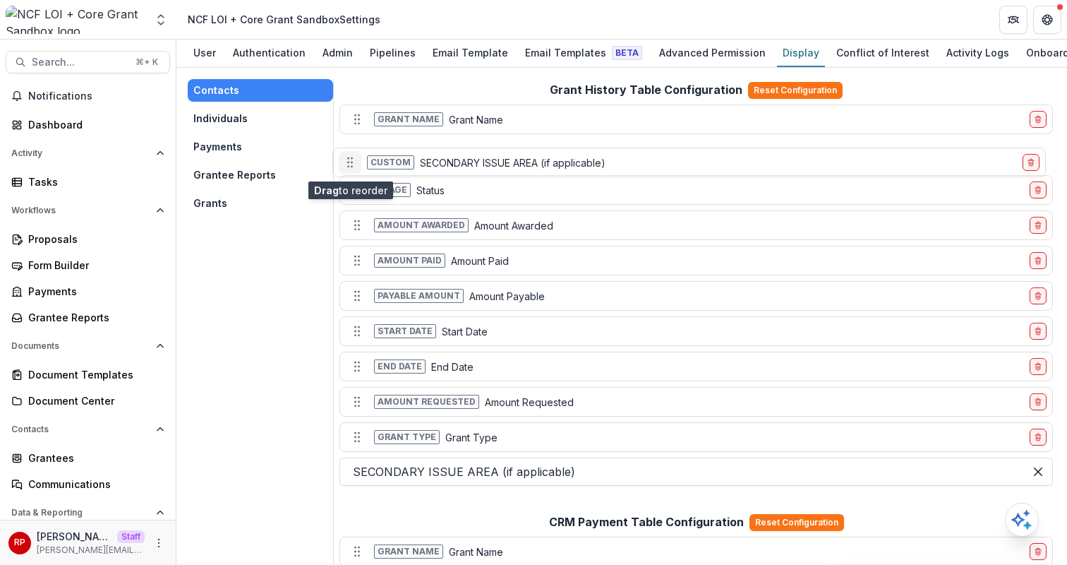
drag, startPoint x: 359, startPoint y: 445, endPoint x: 352, endPoint y: 170, distance: 274.6
click at [352, 169] on icon "Move field" at bounding box center [350, 162] width 14 height 14
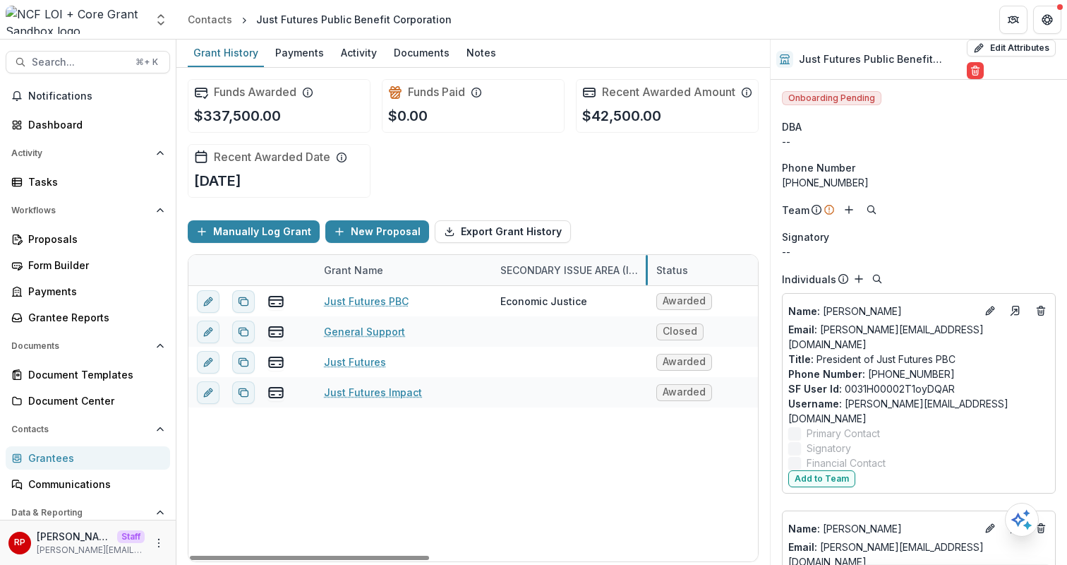
drag, startPoint x: 595, startPoint y: 289, endPoint x: 653, endPoint y: 291, distance: 58.6
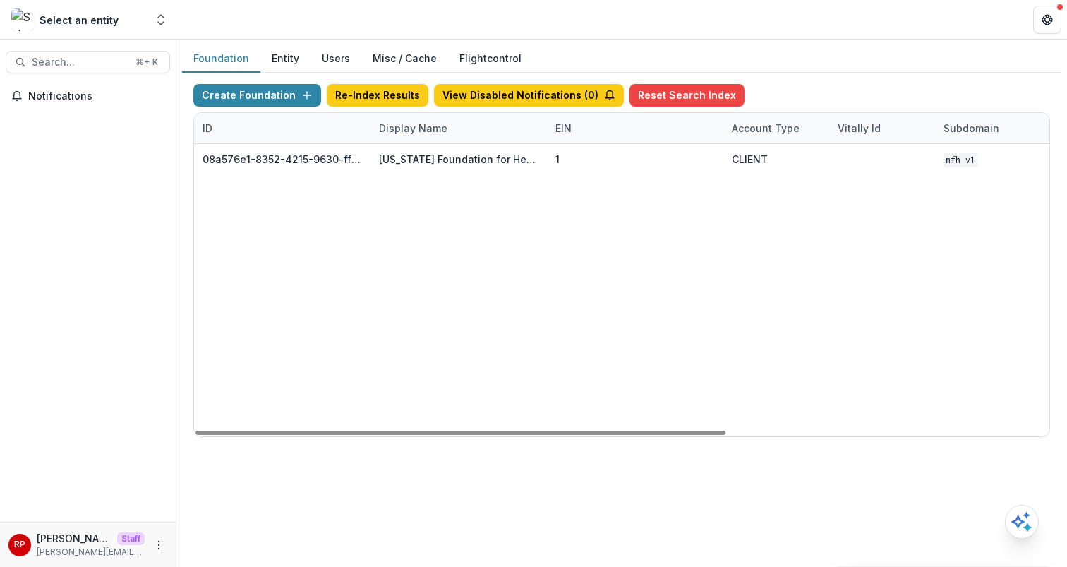
scroll to position [0, 521]
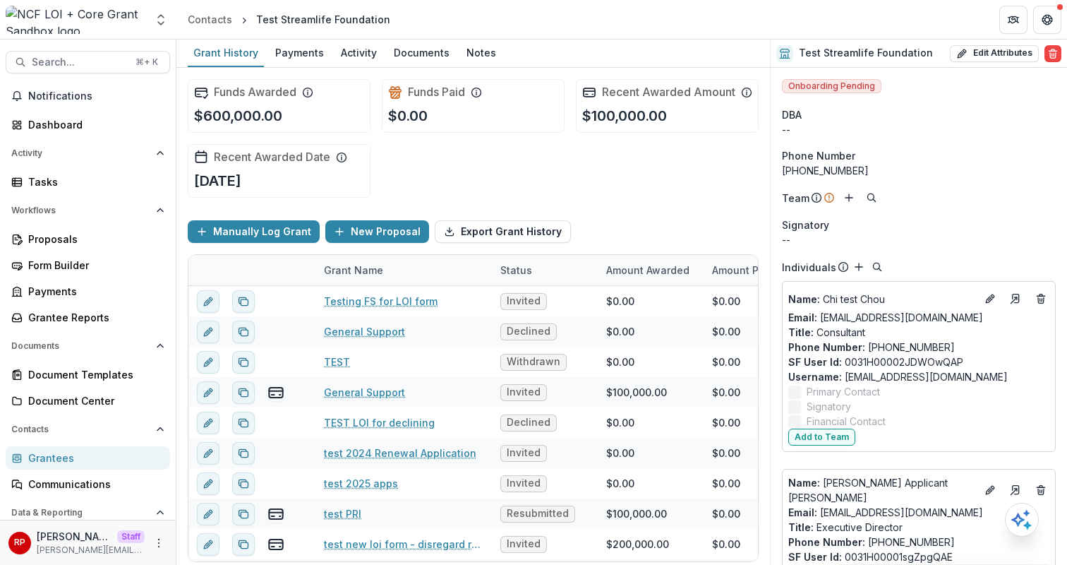
scroll to position [0, 3]
click at [155, 540] on icon "More" at bounding box center [158, 542] width 11 height 11
click at [236, 512] on link "User Settings" at bounding box center [247, 512] width 151 height 23
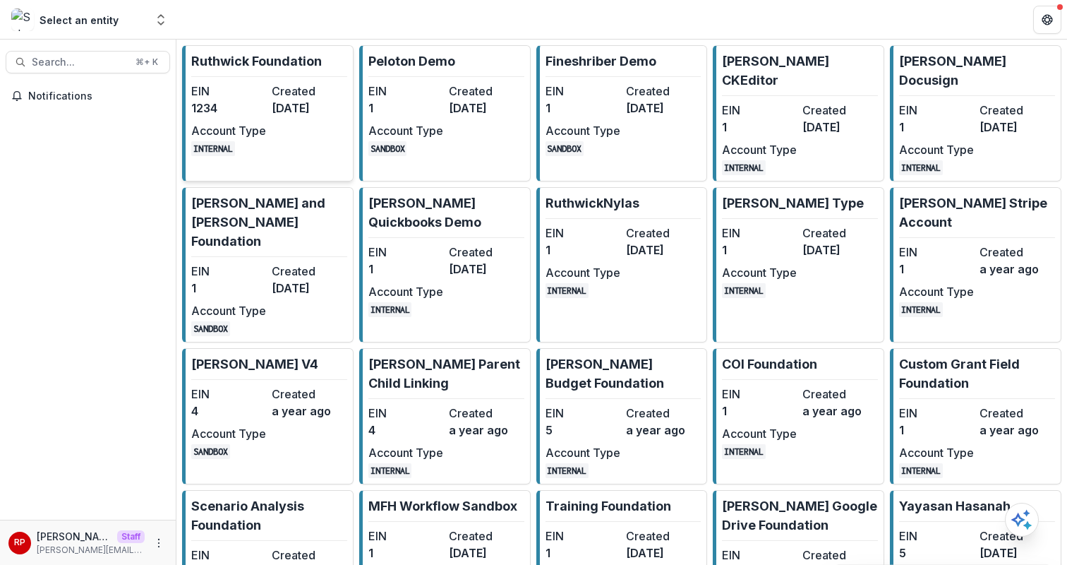
click at [297, 99] on dd "[DATE]" at bounding box center [309, 107] width 75 height 17
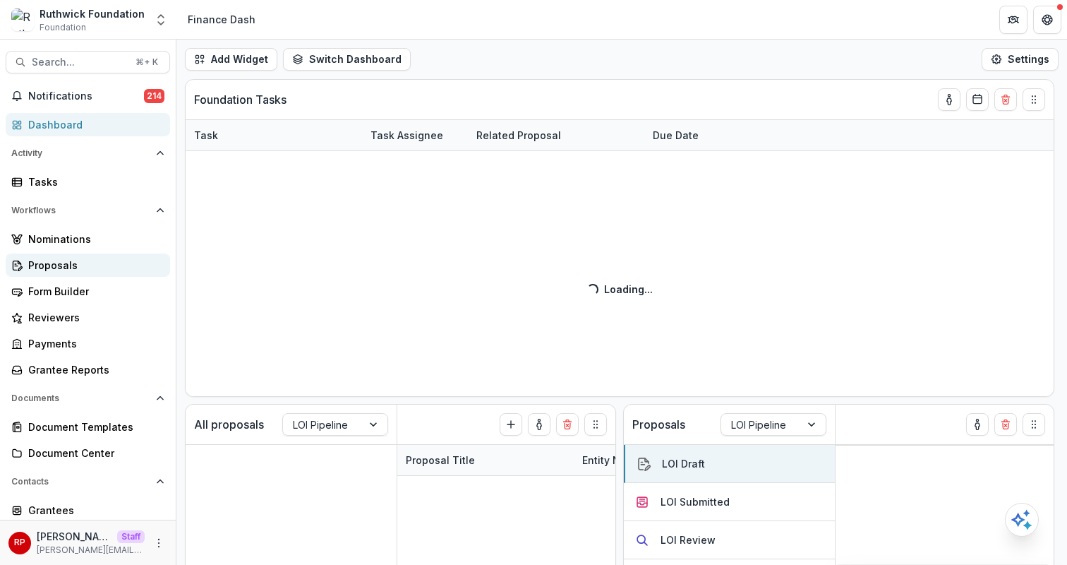
click at [79, 263] on div "Proposals" at bounding box center [93, 265] width 131 height 15
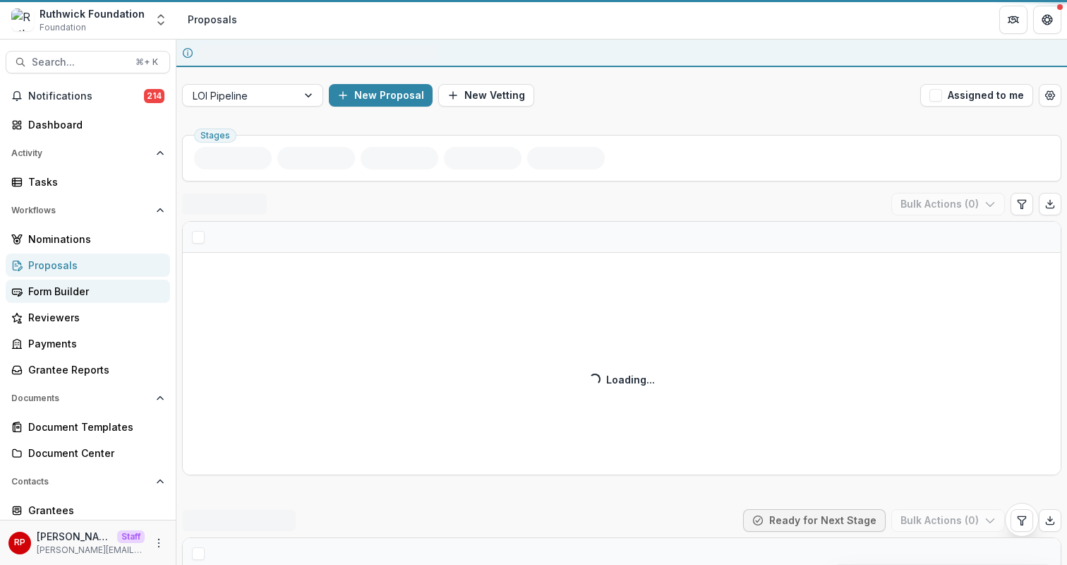
click at [102, 289] on div "Form Builder" at bounding box center [93, 291] width 131 height 15
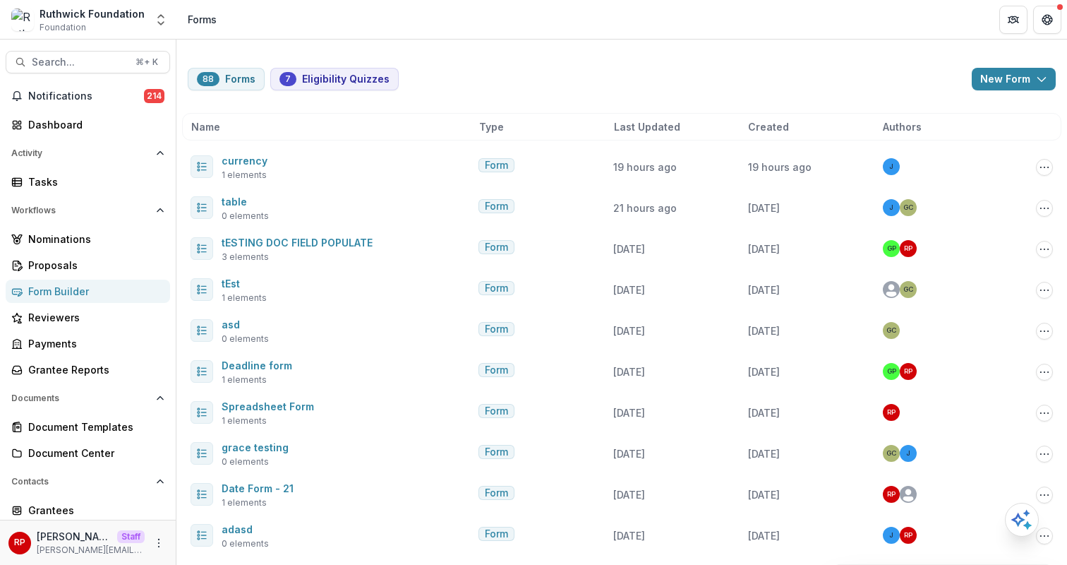
click at [999, 72] on button "New Form" at bounding box center [1014, 79] width 84 height 23
click at [981, 125] on button "New Form" at bounding box center [972, 134] width 151 height 23
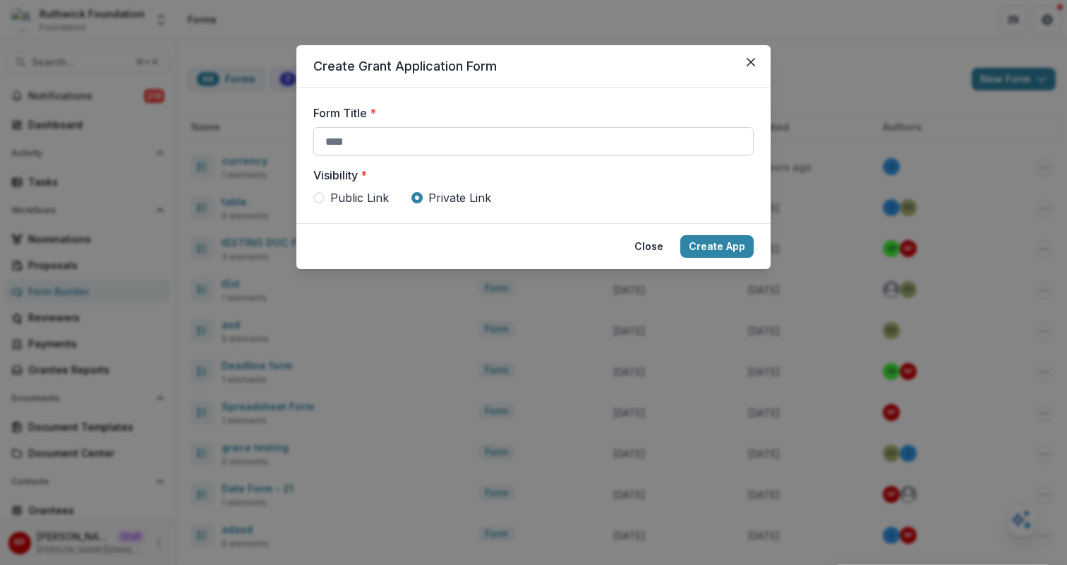
click at [370, 155] on input "Form Title *" at bounding box center [533, 141] width 440 height 28
type input "**********"
click at [680, 235] on button "Create App" at bounding box center [716, 246] width 73 height 23
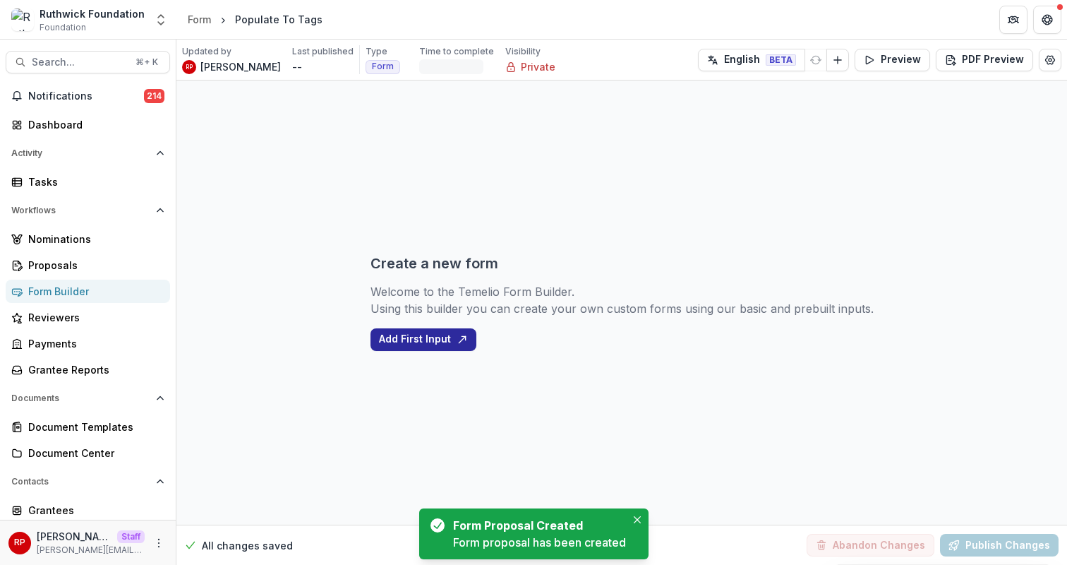
click at [433, 331] on button "Add First Input" at bounding box center [423, 339] width 106 height 23
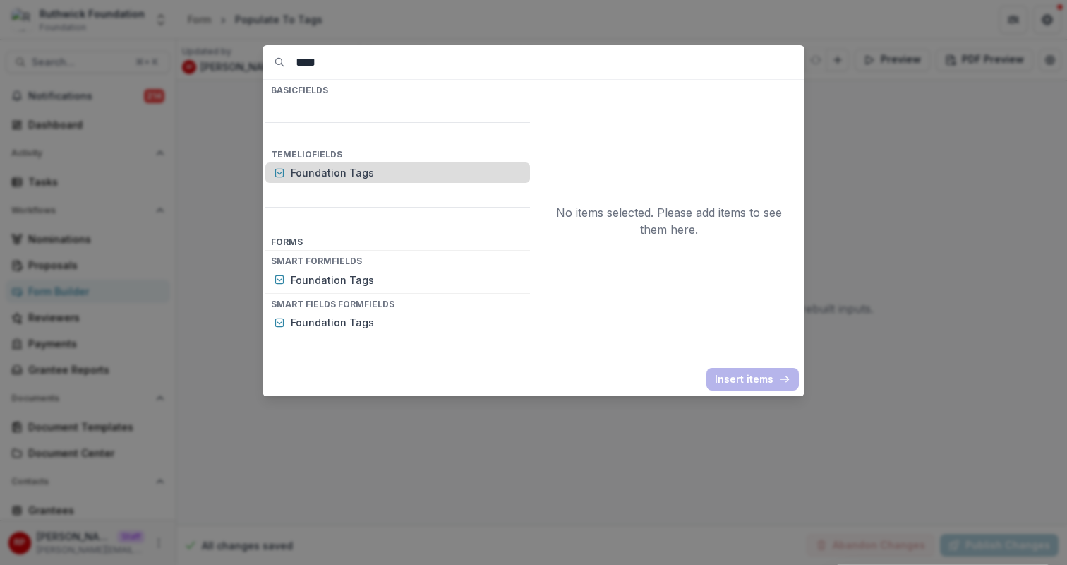
type input "****"
click at [393, 165] on p "Foundation Tags" at bounding box center [406, 172] width 231 height 15
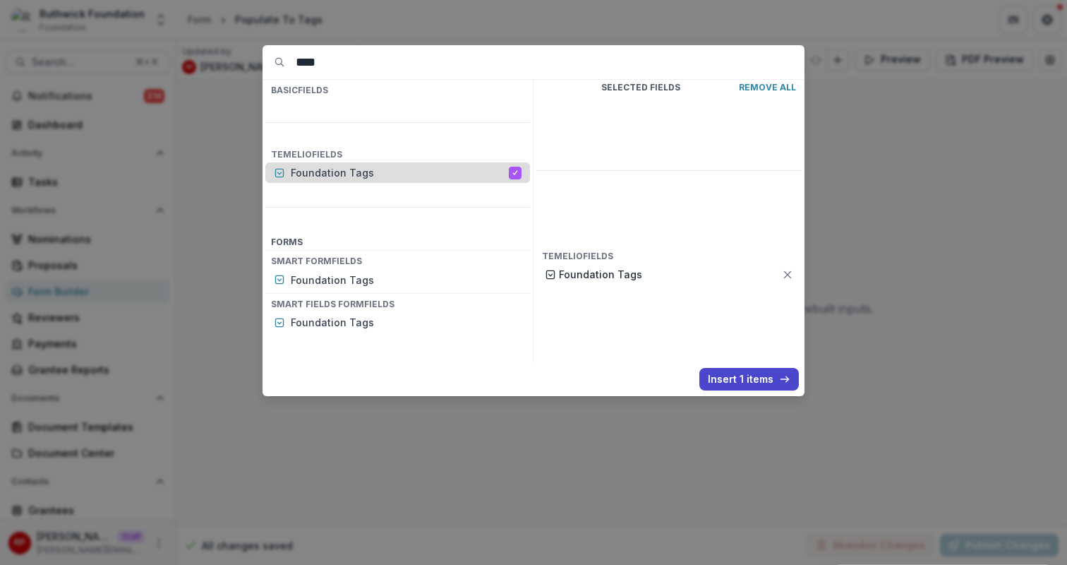
click at [393, 165] on p "Foundation Tags" at bounding box center [400, 172] width 218 height 15
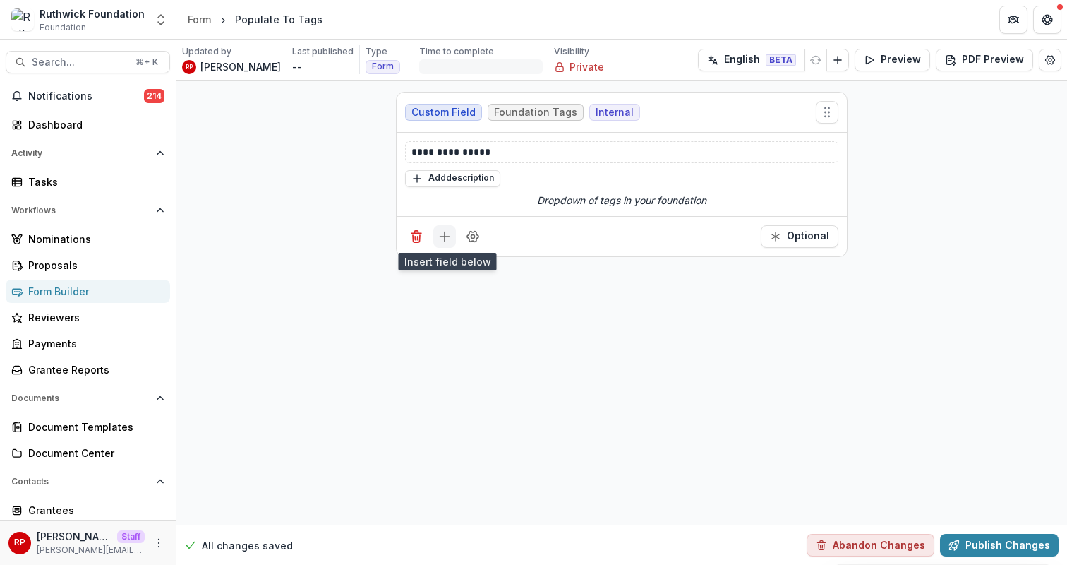
click at [450, 234] on icon "Add field" at bounding box center [445, 236] width 14 height 14
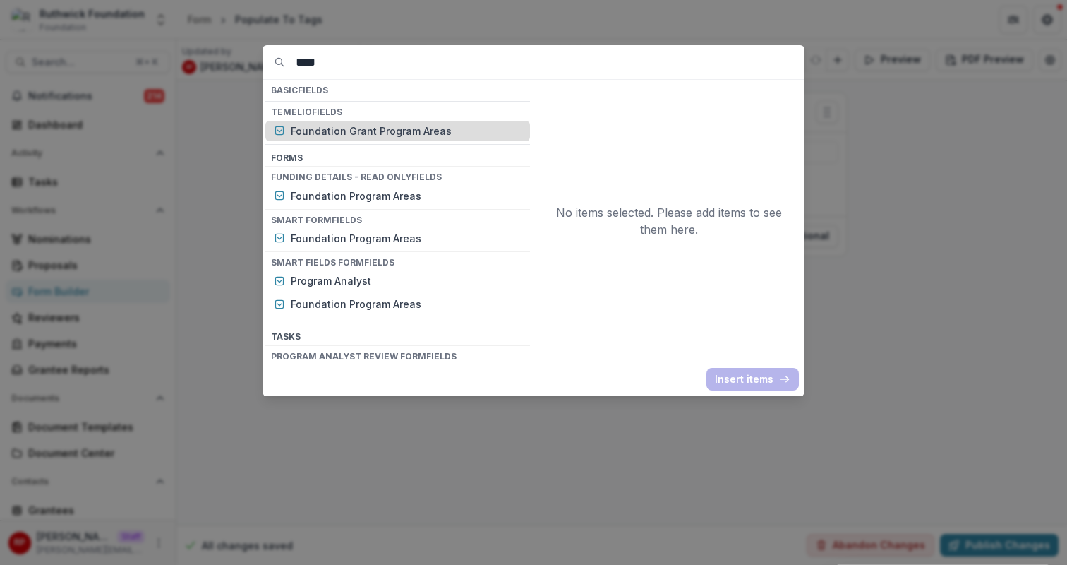
type input "****"
click at [454, 130] on p "Foundation Grant Program Areas" at bounding box center [406, 130] width 231 height 15
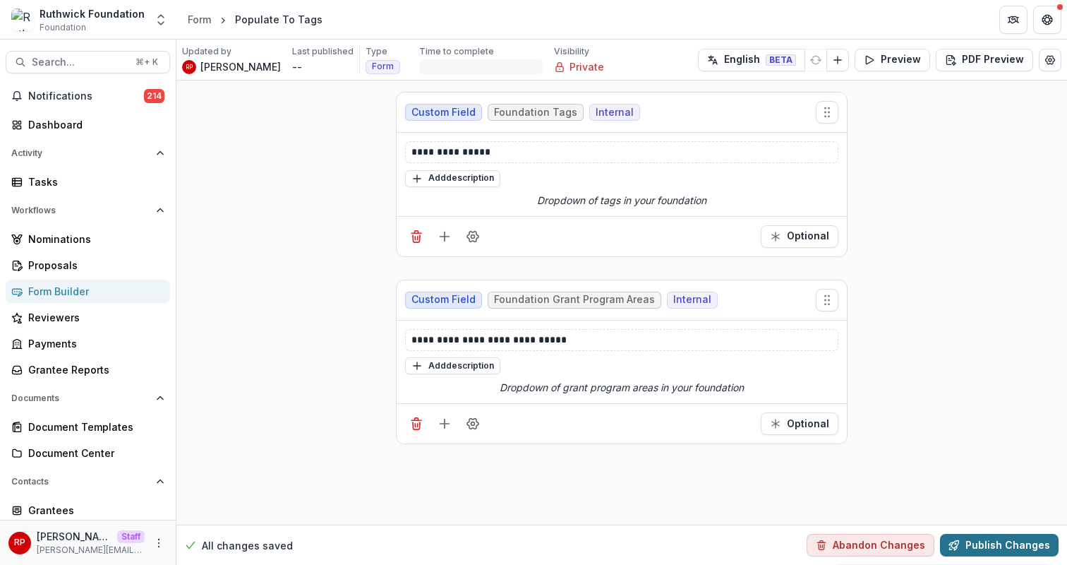
click at [995, 548] on button "Publish Changes" at bounding box center [999, 544] width 119 height 23
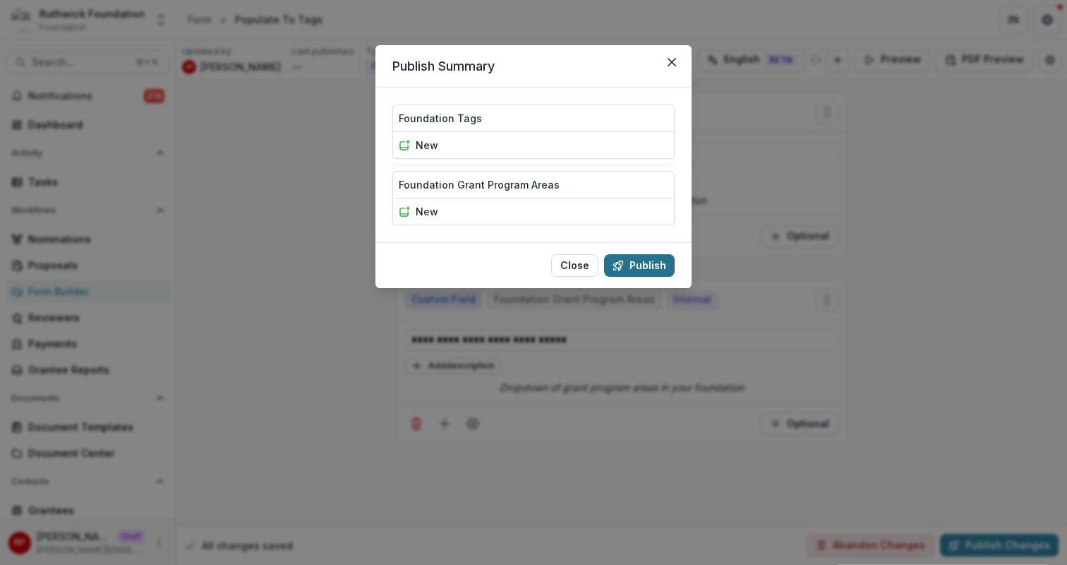
click at [668, 272] on button "Publish" at bounding box center [639, 265] width 71 height 23
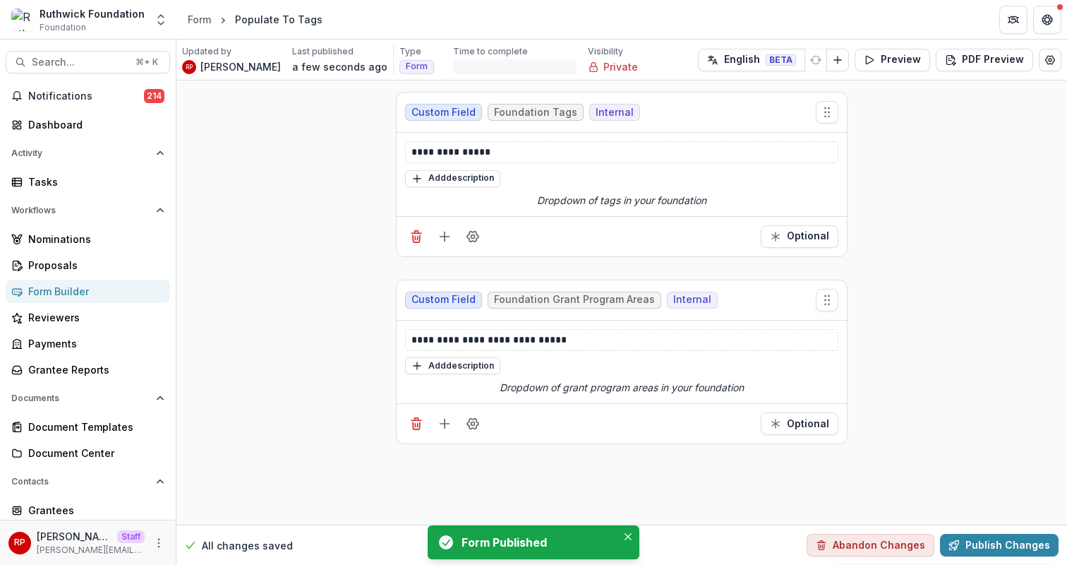
click at [121, 289] on div "Form Builder" at bounding box center [93, 291] width 131 height 15
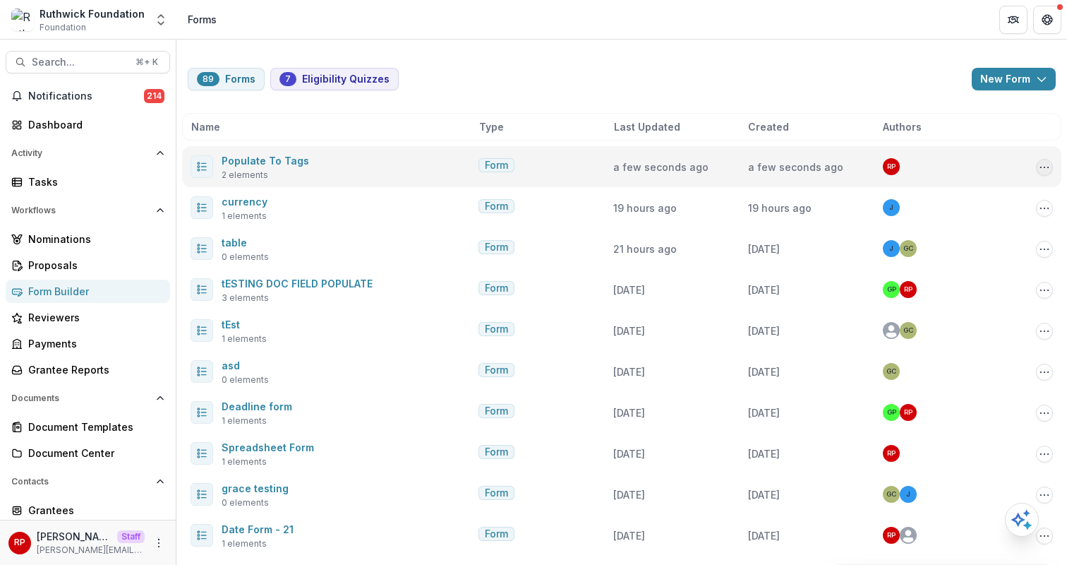
click at [1039, 168] on icon "Options" at bounding box center [1044, 167] width 11 height 11
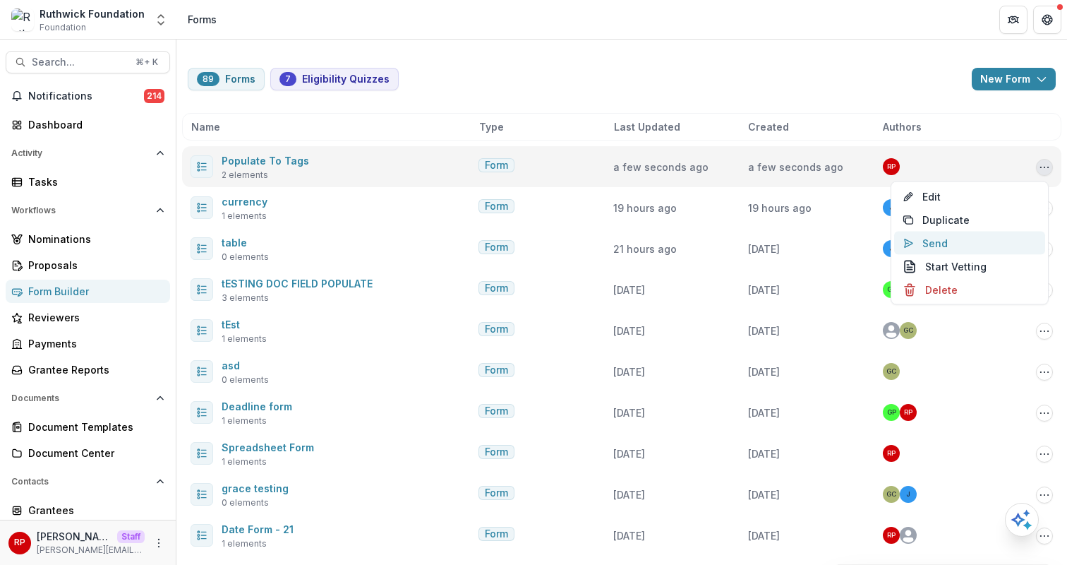
click at [1004, 241] on button "Send" at bounding box center [969, 242] width 151 height 23
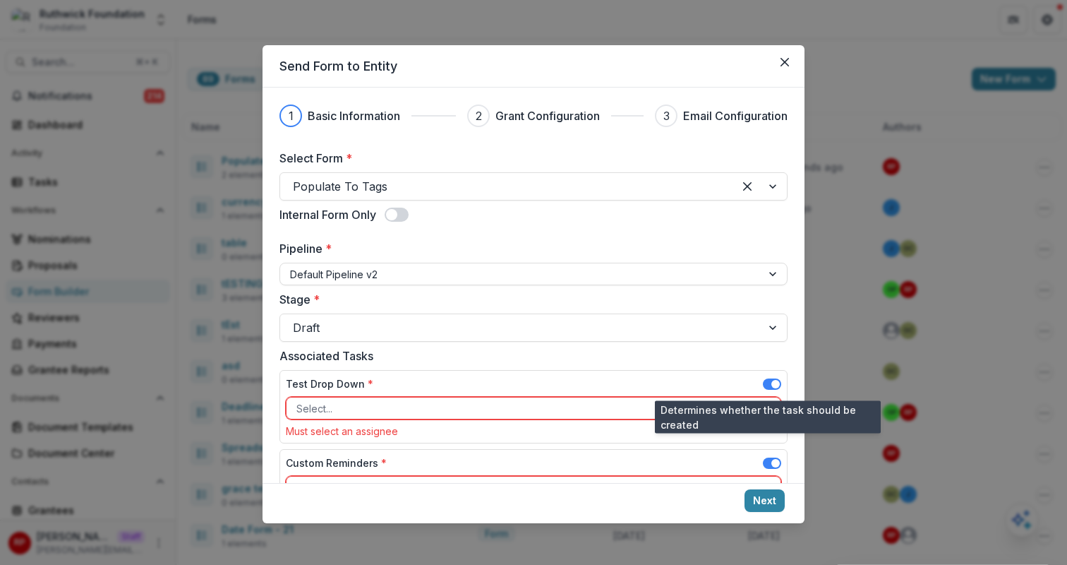
click at [773, 387] on span at bounding box center [775, 384] width 8 height 8
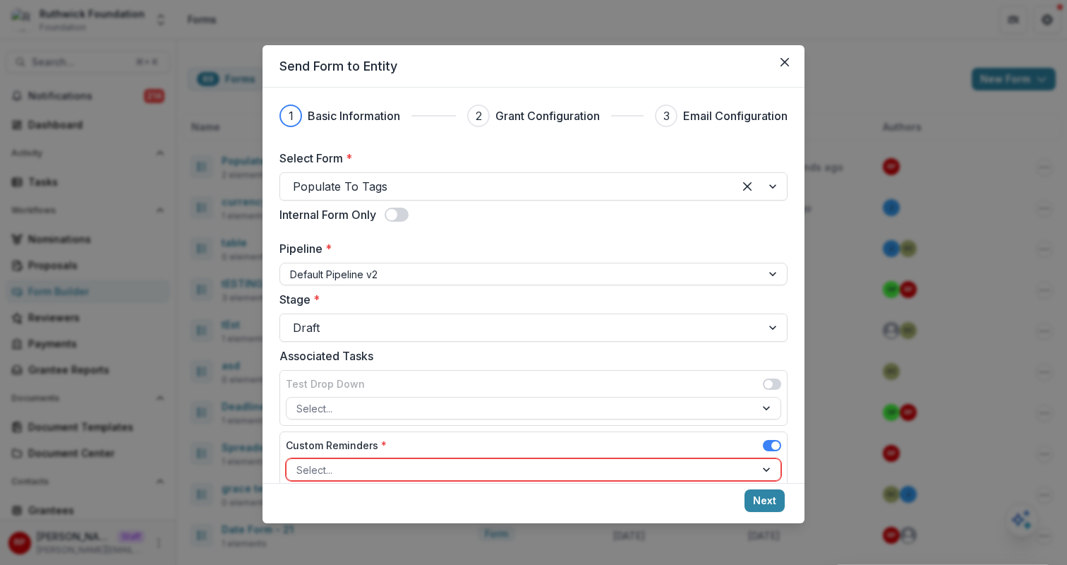
scroll to position [145, 0]
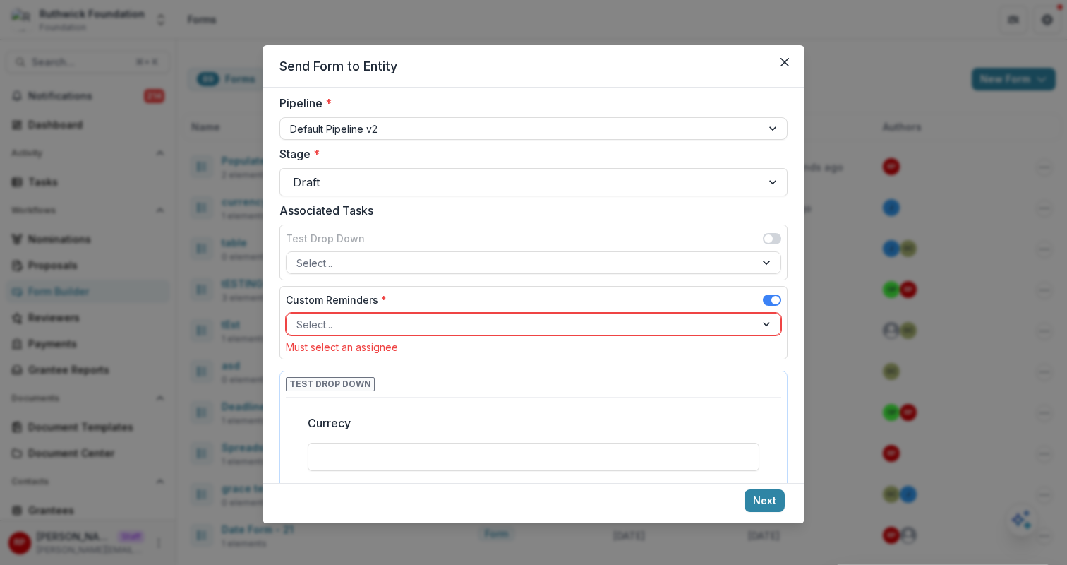
click at [771, 300] on span at bounding box center [775, 300] width 8 height 8
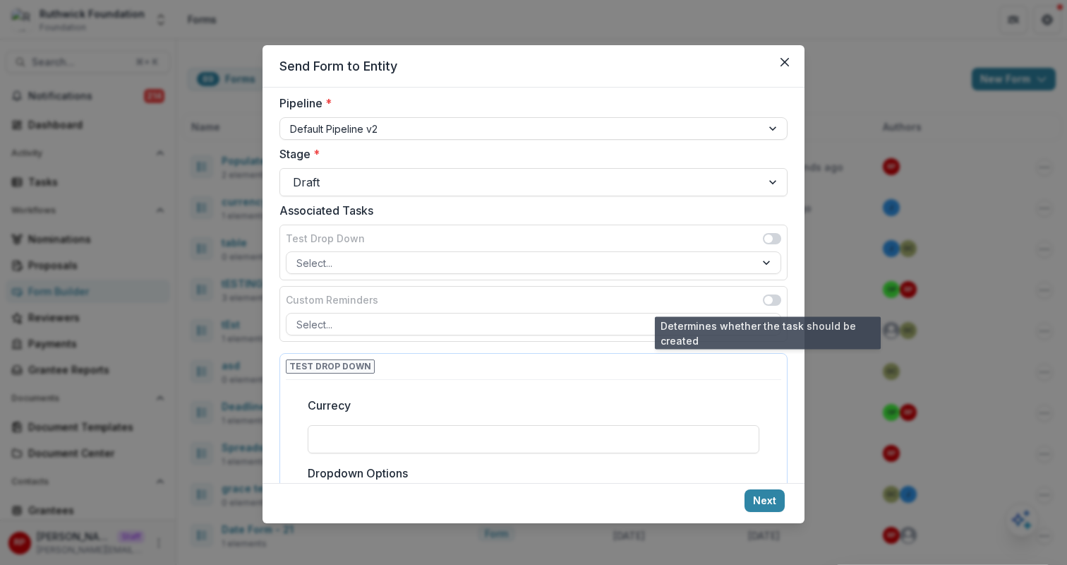
scroll to position [229, 0]
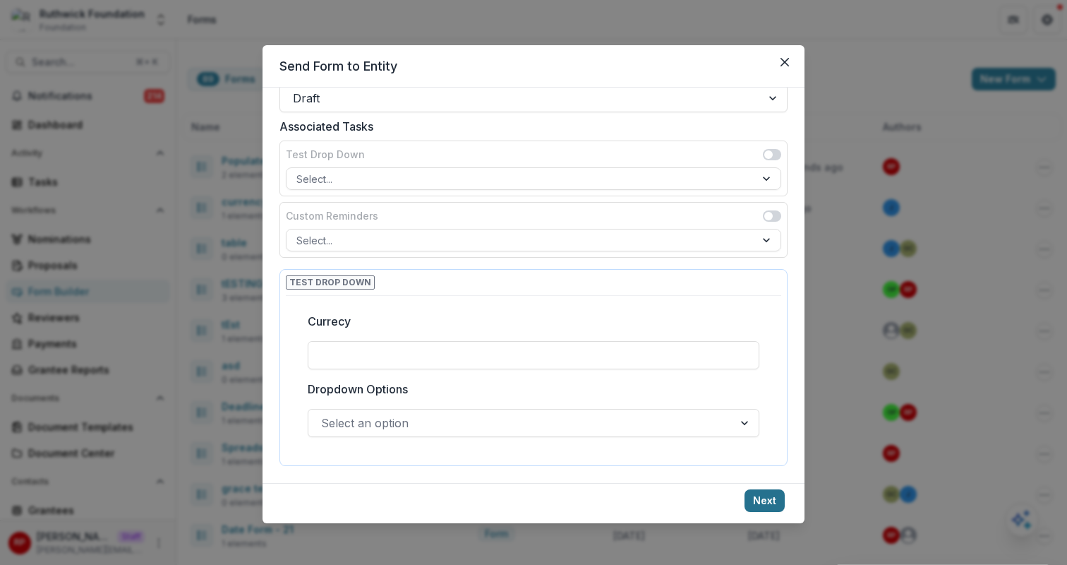
click at [771, 497] on button "Next" at bounding box center [764, 500] width 40 height 23
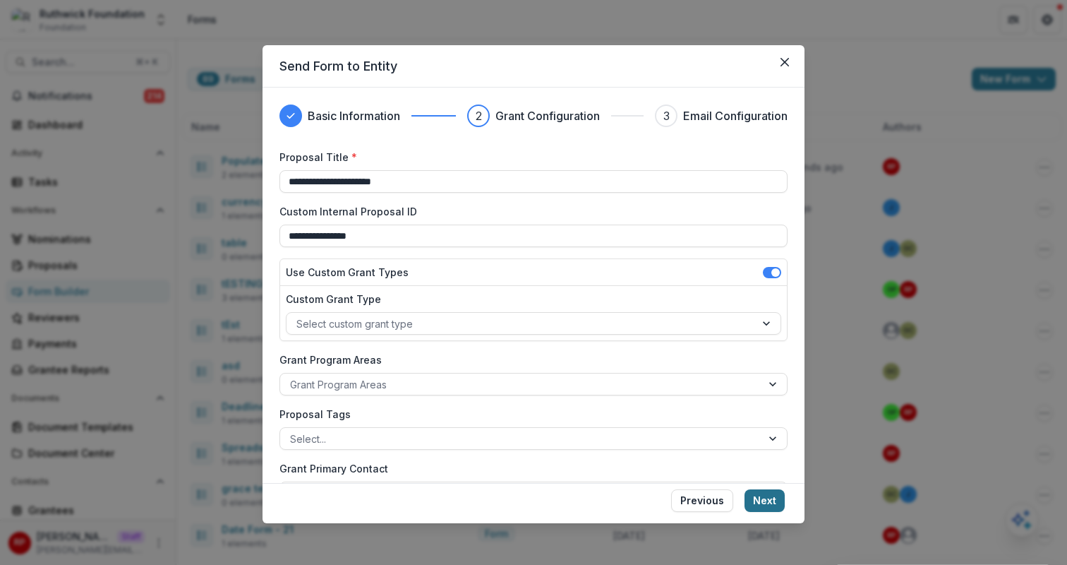
click at [772, 501] on button "Next" at bounding box center [764, 500] width 40 height 23
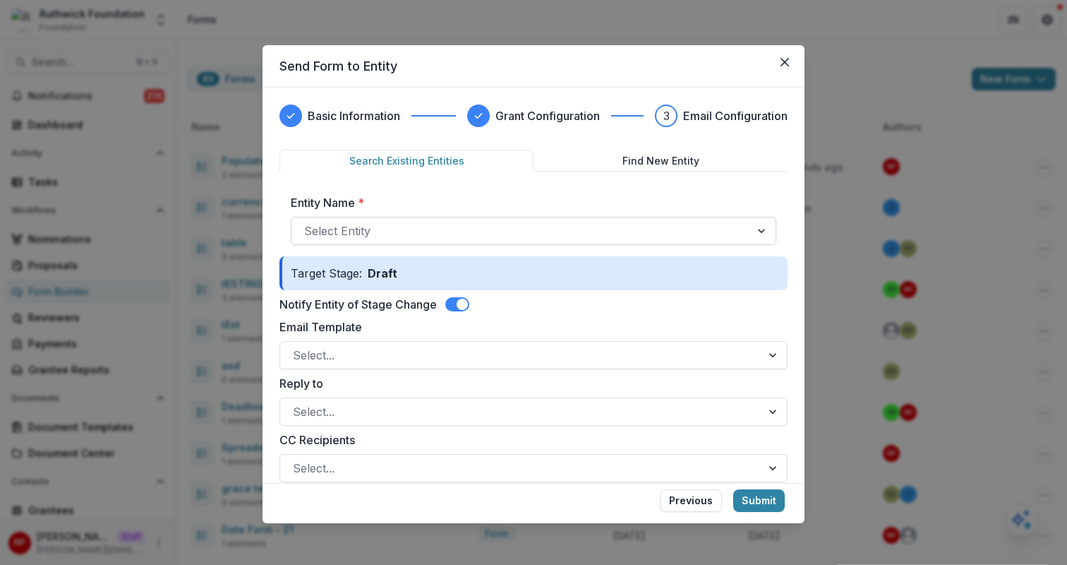
click at [678, 226] on div at bounding box center [520, 231] width 433 height 20
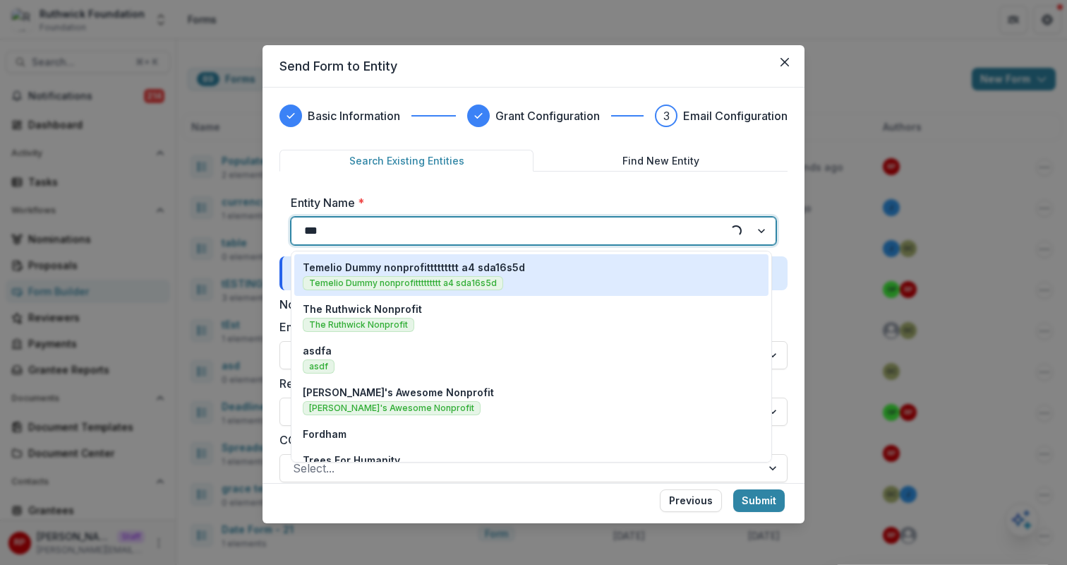
type input "****"
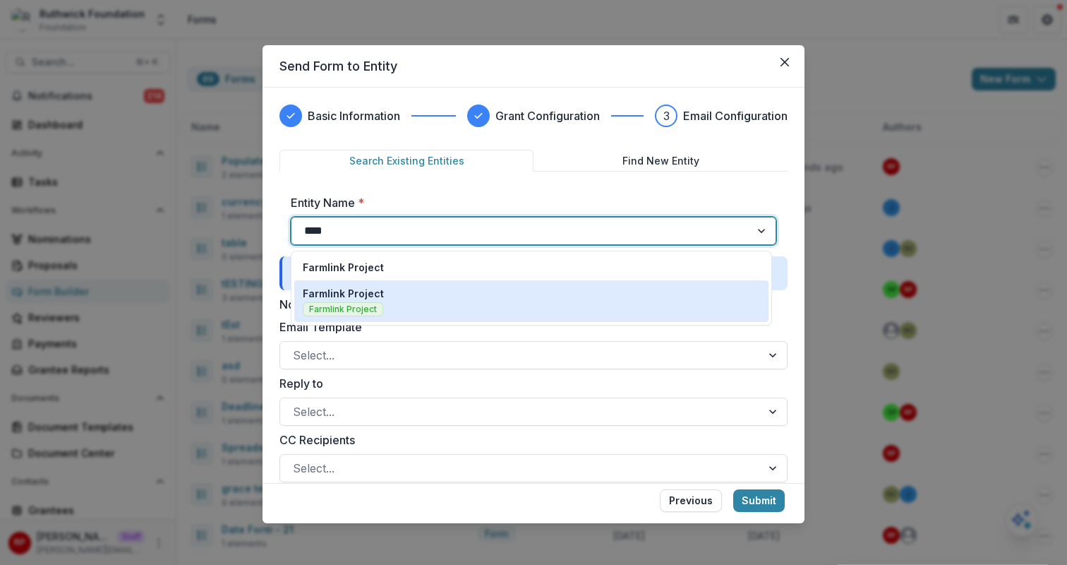
click at [502, 260] on div "Farmlink Project" at bounding box center [531, 267] width 457 height 15
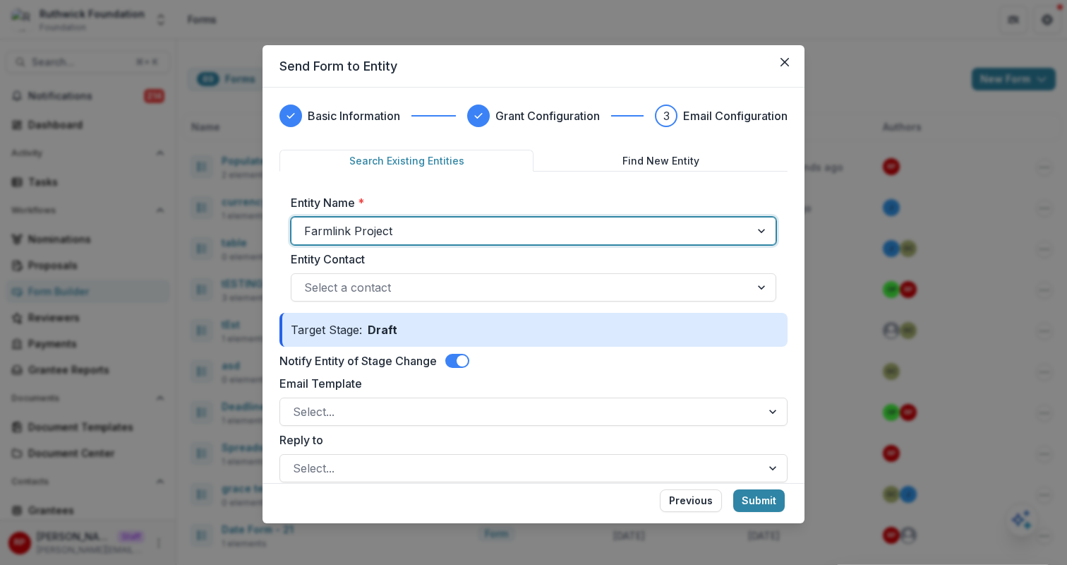
click at [462, 358] on span at bounding box center [462, 360] width 11 height 11
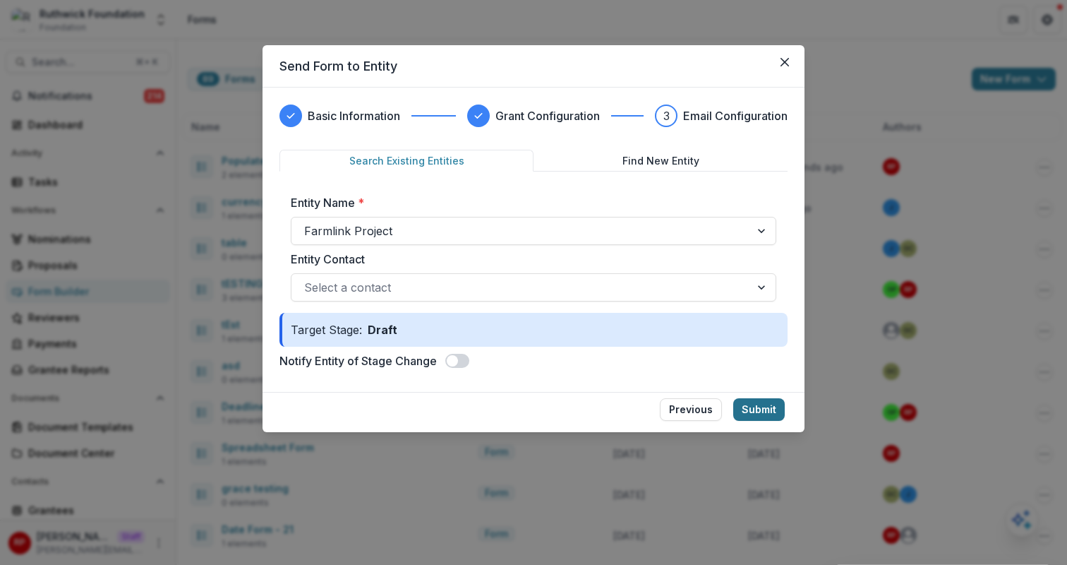
click at [770, 416] on button "Submit" at bounding box center [759, 409] width 52 height 23
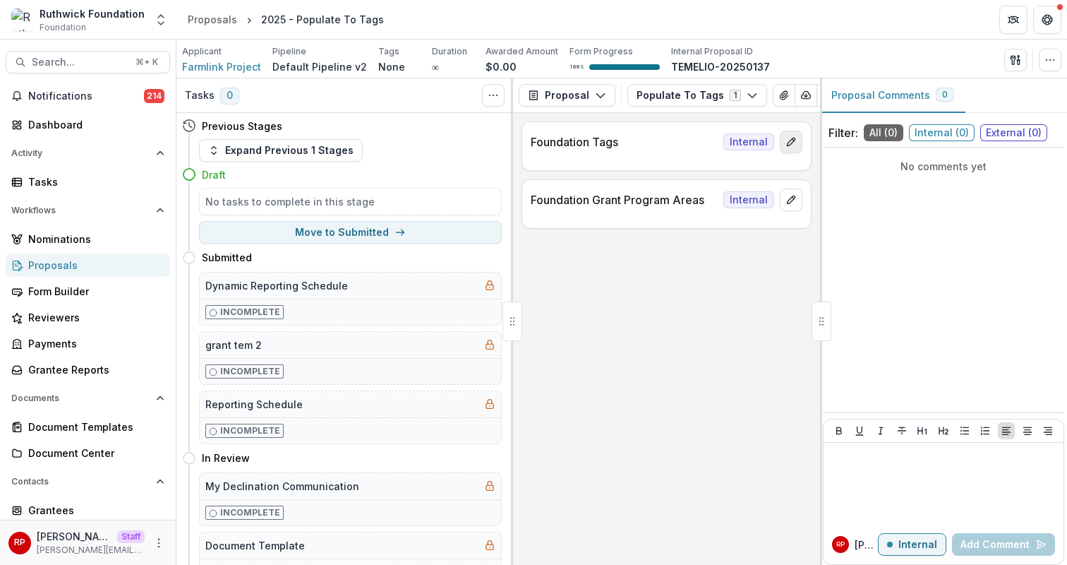
click at [791, 150] on button "edit" at bounding box center [791, 142] width 23 height 23
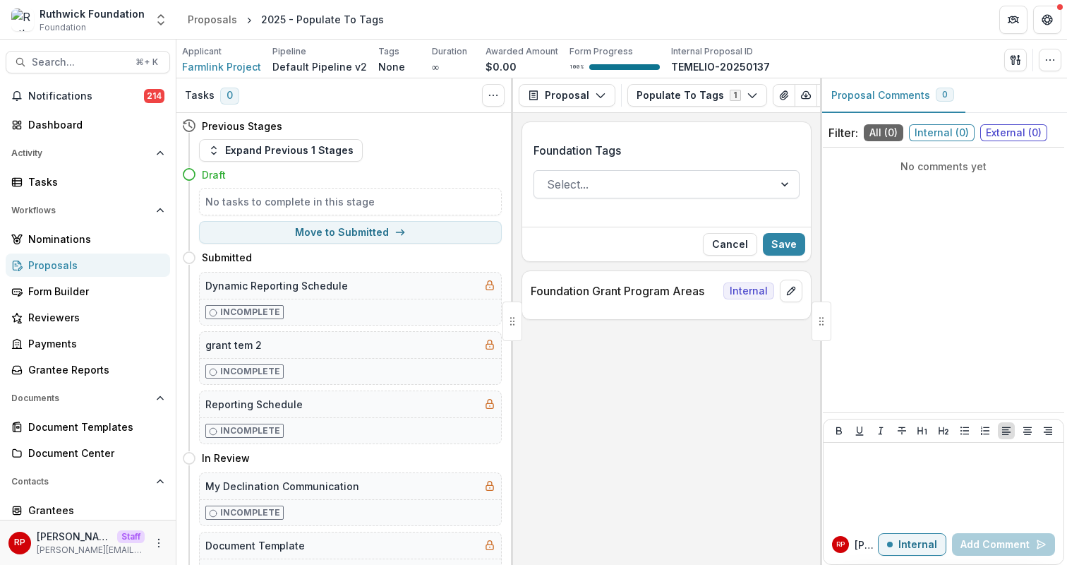
click at [688, 188] on div at bounding box center [654, 184] width 214 height 20
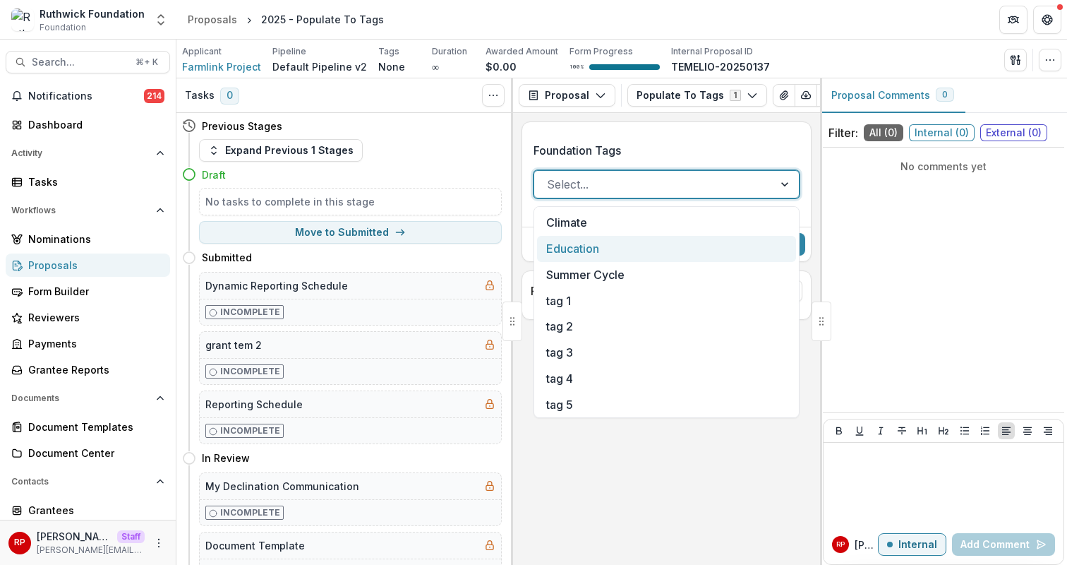
click at [706, 244] on div "Education" at bounding box center [666, 249] width 259 height 26
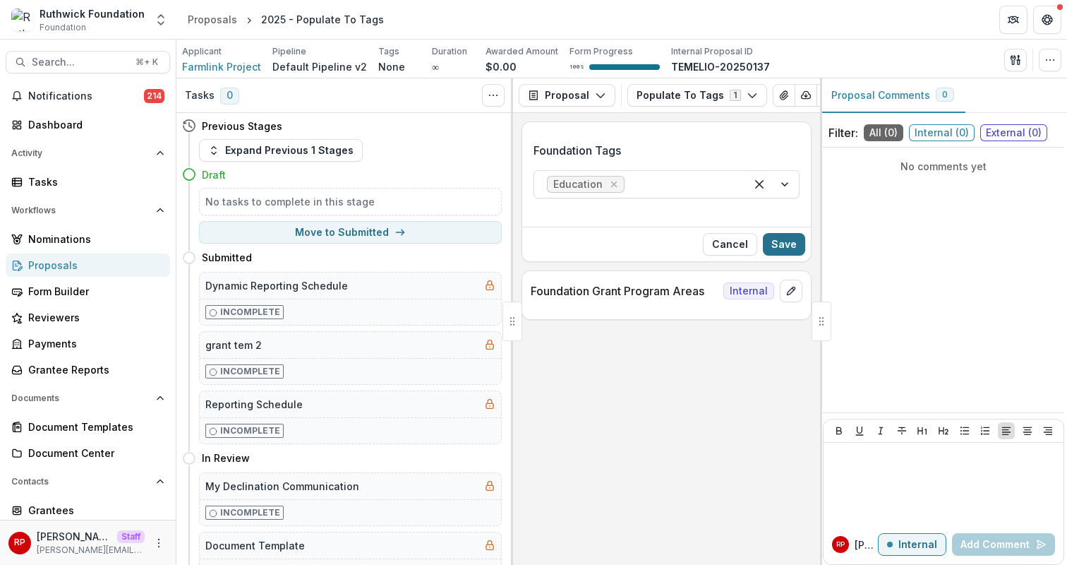
click at [793, 248] on button "Save" at bounding box center [784, 244] width 42 height 23
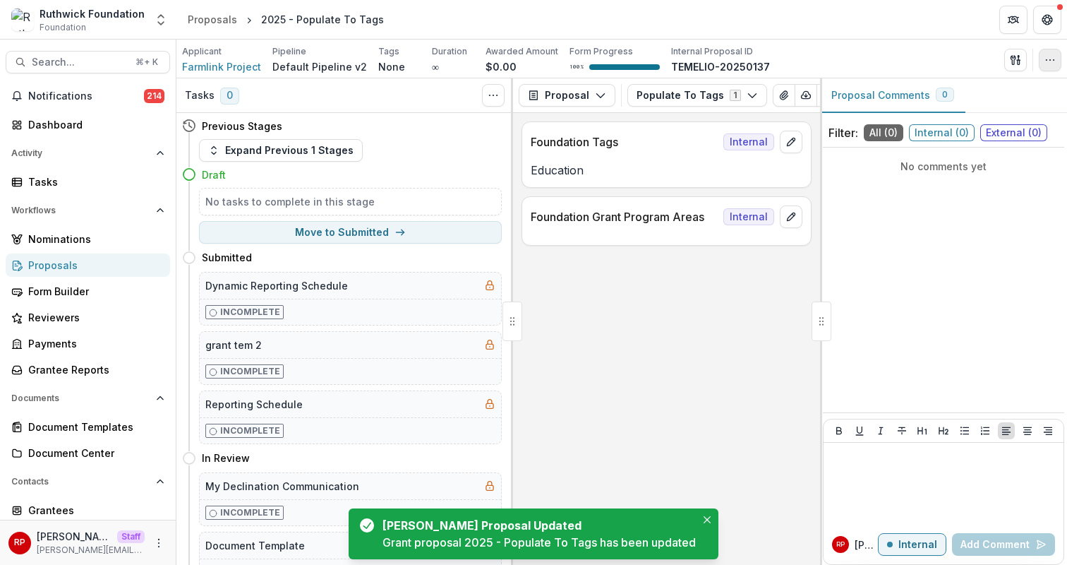
click at [1053, 56] on icon "button" at bounding box center [1049, 59] width 11 height 11
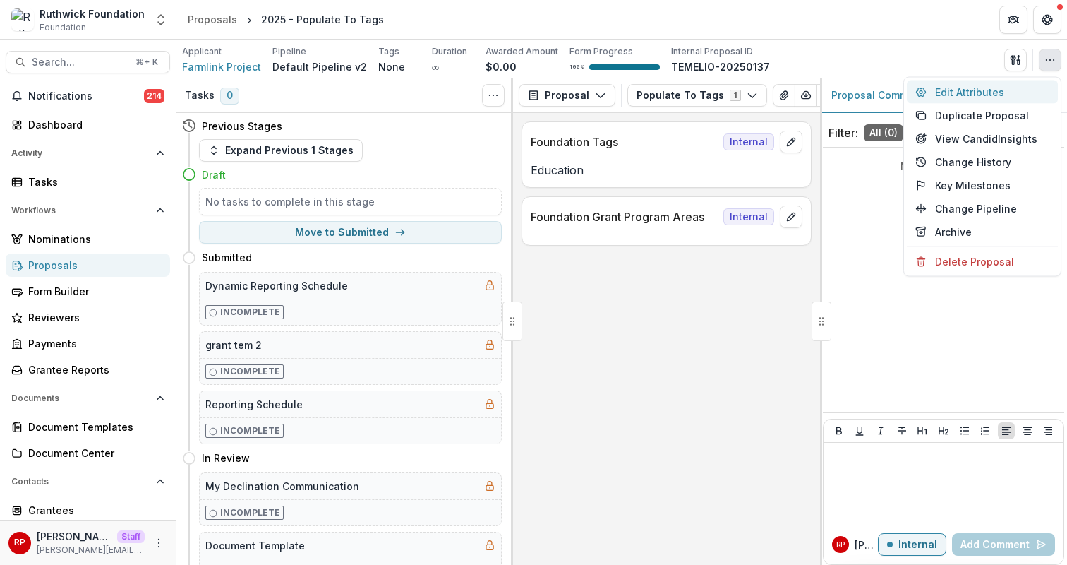
click at [1024, 91] on button "Edit Attributes" at bounding box center [982, 91] width 151 height 23
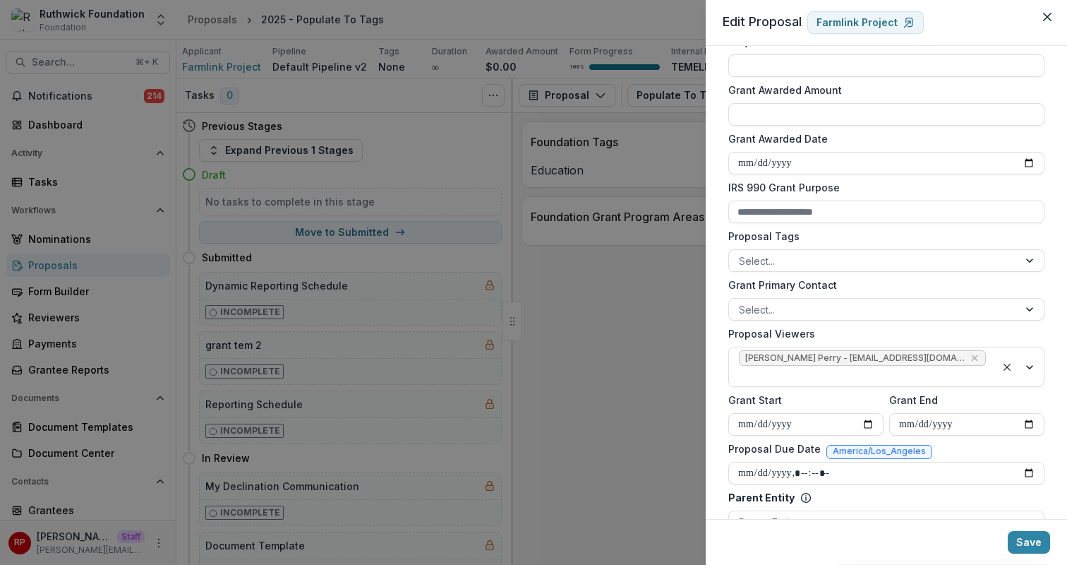
scroll to position [157, 0]
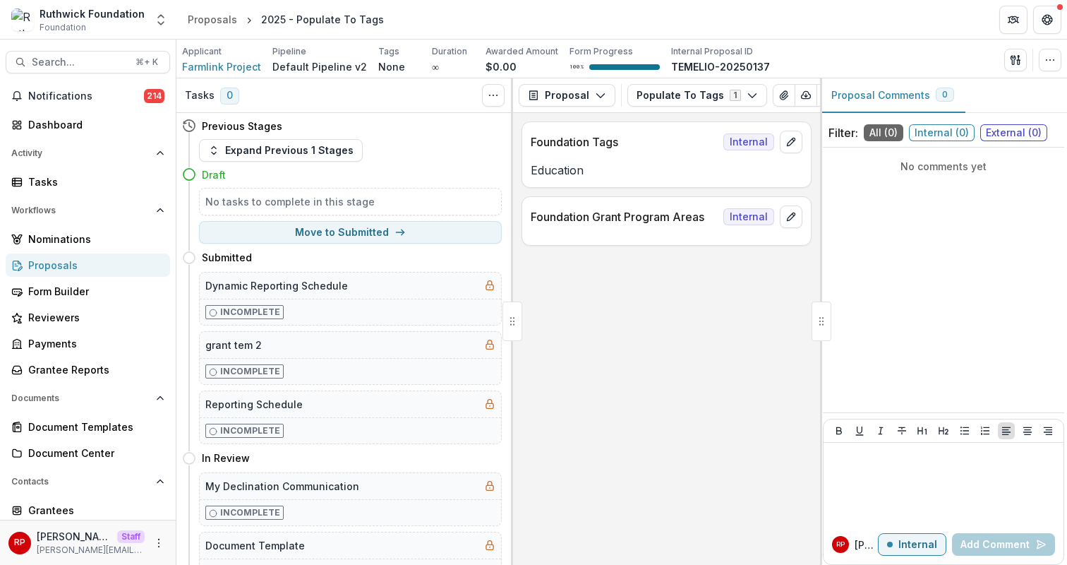
click at [649, 308] on div "Foundation Tags Internal Education Foundation Grant Program Areas Internal" at bounding box center [666, 339] width 307 height 452
click at [145, 292] on div "Form Builder" at bounding box center [93, 291] width 131 height 15
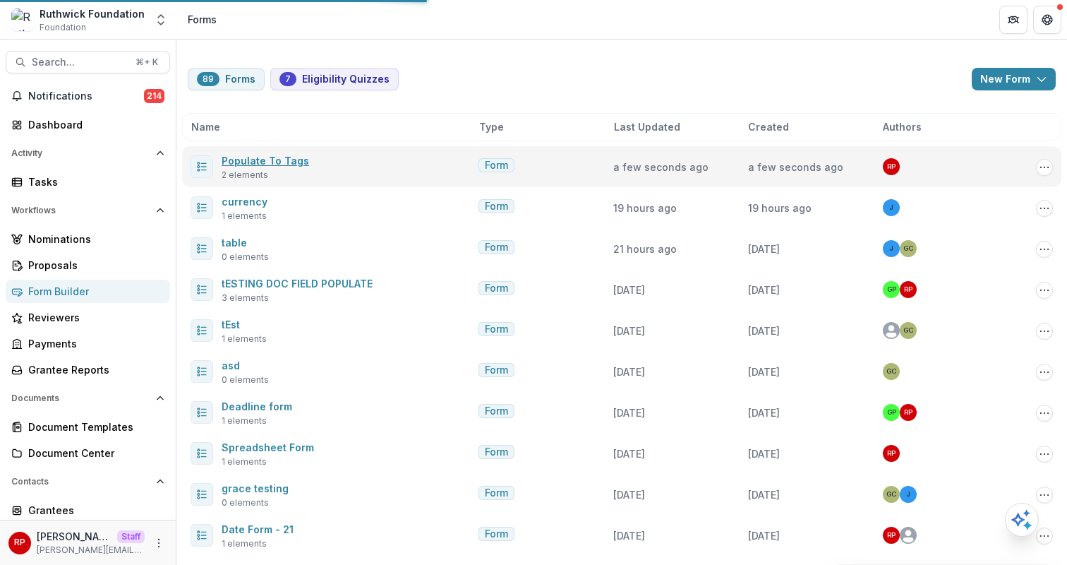
click at [291, 155] on link "Populate To Tags" at bounding box center [266, 161] width 88 height 12
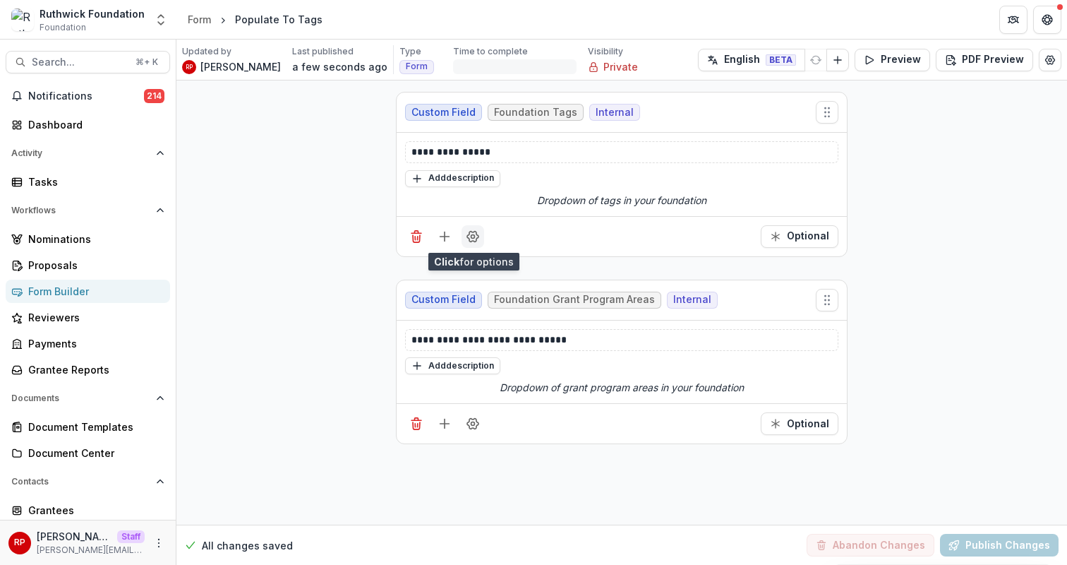
click at [470, 243] on button "Field Settings" at bounding box center [473, 236] width 23 height 23
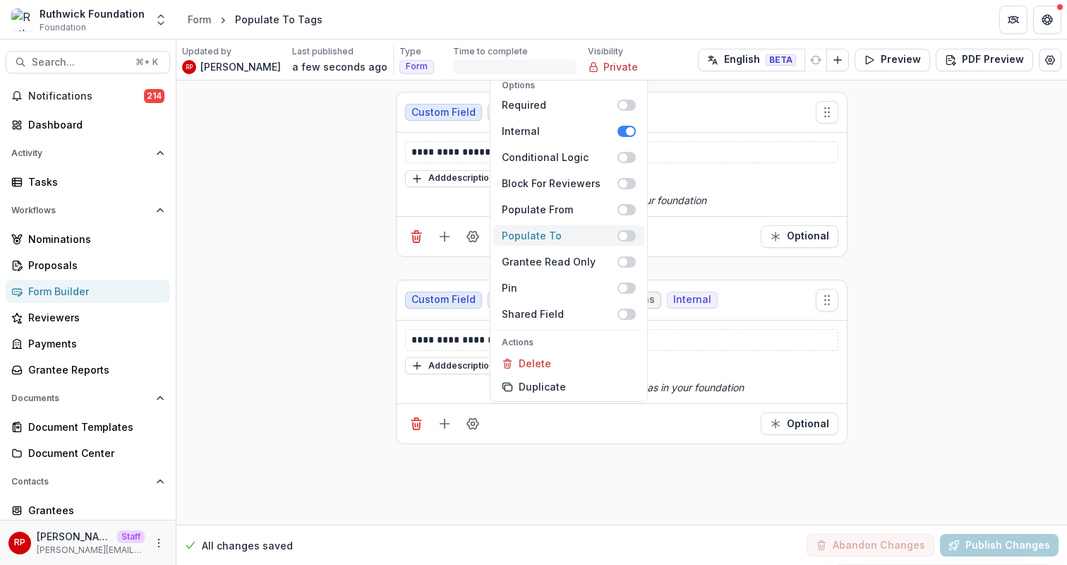
click at [629, 234] on span at bounding box center [626, 235] width 18 height 11
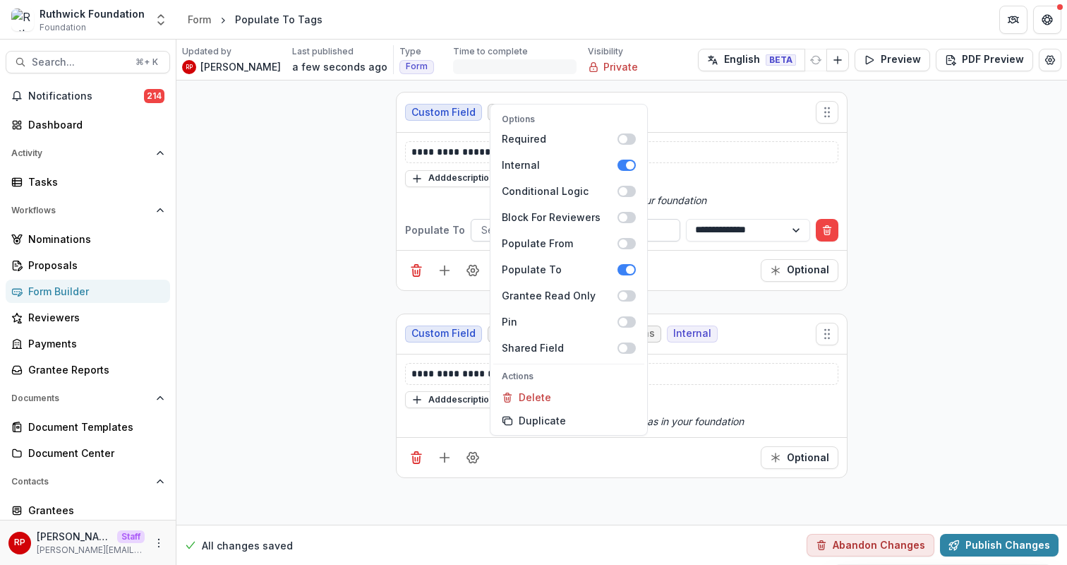
click at [666, 222] on div at bounding box center [575, 230] width 188 height 18
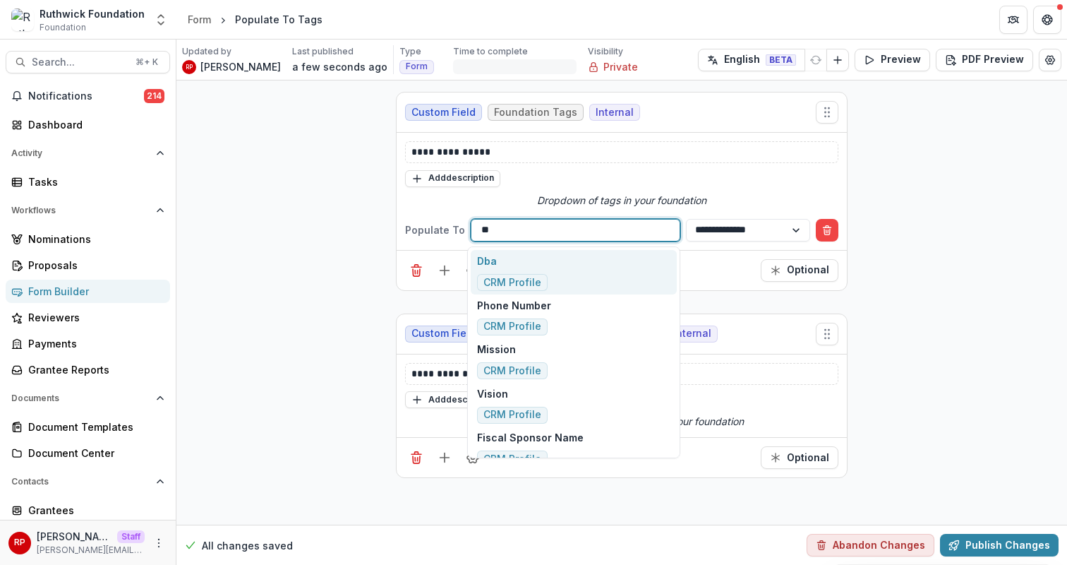
type input "***"
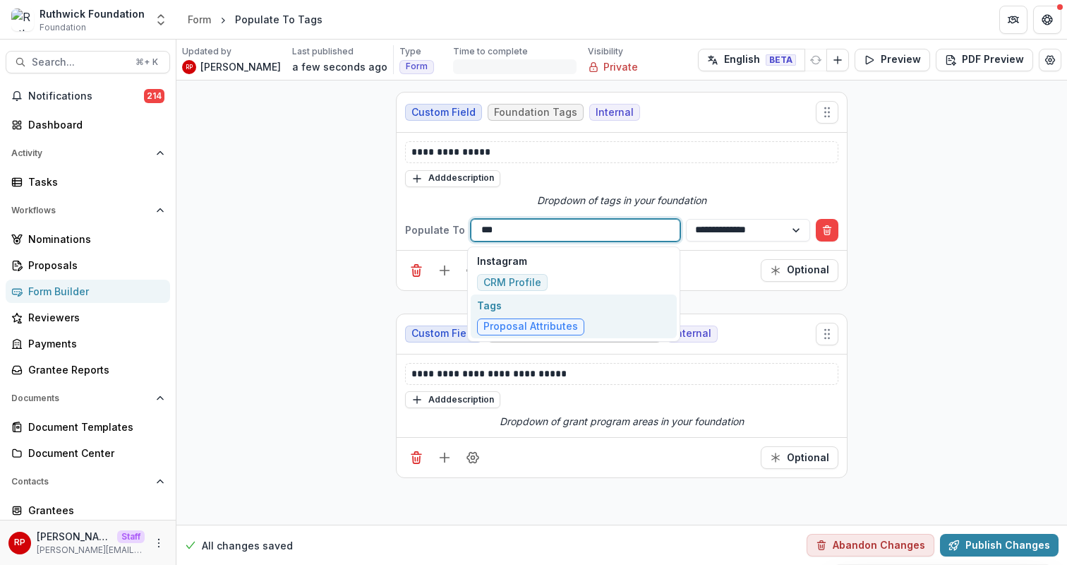
click at [630, 310] on div "Tags Proposal Attributes" at bounding box center [574, 316] width 206 height 44
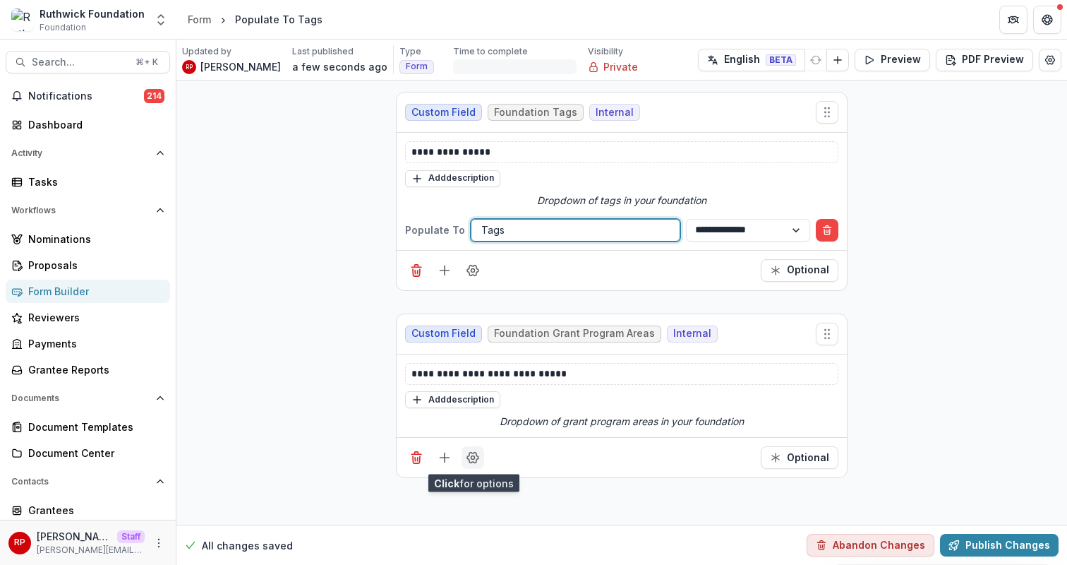
click at [469, 462] on icon "Field Settings" at bounding box center [473, 457] width 14 height 14
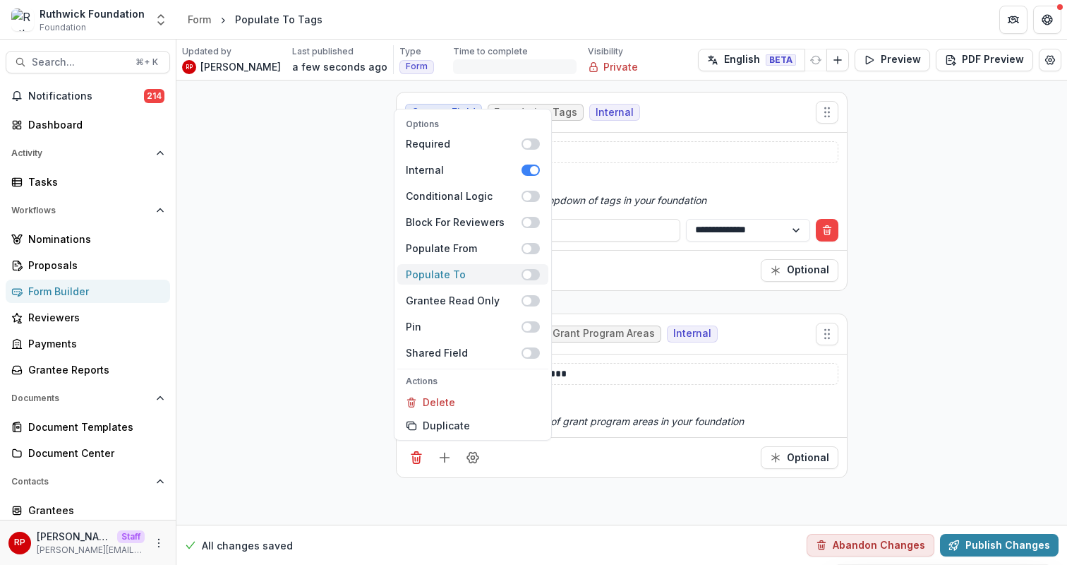
click at [531, 275] on span at bounding box center [530, 274] width 18 height 11
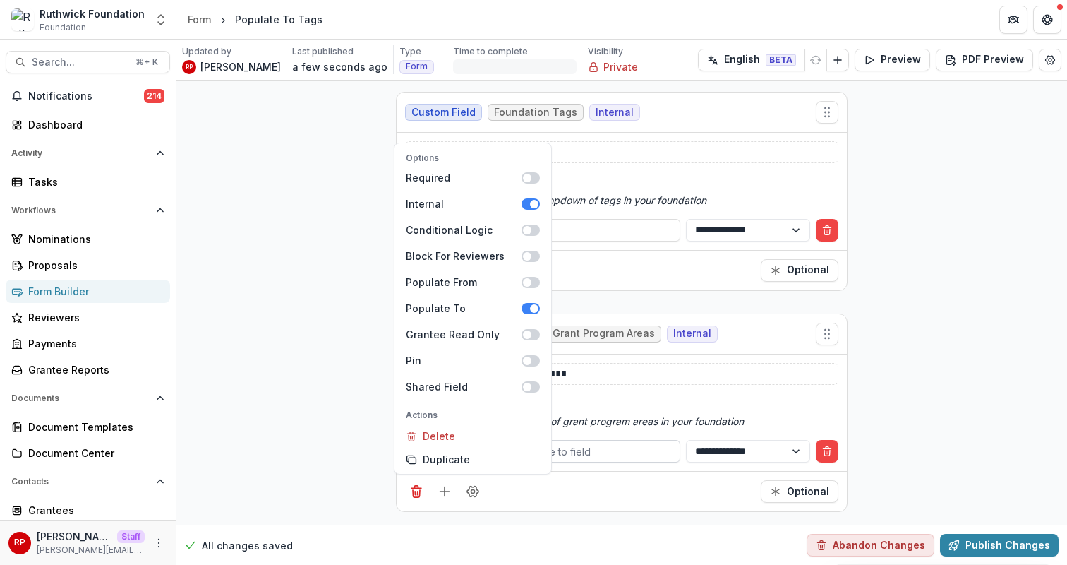
click at [592, 445] on div at bounding box center [575, 451] width 188 height 18
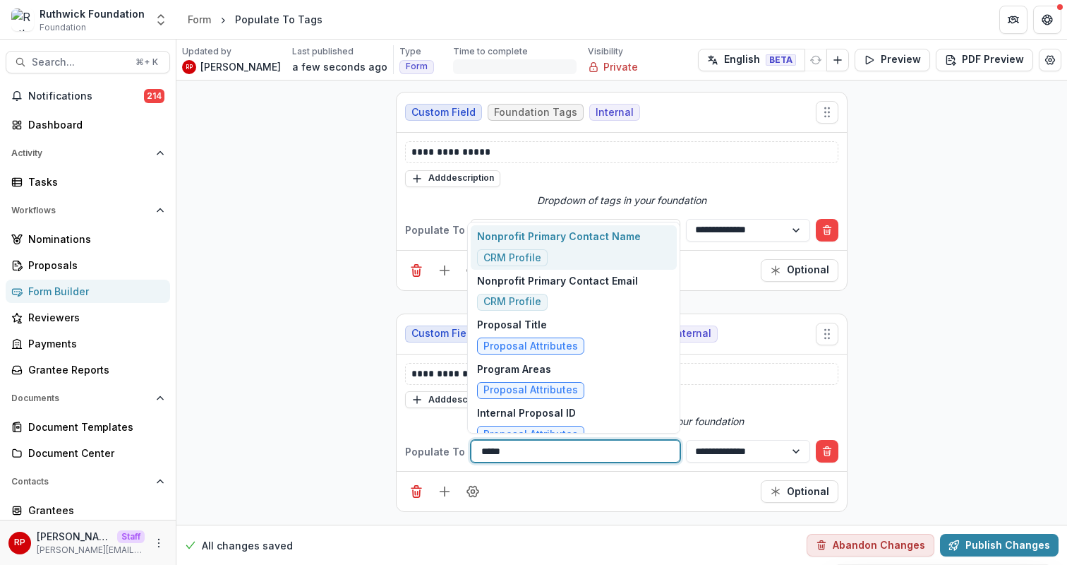
type input "******"
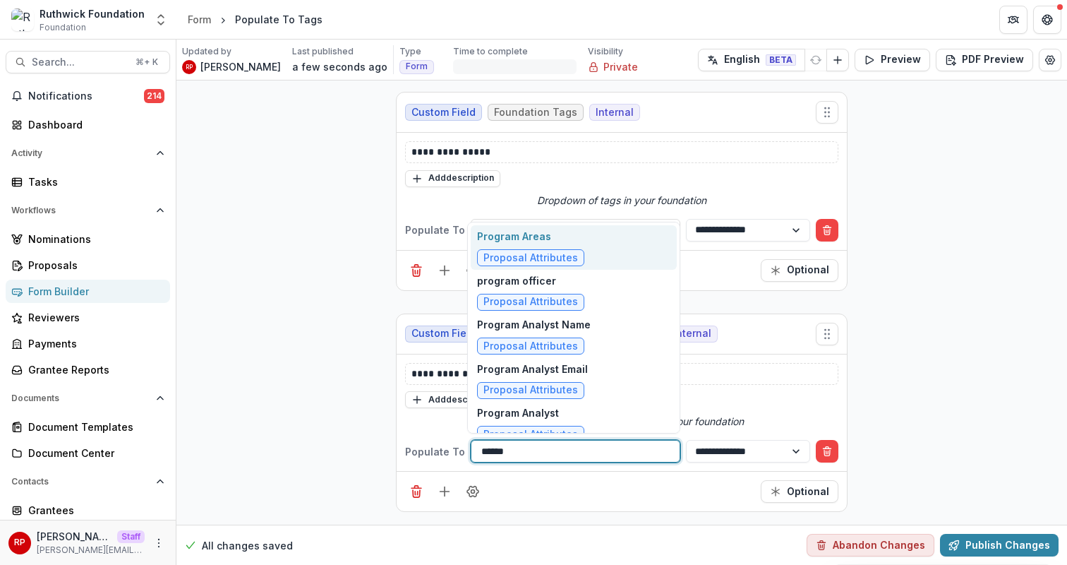
click at [584, 245] on div "Program Areas Proposal Attributes" at bounding box center [574, 247] width 206 height 44
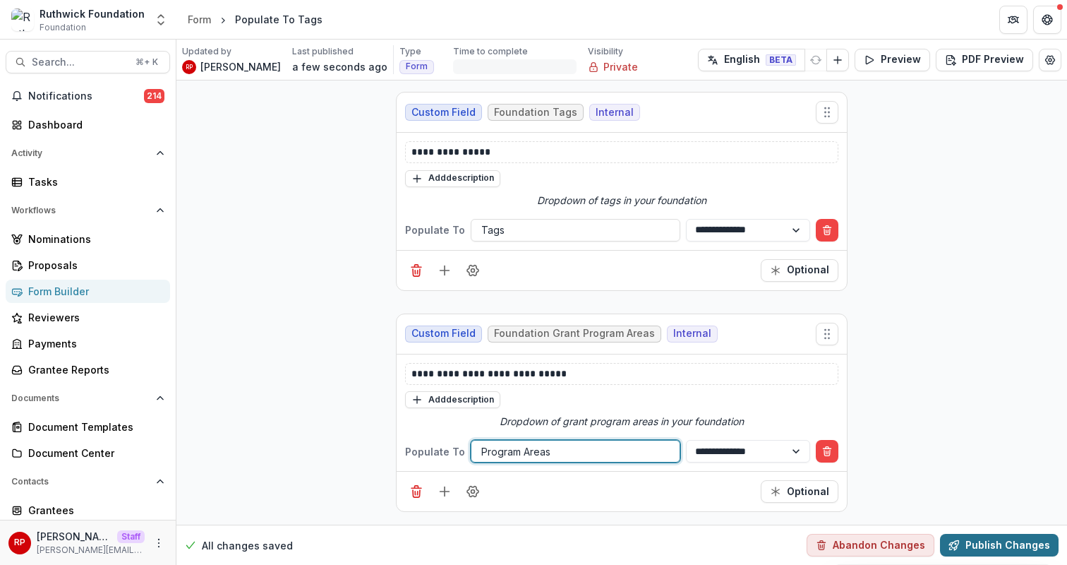
click at [969, 547] on button "Publish Changes" at bounding box center [999, 544] width 119 height 23
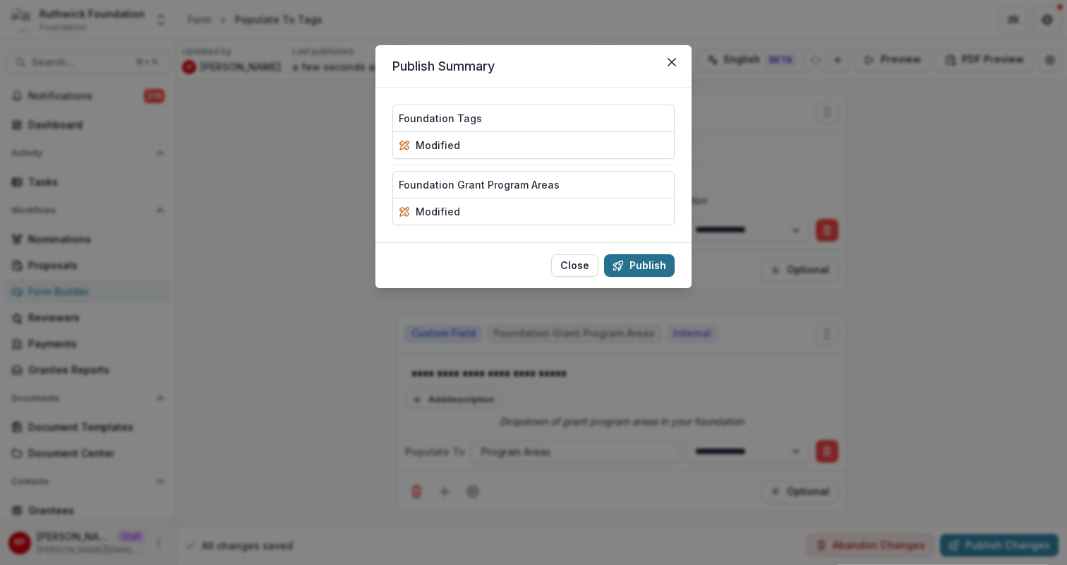
click at [661, 271] on button "Publish" at bounding box center [639, 265] width 71 height 23
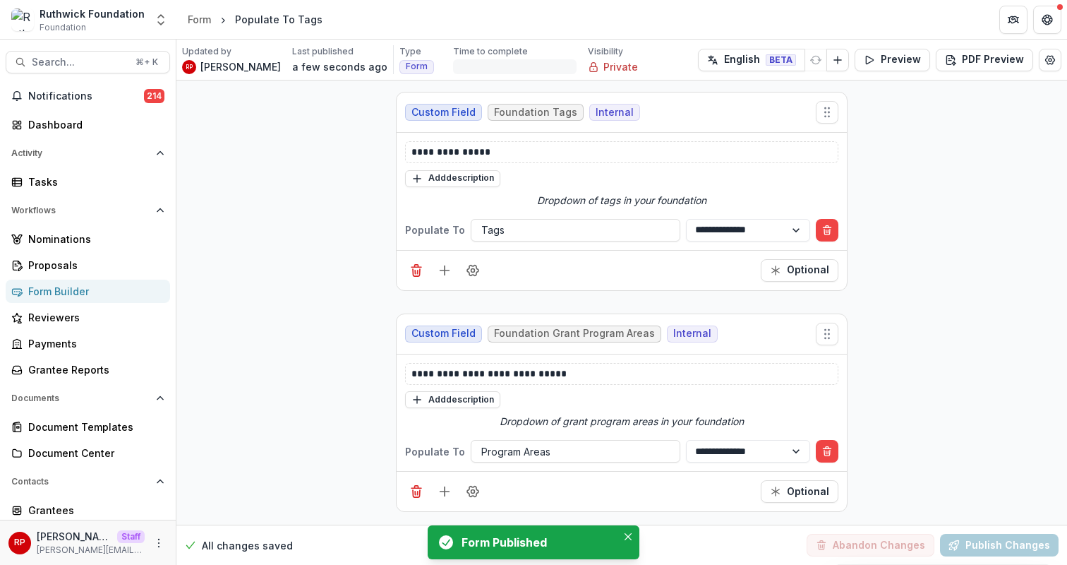
click at [112, 291] on div "Form Builder" at bounding box center [93, 291] width 131 height 15
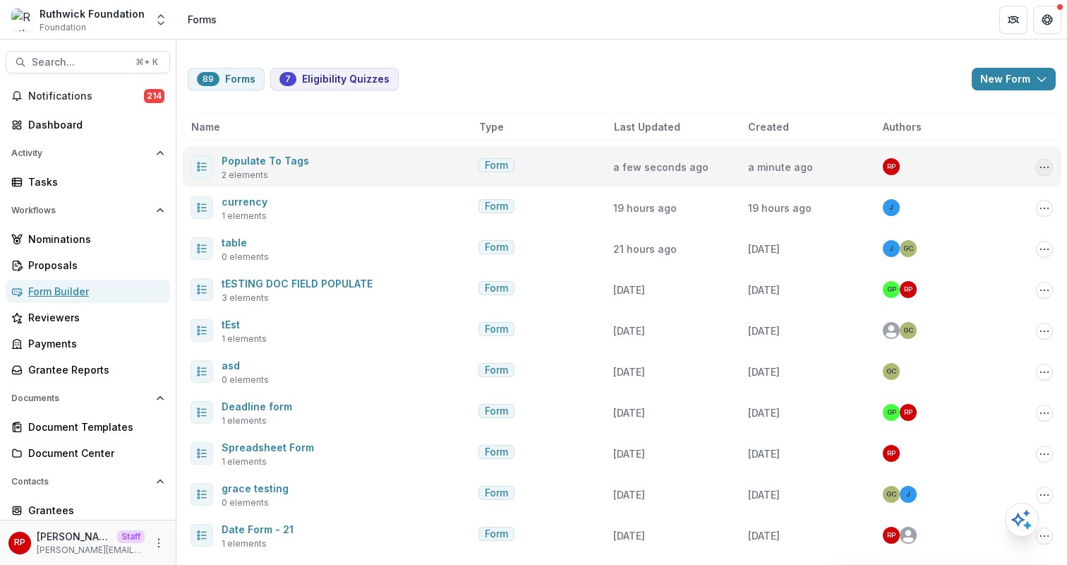
click at [1048, 166] on button "Options" at bounding box center [1044, 167] width 17 height 17
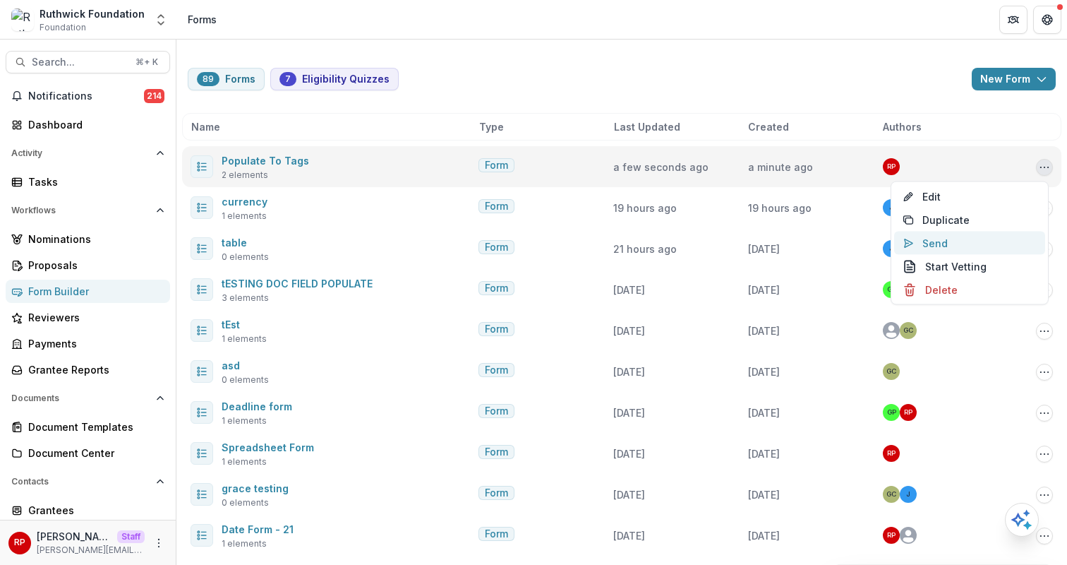
click at [965, 246] on button "Send" at bounding box center [969, 242] width 151 height 23
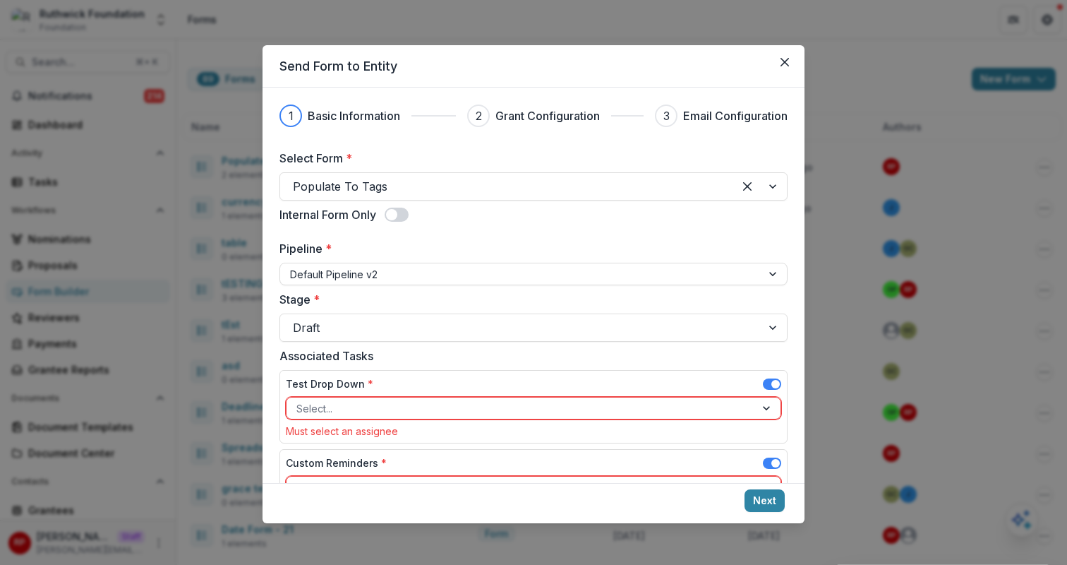
click at [763, 385] on span at bounding box center [772, 383] width 18 height 11
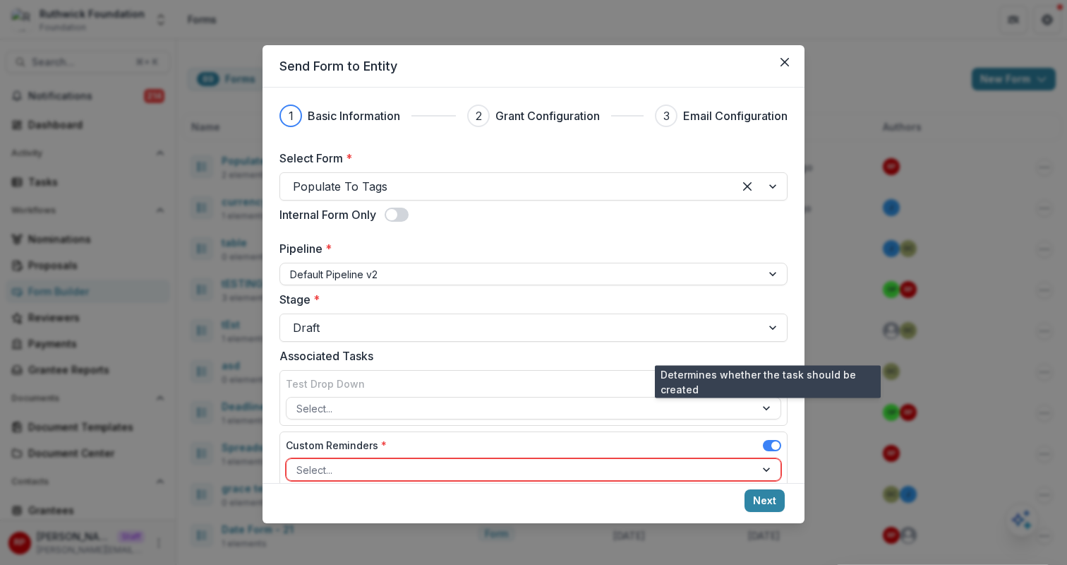
scroll to position [54, 0]
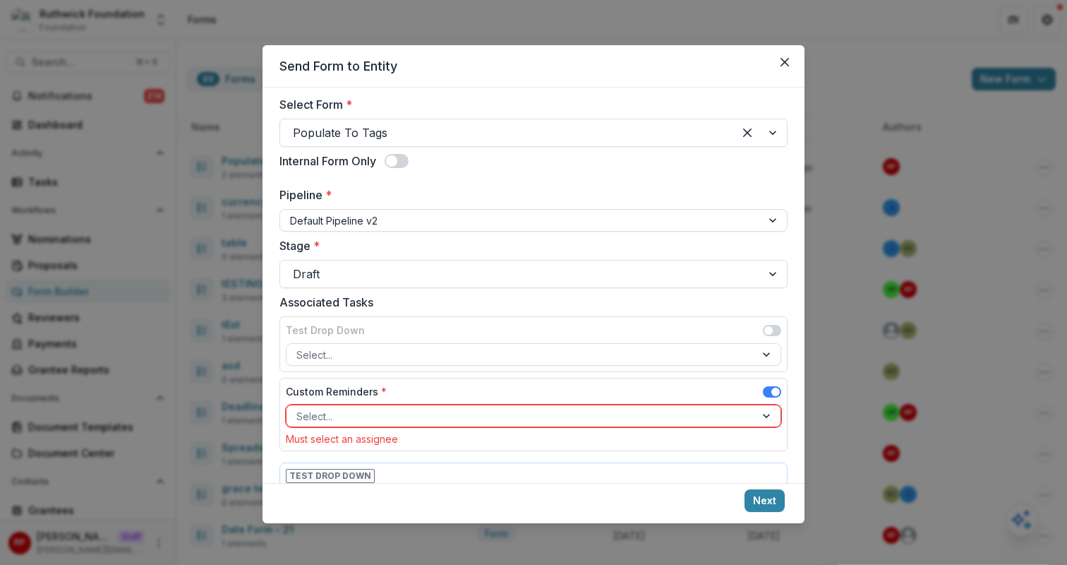
click at [765, 386] on span at bounding box center [772, 391] width 18 height 11
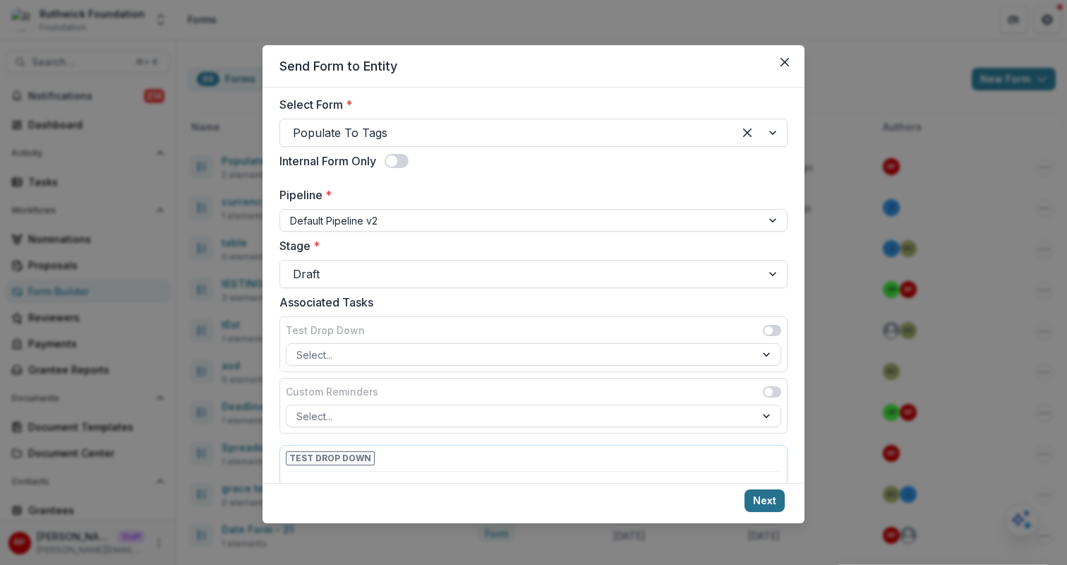
click at [773, 502] on button "Next" at bounding box center [764, 500] width 40 height 23
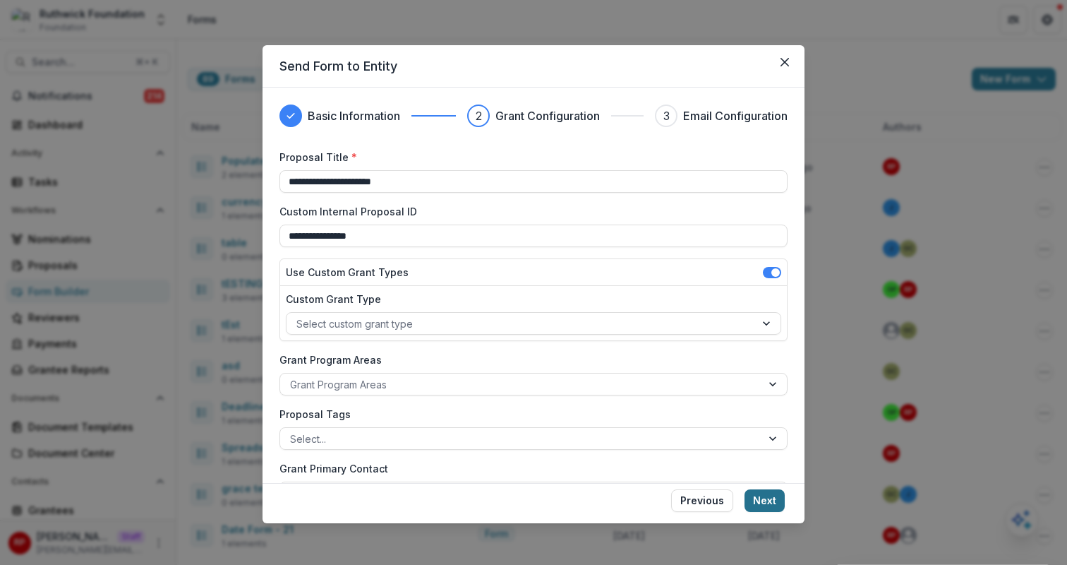
click at [774, 506] on button "Next" at bounding box center [764, 500] width 40 height 23
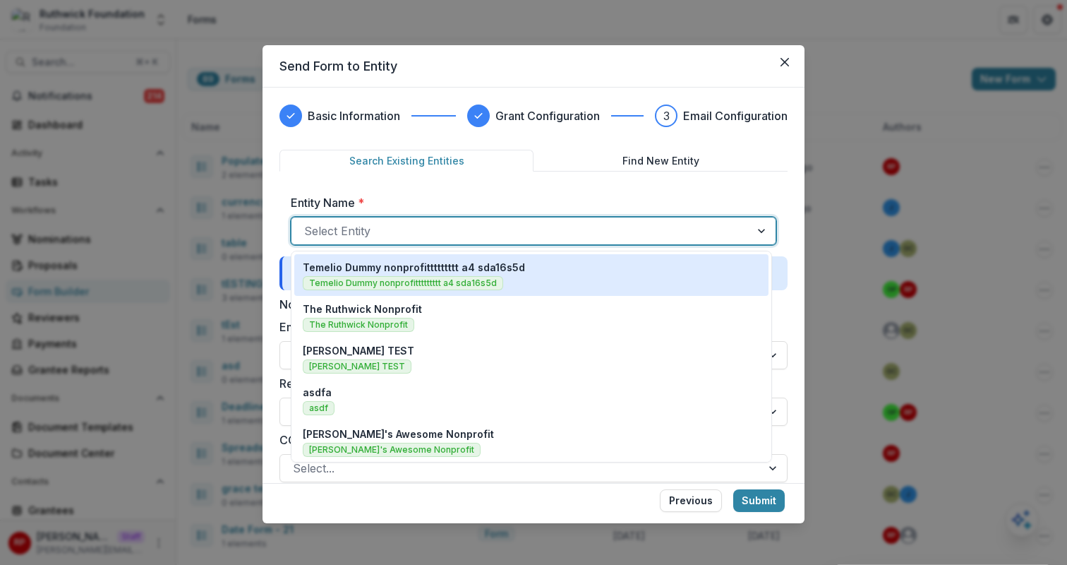
click at [670, 240] on div at bounding box center [520, 231] width 433 height 20
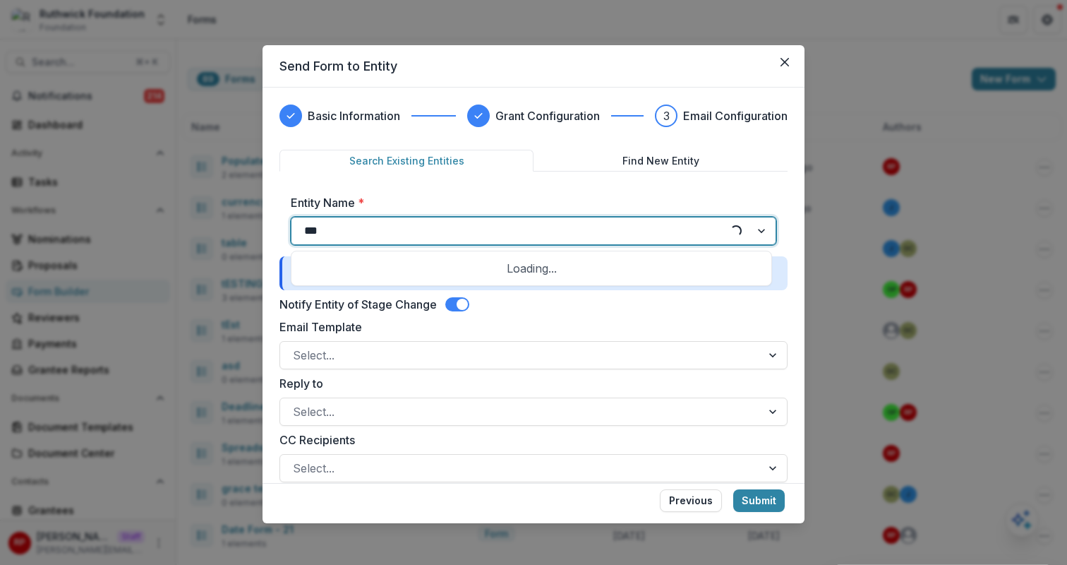
type input "****"
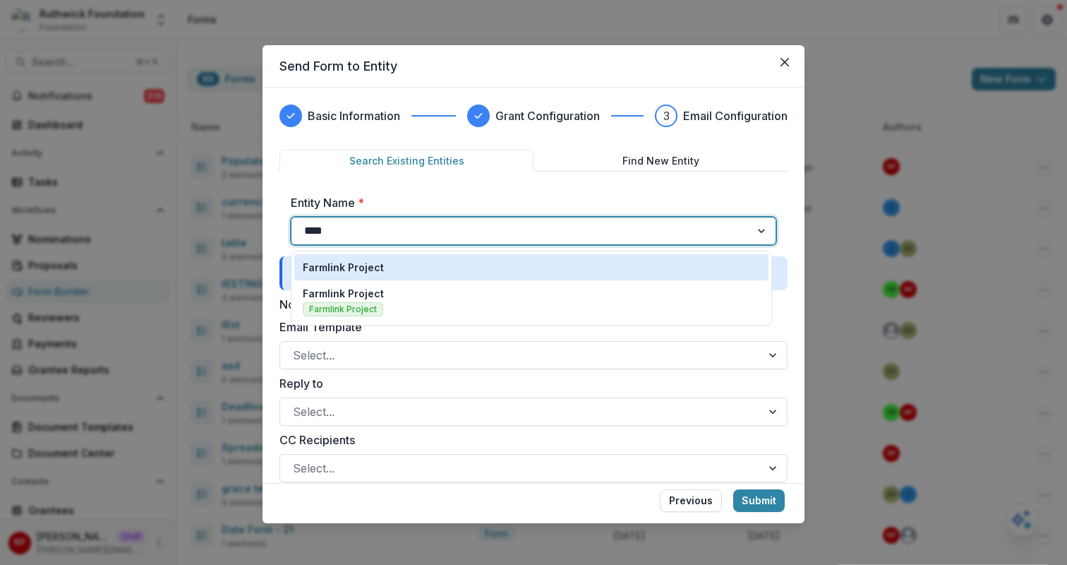
click at [645, 269] on div "Farmlink Project" at bounding box center [531, 267] width 457 height 15
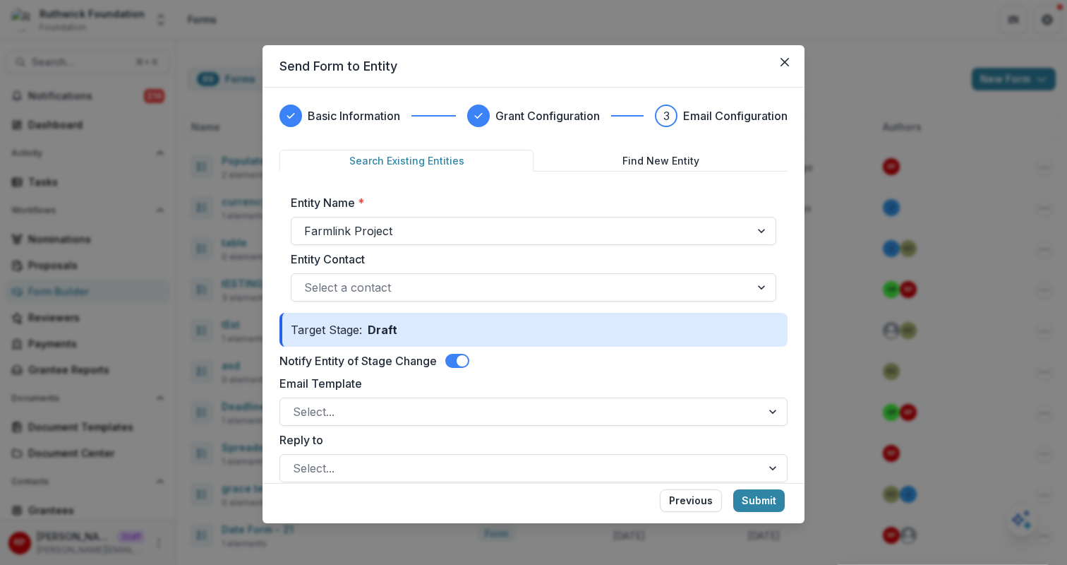
click at [457, 363] on span at bounding box center [457, 361] width 24 height 14
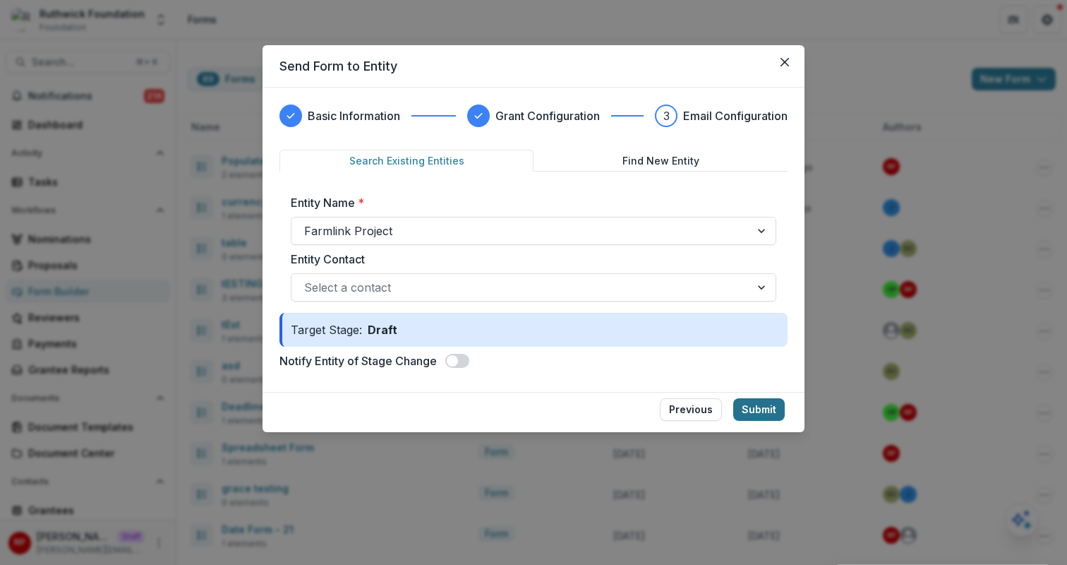
click at [764, 414] on button "Submit" at bounding box center [759, 409] width 52 height 23
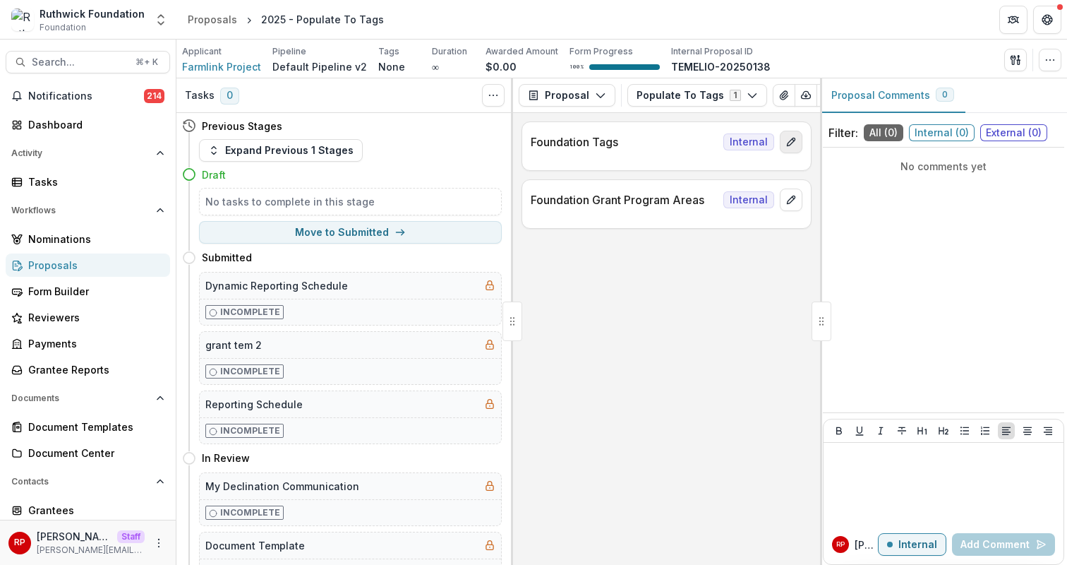
click at [795, 145] on icon "edit" at bounding box center [790, 141] width 11 height 11
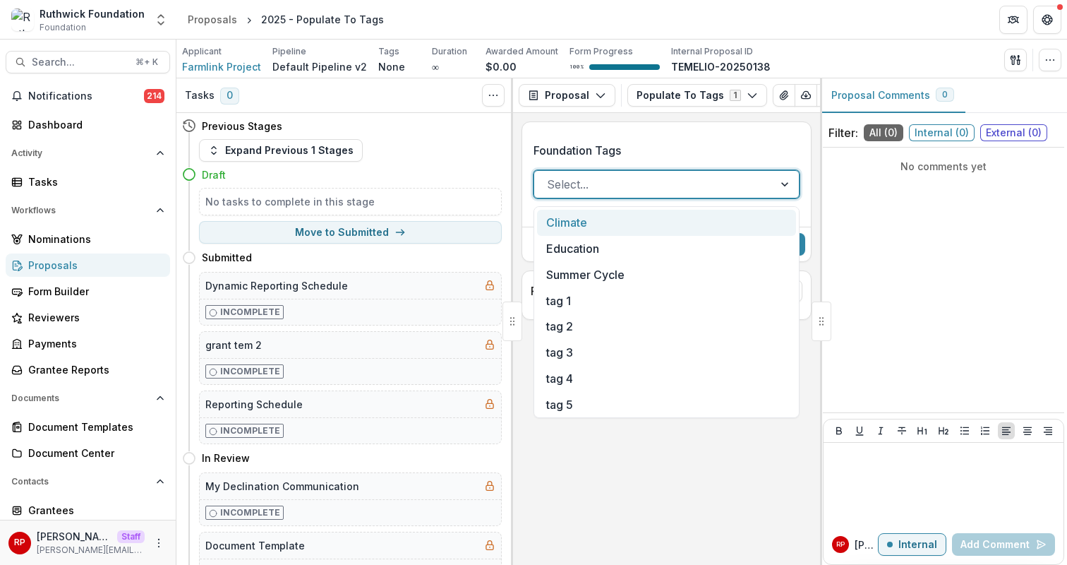
click at [732, 192] on div at bounding box center [654, 184] width 214 height 20
type input "****"
click at [743, 224] on div "Climate" at bounding box center [666, 223] width 259 height 26
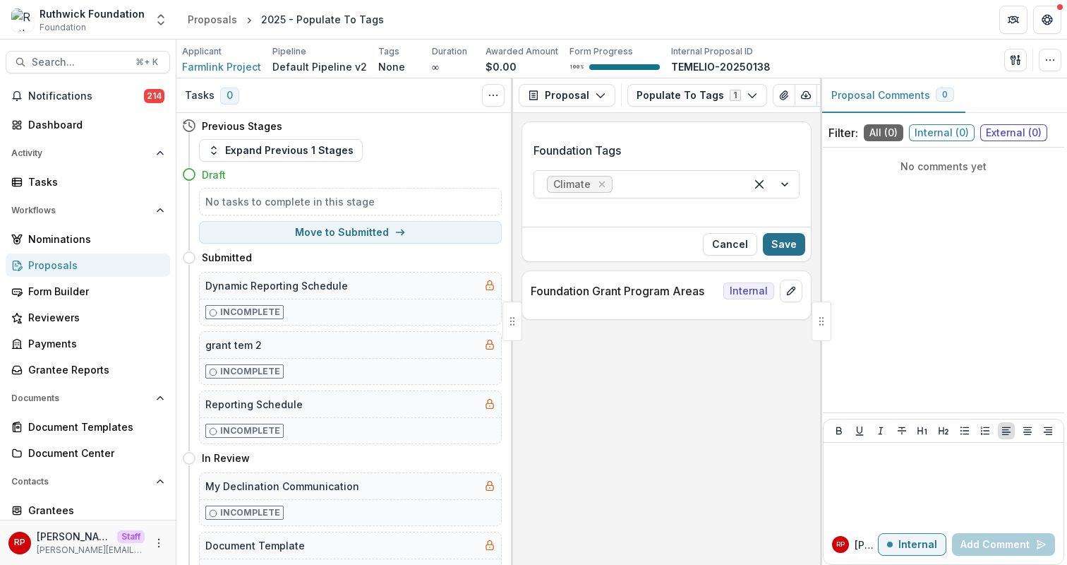
click at [778, 252] on button "Save" at bounding box center [784, 244] width 42 height 23
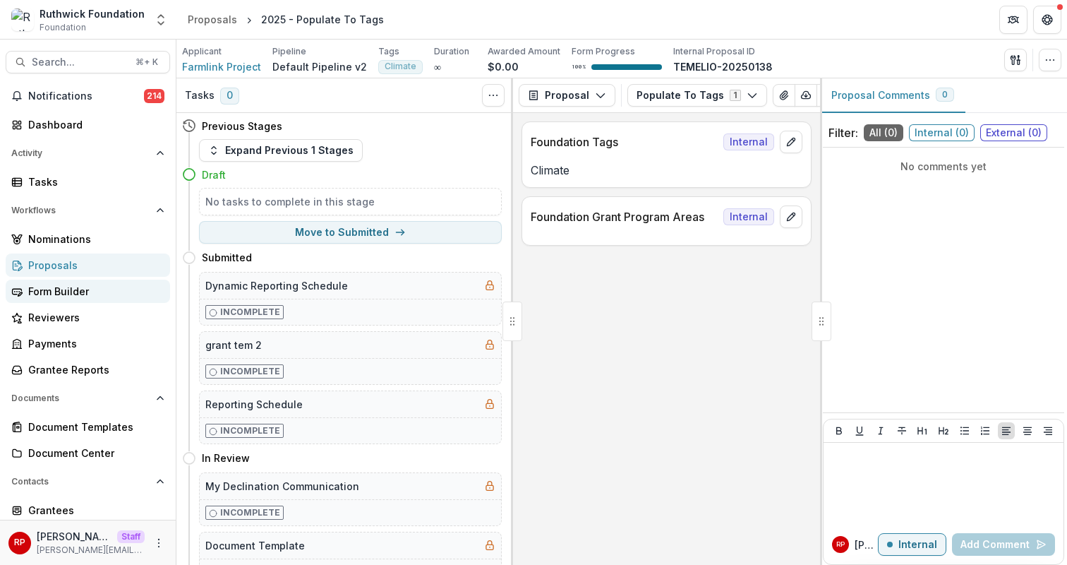
click at [109, 292] on div "Form Builder" at bounding box center [93, 291] width 131 height 15
click at [797, 223] on button "edit" at bounding box center [791, 216] width 23 height 23
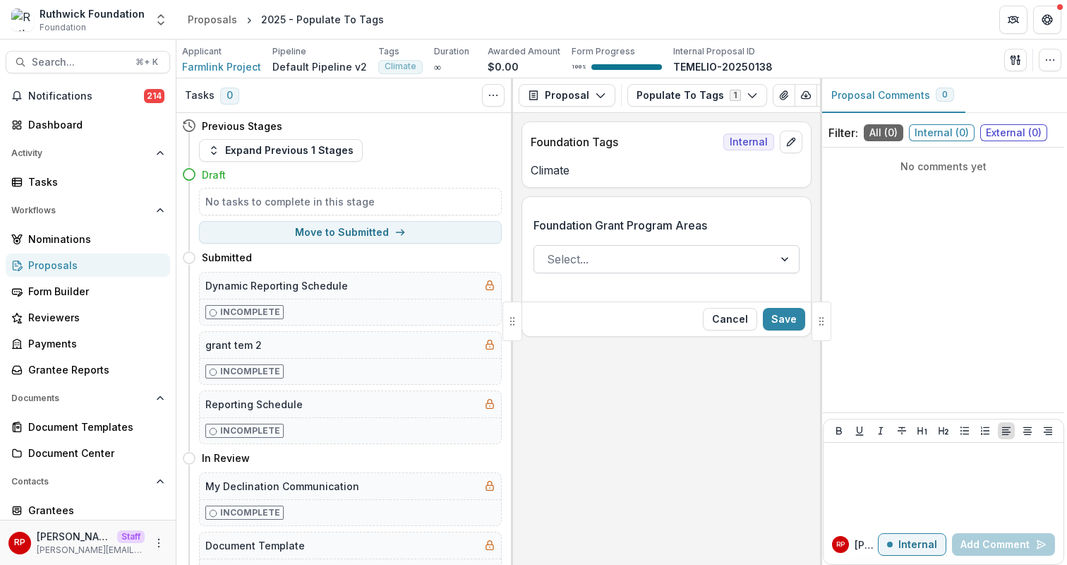
click at [682, 265] on div at bounding box center [654, 259] width 214 height 20
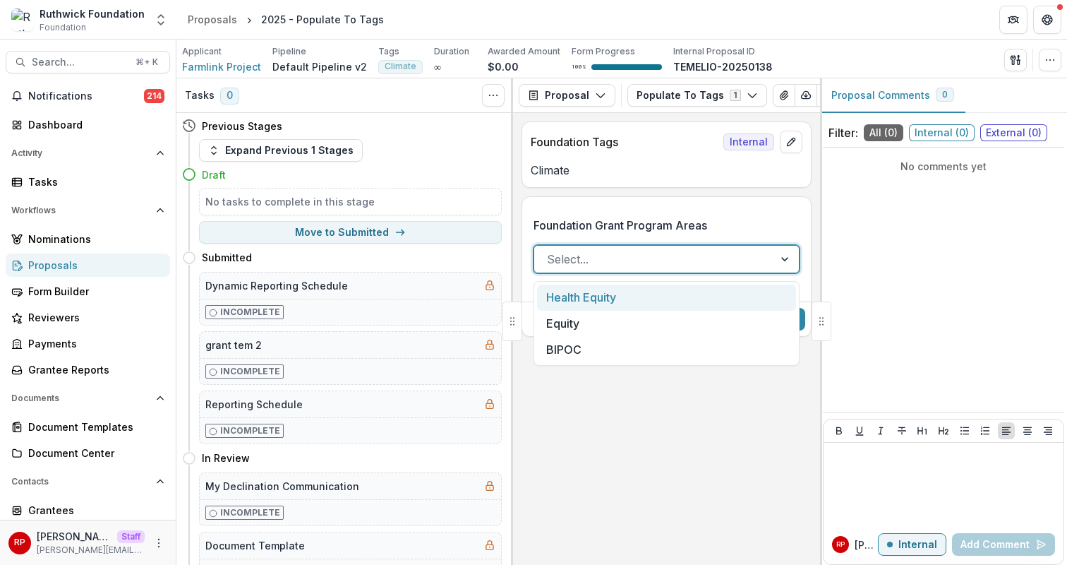
click at [697, 296] on div "Health Equity" at bounding box center [666, 297] width 259 height 26
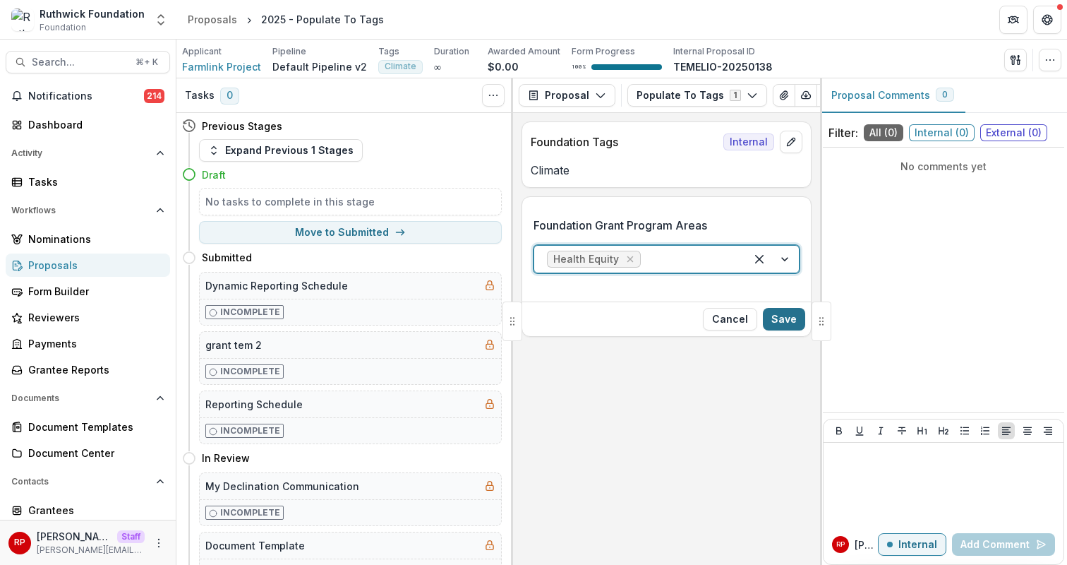
click at [797, 322] on button "Save" at bounding box center [784, 319] width 42 height 23
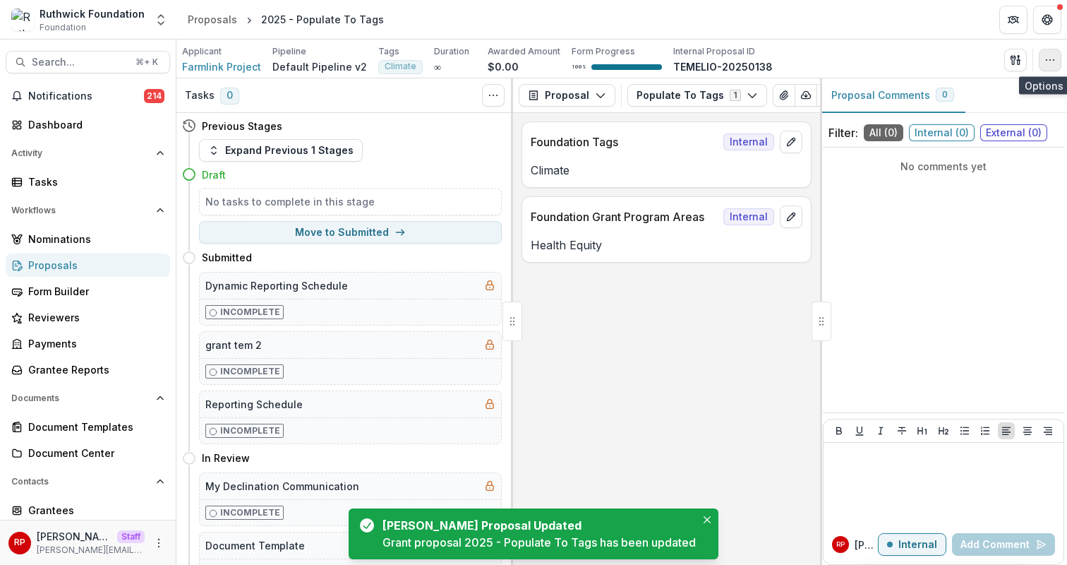
click at [1055, 63] on icon "button" at bounding box center [1049, 59] width 11 height 11
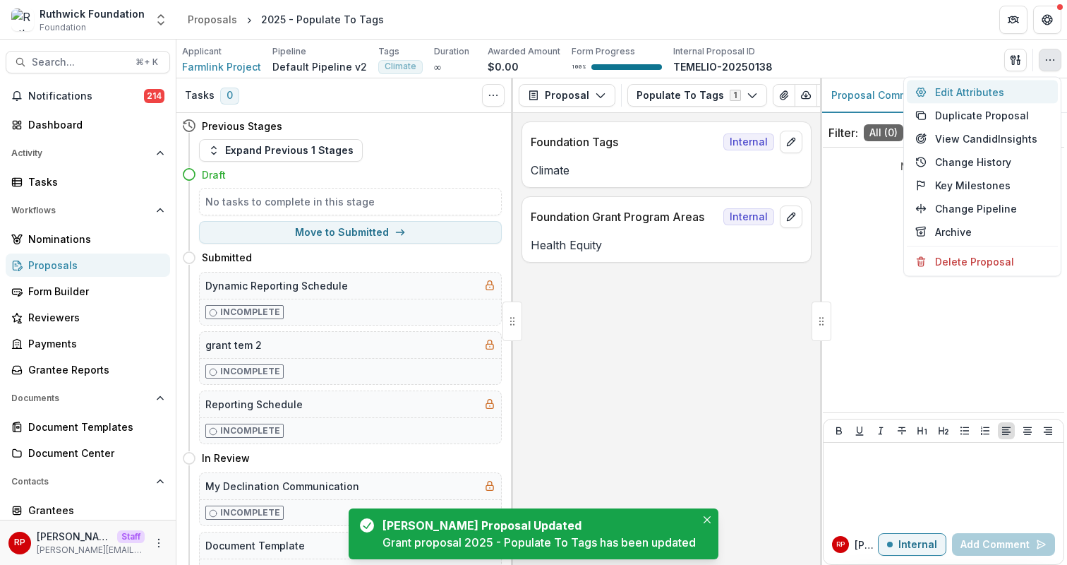
click at [1049, 85] on button "Edit Attributes" at bounding box center [982, 91] width 151 height 23
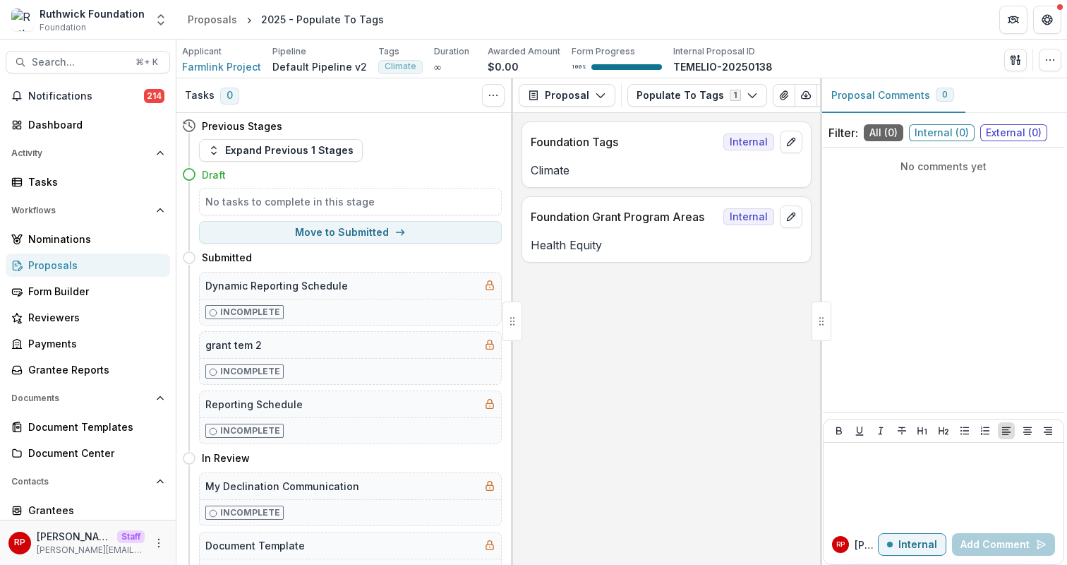
click at [795, 370] on div "Foundation Tags Internal Climate Foundation Grant Program Areas Internal Health…" at bounding box center [666, 339] width 307 height 452
click at [793, 145] on icon "edit" at bounding box center [790, 141] width 11 height 11
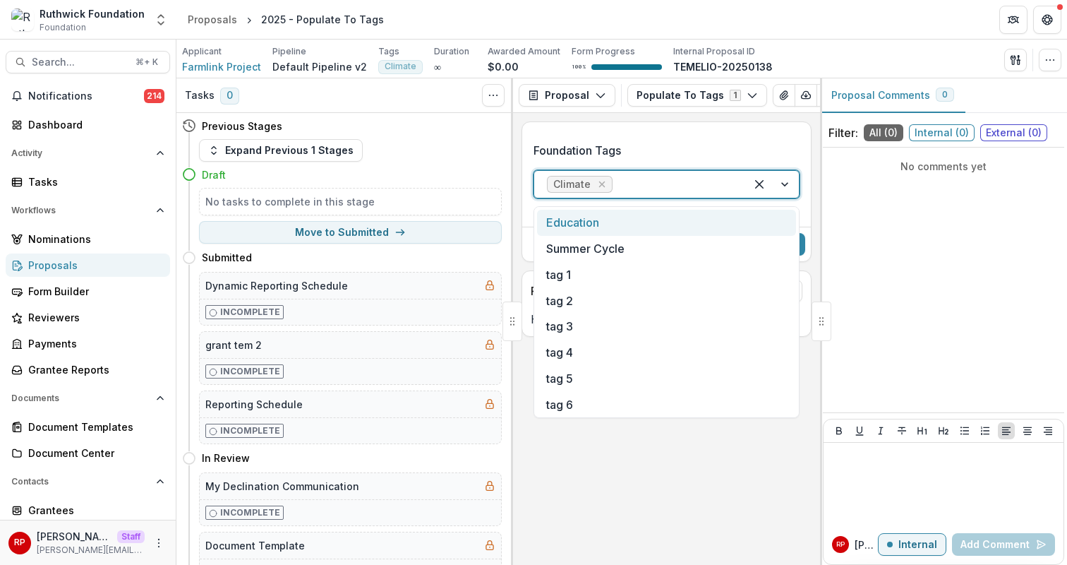
click at [634, 193] on div at bounding box center [673, 184] width 117 height 20
click at [644, 221] on div "Education" at bounding box center [666, 223] width 259 height 26
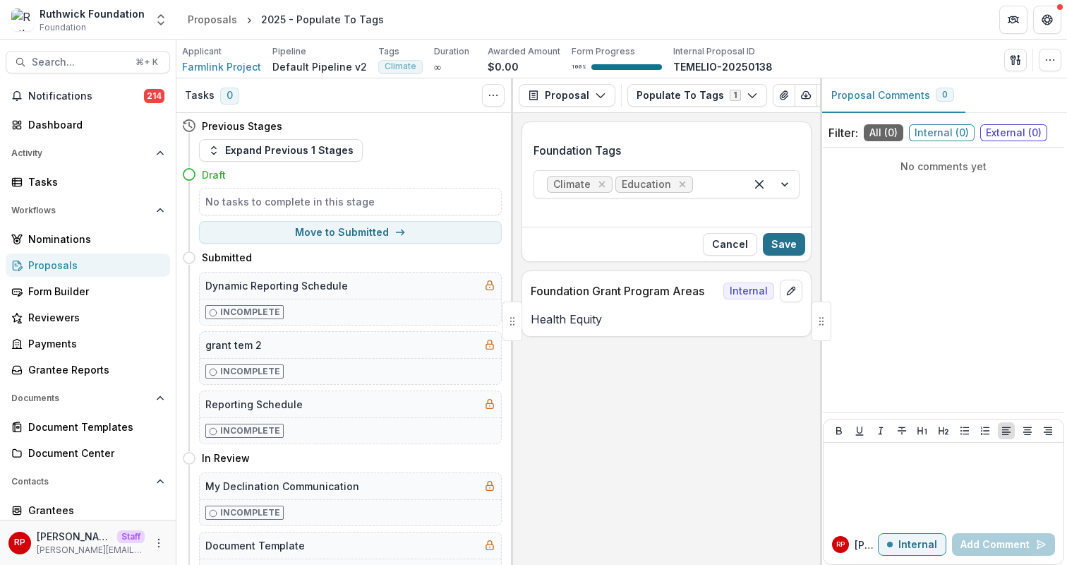
click at [776, 246] on button "Save" at bounding box center [784, 244] width 42 height 23
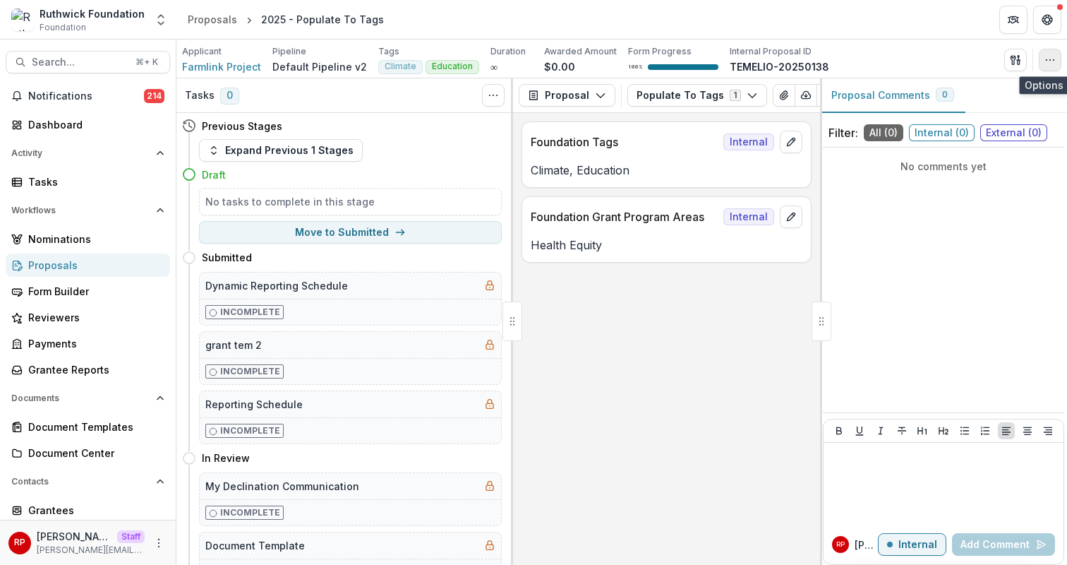
click at [1048, 54] on icon "button" at bounding box center [1049, 59] width 11 height 11
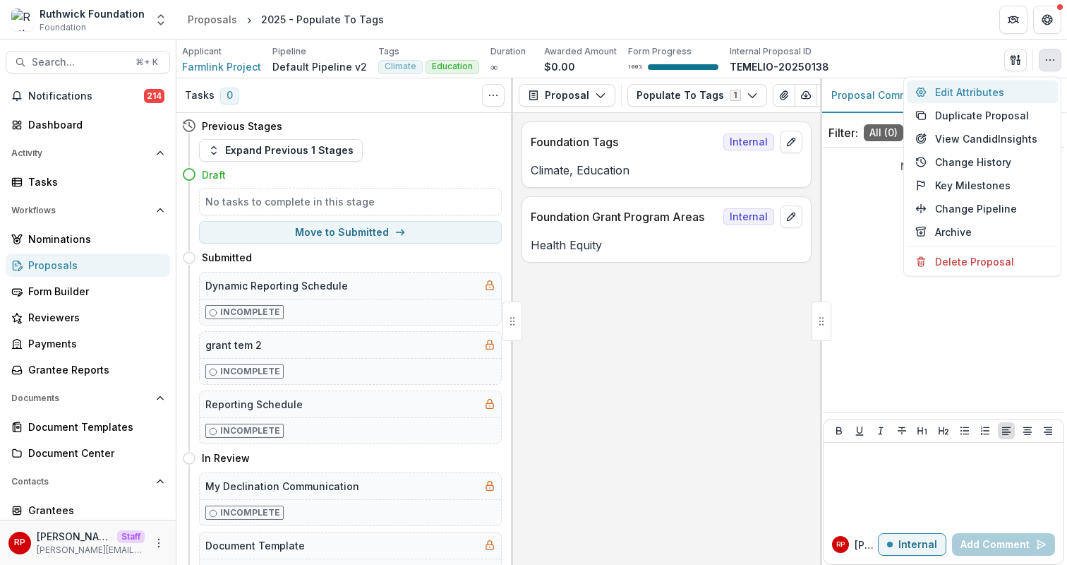
click at [1039, 89] on button "Edit Attributes" at bounding box center [982, 91] width 151 height 23
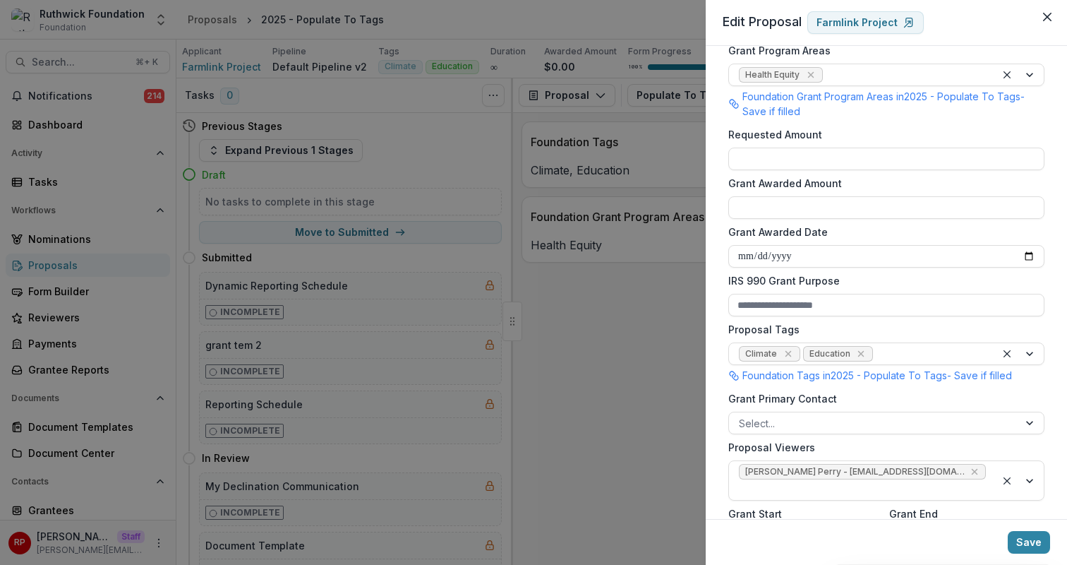
scroll to position [309, 0]
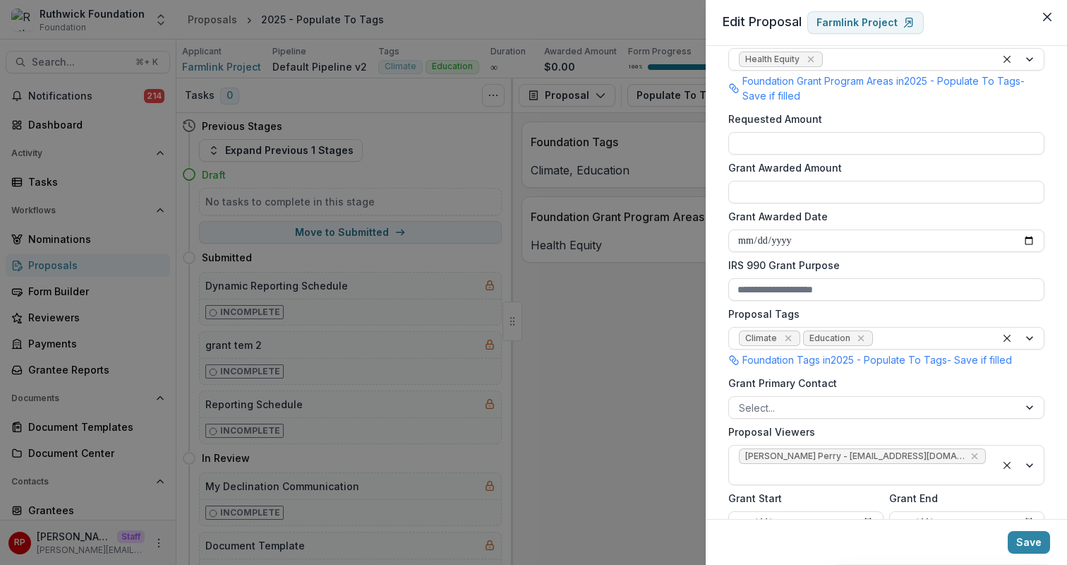
click at [796, 363] on p "Foundation Tags in 2025 - Populate To Tags - Save if filled" at bounding box center [877, 359] width 270 height 15
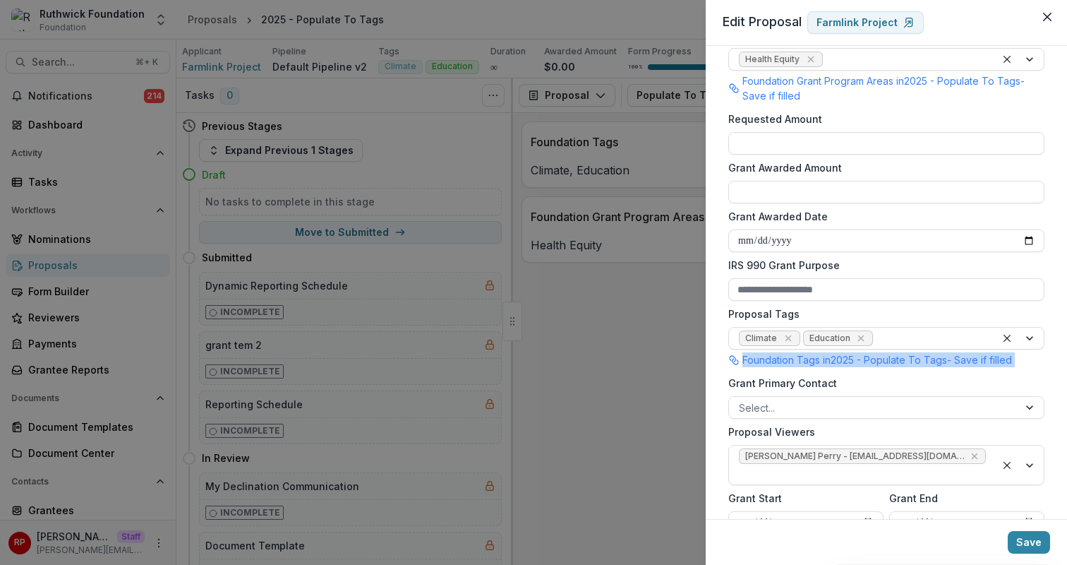
click at [796, 363] on p "Foundation Tags in 2025 - Populate To Tags - Save if filled" at bounding box center [877, 359] width 270 height 15
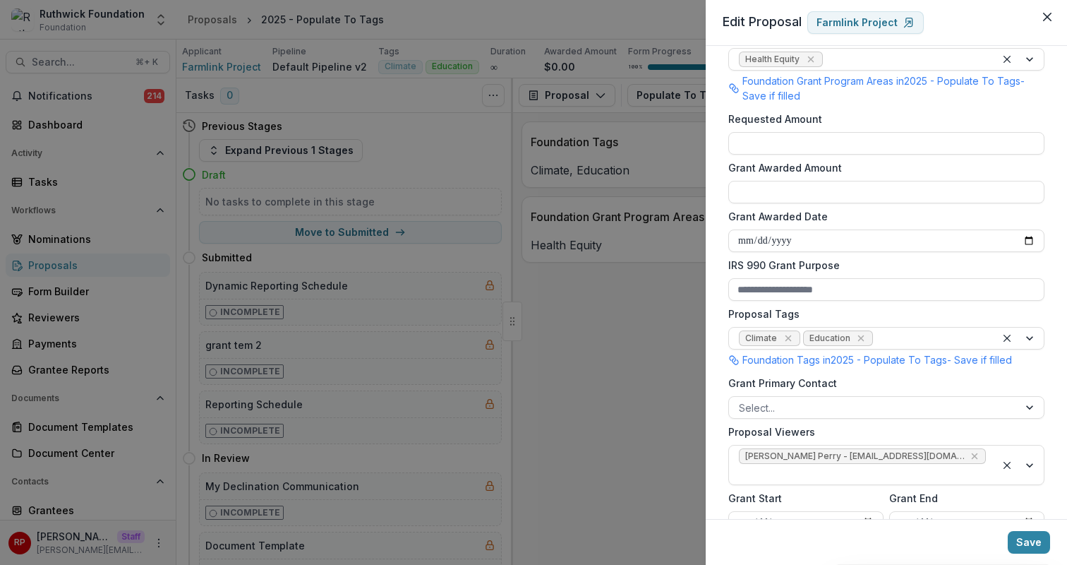
click at [597, 271] on div "**********" at bounding box center [533, 282] width 1067 height 565
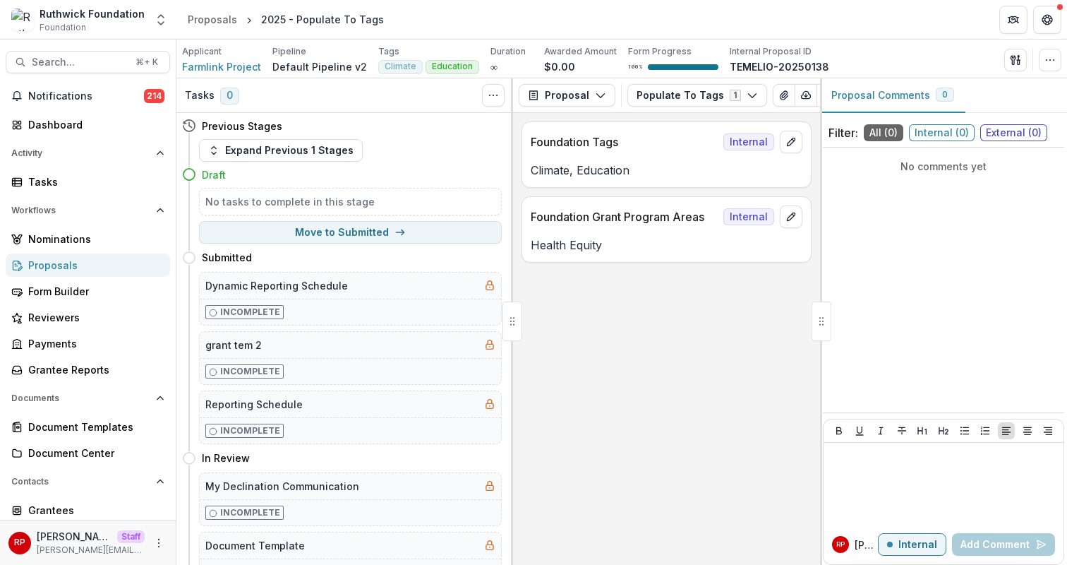
click at [651, 168] on p "Climate, Education" at bounding box center [667, 170] width 272 height 17
click at [788, 145] on icon "edit" at bounding box center [791, 142] width 8 height 8
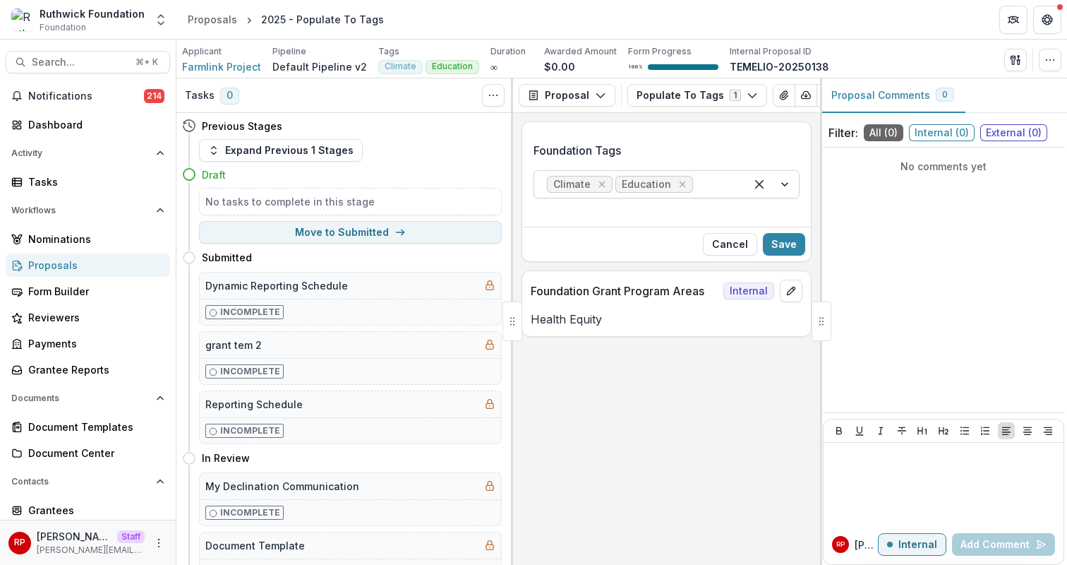
click at [704, 192] on div at bounding box center [714, 184] width 37 height 20
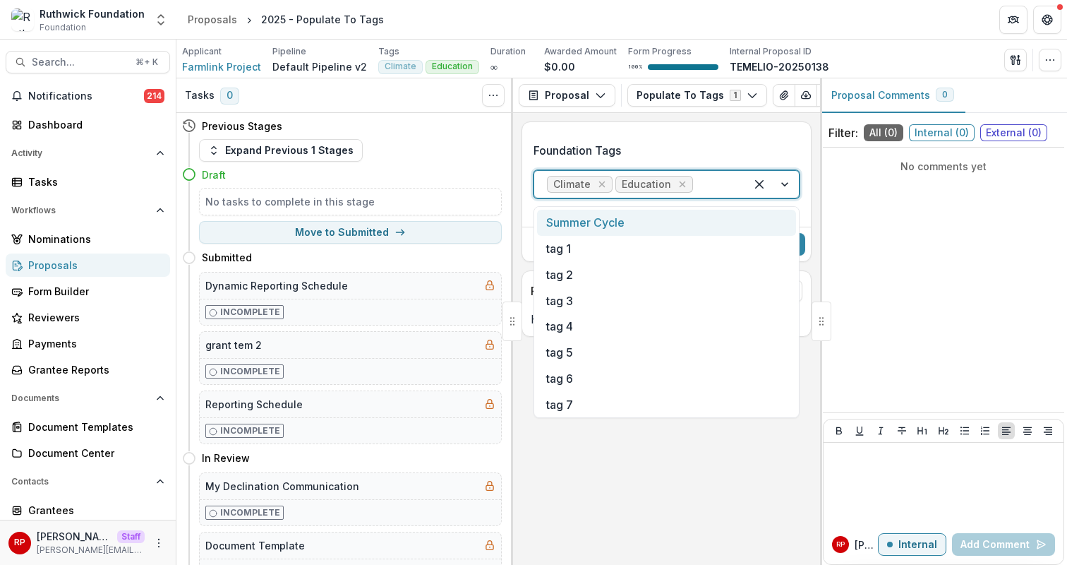
click at [692, 164] on div "Foundation Tags Summer Cycle, 1 of 12. 12 results available. Use Up and Down to…" at bounding box center [666, 170] width 266 height 56
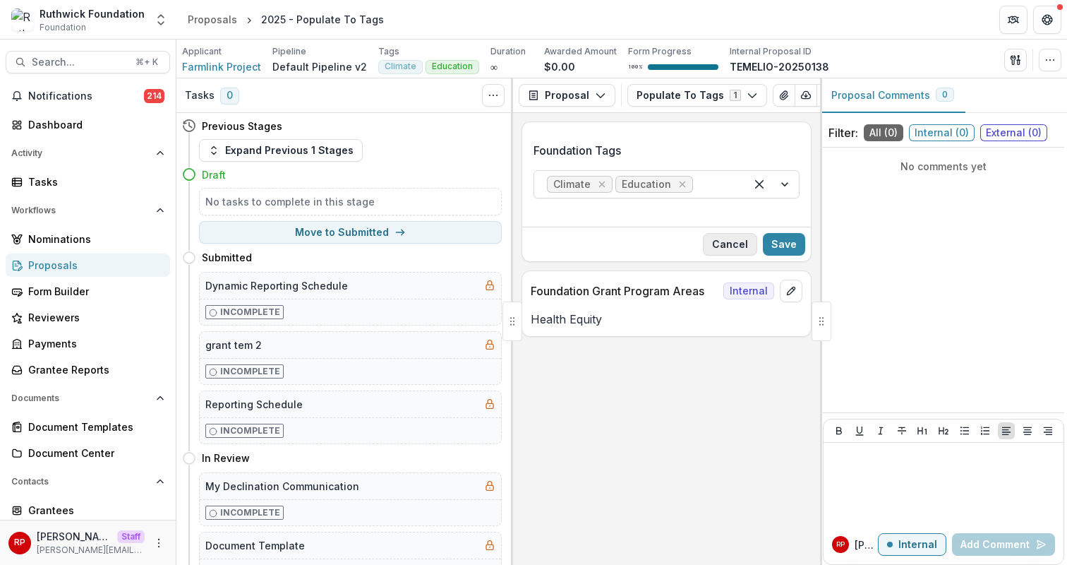
click at [730, 248] on button "Cancel" at bounding box center [730, 244] width 54 height 23
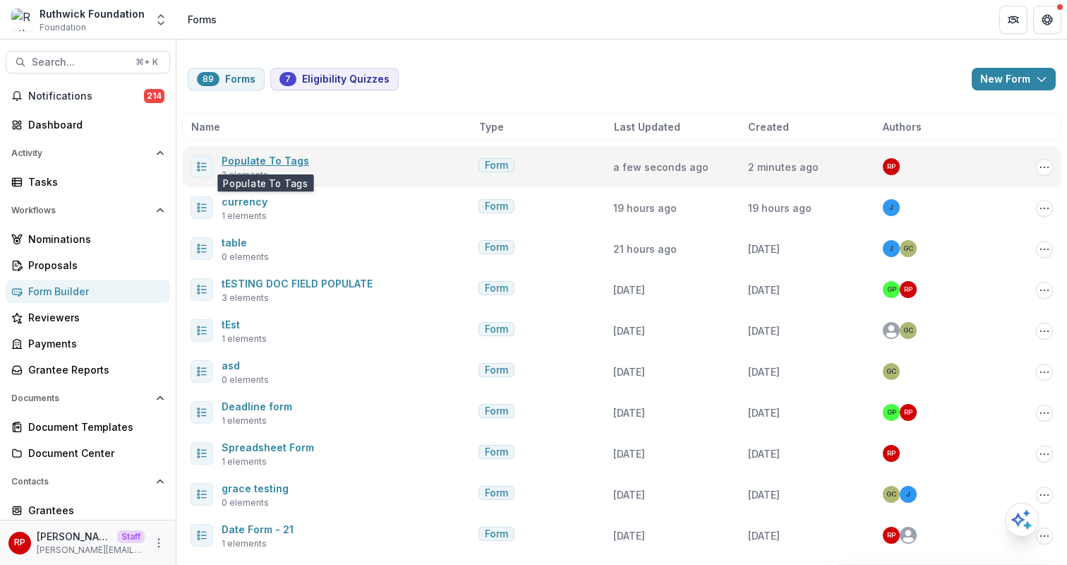
click at [273, 157] on link "Populate To Tags" at bounding box center [266, 161] width 88 height 12
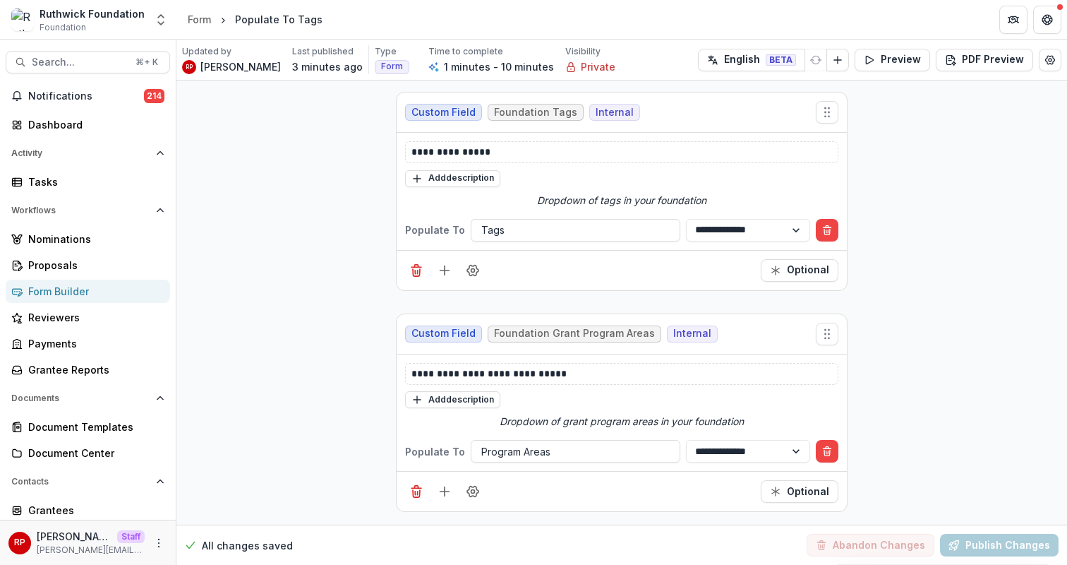
click at [405, 231] on p "Populate To" at bounding box center [435, 229] width 60 height 15
click at [354, 245] on div "**********" at bounding box center [621, 302] width 891 height 444
click at [666, 167] on div "**********" at bounding box center [621, 174] width 433 height 66
click at [487, 155] on p "**********" at bounding box center [621, 152] width 421 height 15
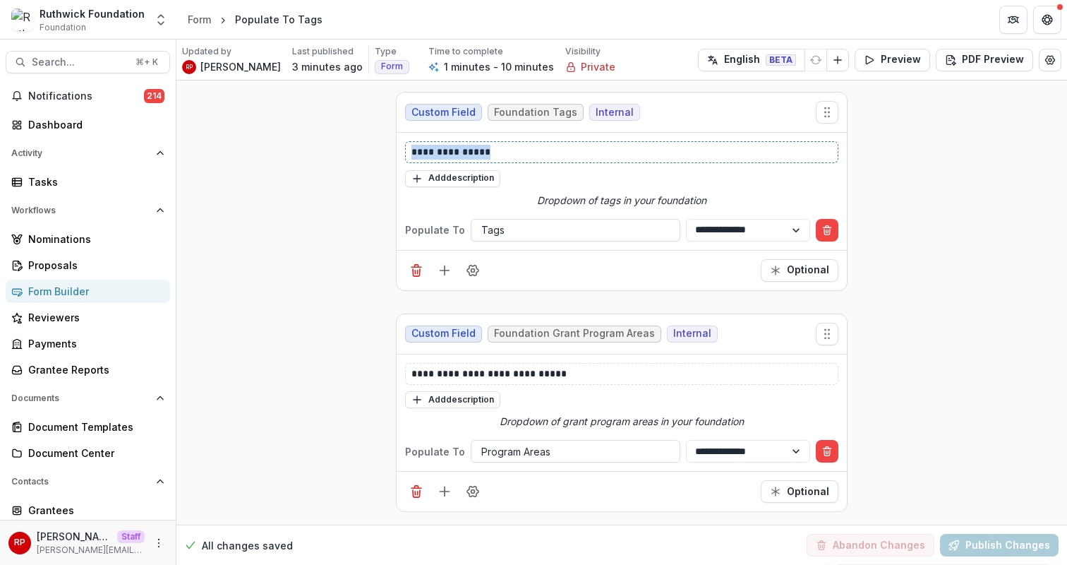
click at [487, 155] on p "**********" at bounding box center [621, 152] width 421 height 15
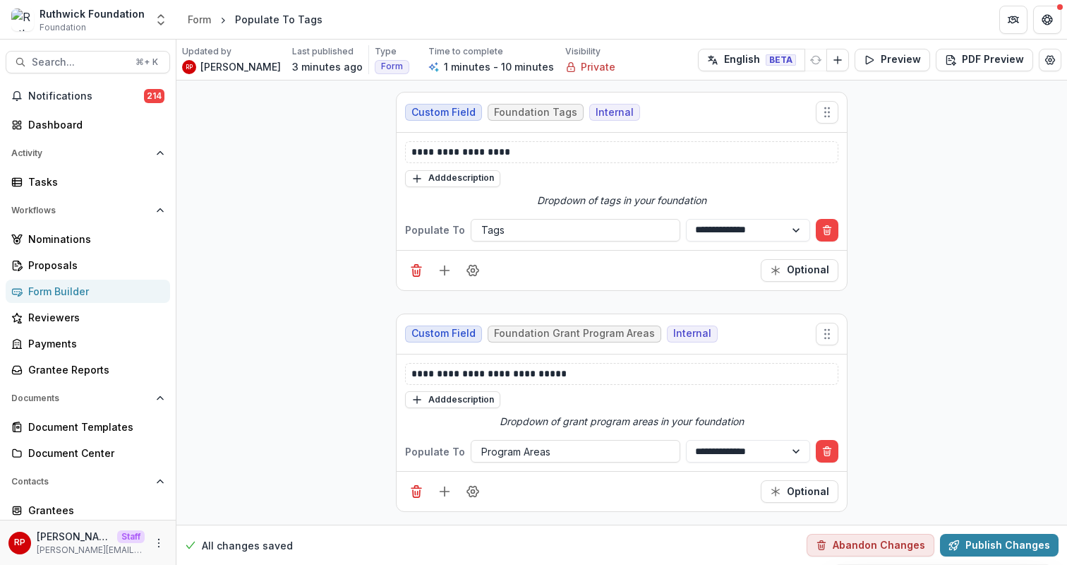
click at [618, 123] on div "Custom Field Foundation Tags Internal" at bounding box center [622, 112] width 450 height 40
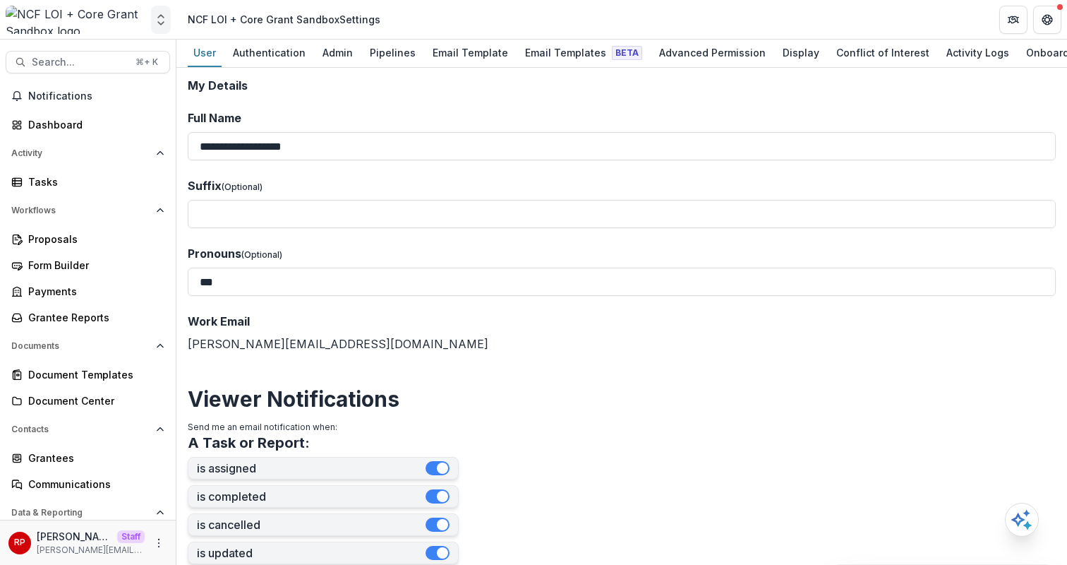
click at [164, 15] on icon "Open entity switcher" at bounding box center [161, 20] width 14 height 14
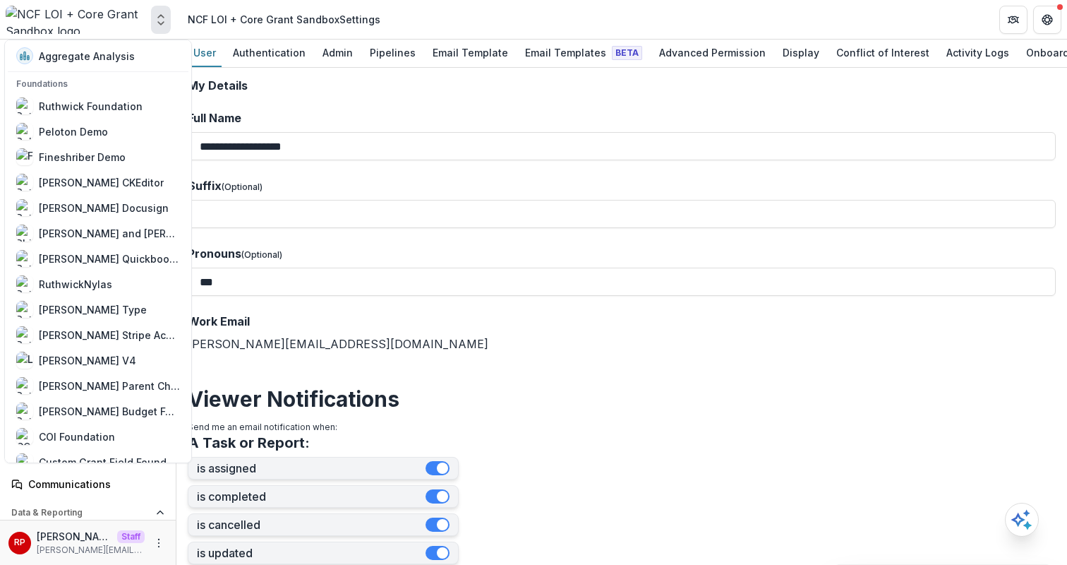
click at [451, 117] on label "Full Name" at bounding box center [618, 117] width 860 height 17
click at [451, 132] on input "**********" at bounding box center [622, 146] width 868 height 28
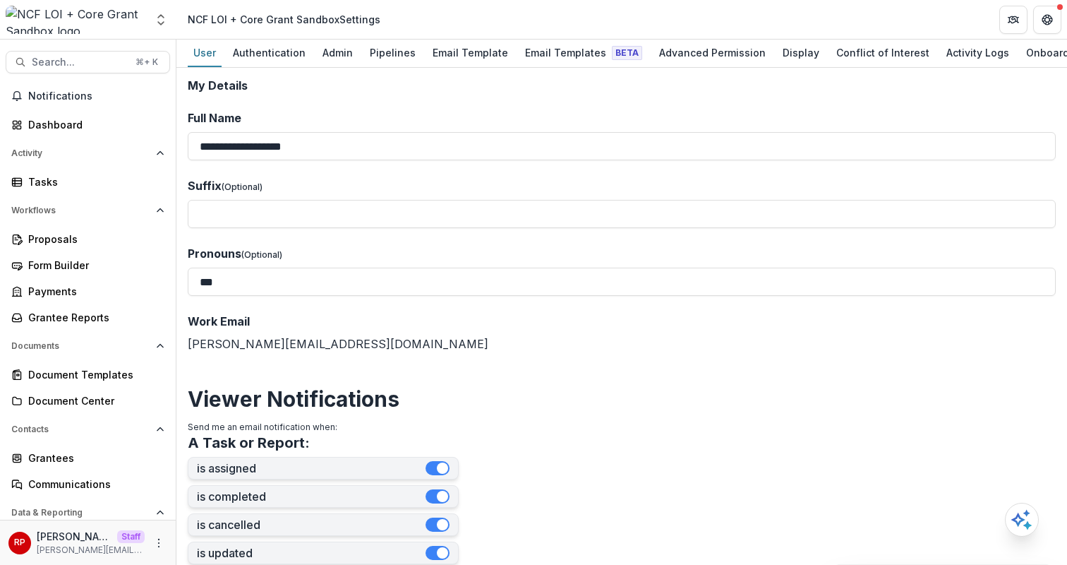
click at [225, 23] on div "NCF LOI + Core Grant Sandbox Settings" at bounding box center [284, 19] width 193 height 15
click at [245, 18] on div "NCF LOI + Core Grant Sandbox Settings" at bounding box center [284, 19] width 193 height 15
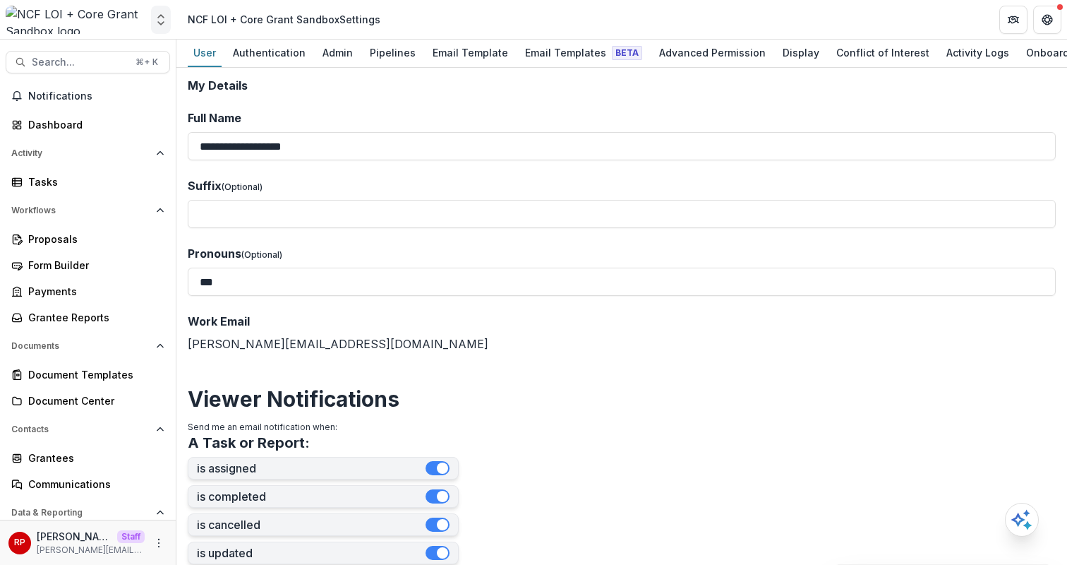
click at [163, 18] on polyline "Open entity switcher" at bounding box center [161, 16] width 6 height 3
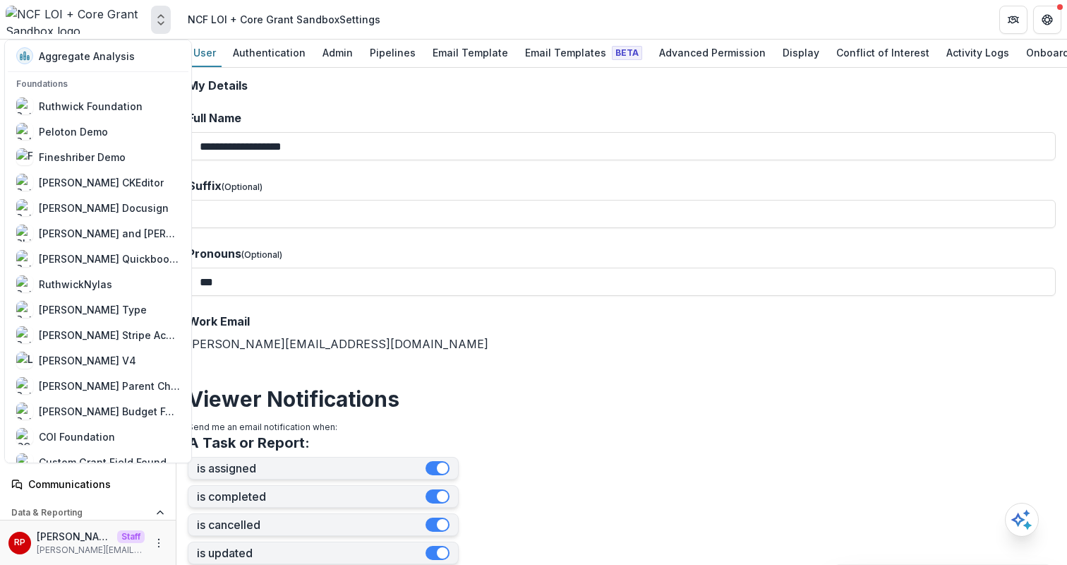
click at [284, 17] on div "NCF LOI + Core Grant Sandbox Settings" at bounding box center [284, 19] width 193 height 15
